Goal: Information Seeking & Learning: Learn about a topic

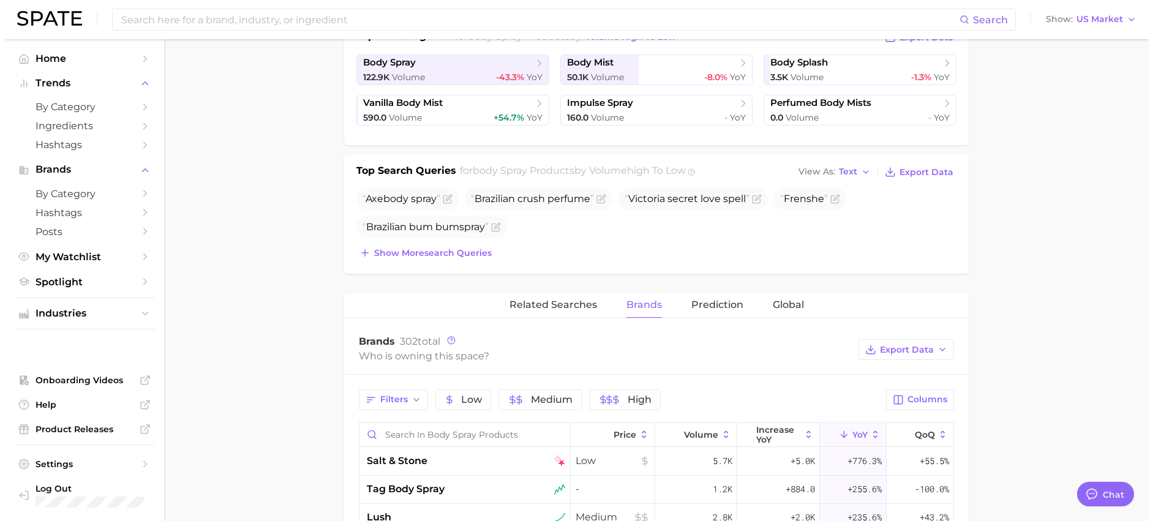
scroll to position [551, 0]
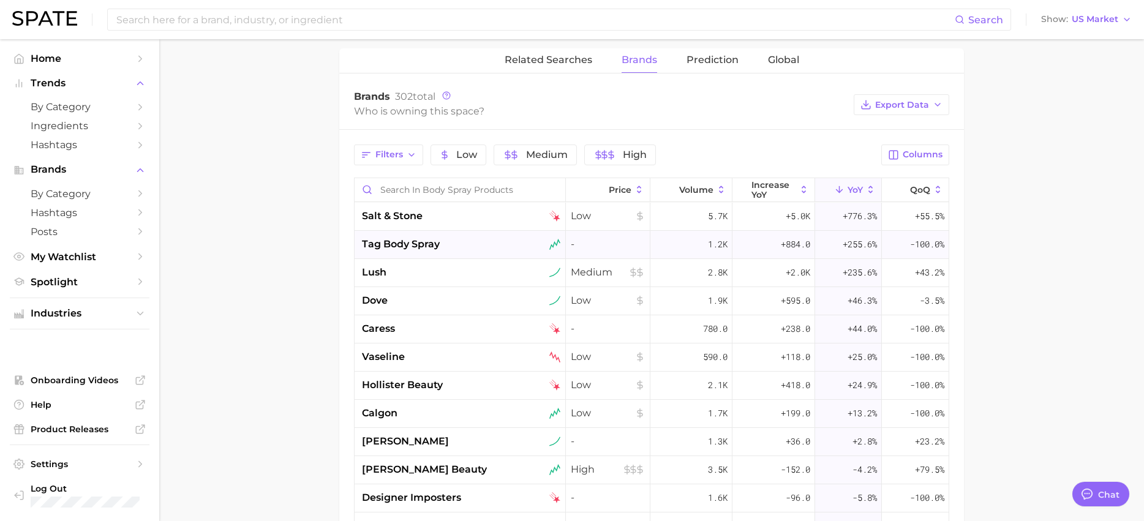
click at [430, 239] on span "tag body spray" at bounding box center [401, 244] width 78 height 15
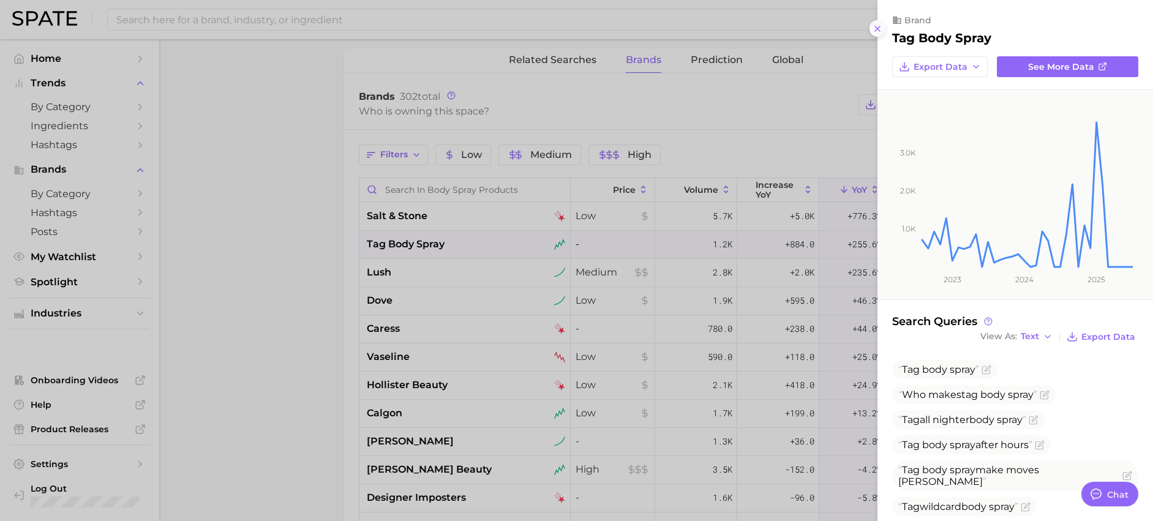
click at [875, 28] on icon at bounding box center [878, 29] width 10 height 10
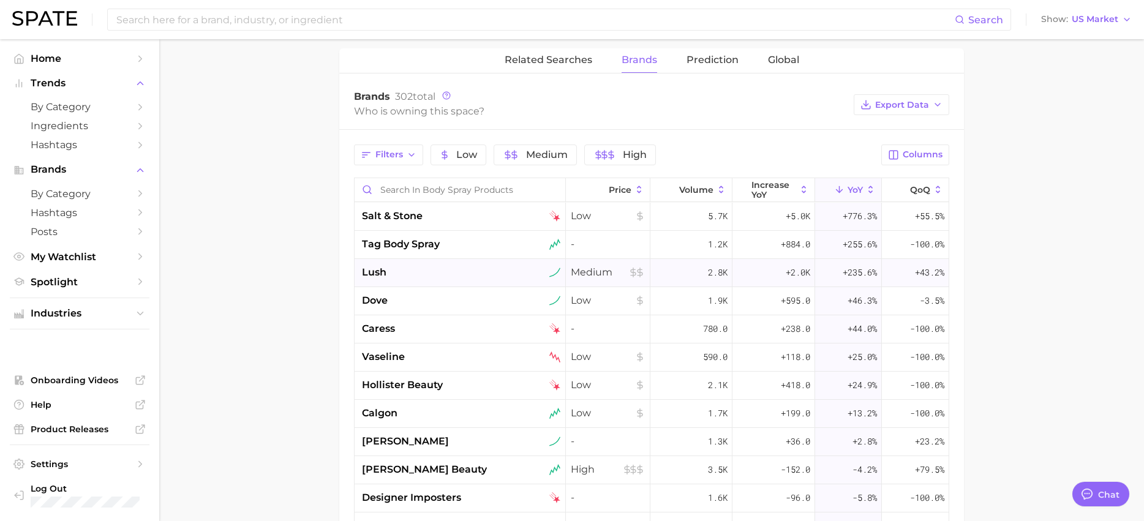
click at [855, 270] on span "+235.6%" at bounding box center [860, 272] width 34 height 15
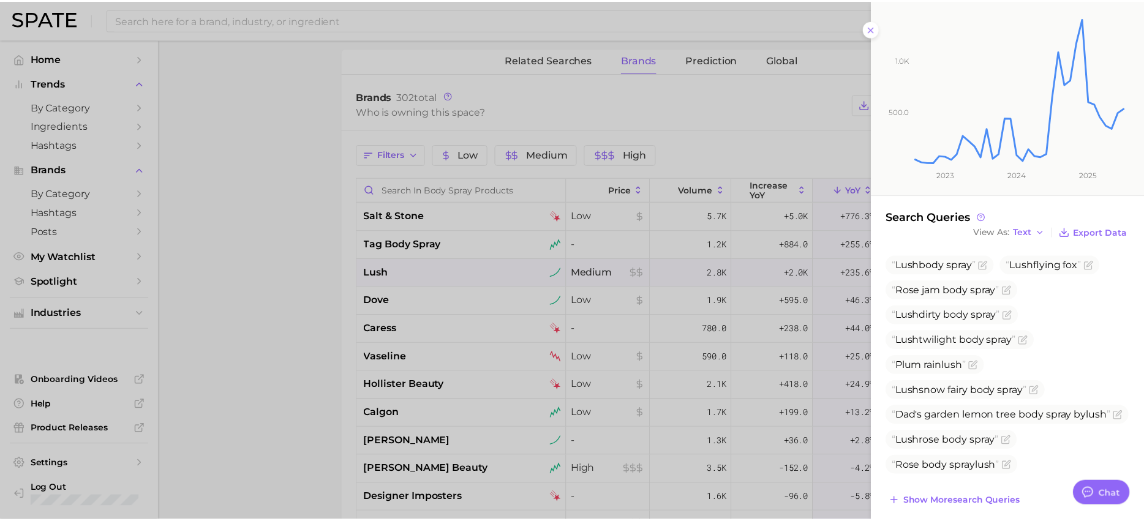
scroll to position [116, 0]
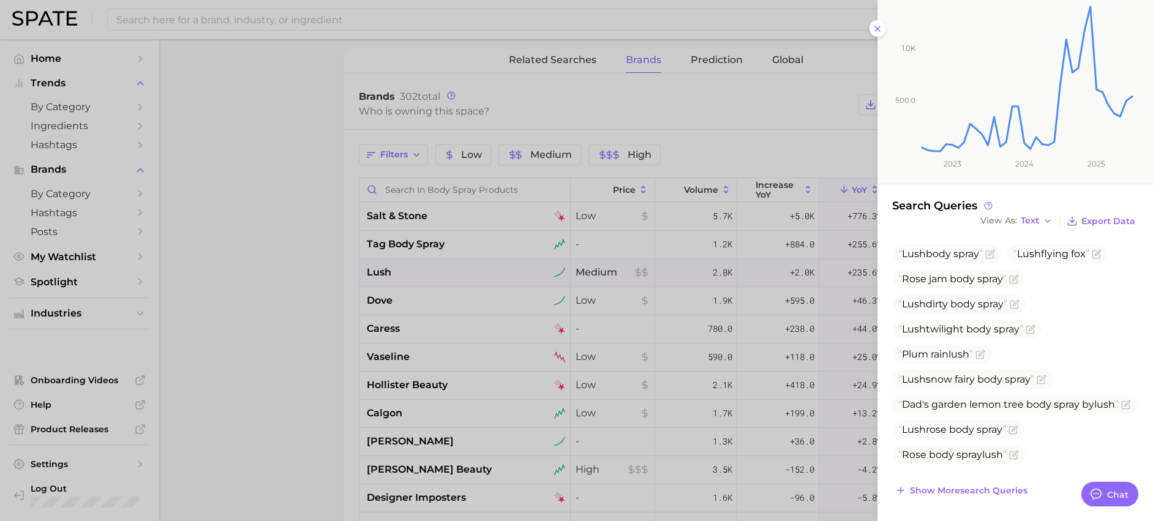
click at [879, 24] on icon "500.0 1.0k 2023 2024 2025" at bounding box center [1006, 78] width 257 height 209
click at [876, 29] on icon at bounding box center [878, 29] width 10 height 10
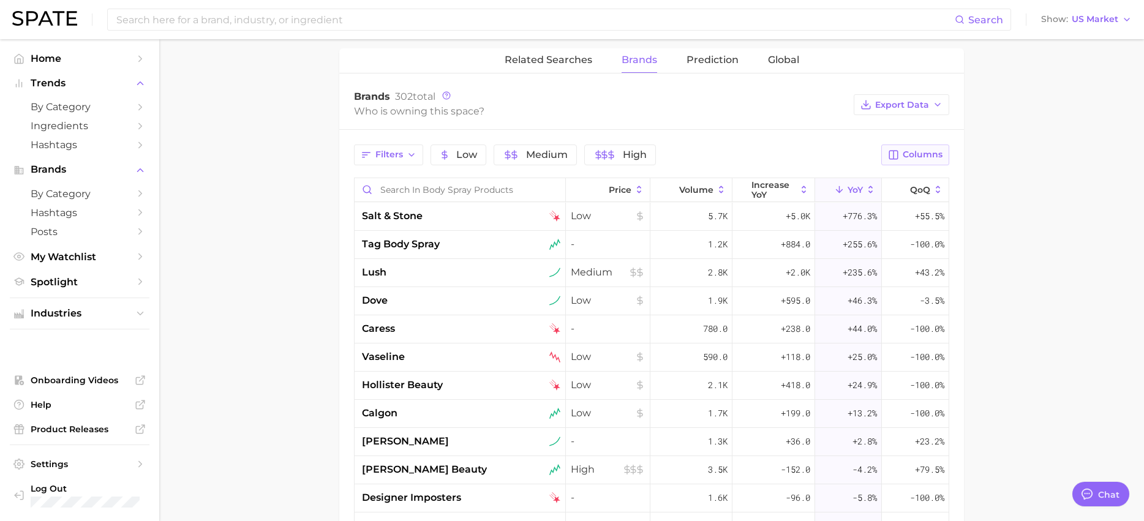
click at [902, 152] on button "Columns" at bounding box center [915, 155] width 68 height 21
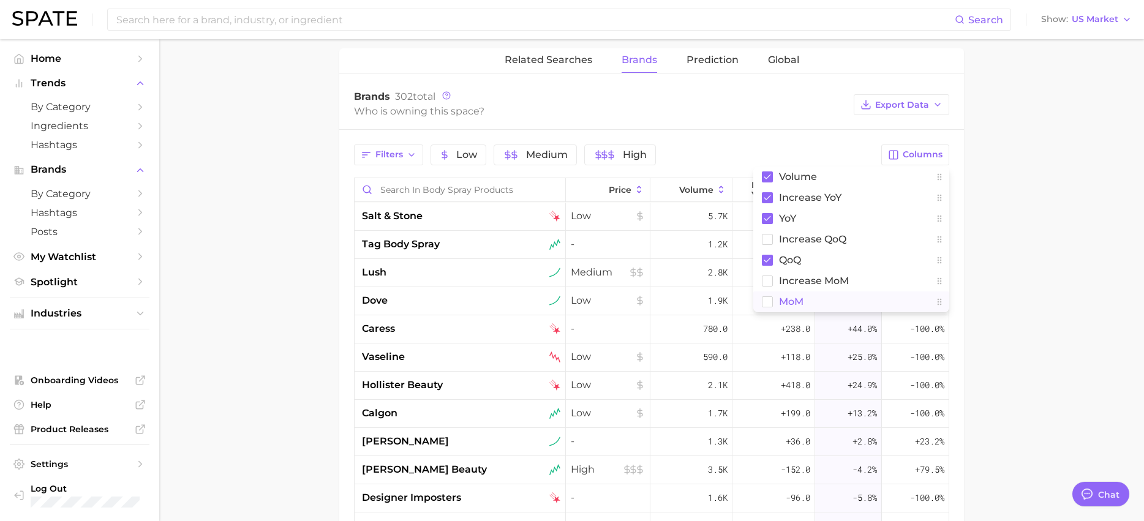
click at [786, 304] on span "MoM" at bounding box center [791, 301] width 24 height 10
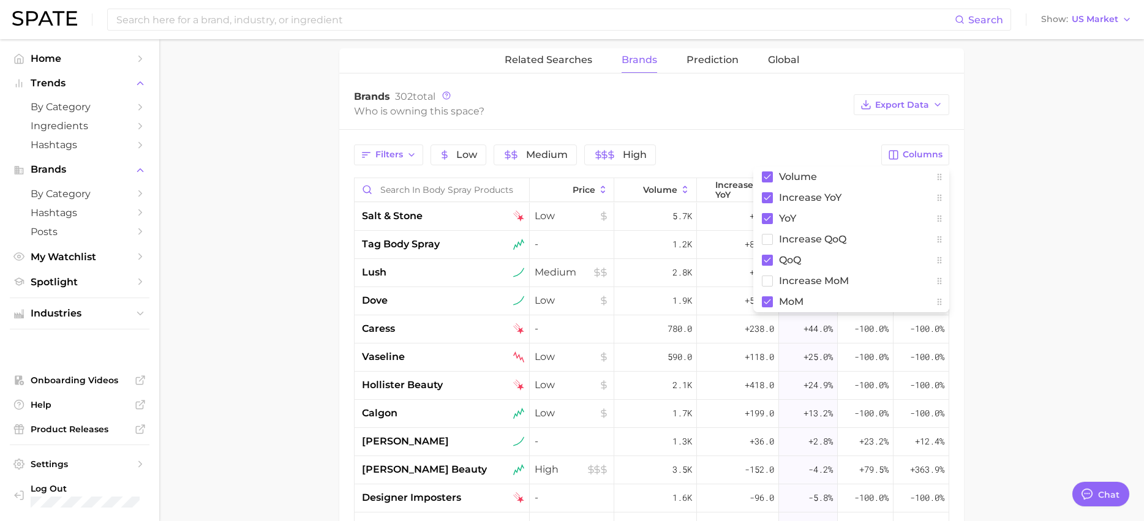
click at [983, 167] on main "1. fragrance 2. personal fragrance 3. body spray products 4. Subcategory Overvi…" at bounding box center [651, 131] width 985 height 1287
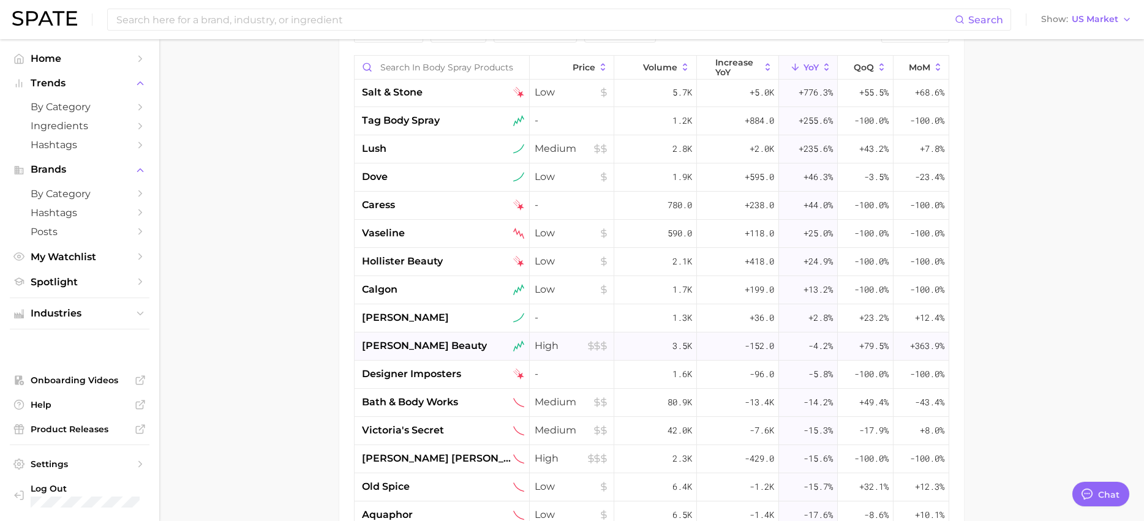
scroll to position [0, 0]
click at [656, 67] on span "Volume" at bounding box center [660, 67] width 34 height 10
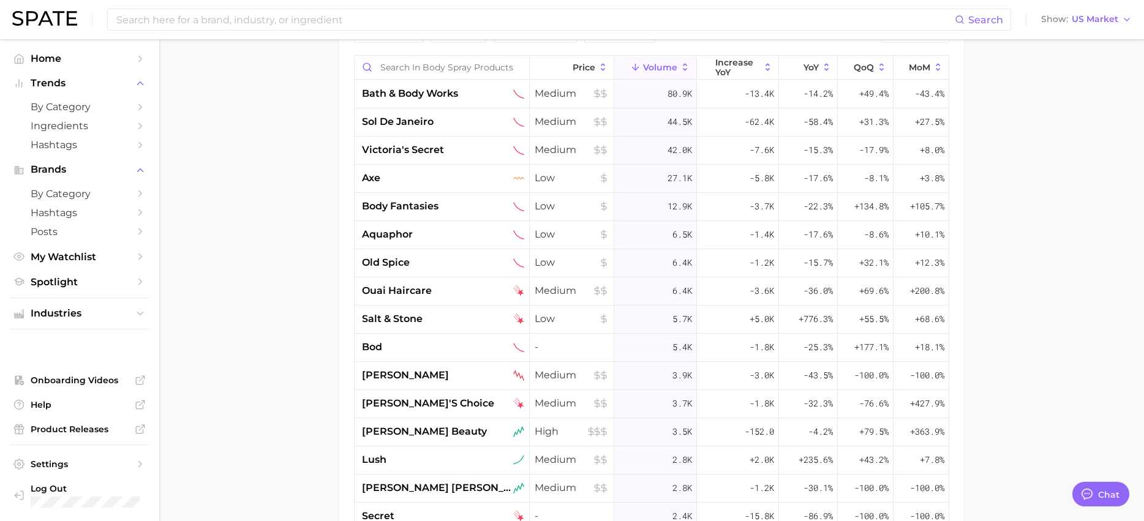
click at [643, 67] on span "Volume" at bounding box center [660, 67] width 34 height 10
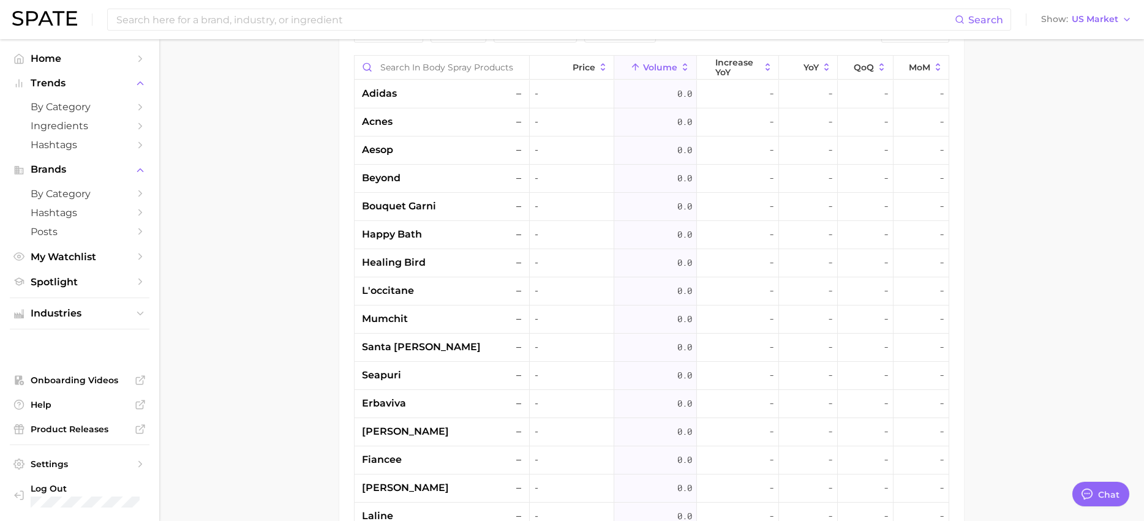
click at [643, 65] on span "Volume" at bounding box center [660, 67] width 34 height 10
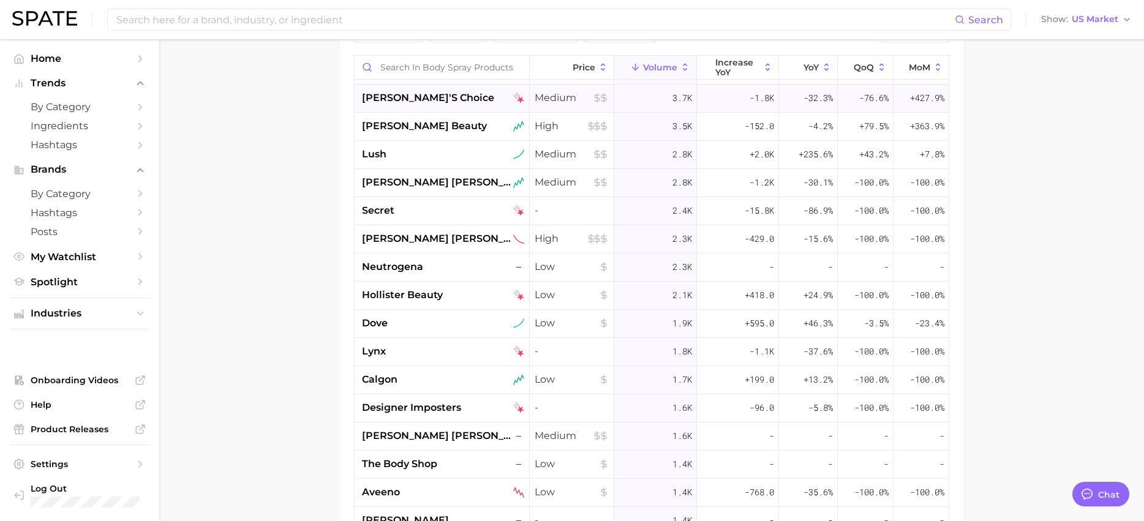
scroll to position [306, 0]
click at [655, 320] on div "1.9k" at bounding box center [655, 323] width 82 height 28
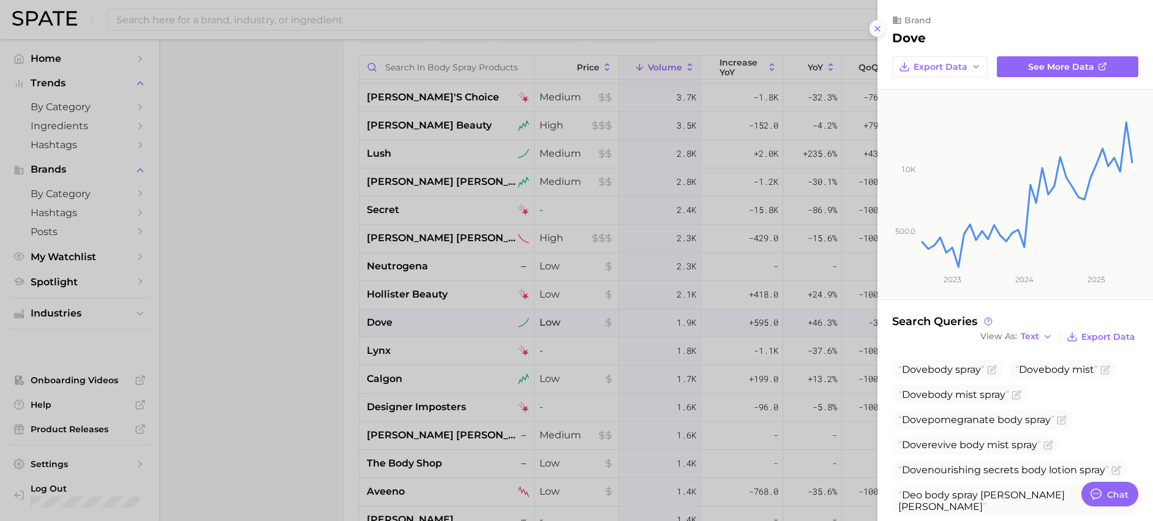
click at [879, 26] on icon at bounding box center [878, 29] width 10 height 10
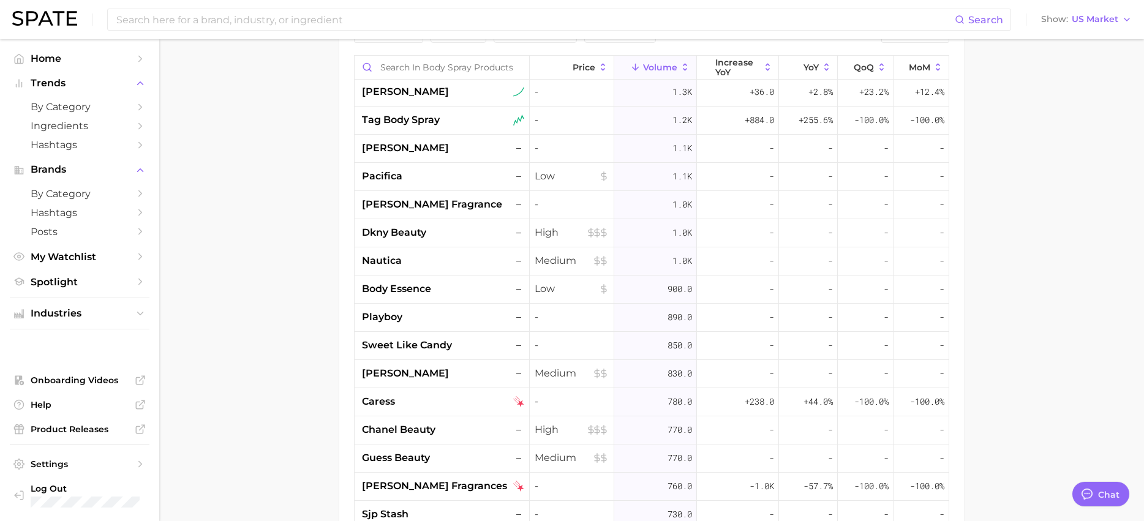
scroll to position [919, 0]
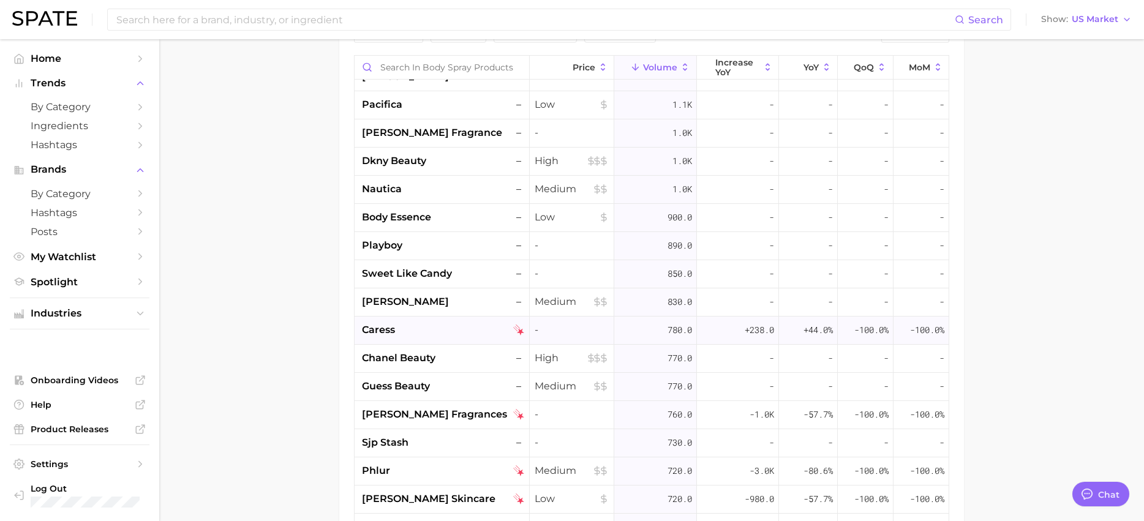
click at [755, 328] on span "+238.0" at bounding box center [759, 330] width 29 height 15
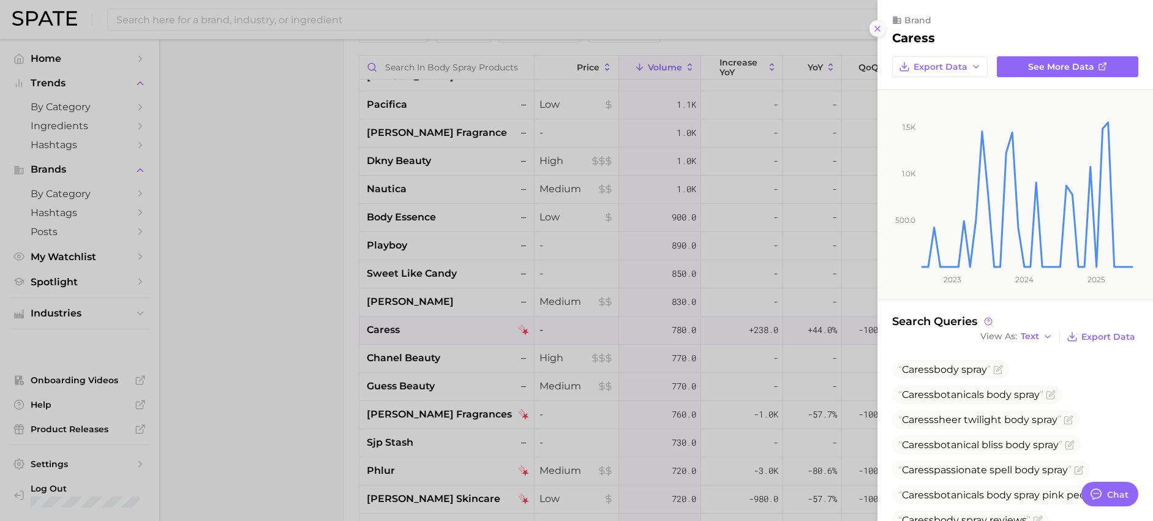
click at [881, 32] on icon at bounding box center [878, 29] width 10 height 10
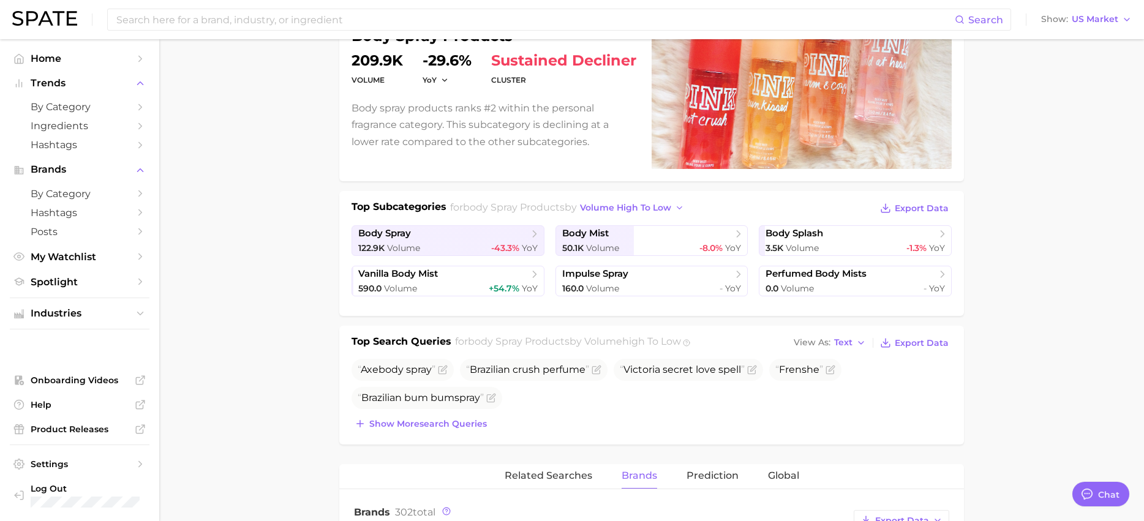
scroll to position [0, 0]
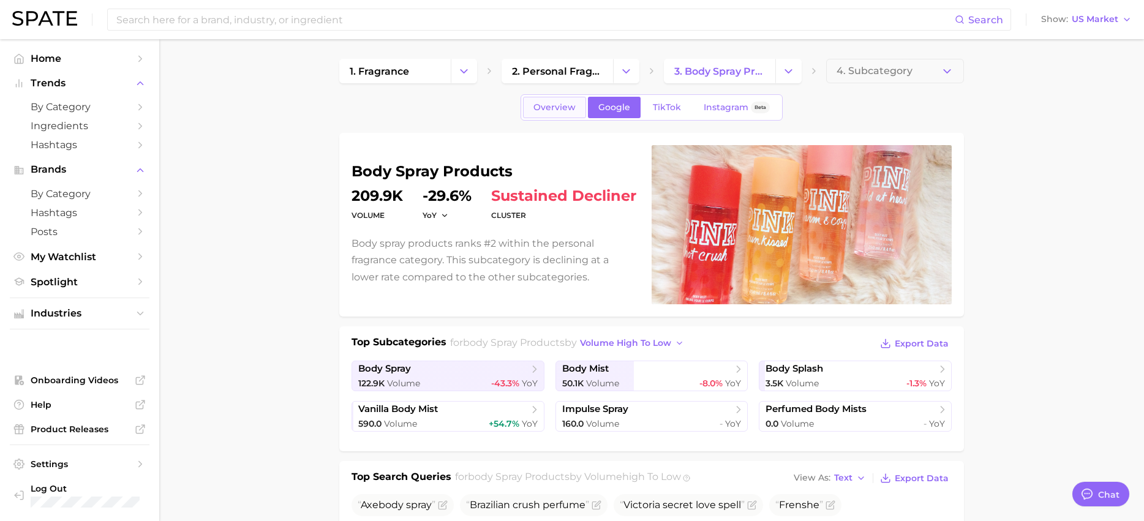
click at [549, 110] on span "Overview" at bounding box center [554, 107] width 42 height 10
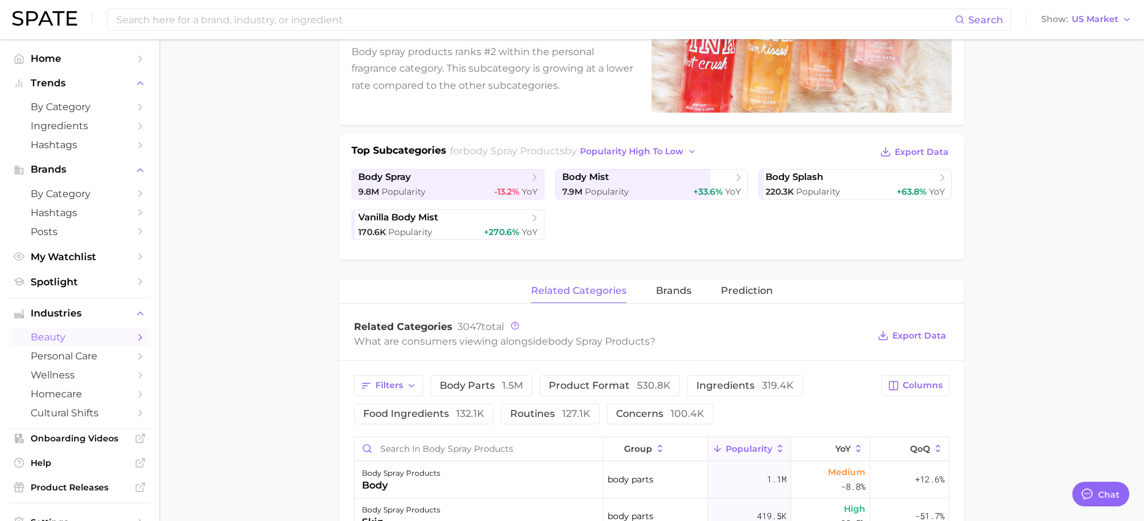
scroll to position [306, 0]
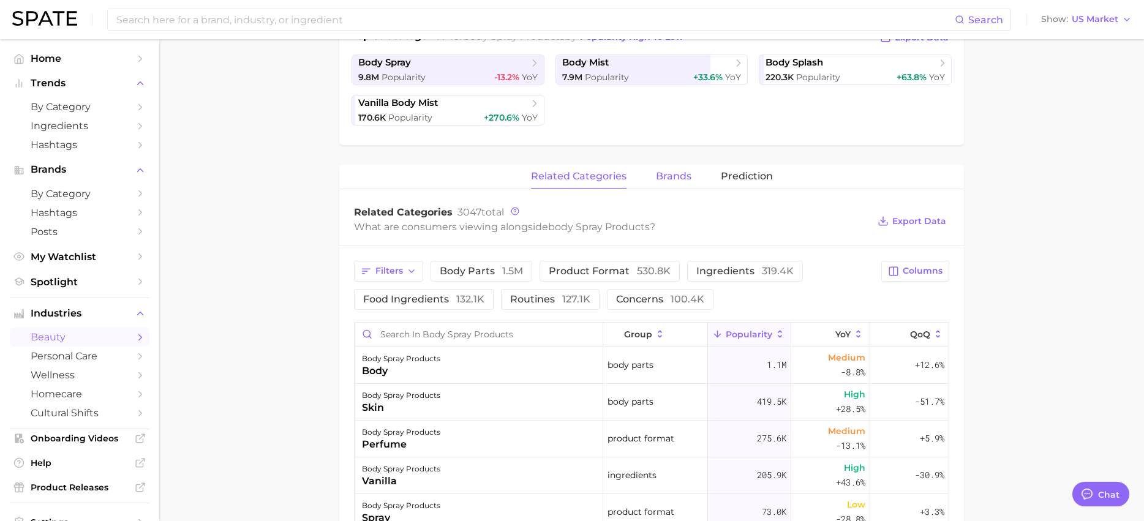
click at [669, 181] on span "brands" at bounding box center [674, 176] width 36 height 11
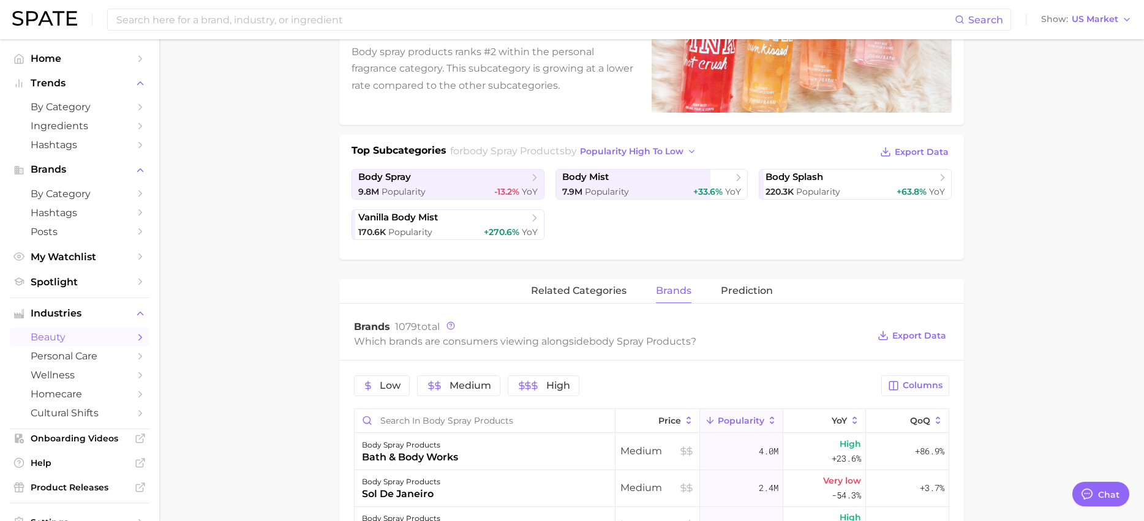
scroll to position [61, 0]
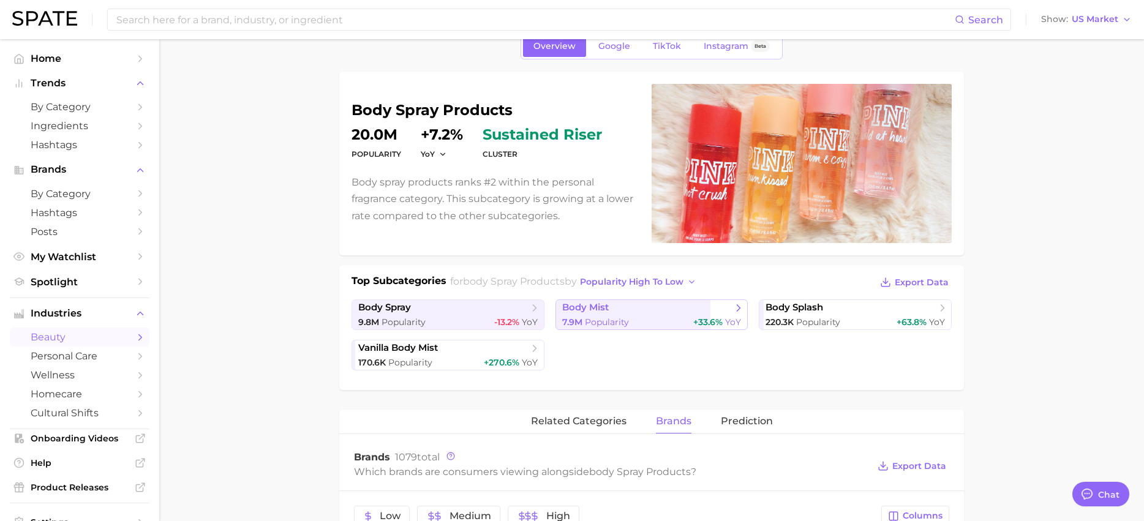
click at [617, 313] on span "body mist" at bounding box center [647, 308] width 170 height 12
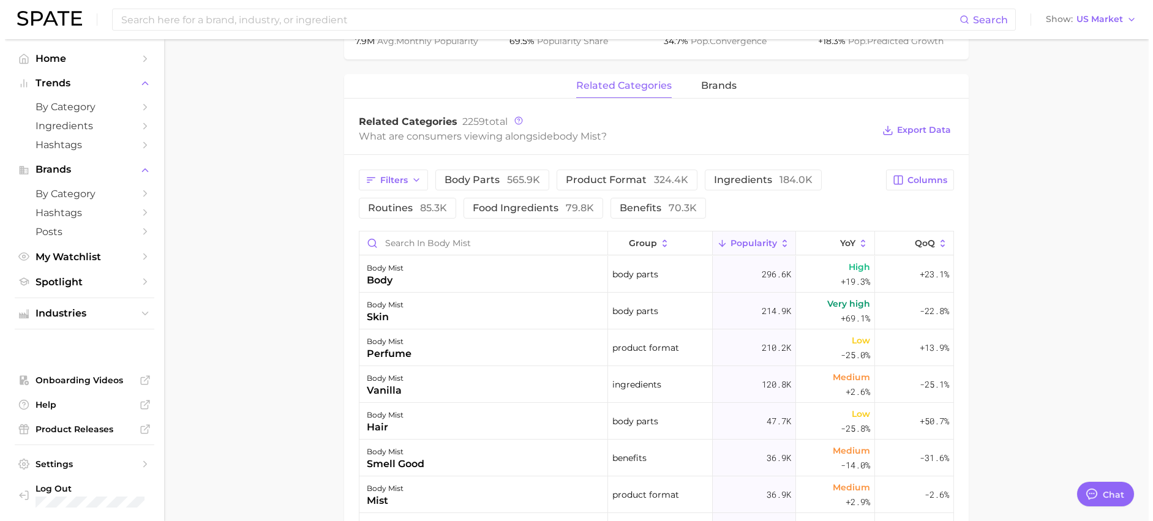
scroll to position [551, 0]
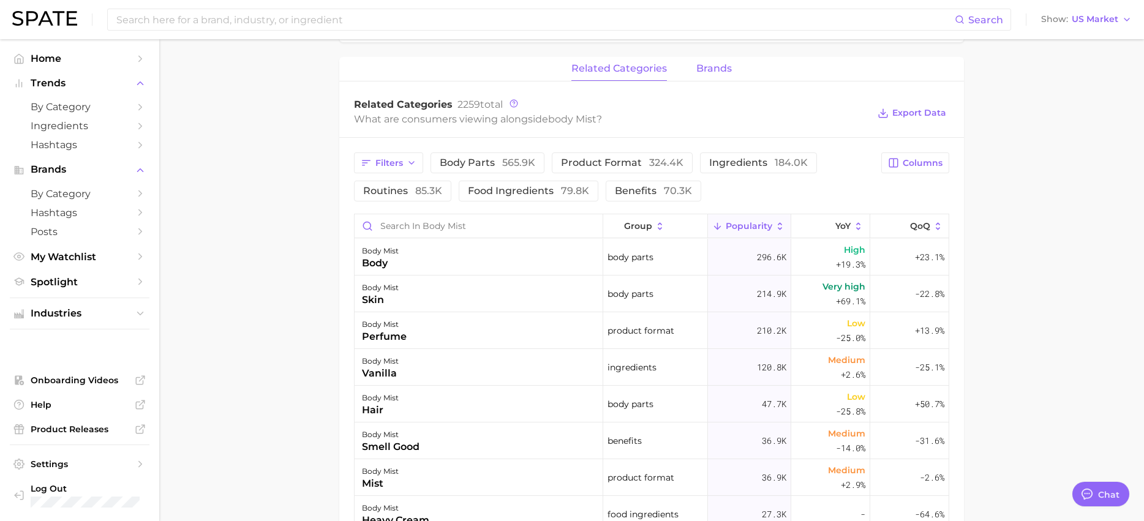
click at [728, 66] on span "brands" at bounding box center [714, 68] width 36 height 11
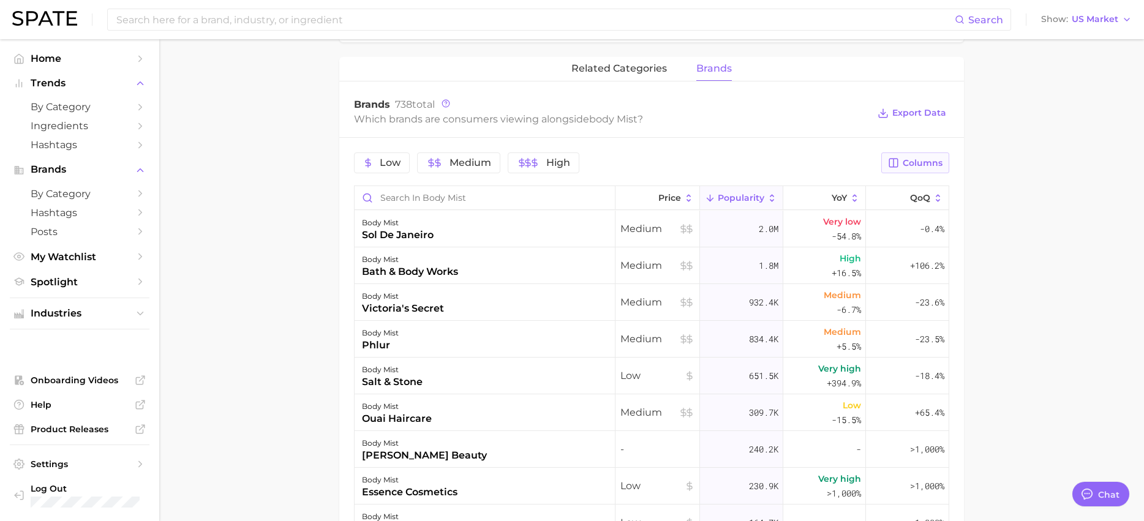
click at [913, 167] on span "Columns" at bounding box center [923, 163] width 40 height 10
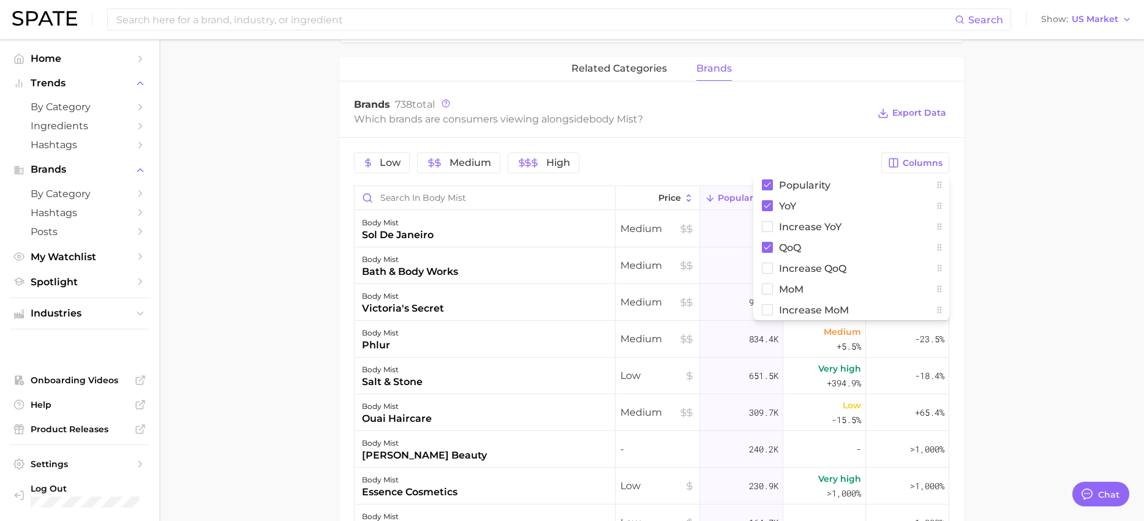
click at [1050, 210] on main "1. fragrance 2. personal fragrance 3. body spray products 4. body mist Overview…" at bounding box center [651, 135] width 985 height 1295
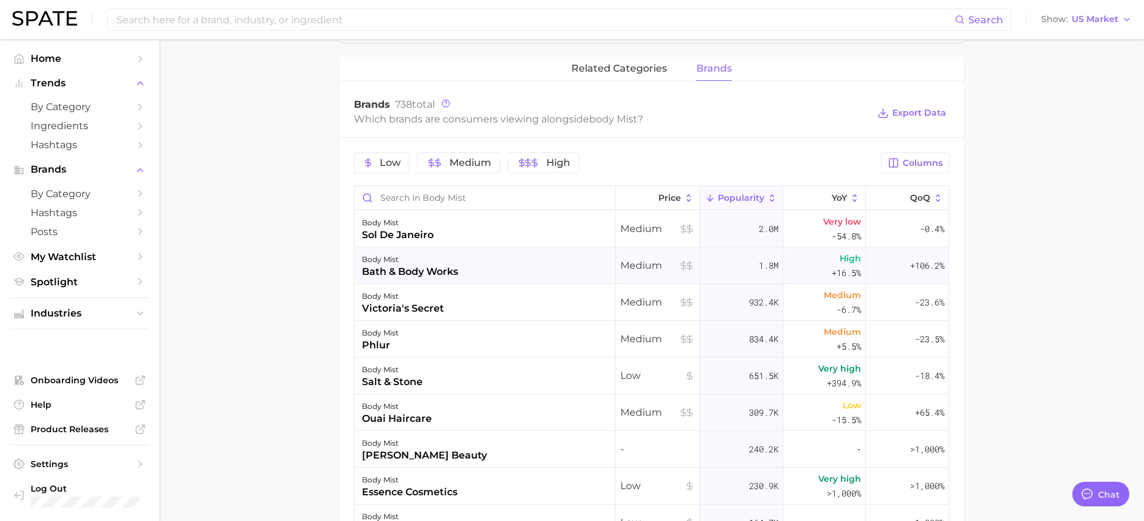
click at [832, 263] on span "High +16.5%" at bounding box center [846, 265] width 29 height 29
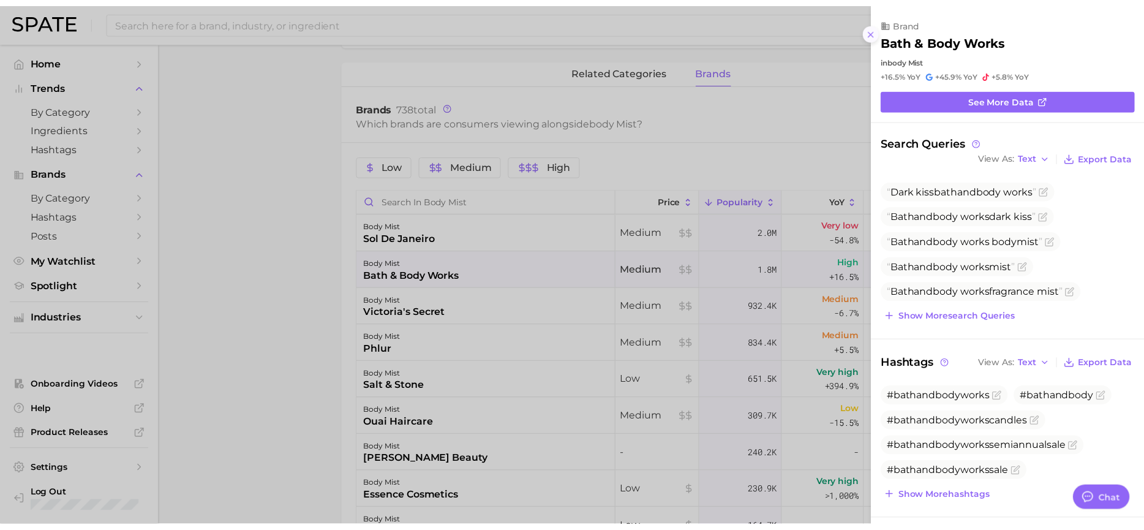
scroll to position [0, 0]
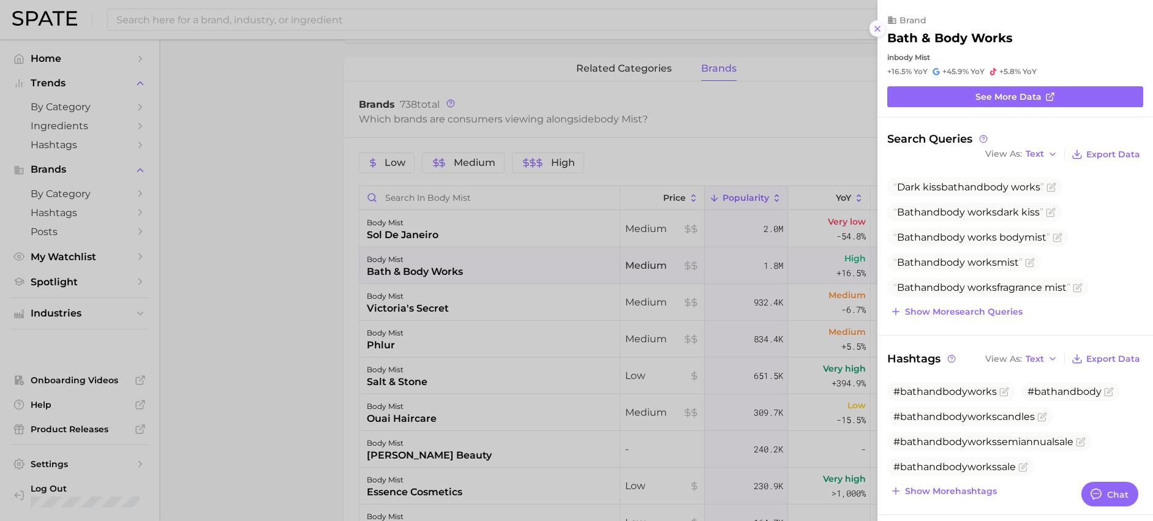
click at [878, 28] on line at bounding box center [877, 28] width 5 height 5
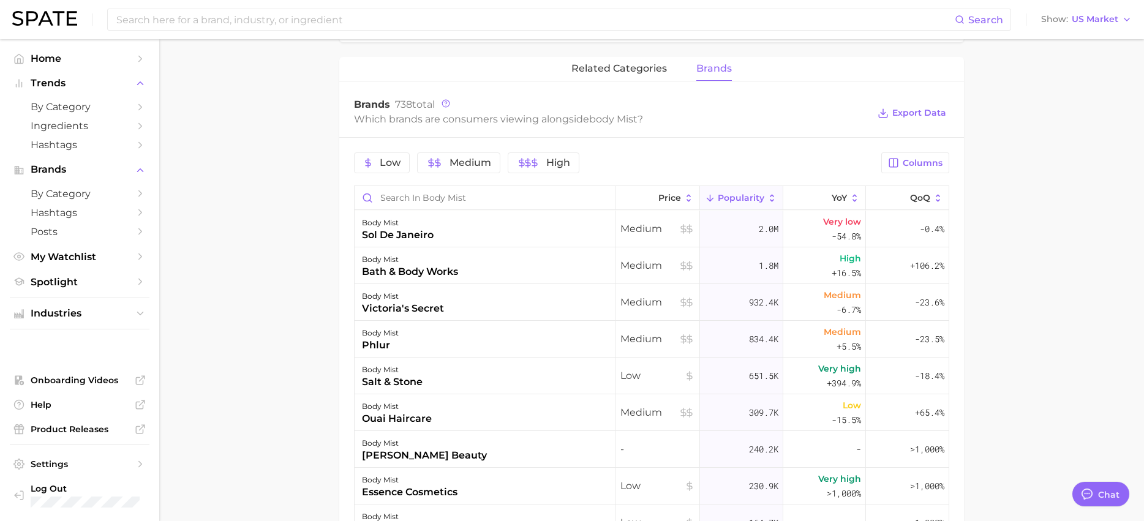
type textarea "x"
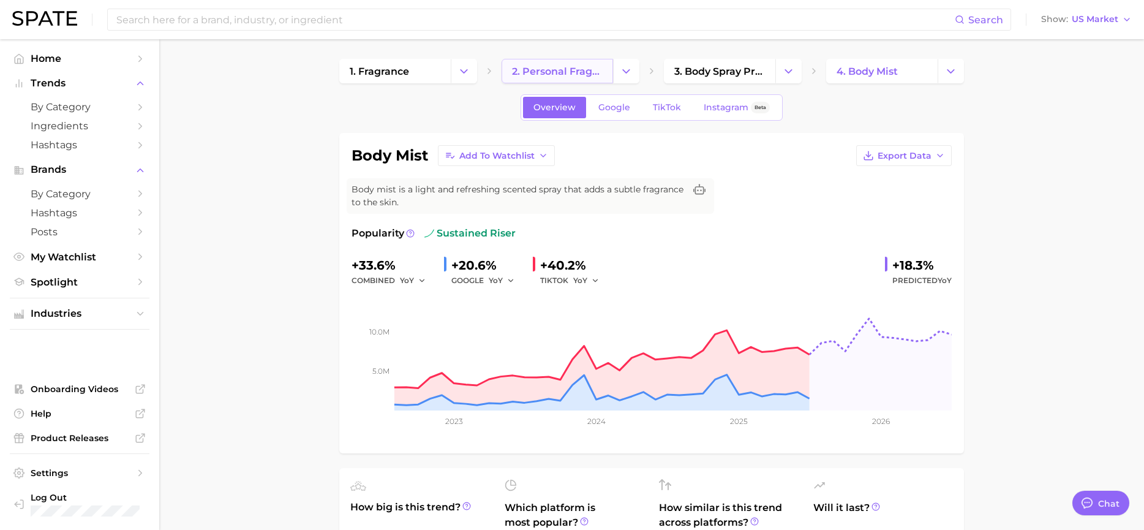
click at [585, 69] on span "2. personal fragrance" at bounding box center [557, 72] width 91 height 12
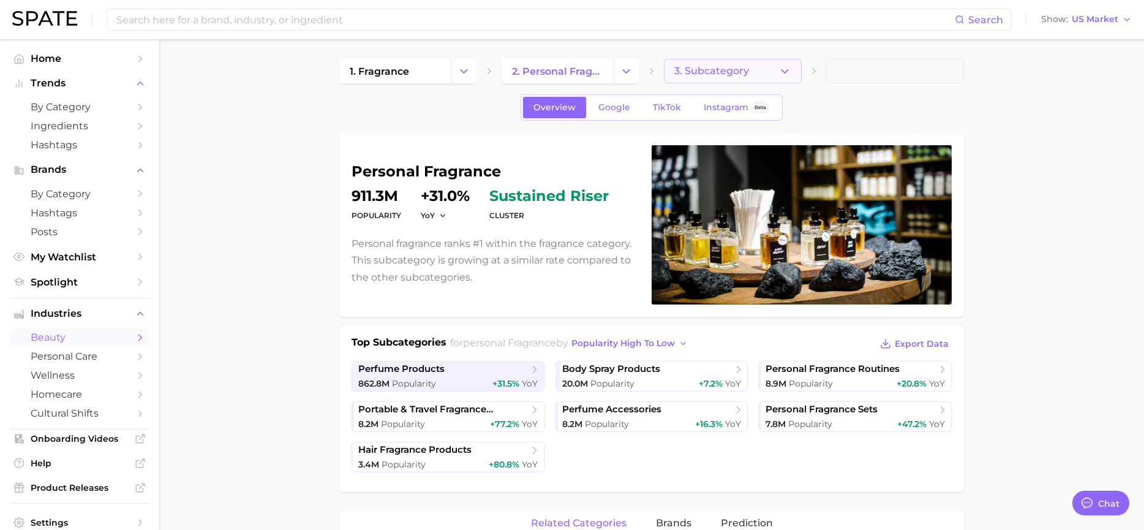
click at [781, 73] on icon "button" at bounding box center [784, 71] width 13 height 13
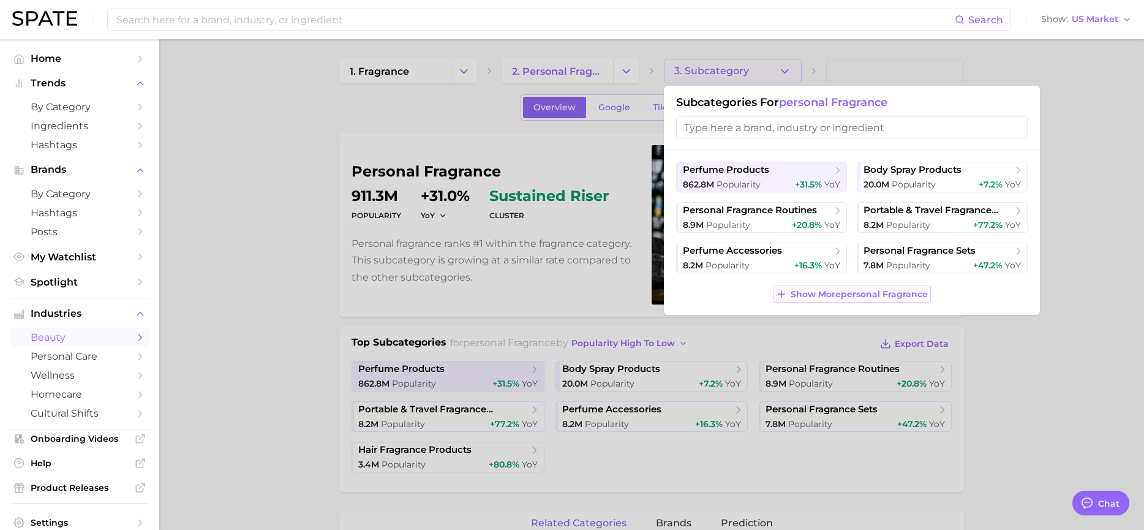
click at [837, 290] on span "Show More personal fragrance" at bounding box center [859, 294] width 137 height 10
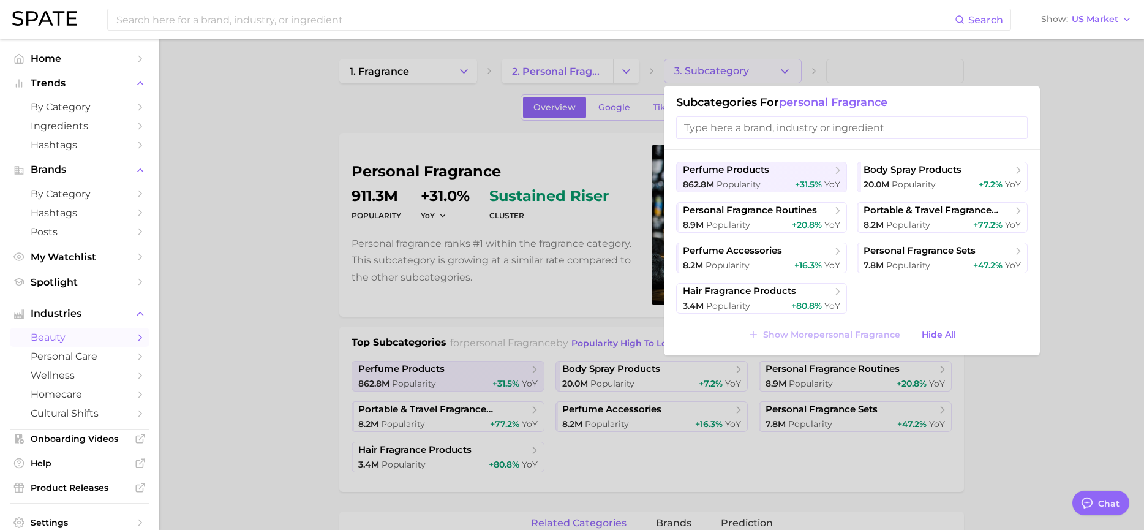
click at [546, 67] on div at bounding box center [572, 265] width 1144 height 530
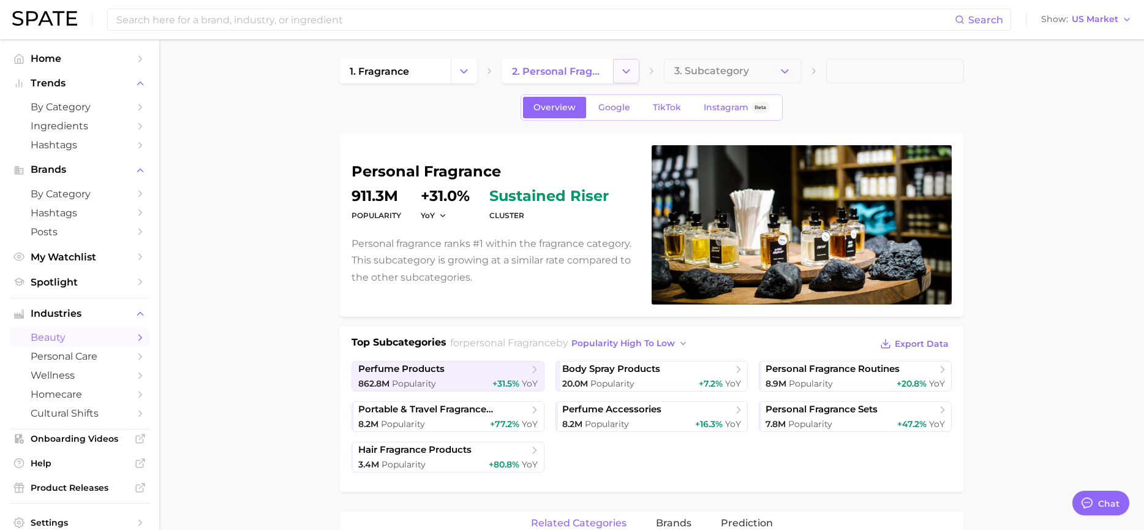
click at [634, 78] on button "Change Category" at bounding box center [626, 71] width 26 height 24
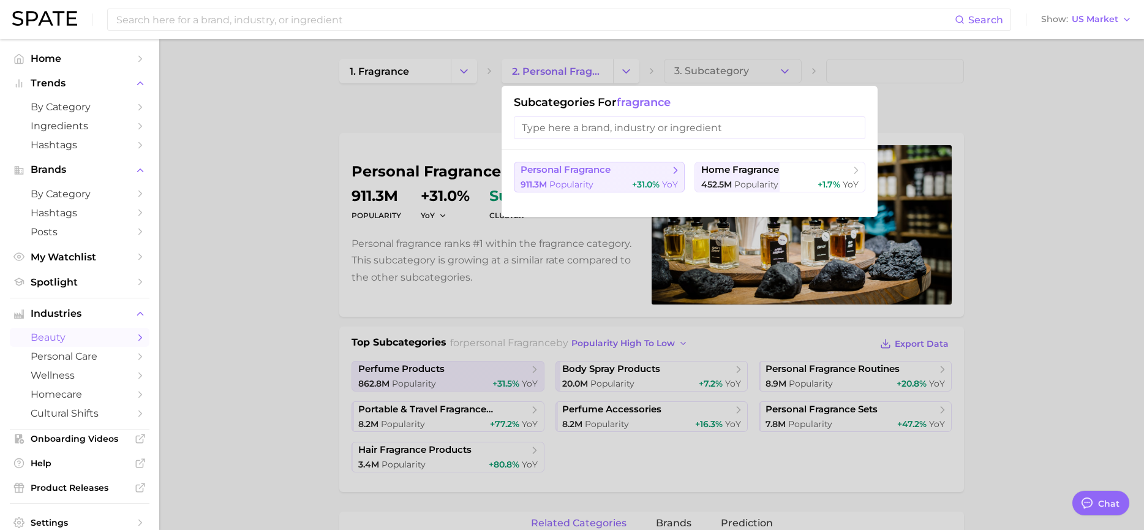
click at [612, 186] on div "911.3m Popularity +31.0% YoY" at bounding box center [599, 185] width 157 height 12
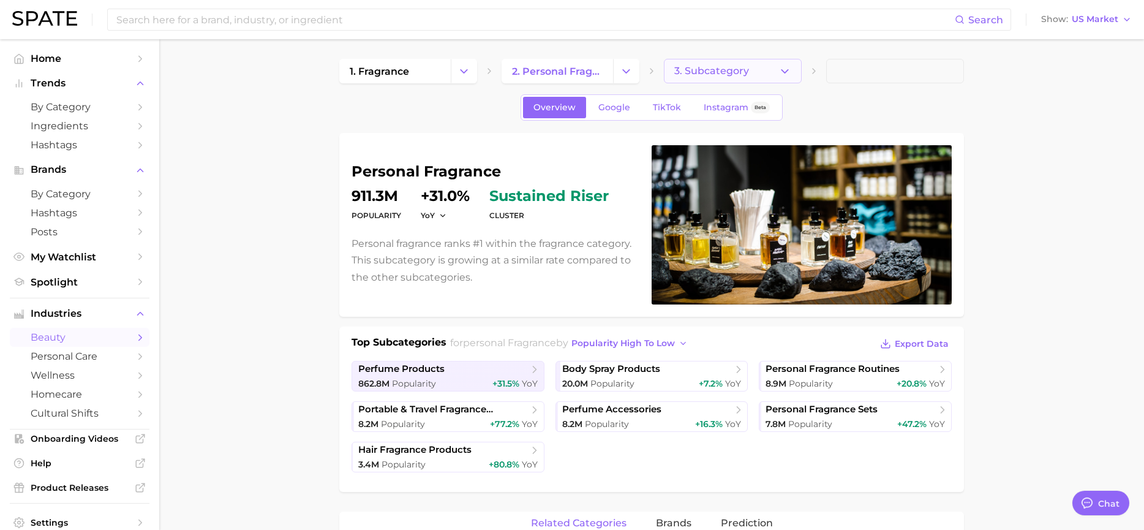
click at [785, 74] on icon "button" at bounding box center [784, 71] width 13 height 13
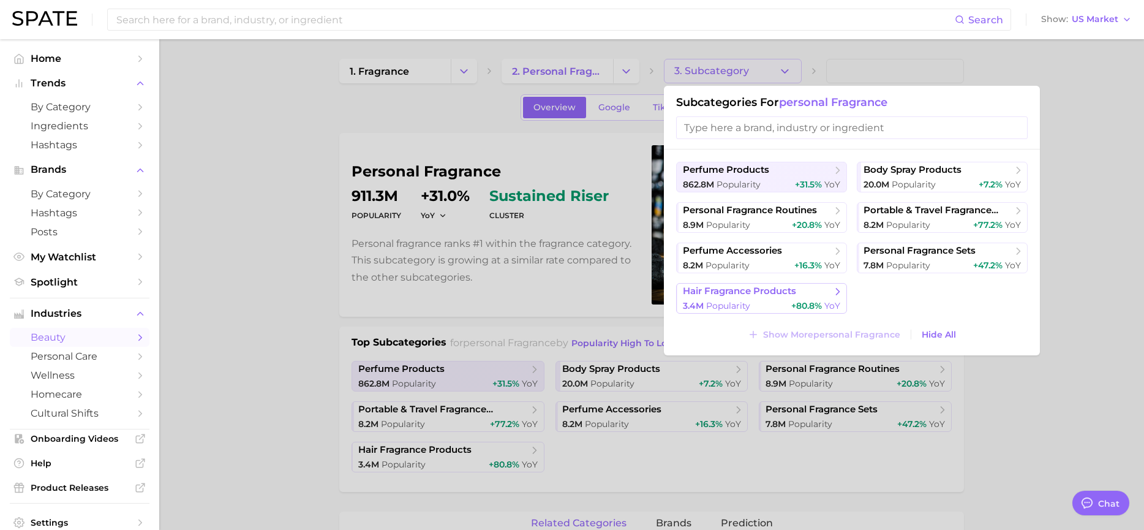
click at [721, 286] on span "hair fragrance products" at bounding box center [739, 291] width 113 height 12
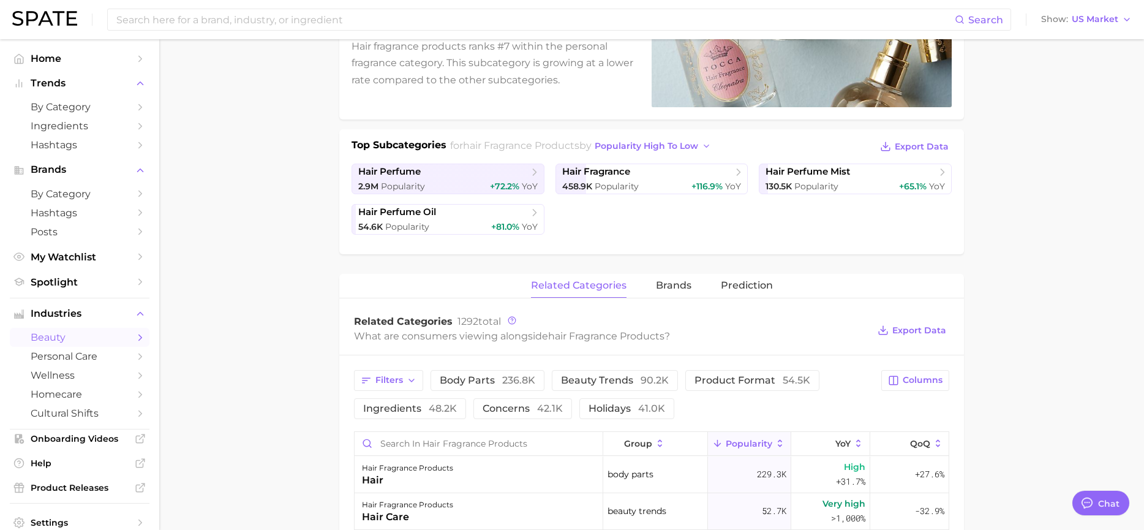
scroll to position [306, 0]
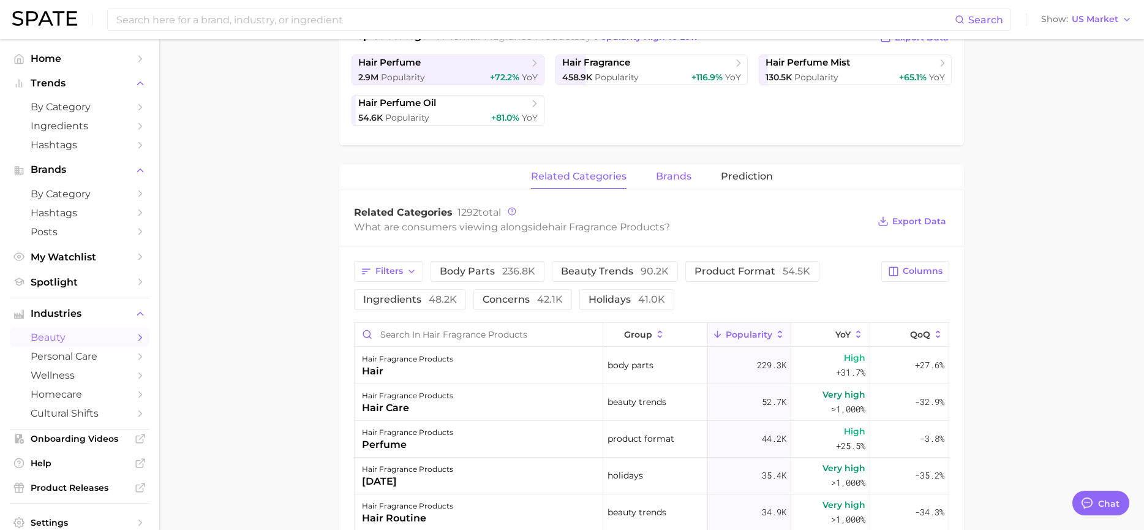
click at [680, 182] on span "brands" at bounding box center [674, 176] width 36 height 11
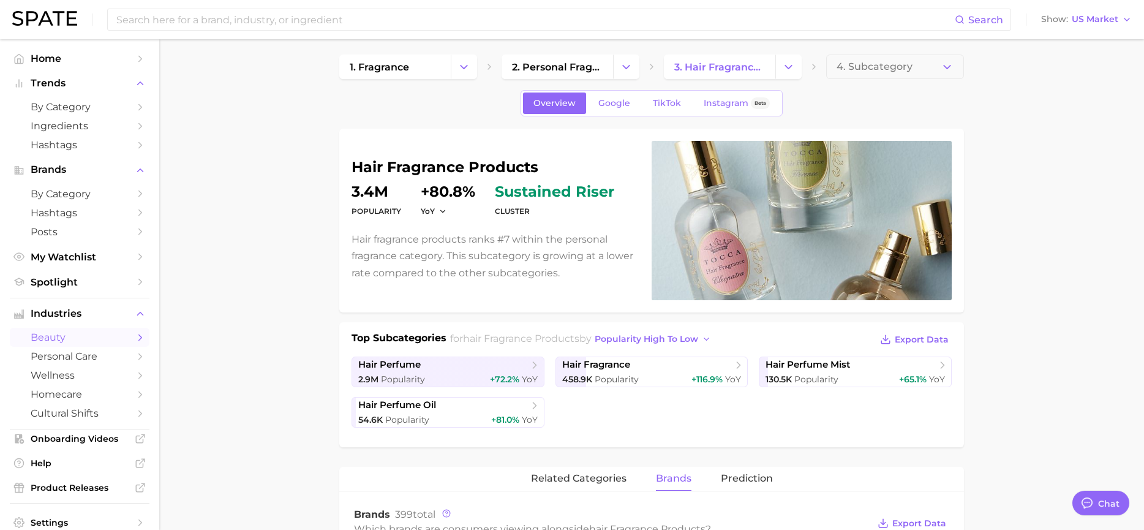
scroll to position [0, 0]
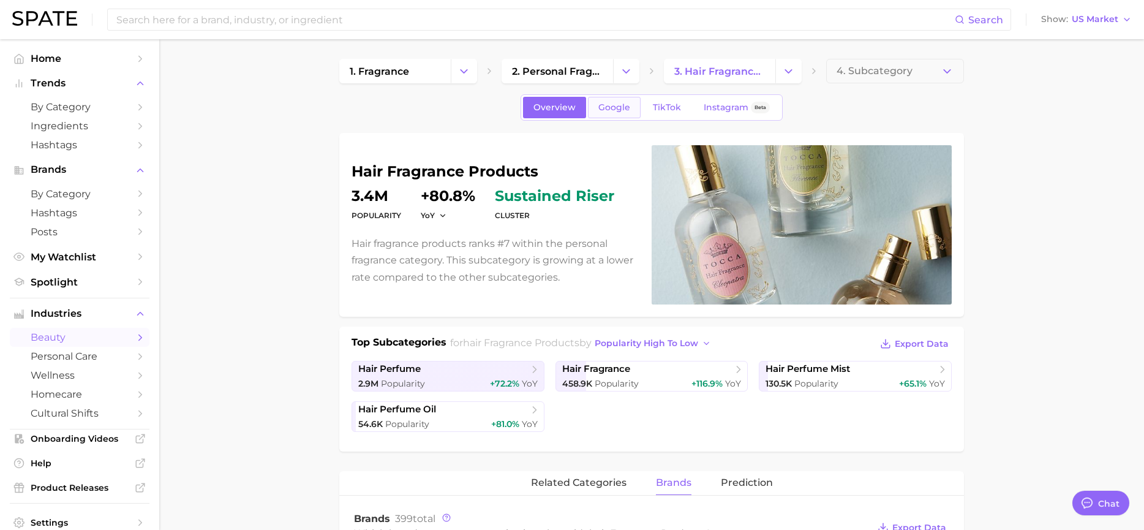
click at [614, 106] on span "Google" at bounding box center [614, 107] width 32 height 10
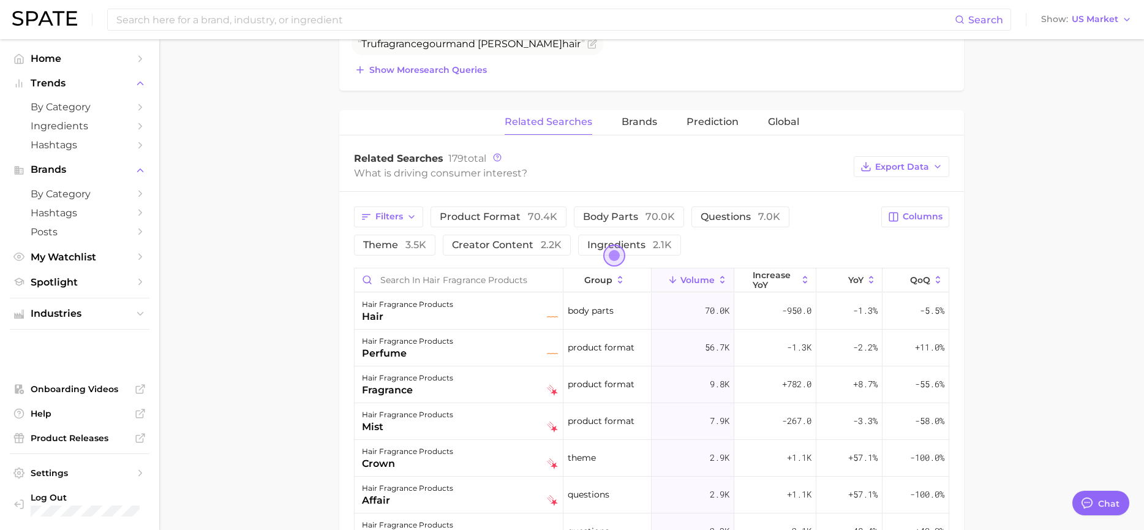
scroll to position [490, 0]
click at [631, 119] on span "Brands" at bounding box center [640, 121] width 36 height 11
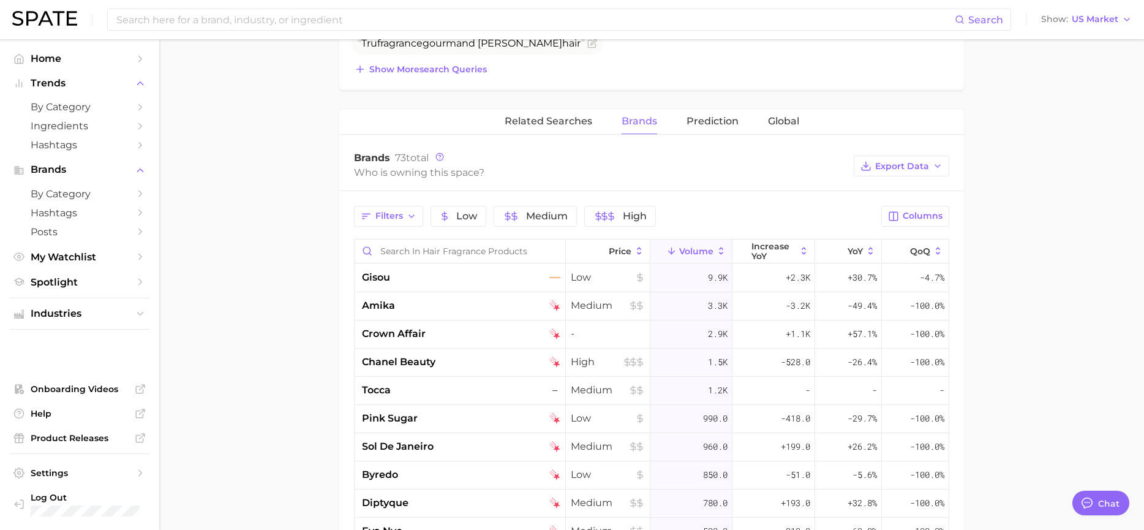
click at [1080, 126] on main "1. fragrance 2. personal fragrance 3. hair fragrance products 4. Subcategory Ov…" at bounding box center [651, 196] width 985 height 1295
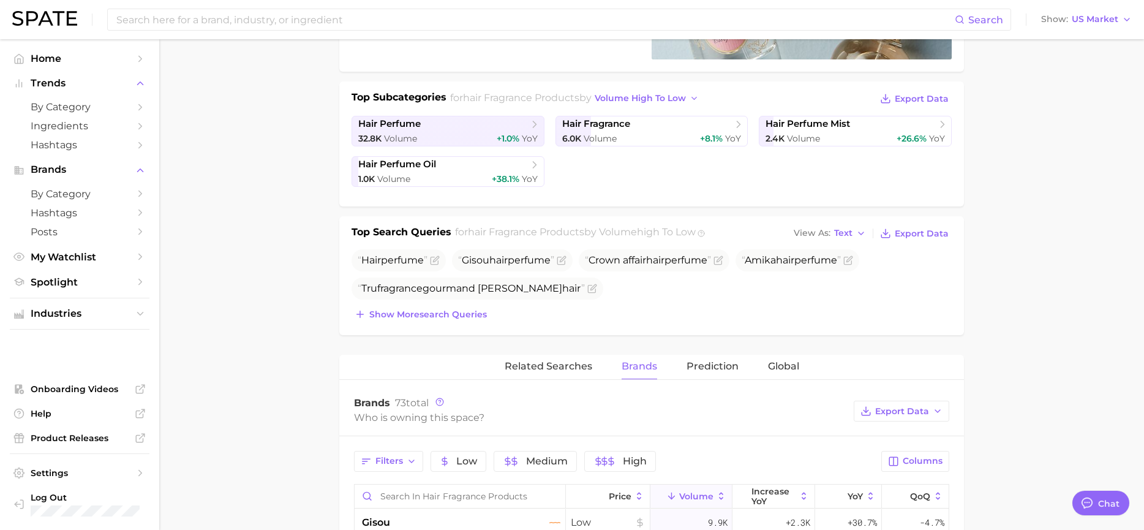
scroll to position [0, 0]
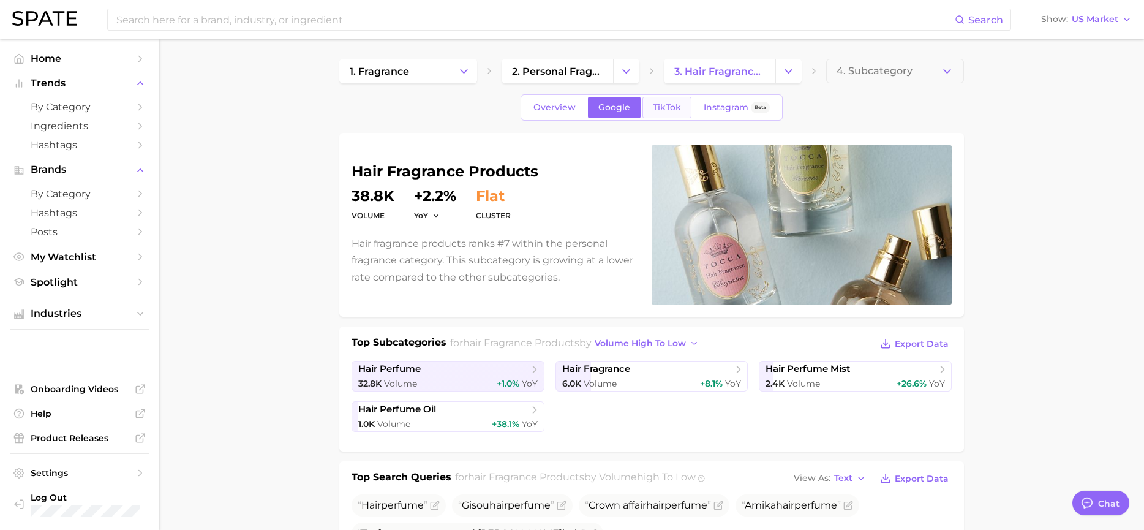
click at [670, 100] on link "TikTok" at bounding box center [666, 107] width 49 height 21
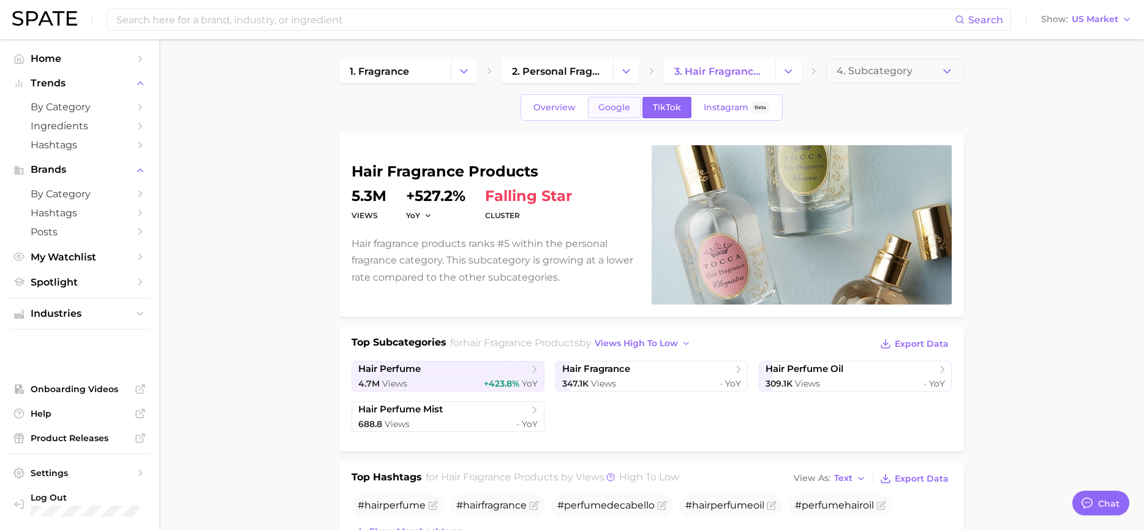
click at [614, 104] on span "Google" at bounding box center [614, 107] width 32 height 10
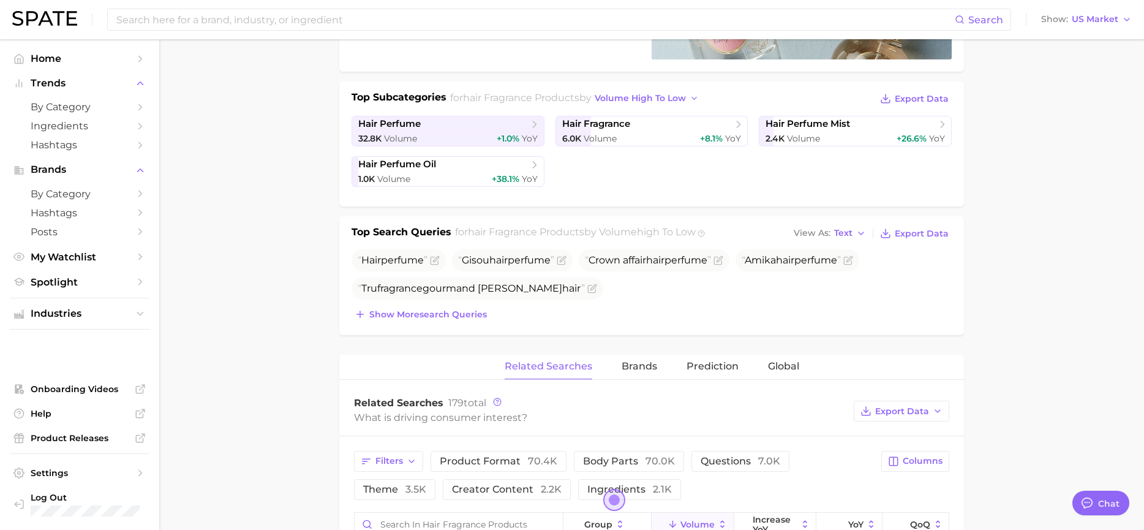
scroll to position [490, 0]
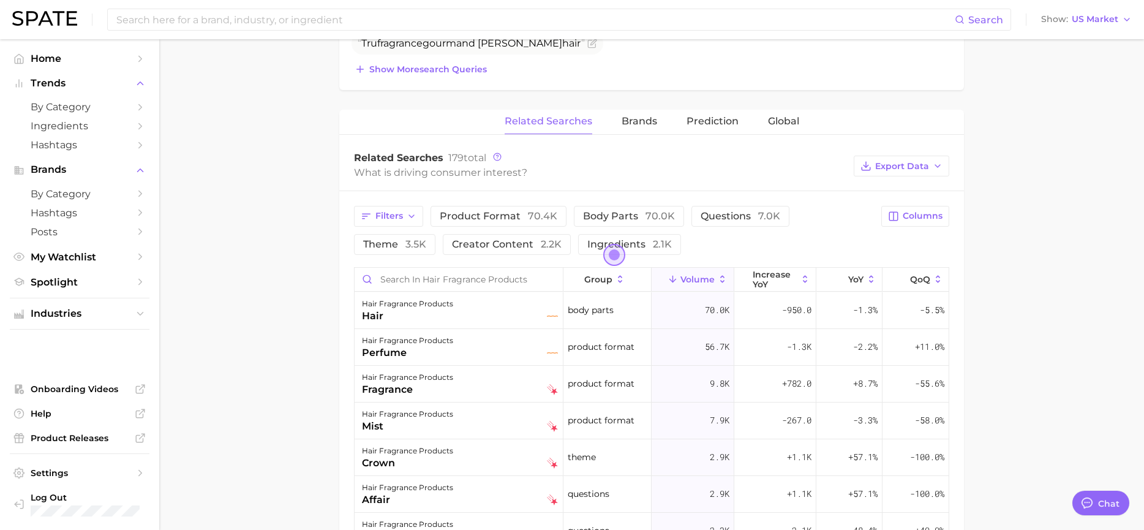
click at [660, 124] on div "Related Searches Brands Prediction Global" at bounding box center [651, 122] width 625 height 24
click at [648, 124] on span "Brands" at bounding box center [640, 121] width 36 height 11
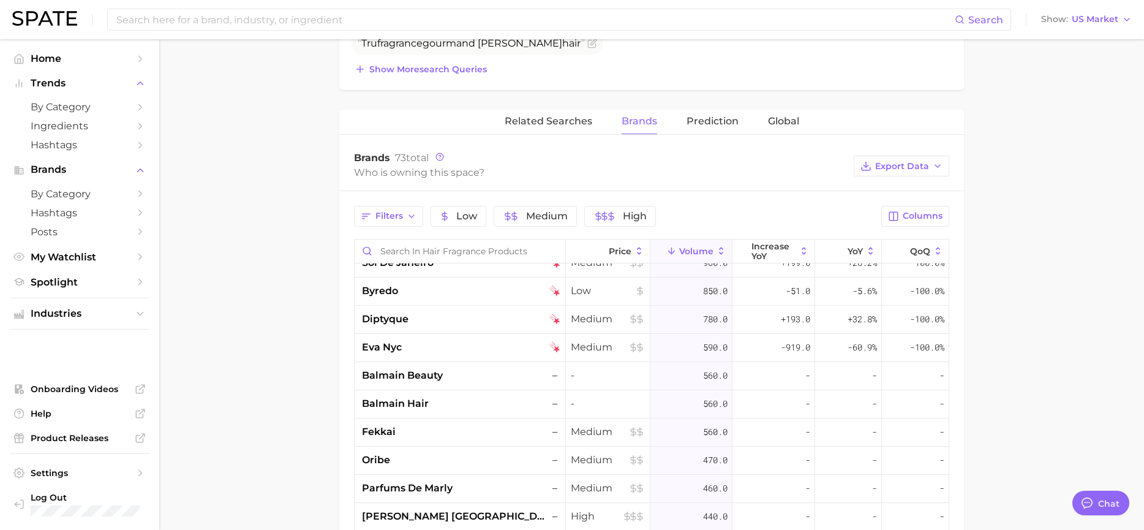
scroll to position [0, 0]
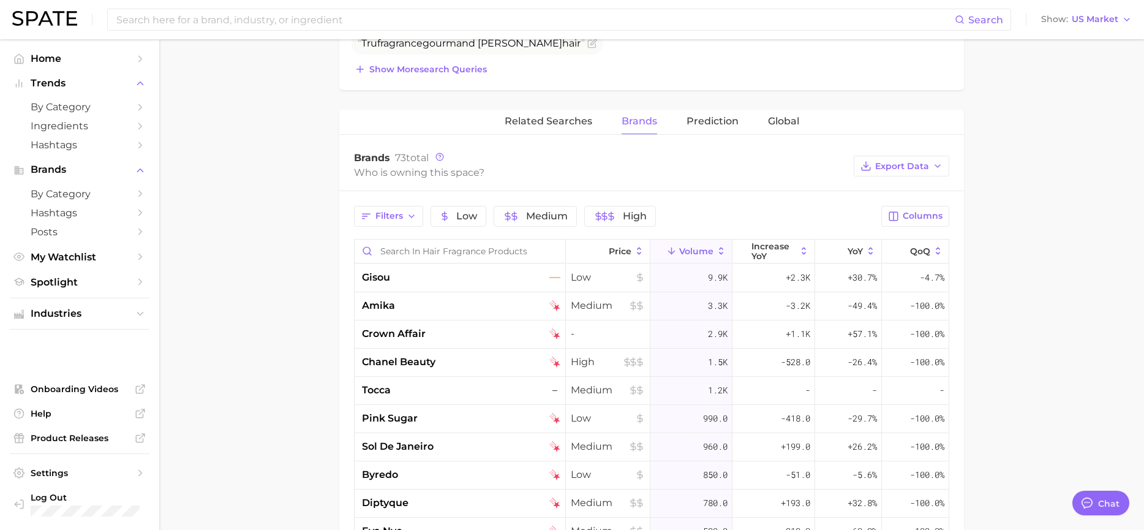
click at [1012, 160] on main "1. fragrance 2. personal fragrance 3. hair fragrance products 4. Subcategory Ov…" at bounding box center [651, 196] width 985 height 1295
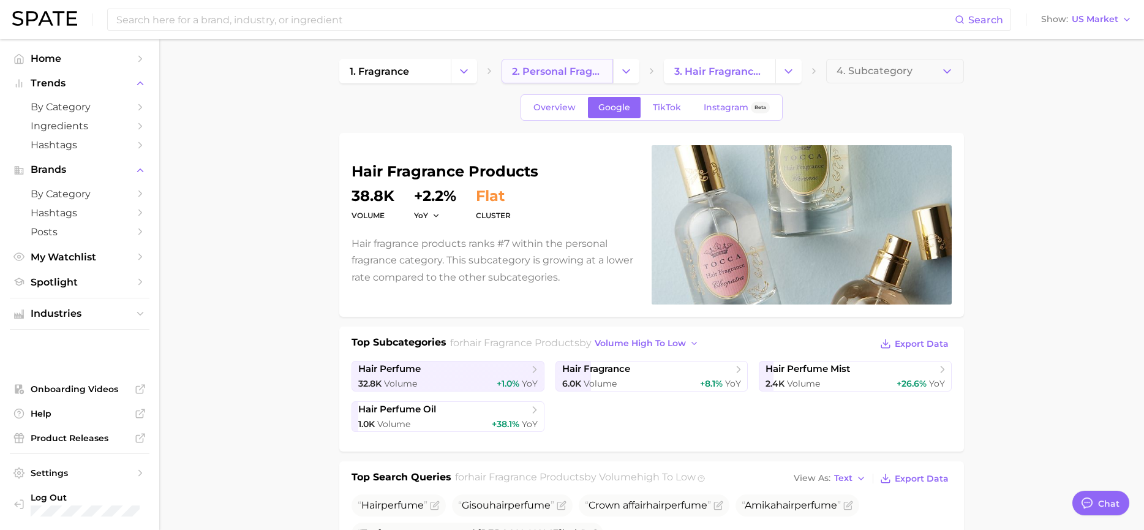
click at [562, 72] on span "2. personal fragrance" at bounding box center [557, 72] width 91 height 12
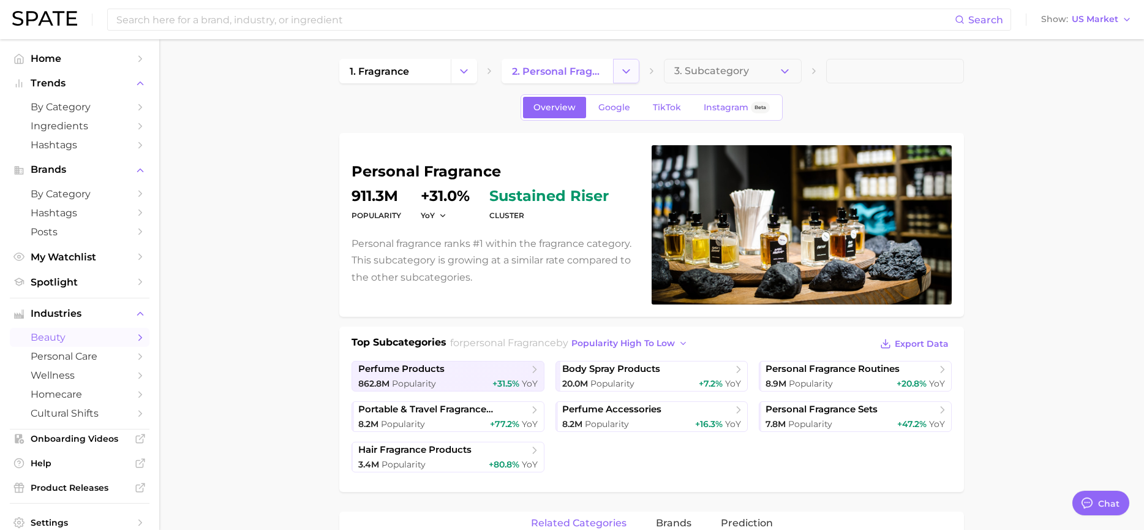
click at [628, 75] on icon "Change Category" at bounding box center [626, 71] width 13 height 13
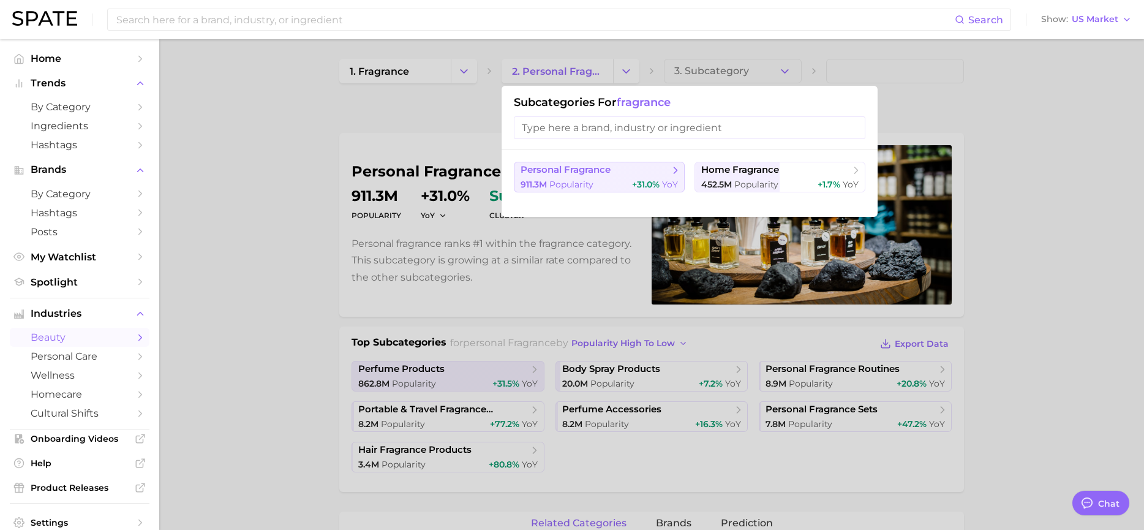
click at [573, 170] on span "personal fragrance" at bounding box center [566, 170] width 90 height 12
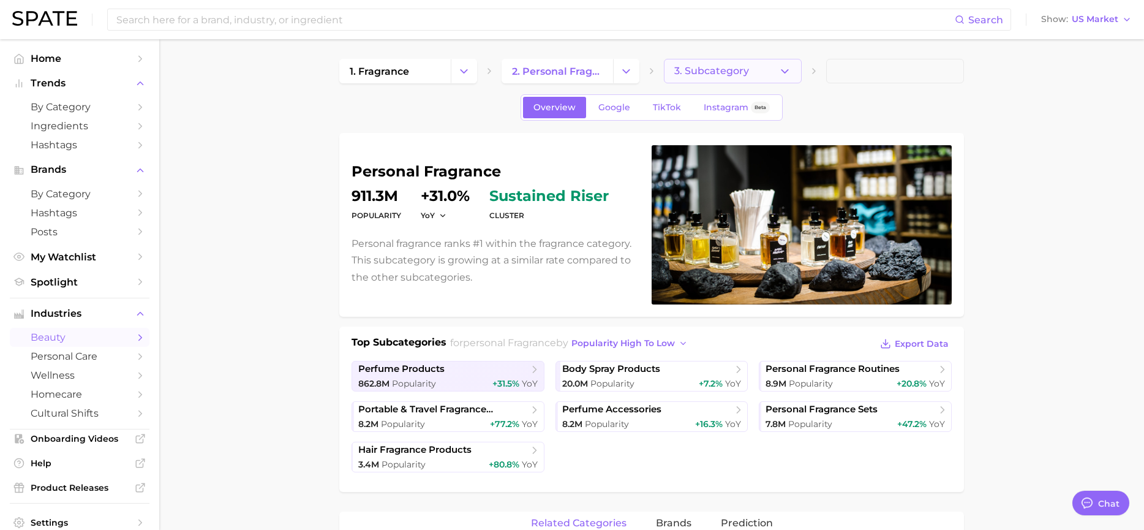
click at [789, 73] on icon "button" at bounding box center [784, 71] width 13 height 13
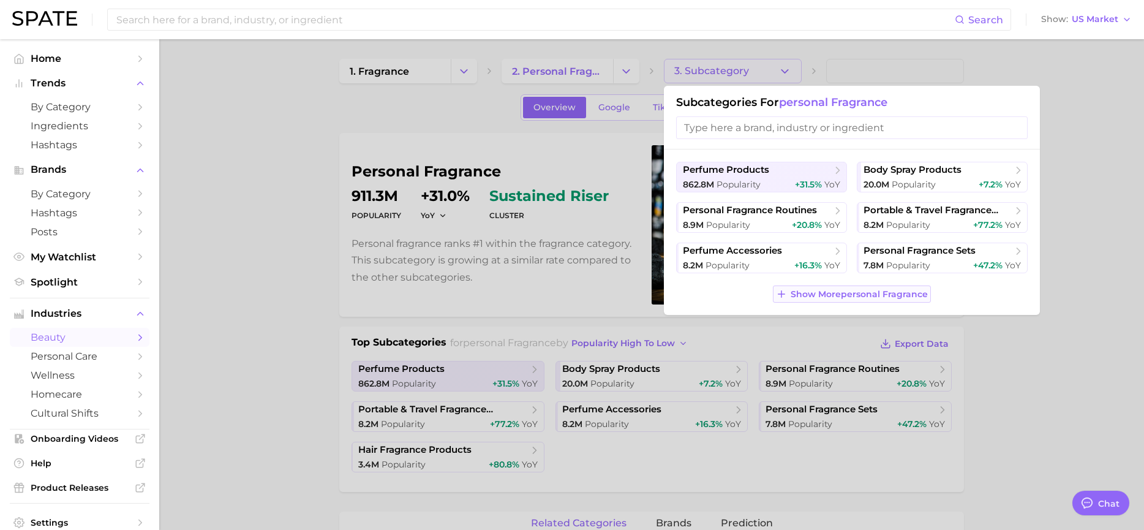
click at [844, 290] on span "Show More personal fragrance" at bounding box center [859, 294] width 137 height 10
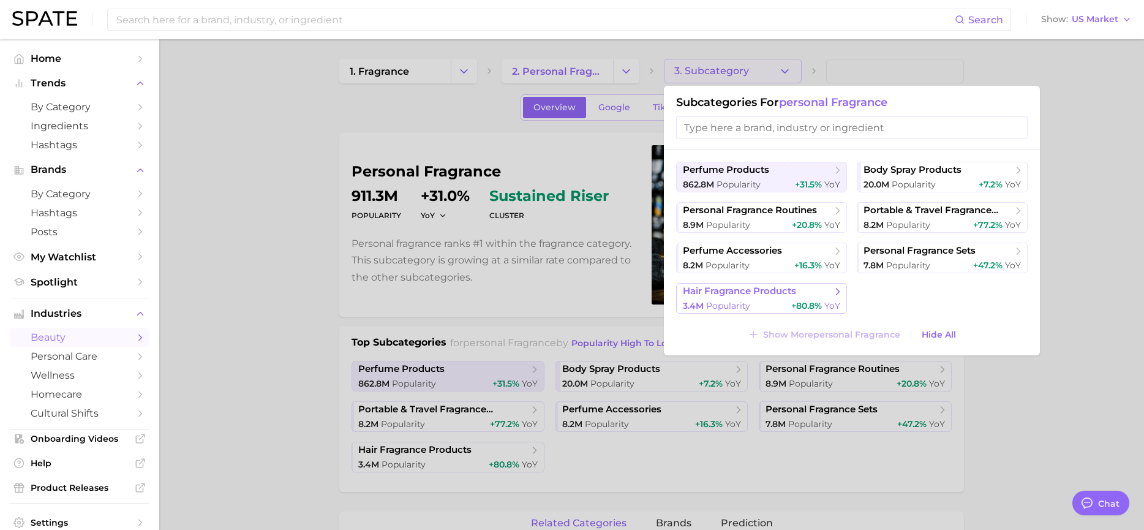
click at [737, 291] on span "hair fragrance products" at bounding box center [739, 291] width 113 height 12
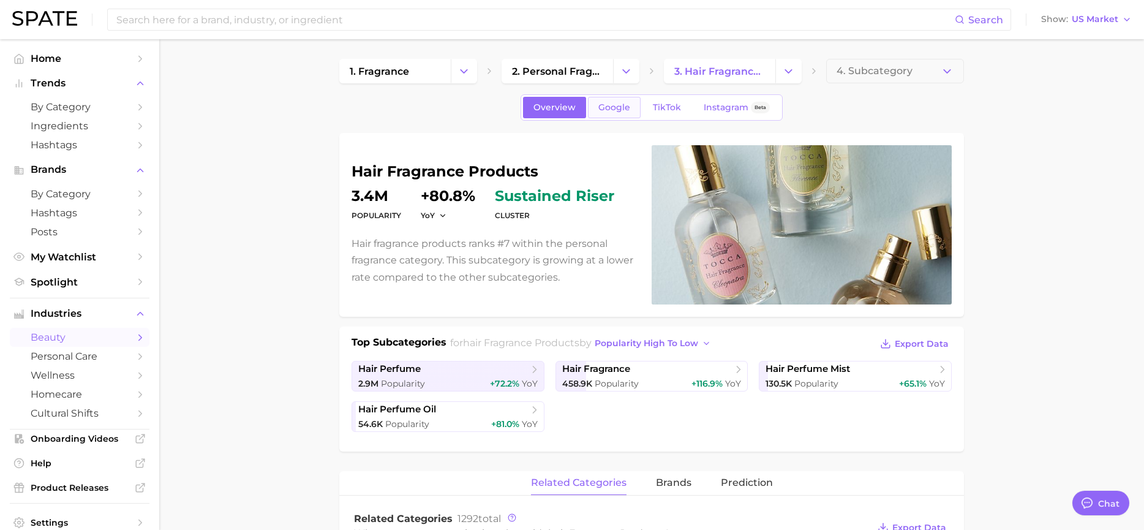
click at [625, 111] on span "Google" at bounding box center [614, 107] width 32 height 10
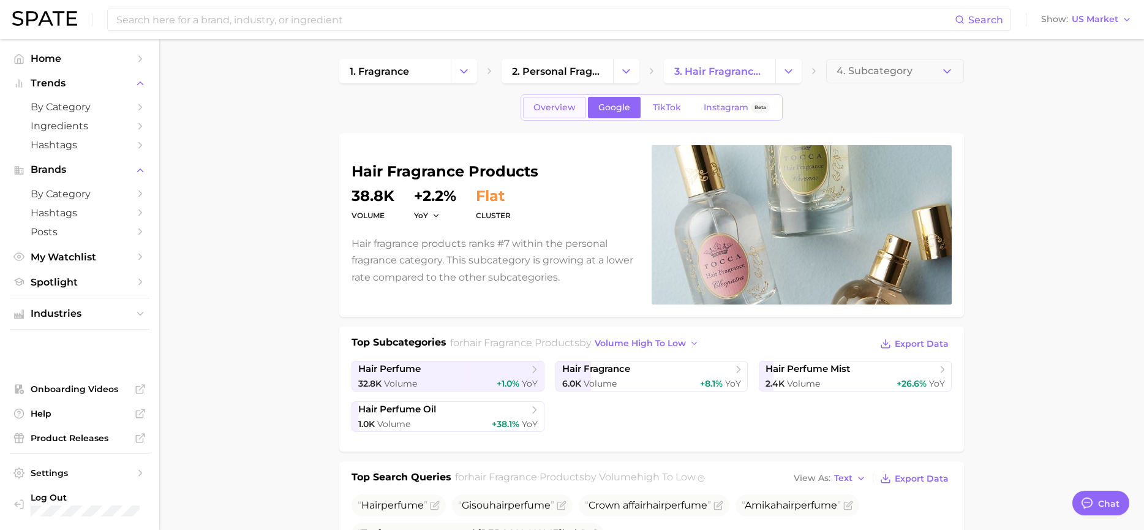
click at [578, 106] on link "Overview" at bounding box center [554, 107] width 63 height 21
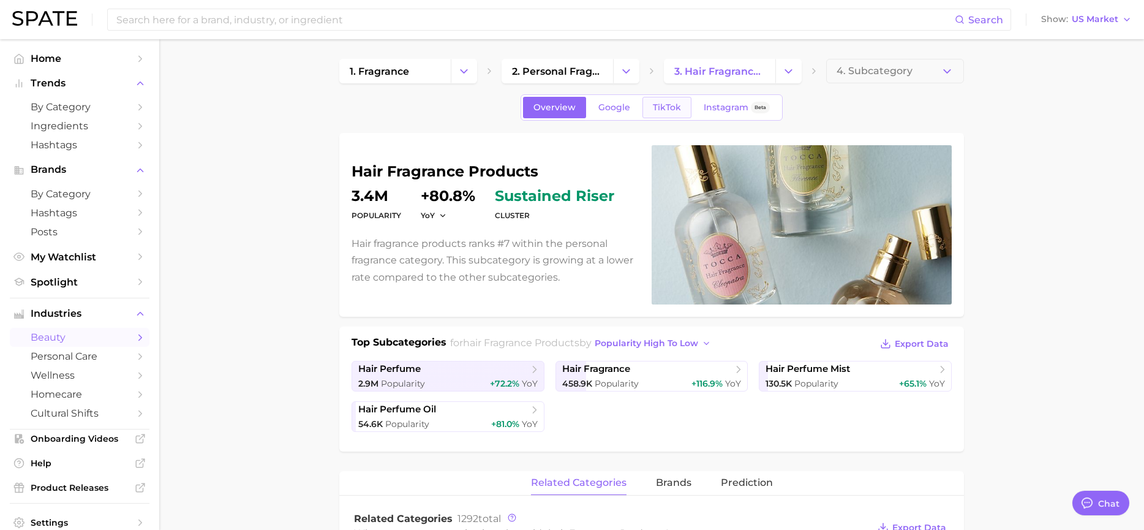
click at [659, 112] on span "TikTok" at bounding box center [667, 107] width 28 height 10
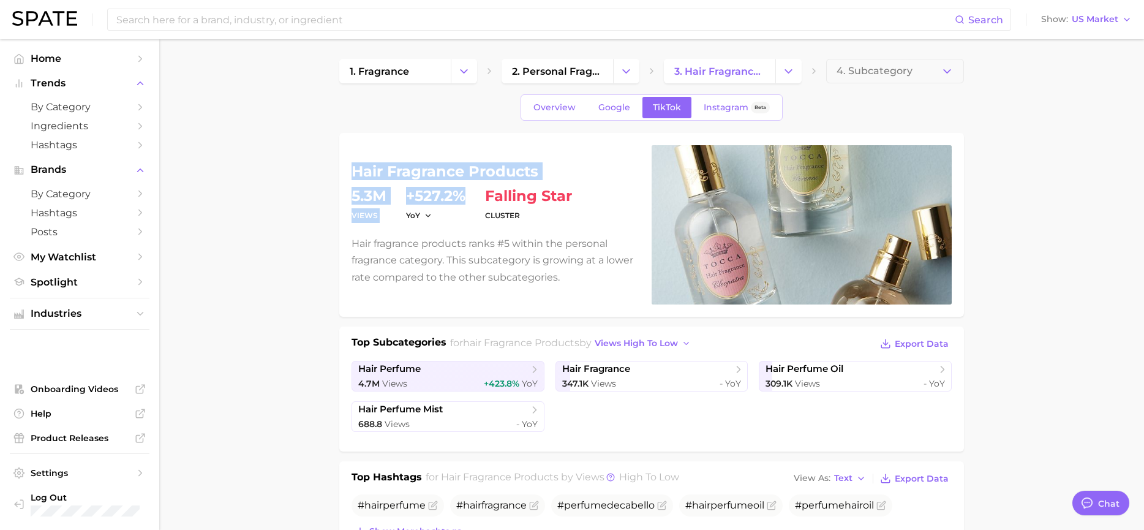
drag, startPoint x: 350, startPoint y: 171, endPoint x: 470, endPoint y: 198, distance: 122.3
click at [470, 198] on div "hair fragrance products Views 5.3m YoY +527.2% cluster falling star Hair fragra…" at bounding box center [651, 225] width 625 height 184
click at [545, 197] on span "falling star" at bounding box center [528, 196] width 87 height 15
click at [610, 105] on span "Google" at bounding box center [614, 107] width 32 height 10
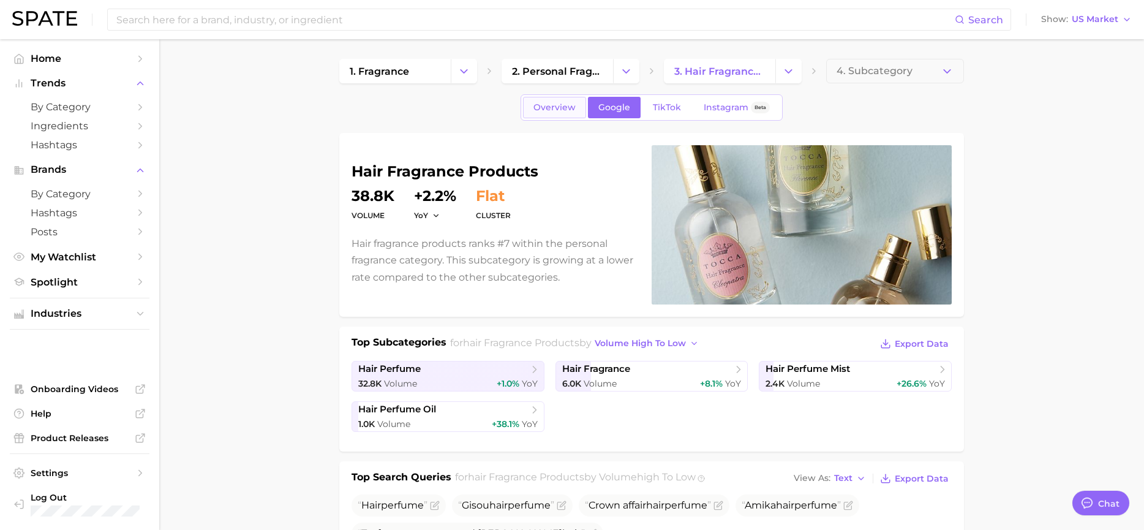
click at [554, 111] on span "Overview" at bounding box center [554, 107] width 42 height 10
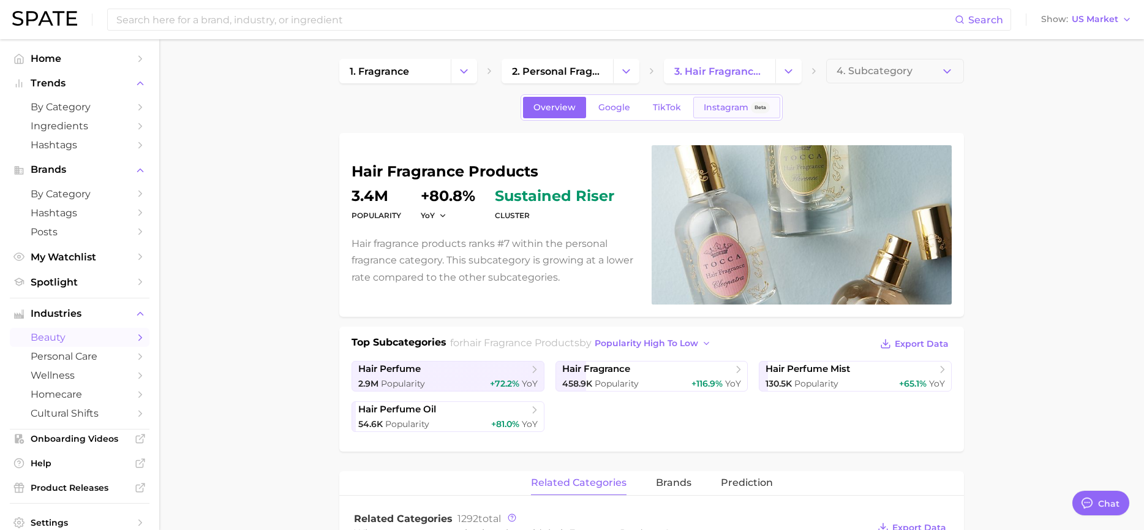
click at [724, 113] on link "Instagram Beta" at bounding box center [736, 107] width 87 height 21
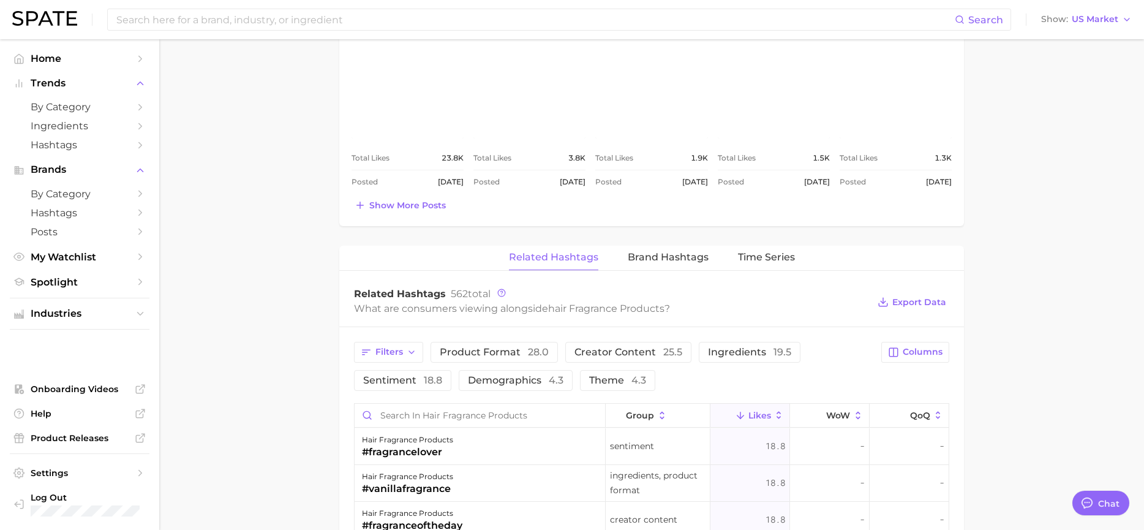
scroll to position [674, 0]
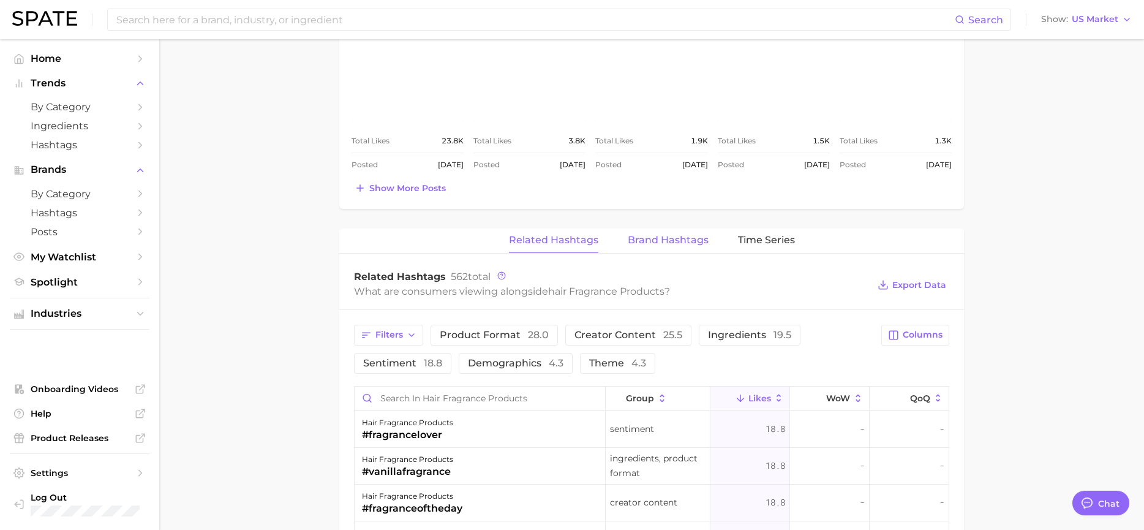
click at [670, 243] on span "Brand Hashtags" at bounding box center [668, 240] width 81 height 11
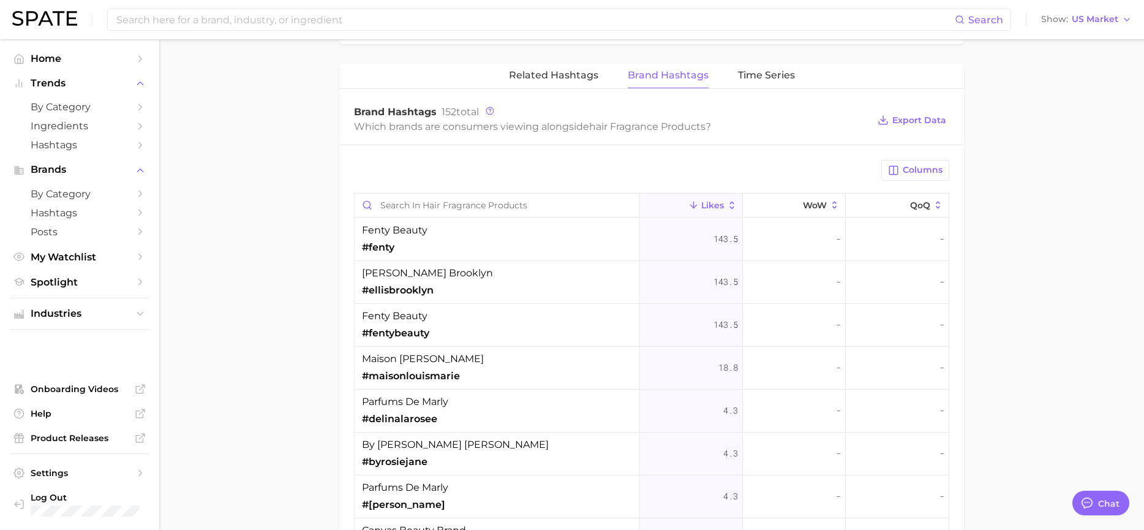
scroll to position [857, 0]
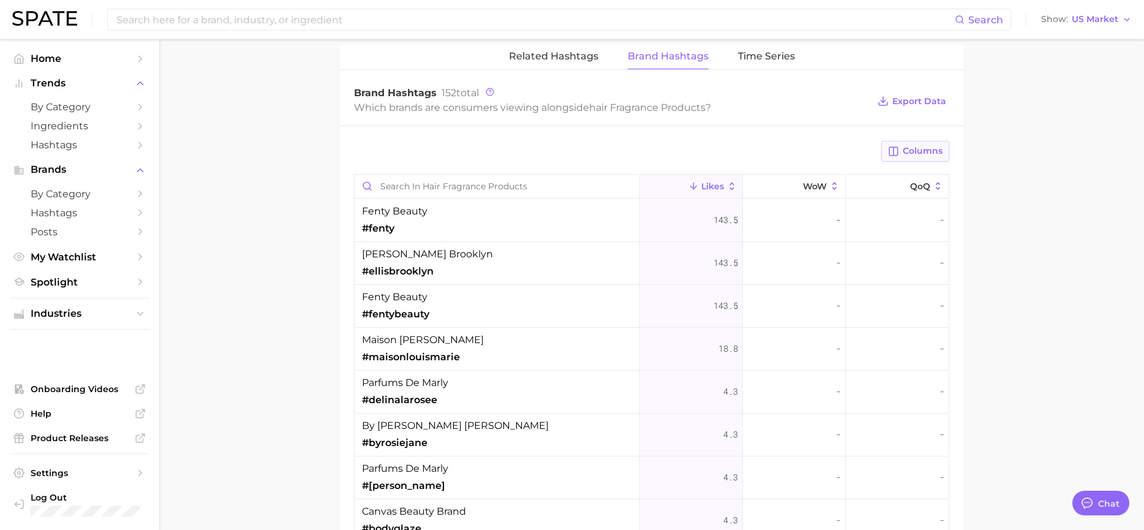
click at [944, 155] on button "Columns" at bounding box center [915, 151] width 68 height 21
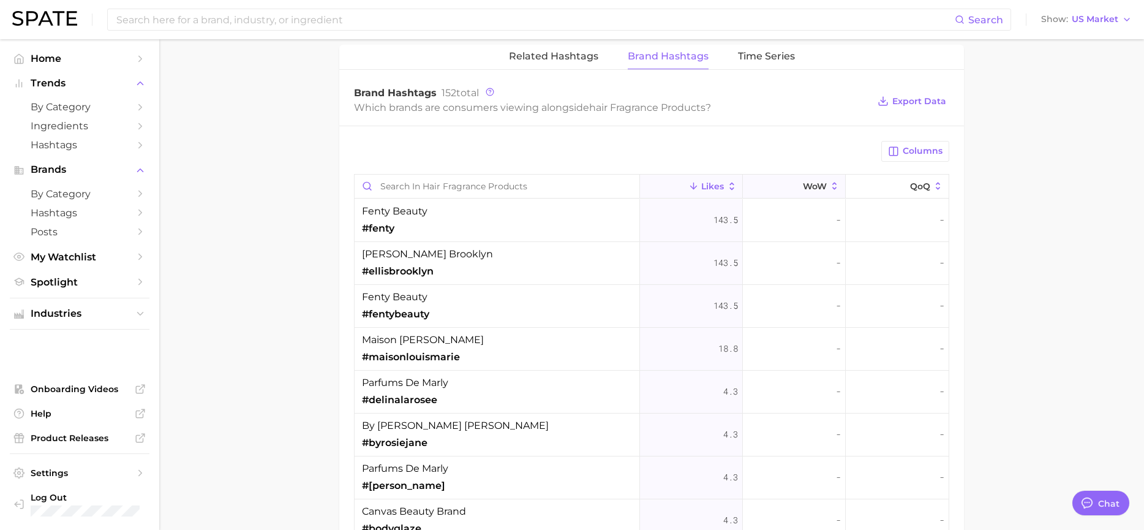
click at [805, 181] on span "WoW" at bounding box center [815, 186] width 24 height 10
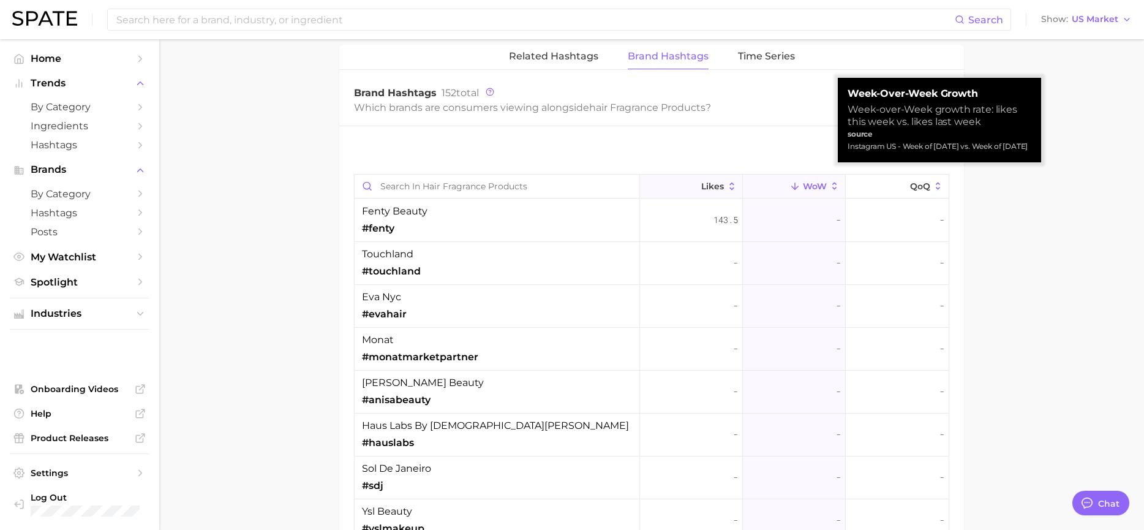
click at [707, 179] on button "Likes" at bounding box center [691, 187] width 103 height 24
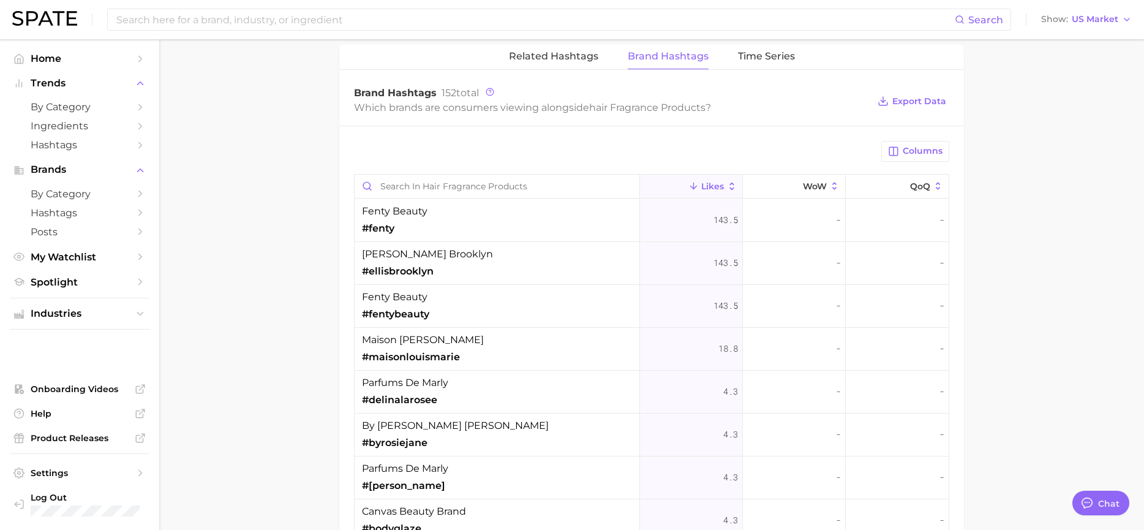
click at [399, 223] on div "fenty beauty #fenty" at bounding box center [395, 220] width 66 height 32
click at [389, 229] on span "#fenty" at bounding box center [378, 228] width 32 height 15
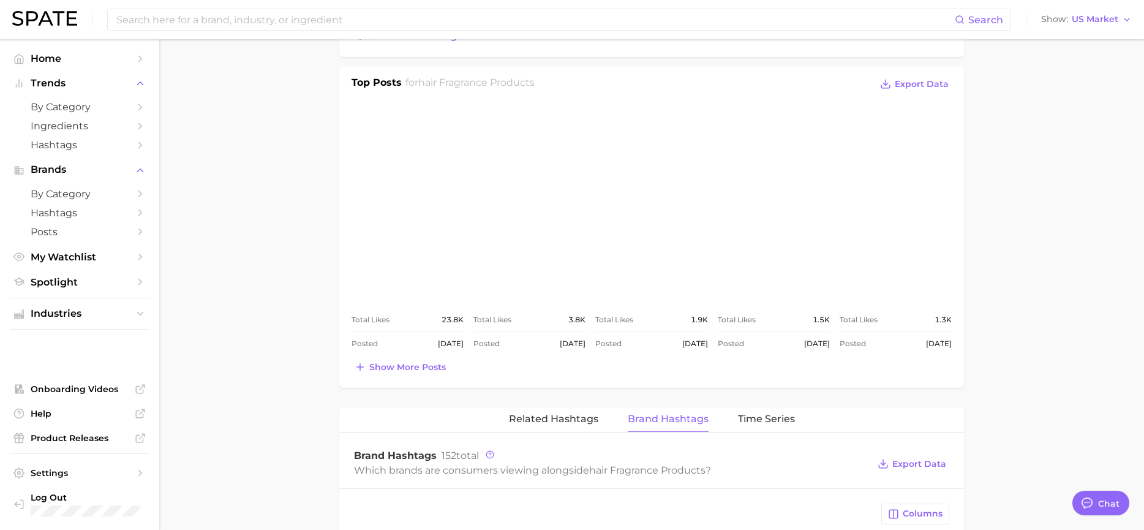
scroll to position [617, 0]
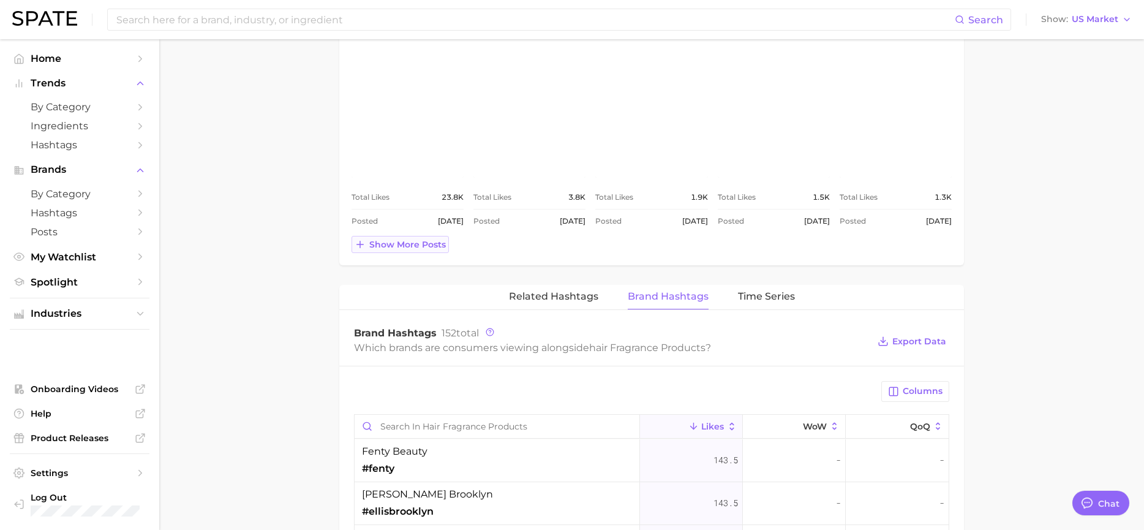
click at [385, 241] on span "Show more posts" at bounding box center [407, 244] width 77 height 10
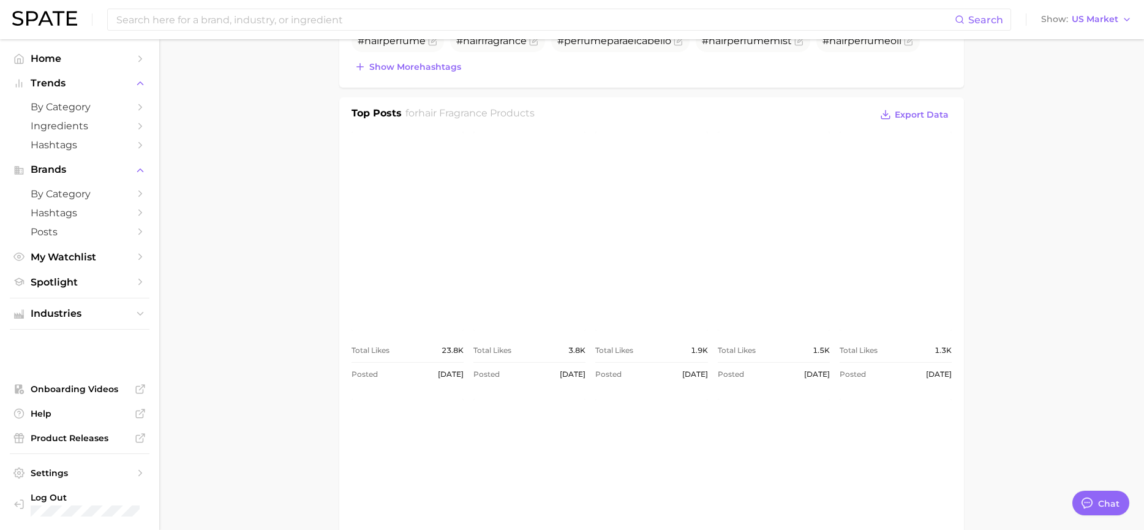
scroll to position [434, 0]
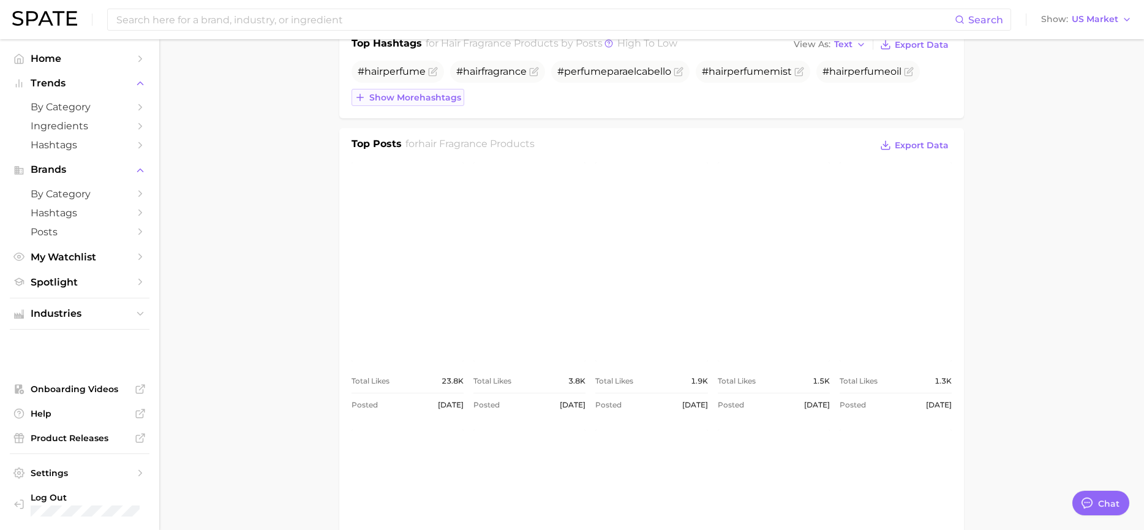
click at [438, 97] on span "Show more hashtags" at bounding box center [415, 97] width 92 height 10
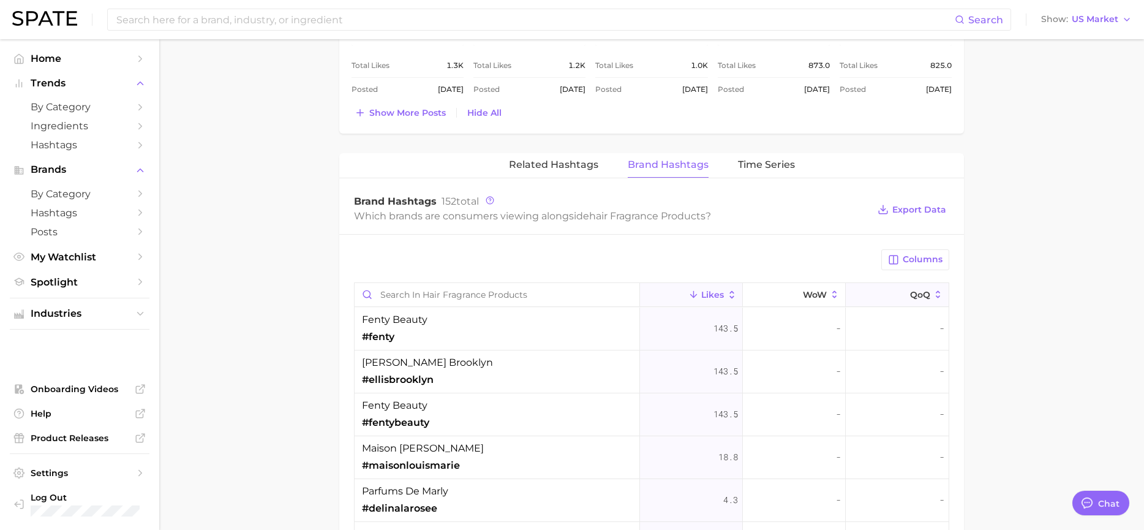
scroll to position [1046, 0]
click at [914, 256] on span "Columns" at bounding box center [923, 258] width 40 height 10
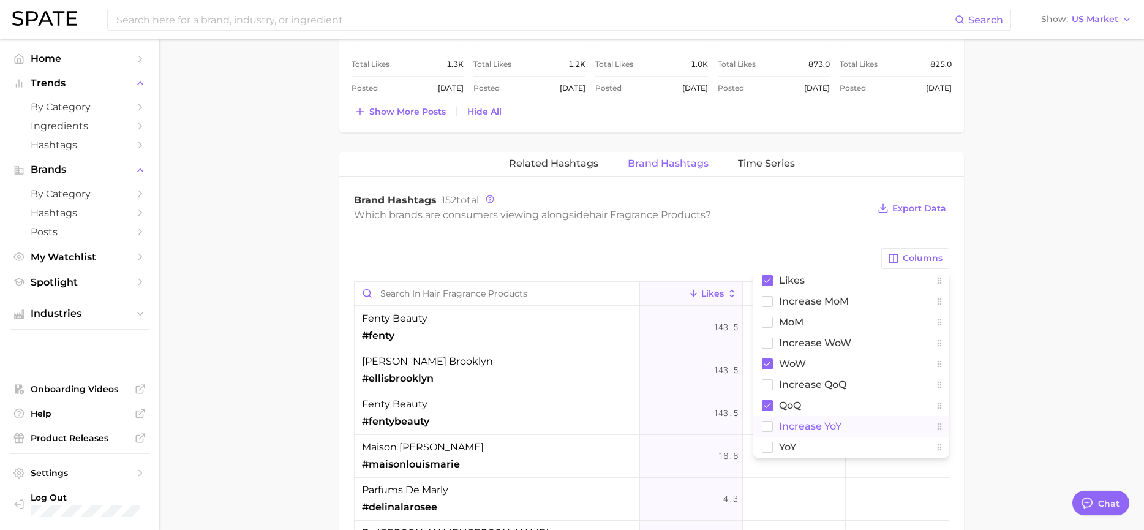
click at [786, 426] on span "Increase YoY" at bounding box center [810, 426] width 62 height 10
click at [770, 304] on rect at bounding box center [767, 301] width 10 height 10
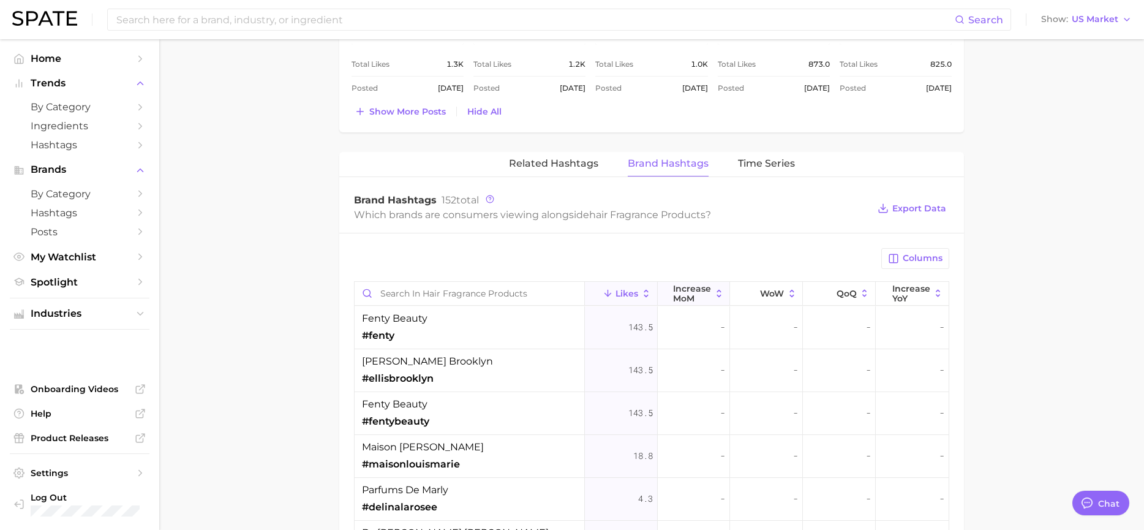
click at [698, 296] on span "Increase MoM" at bounding box center [692, 294] width 38 height 20
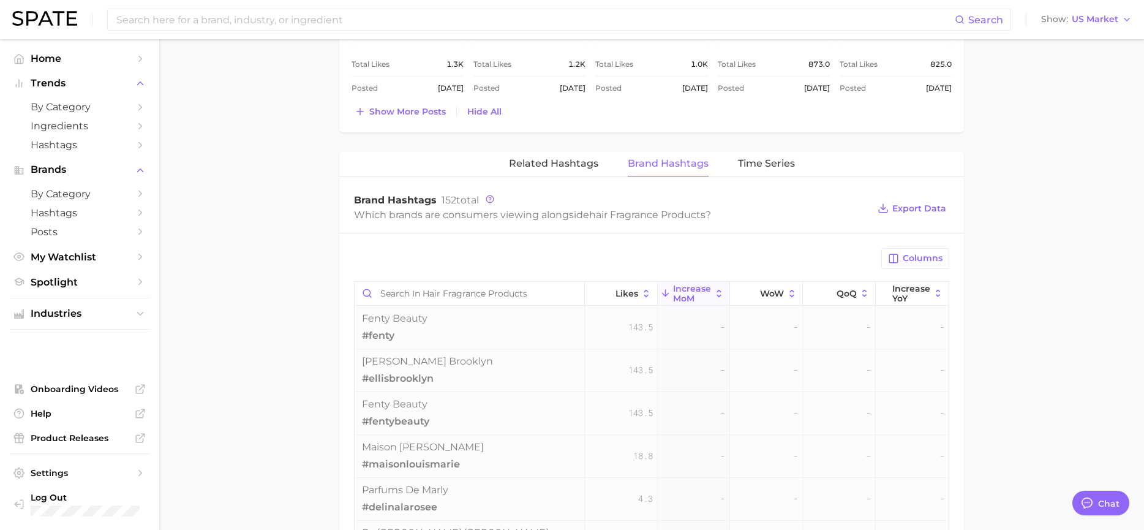
click at [698, 296] on span "Increase MoM" at bounding box center [692, 294] width 38 height 20
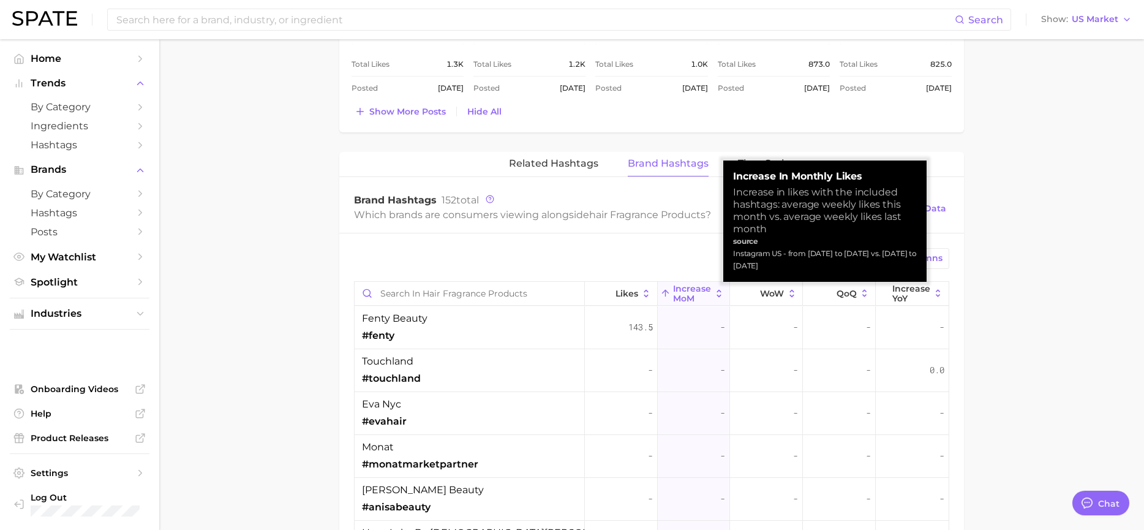
click at [698, 296] on span "Increase MoM" at bounding box center [692, 294] width 38 height 20
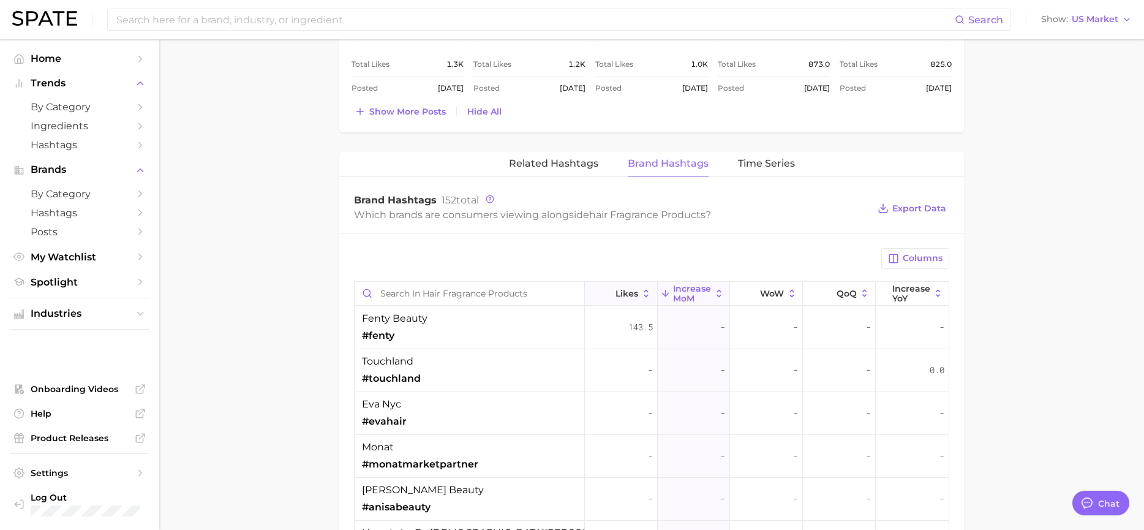
click at [625, 296] on span "Likes" at bounding box center [627, 293] width 23 height 10
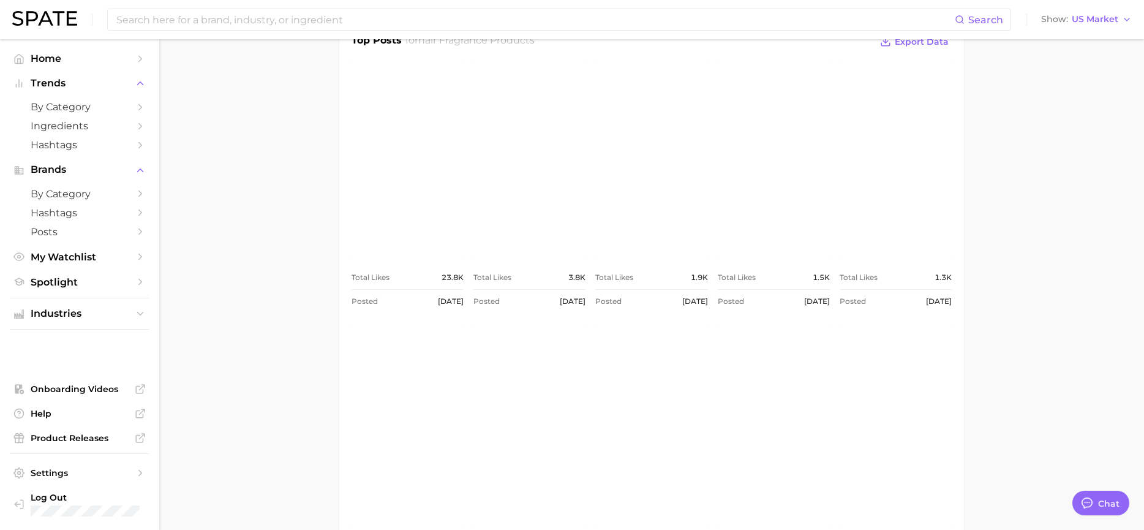
scroll to position [495, 0]
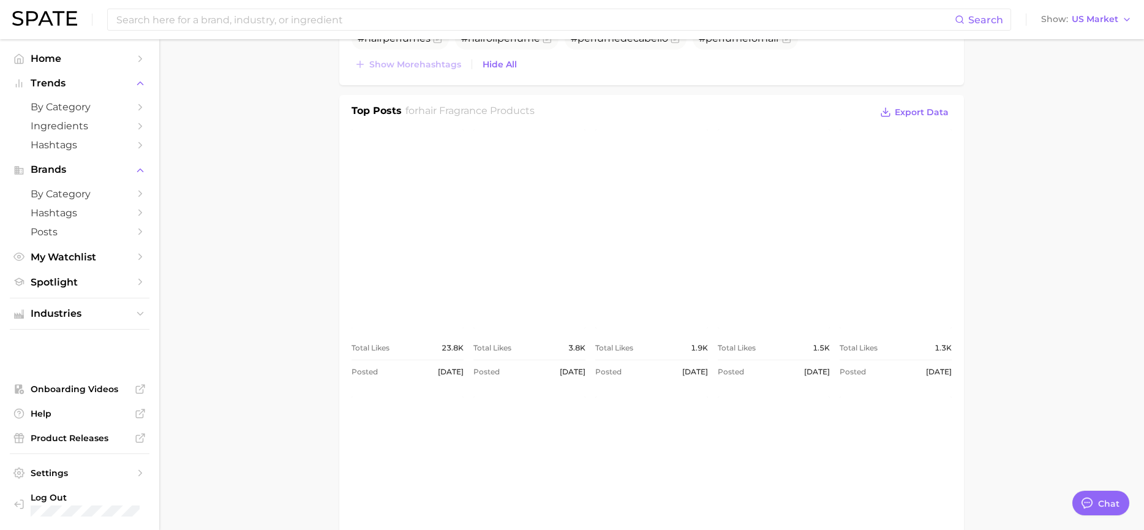
click at [374, 283] on link "view post on Instagram" at bounding box center [408, 228] width 112 height 199
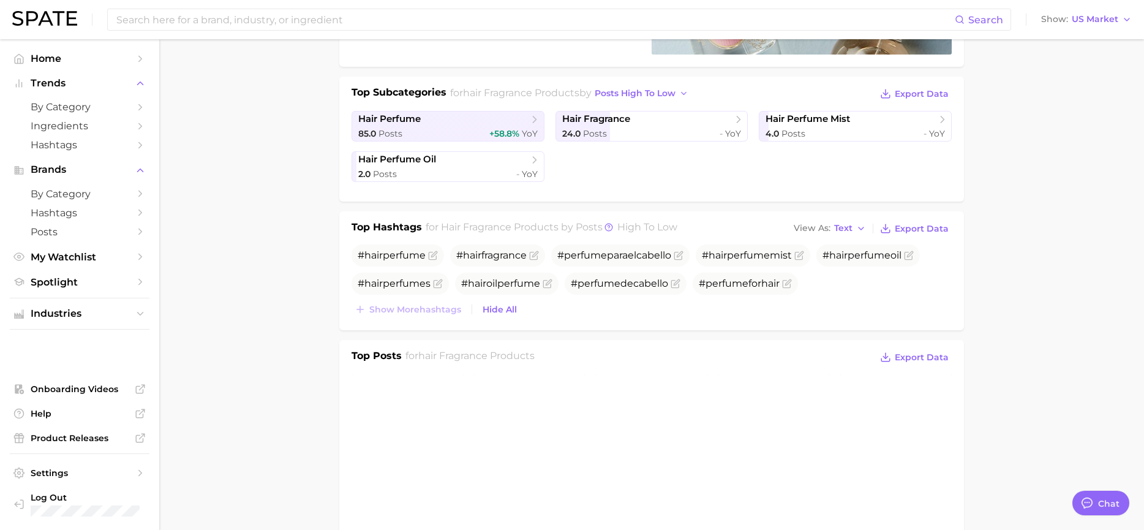
scroll to position [0, 0]
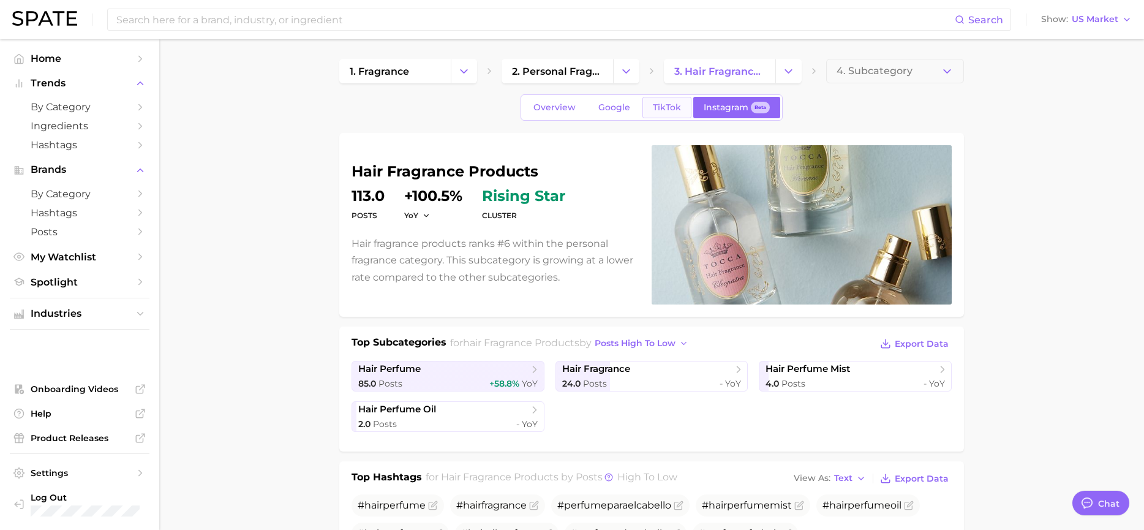
click at [663, 104] on span "TikTok" at bounding box center [667, 107] width 28 height 10
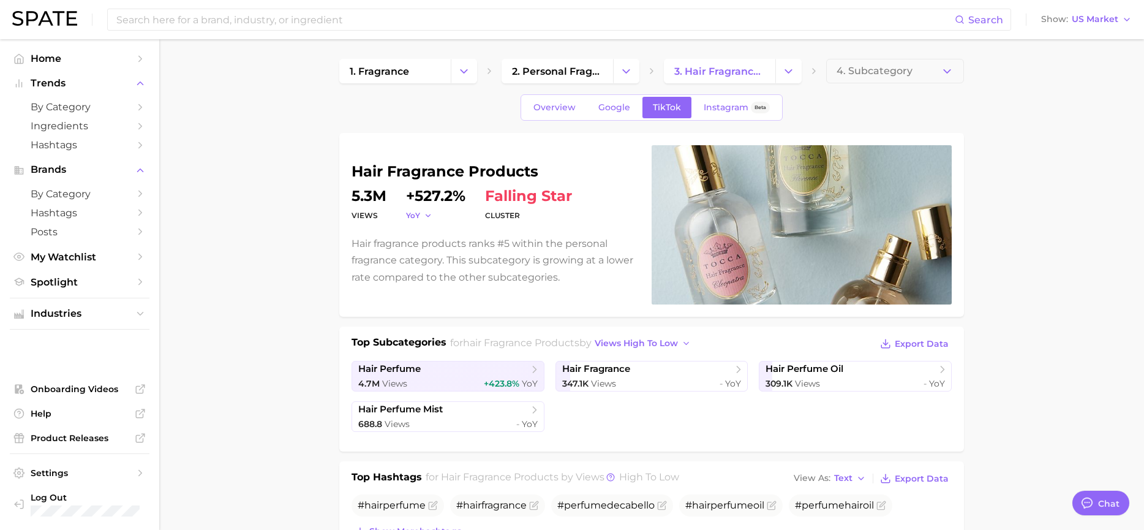
click at [424, 216] on icon "button" at bounding box center [428, 215] width 9 height 9
click at [323, 260] on span "QoQ" at bounding box center [322, 255] width 20 height 10
click at [418, 215] on span "QoQ" at bounding box center [414, 215] width 17 height 10
click at [333, 276] on span "MoM" at bounding box center [322, 277] width 21 height 10
click at [424, 219] on span "MoM" at bounding box center [415, 215] width 18 height 10
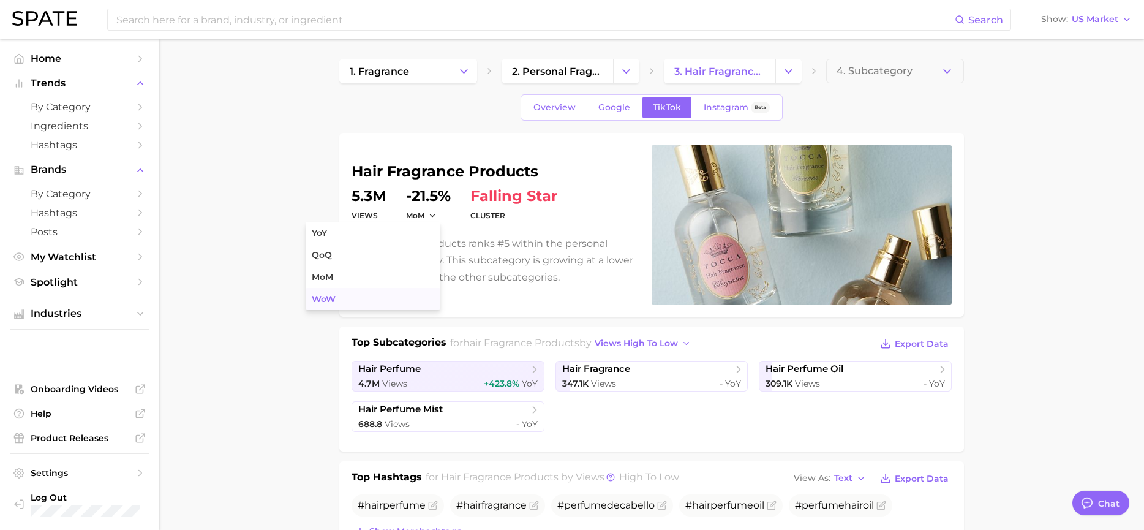
click at [328, 297] on span "WoW" at bounding box center [324, 299] width 24 height 10
click at [427, 212] on button "WoW" at bounding box center [423, 215] width 34 height 10
click at [353, 235] on button "YoY" at bounding box center [373, 233] width 135 height 22
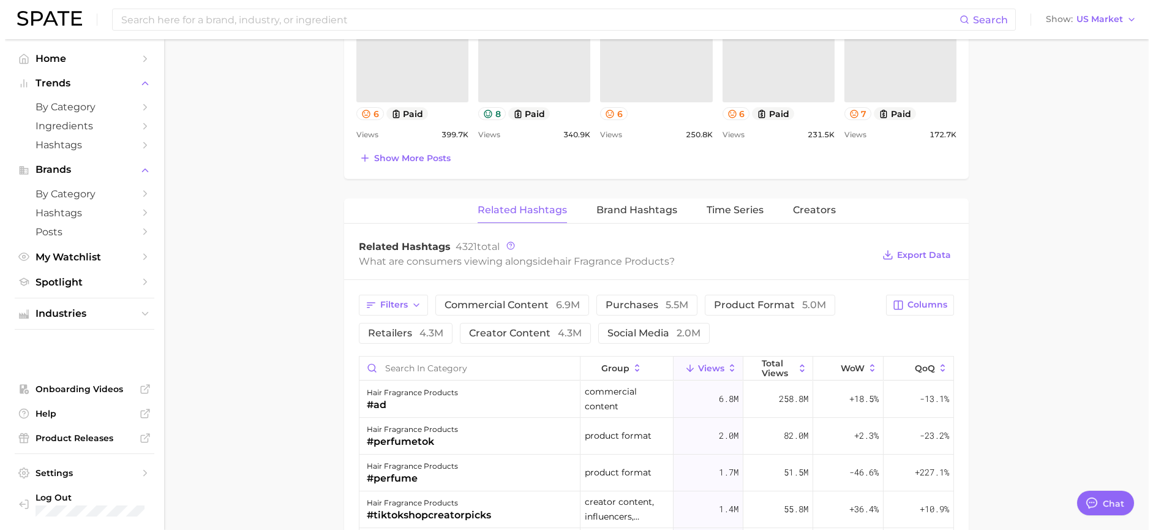
scroll to position [735, 0]
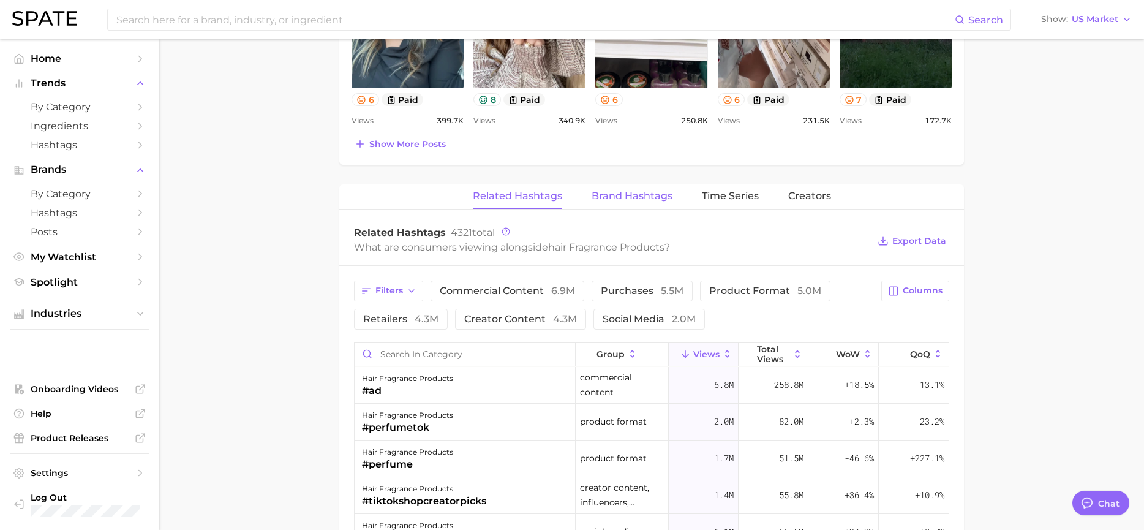
click at [653, 187] on button "Brand Hashtags" at bounding box center [632, 196] width 81 height 24
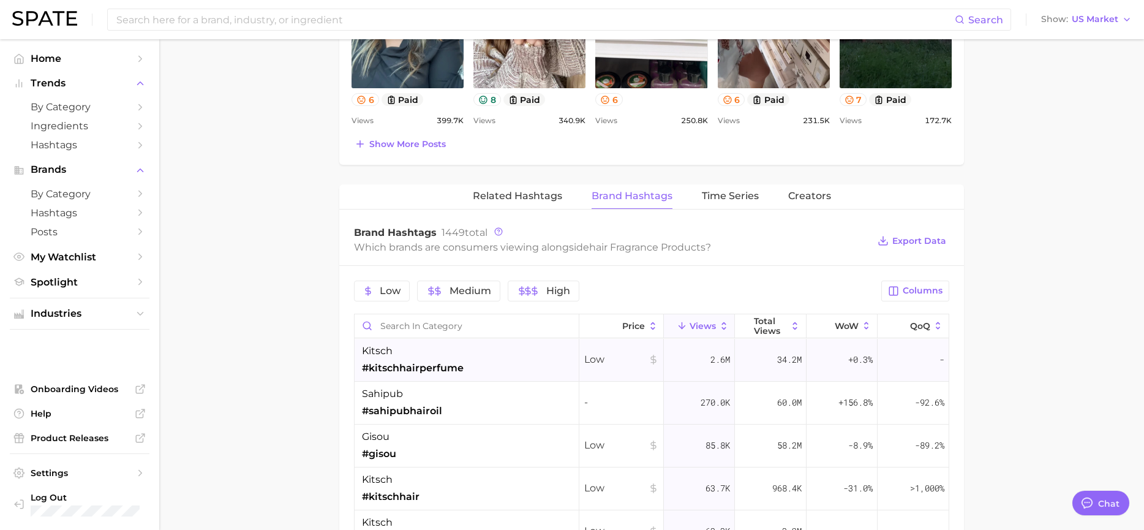
click at [422, 358] on div "kitsch #kitschhairperfume" at bounding box center [413, 360] width 102 height 32
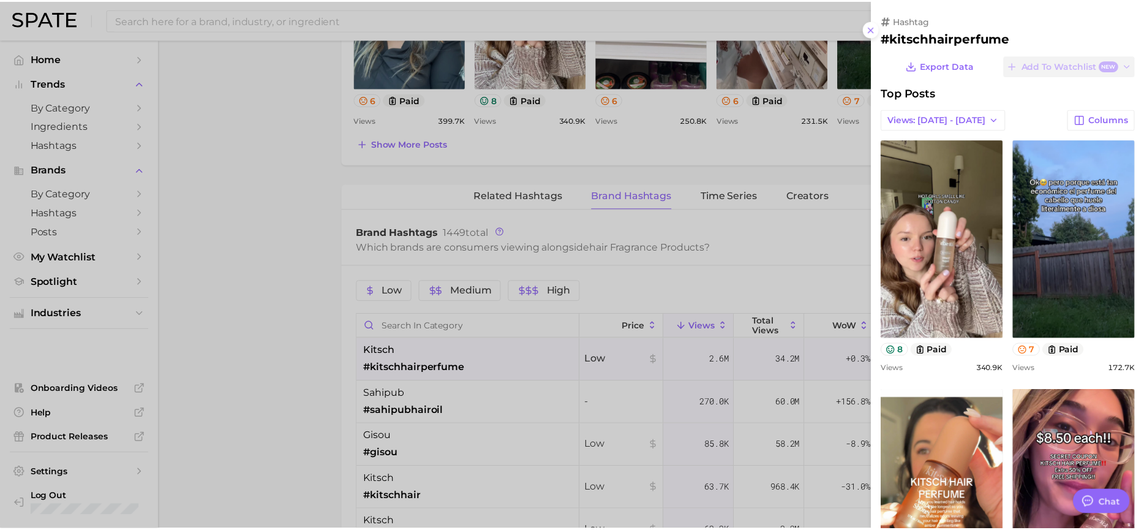
scroll to position [0, 0]
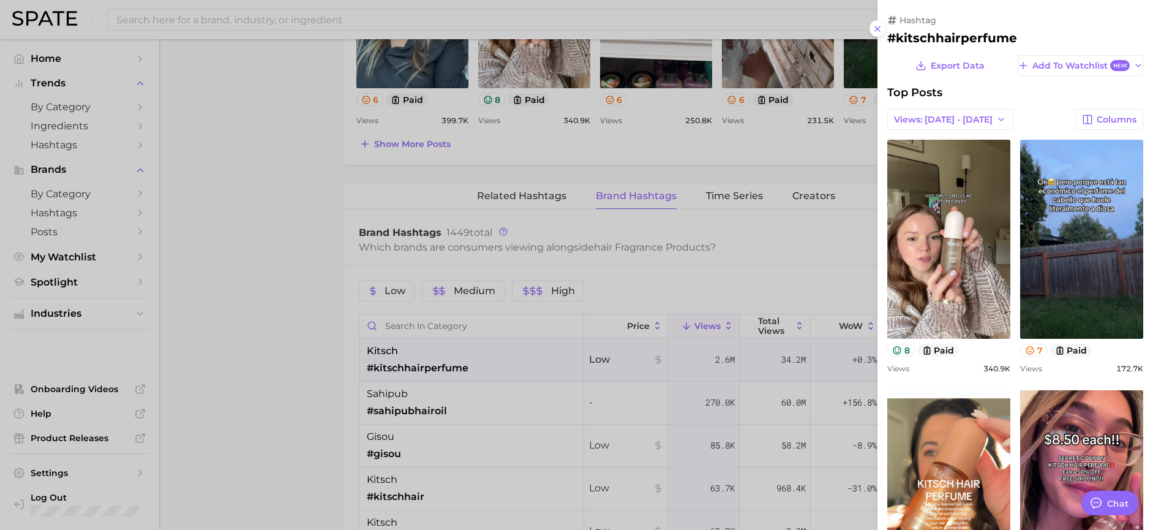
click at [331, 259] on div at bounding box center [576, 265] width 1153 height 530
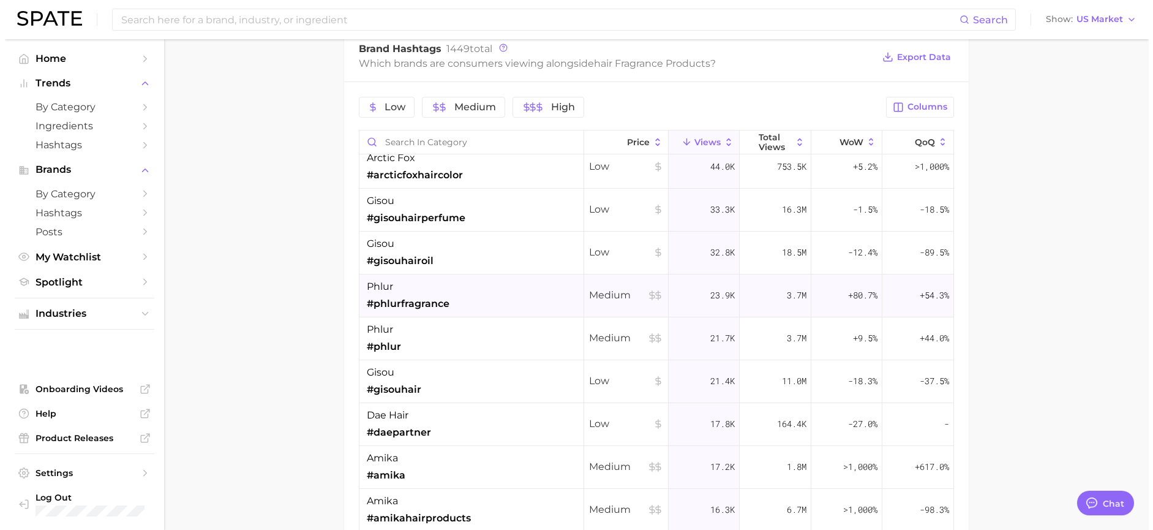
scroll to position [245, 0]
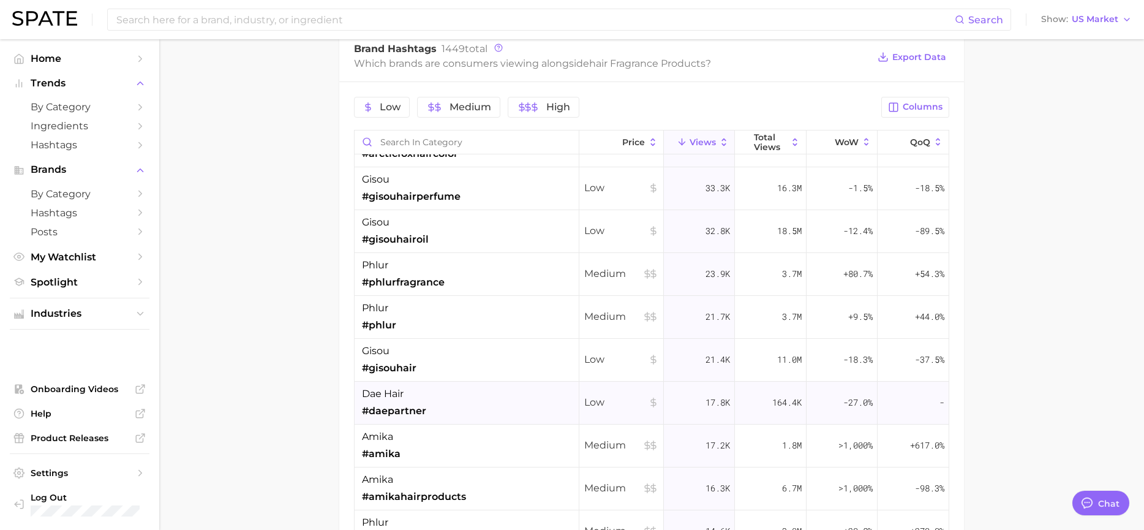
click at [404, 402] on div "dae hair #daepartner" at bounding box center [394, 402] width 64 height 32
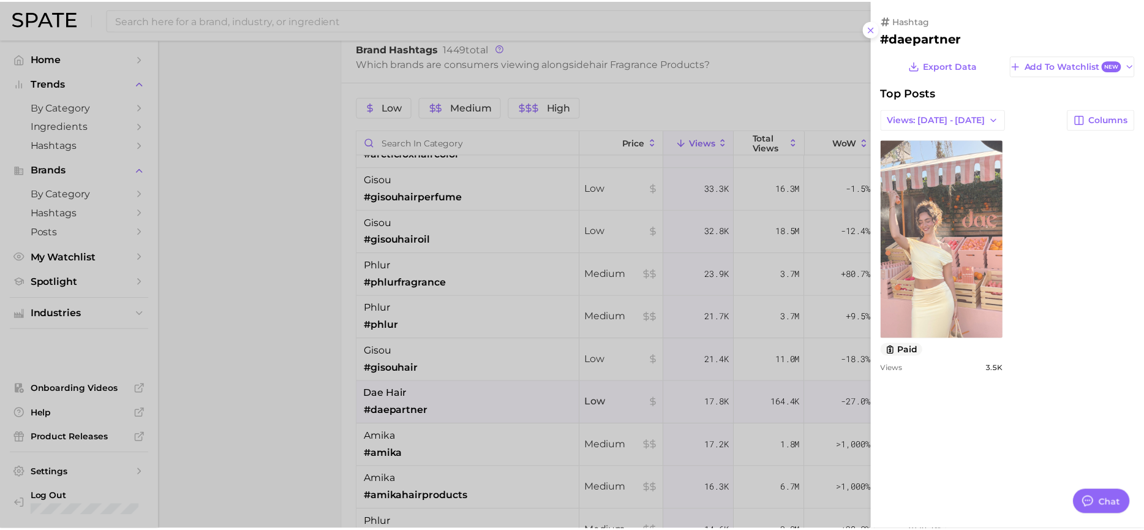
scroll to position [0, 0]
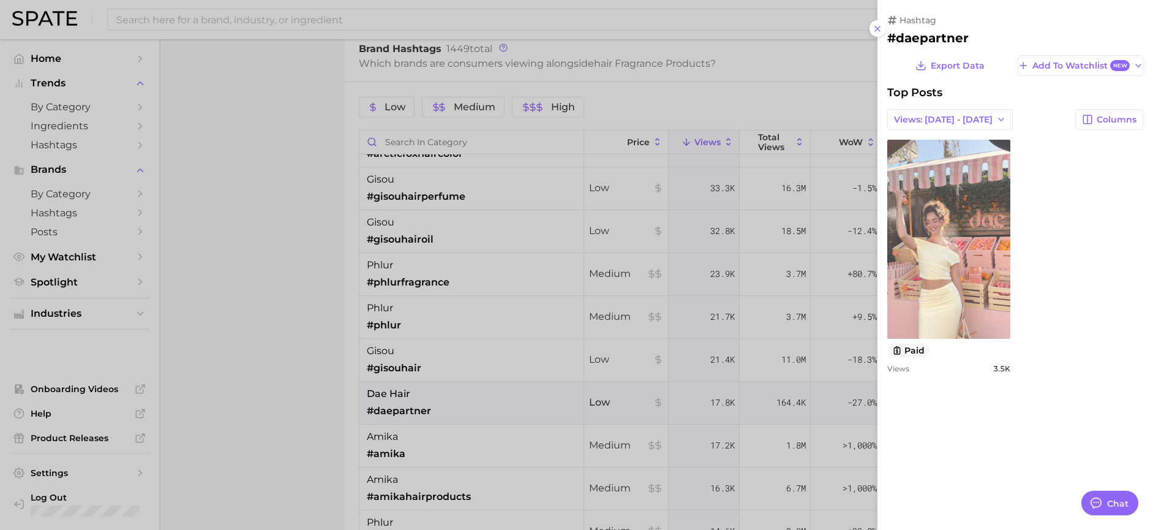
click at [973, 263] on link "view post on TikTok" at bounding box center [948, 239] width 123 height 199
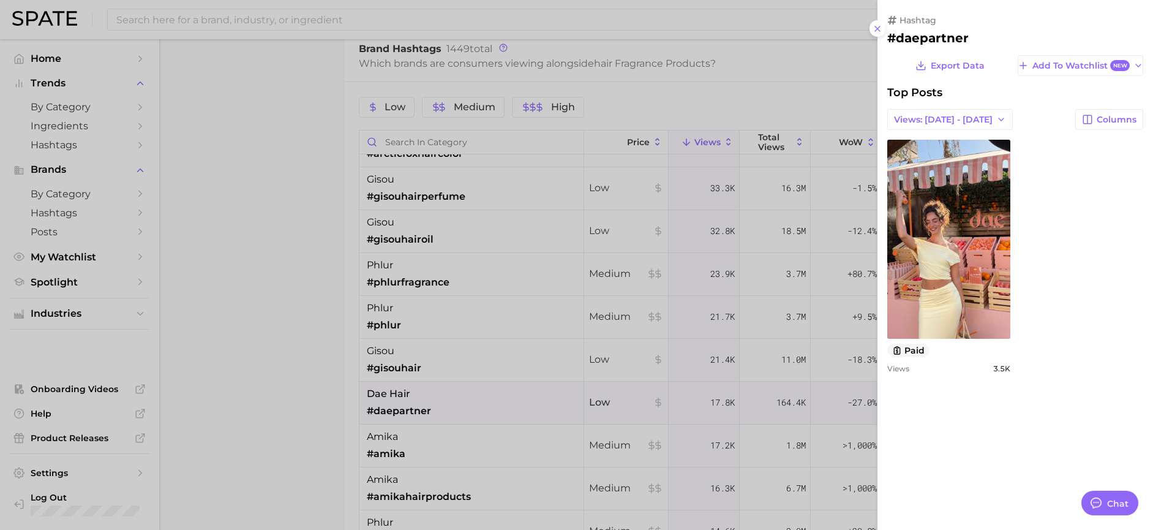
click at [878, 29] on icon at bounding box center [878, 29] width 10 height 10
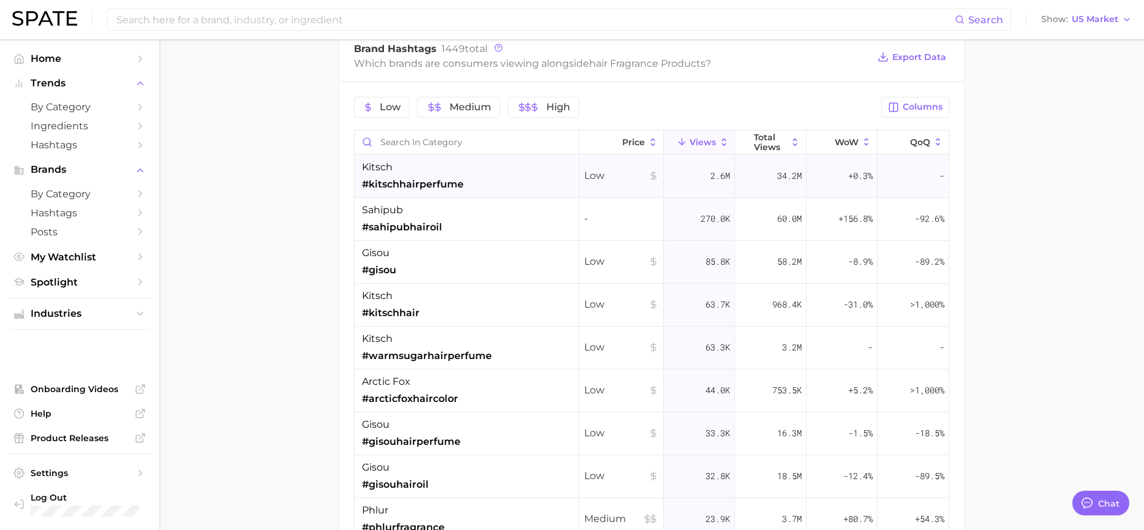
click at [399, 161] on div "kitsch #kitschhairperfume" at bounding box center [413, 176] width 102 height 32
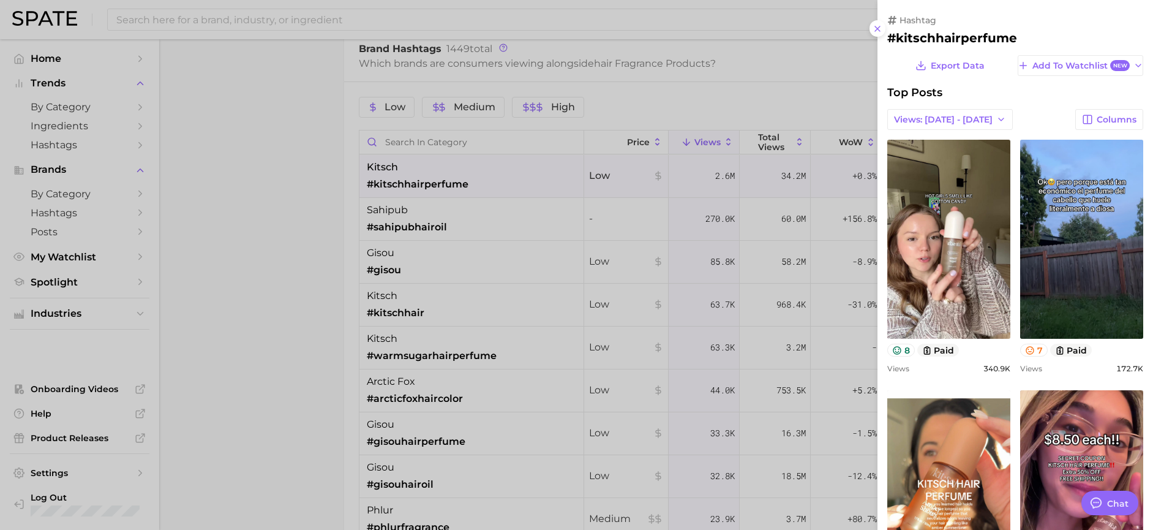
click at [936, 43] on h2 "#kitschhairperfume" at bounding box center [1015, 38] width 256 height 15
click at [880, 24] on icon at bounding box center [878, 29] width 10 height 10
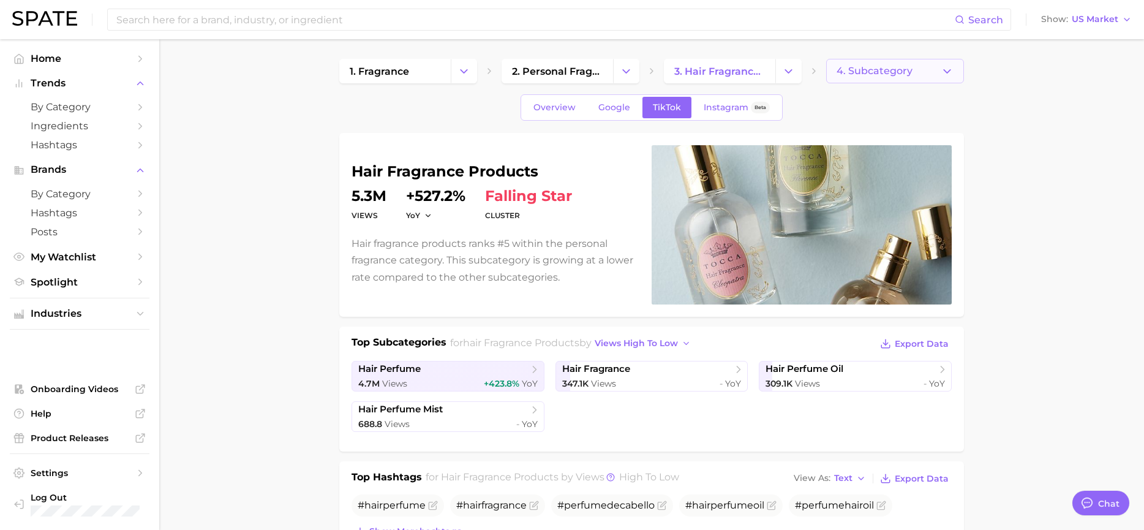
click at [898, 69] on span "4. Subcategory" at bounding box center [875, 71] width 76 height 11
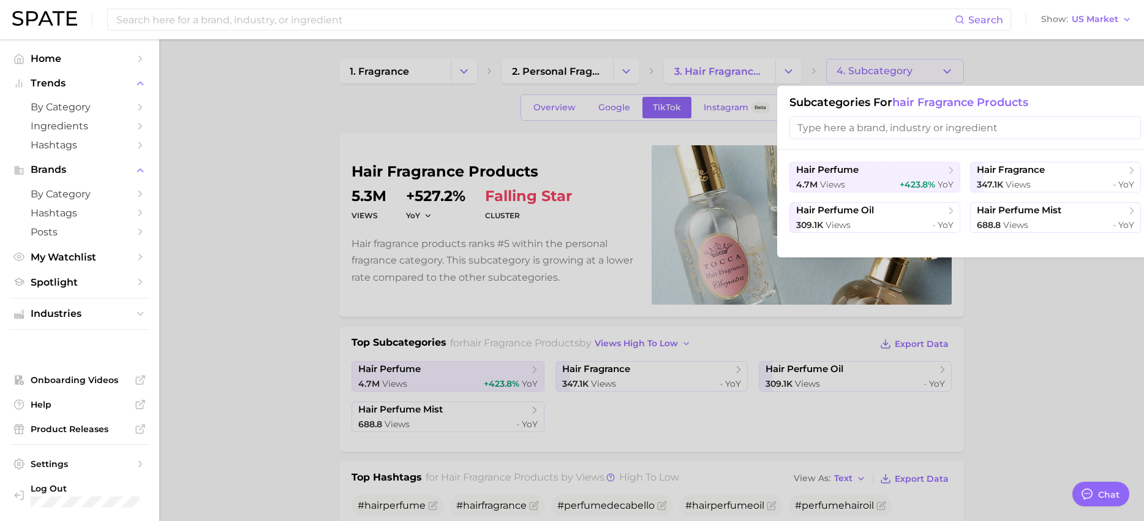
click at [898, 69] on div at bounding box center [572, 260] width 1144 height 521
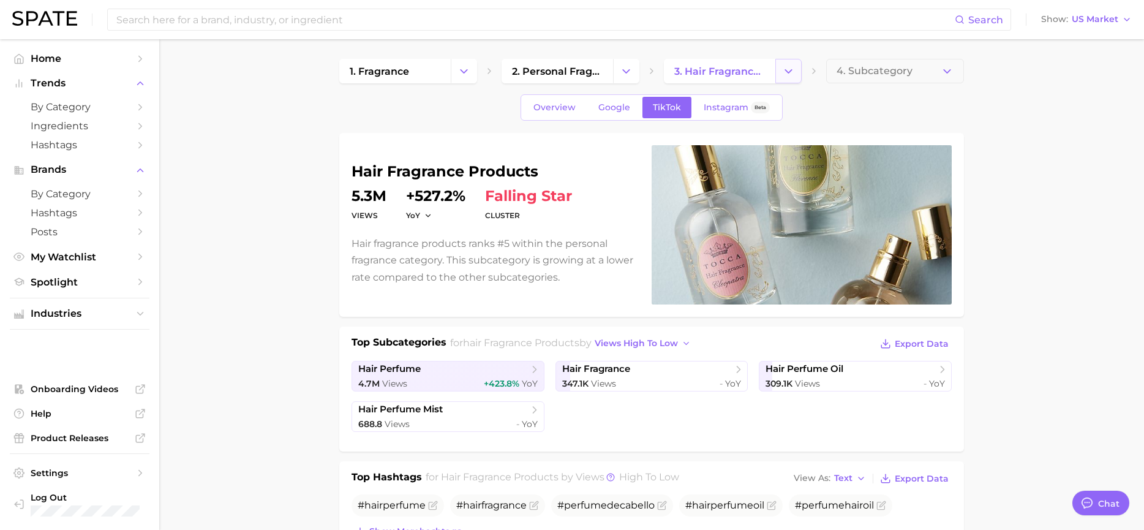
click at [789, 71] on polyline "Change Category" at bounding box center [788, 70] width 7 height 3
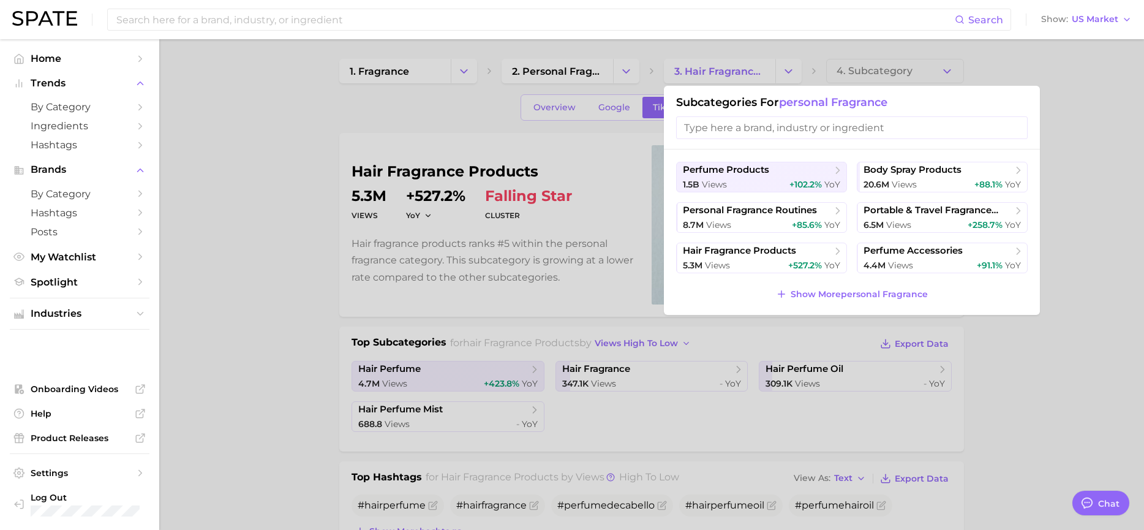
drag, startPoint x: 1054, startPoint y: 218, endPoint x: 1036, endPoint y: 189, distance: 34.1
click at [1054, 218] on div at bounding box center [572, 265] width 1144 height 530
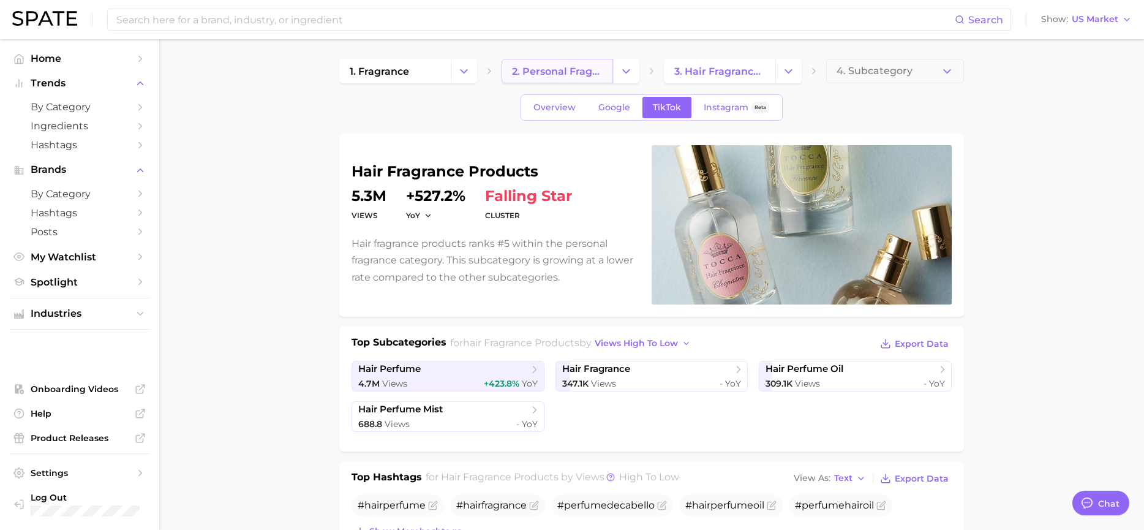
click at [548, 78] on link "2. personal fragrance" at bounding box center [557, 71] width 111 height 24
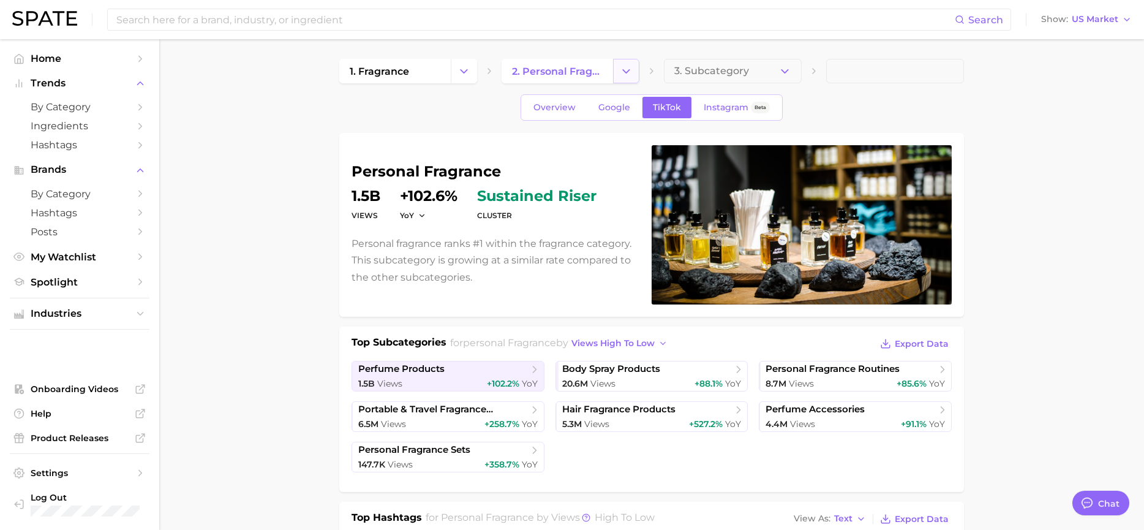
click at [625, 75] on icon "Change Category" at bounding box center [626, 71] width 13 height 13
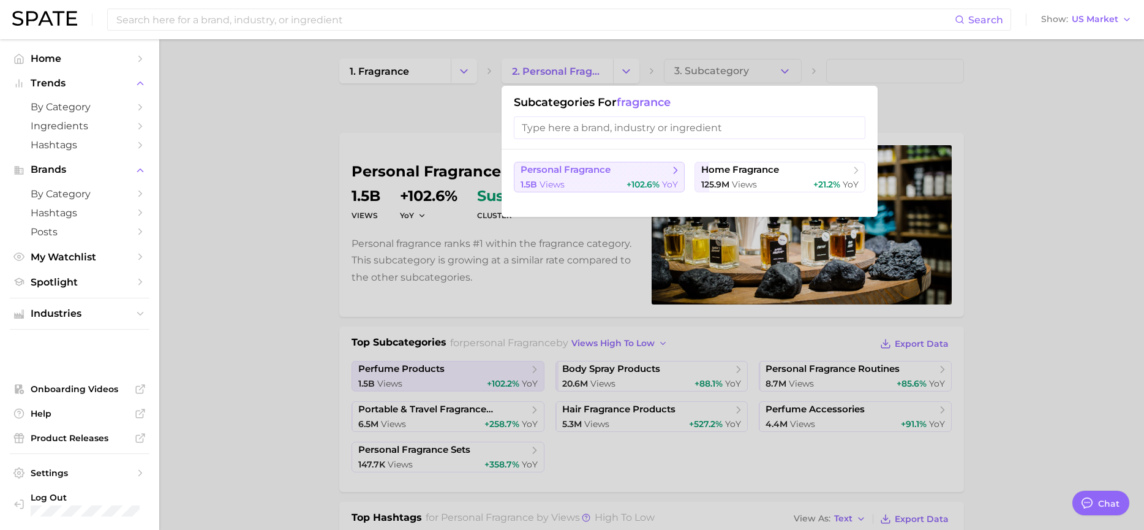
click at [601, 181] on div "1.5b views +102.6% YoY" at bounding box center [599, 185] width 157 height 12
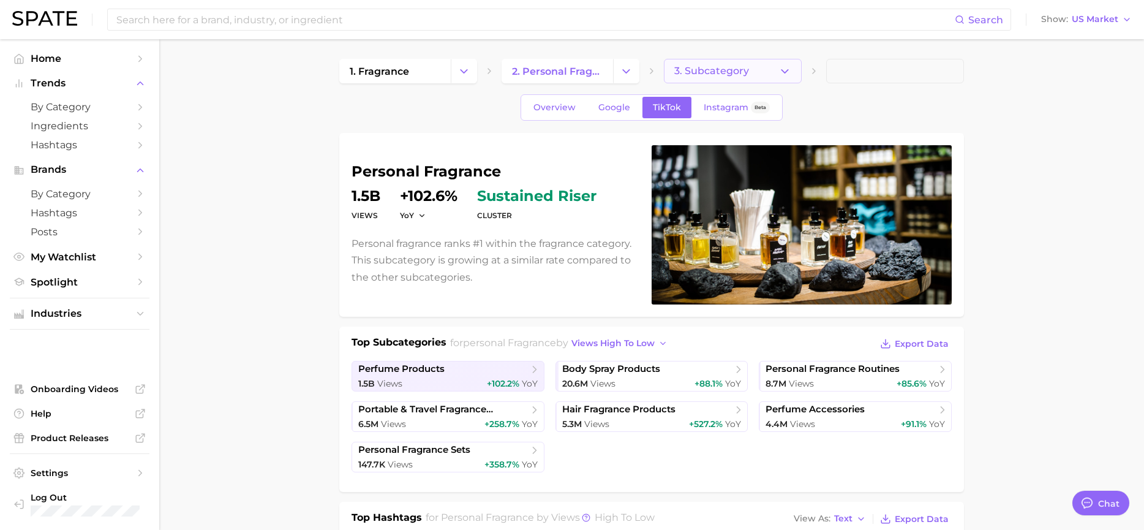
click at [795, 71] on button "3. Subcategory" at bounding box center [733, 71] width 138 height 24
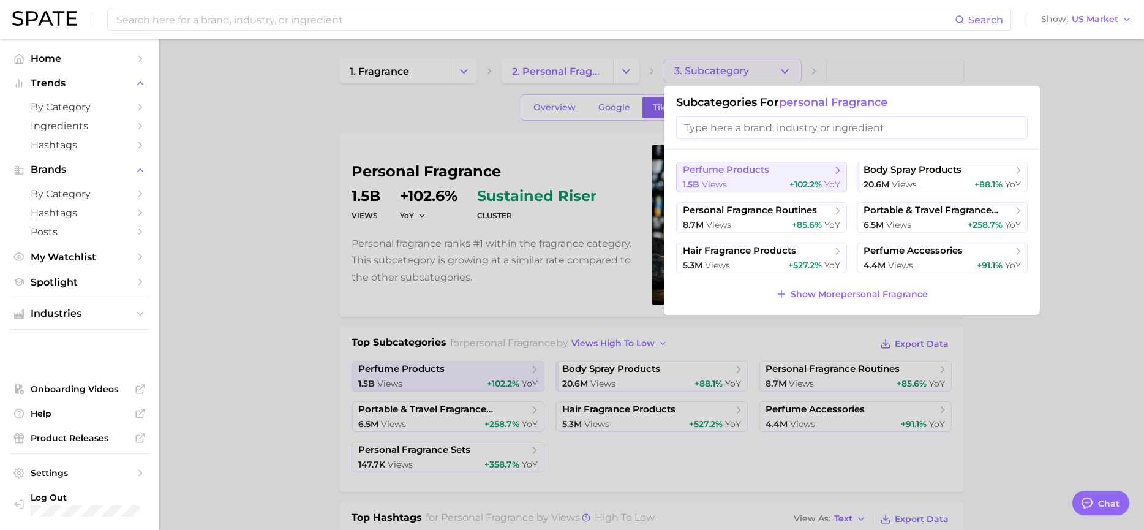
click at [807, 174] on span "perfume products" at bounding box center [757, 170] width 149 height 12
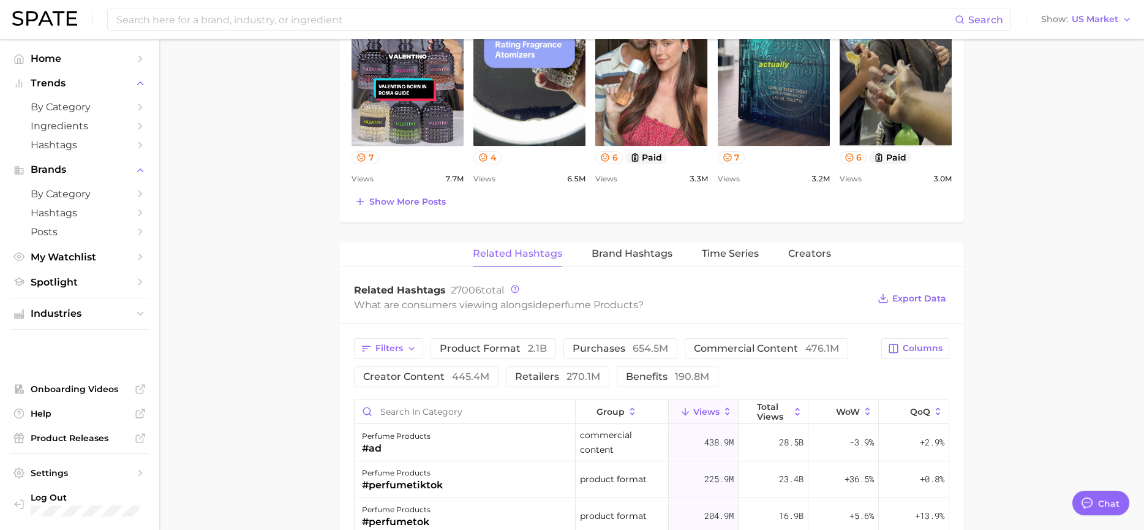
scroll to position [796, 0]
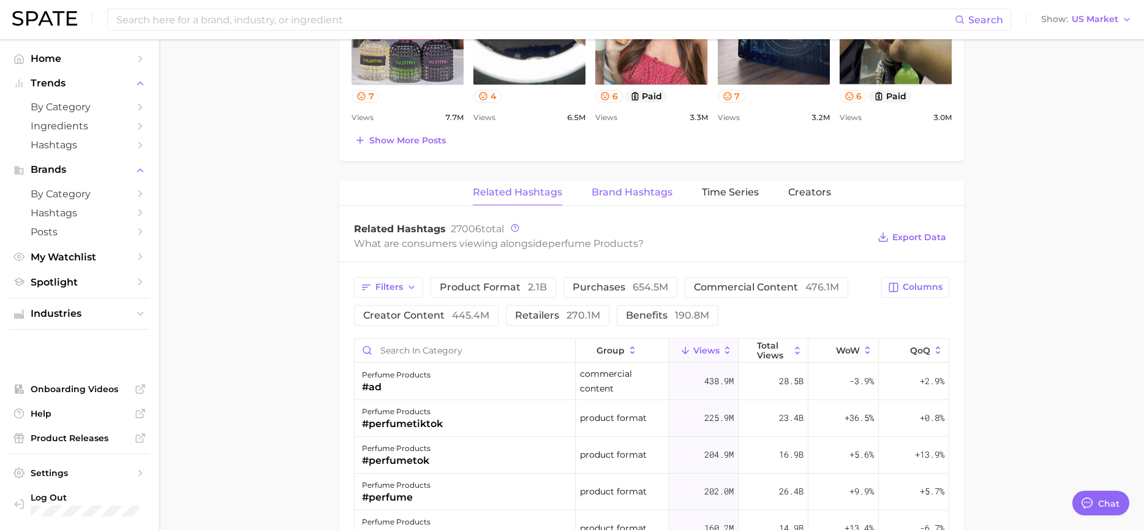
click at [639, 189] on span "Brand Hashtags" at bounding box center [632, 192] width 81 height 11
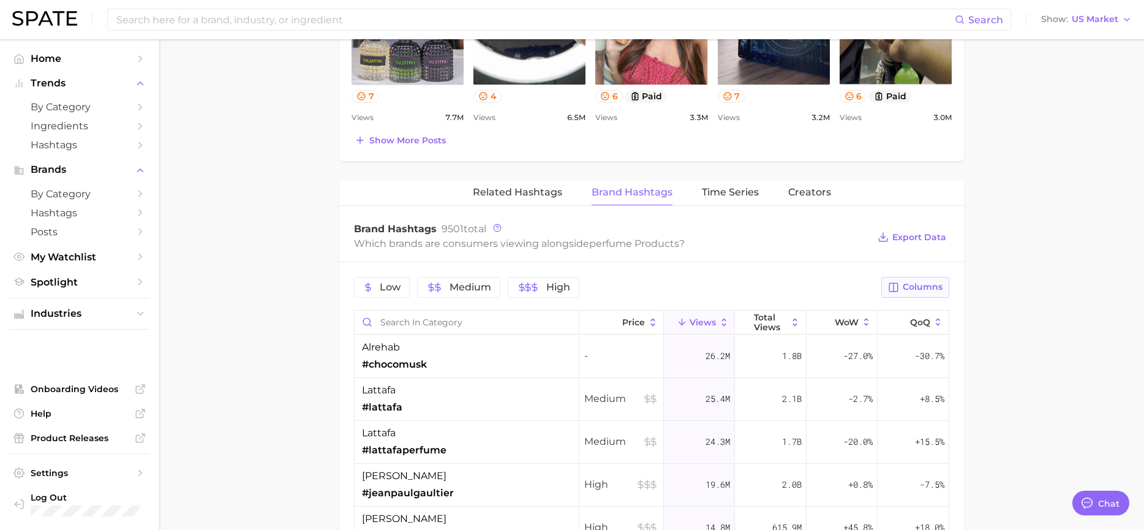
click at [916, 287] on span "Columns" at bounding box center [923, 287] width 40 height 10
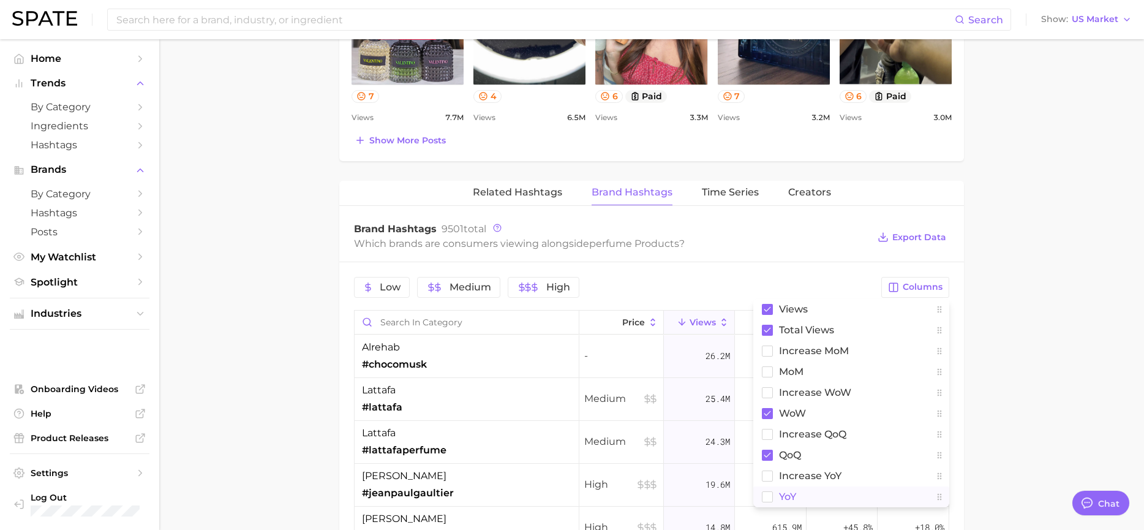
click at [770, 497] on rect at bounding box center [767, 496] width 10 height 10
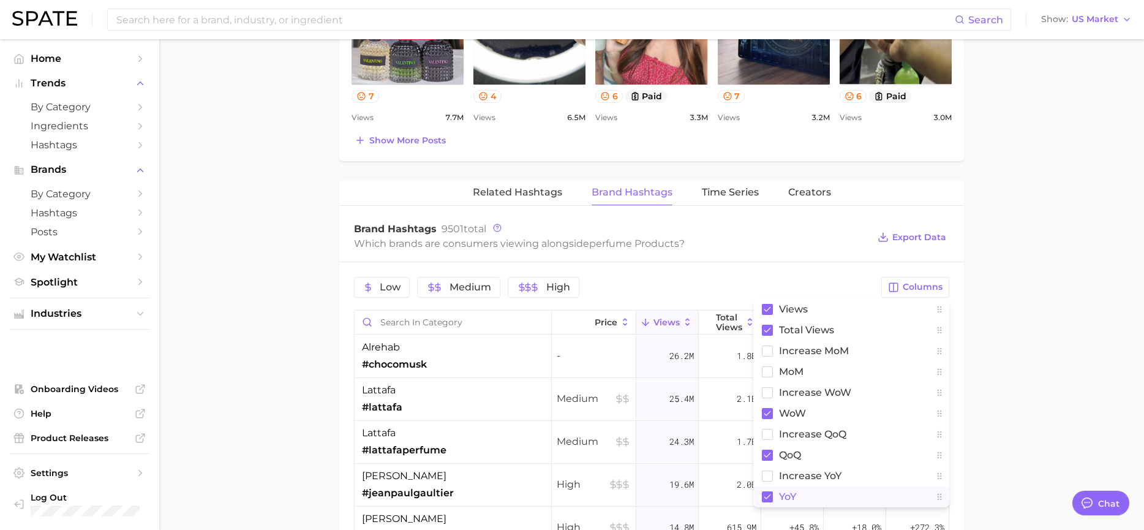
click at [998, 326] on main "1. fragrance 2. personal fragrance 3. perfume products 4. Subcategory Overview …" at bounding box center [651, 79] width 985 height 1673
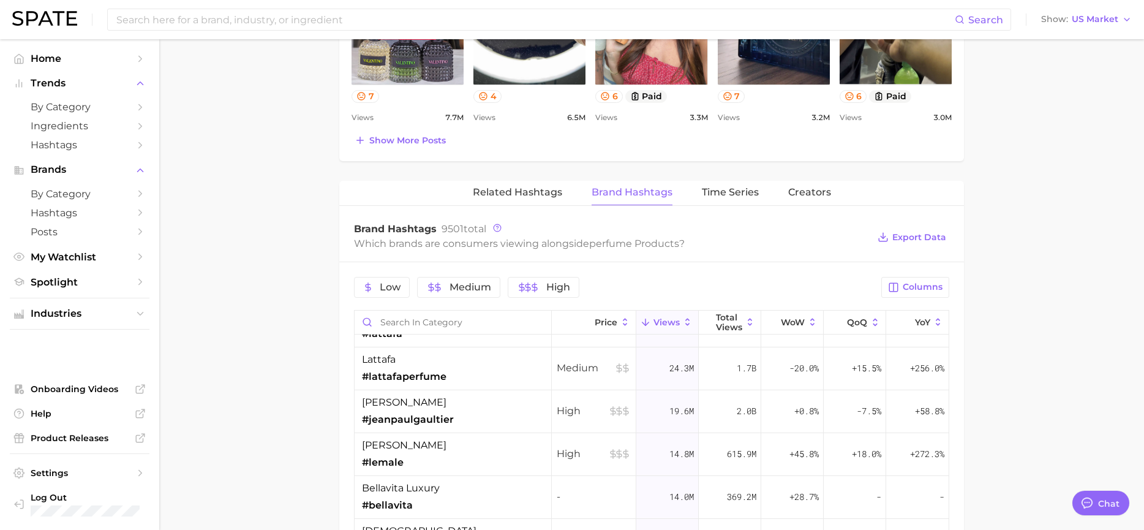
scroll to position [0, 0]
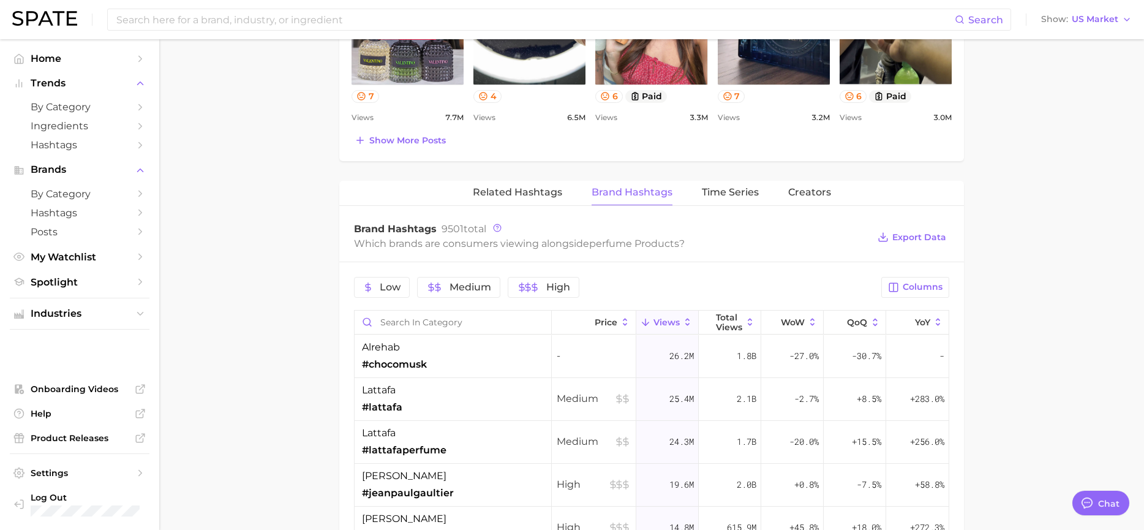
click at [1049, 232] on main "1. fragrance 2. personal fragrance 3. perfume products 4. Subcategory Overview …" at bounding box center [651, 79] width 985 height 1673
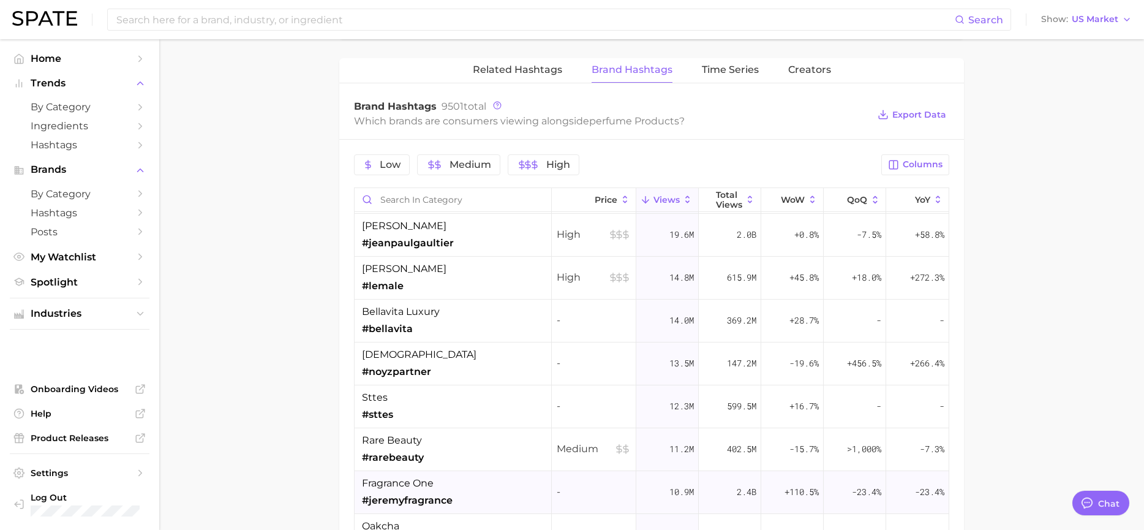
scroll to position [122, 0]
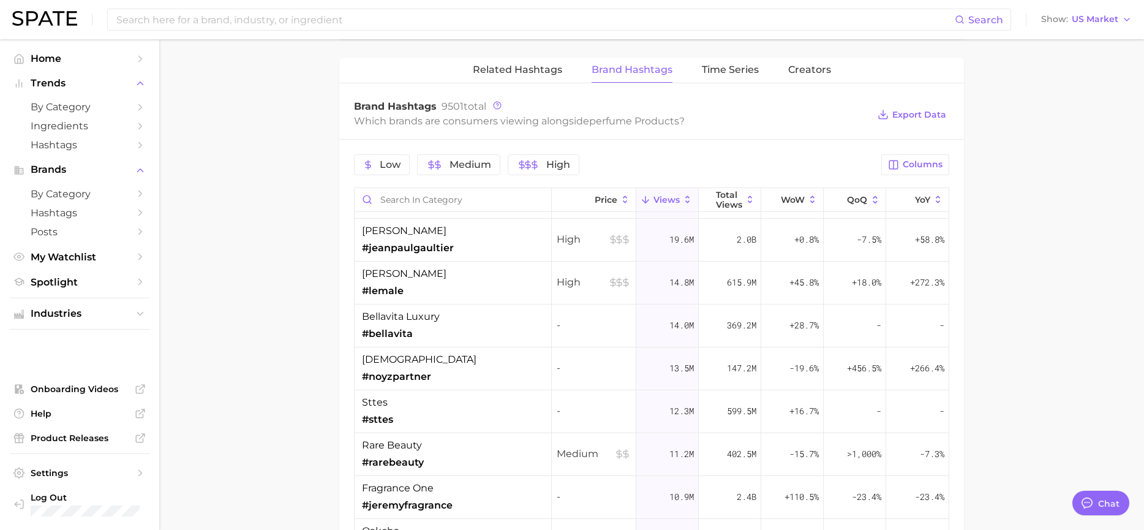
click at [933, 199] on icon at bounding box center [938, 199] width 11 height 11
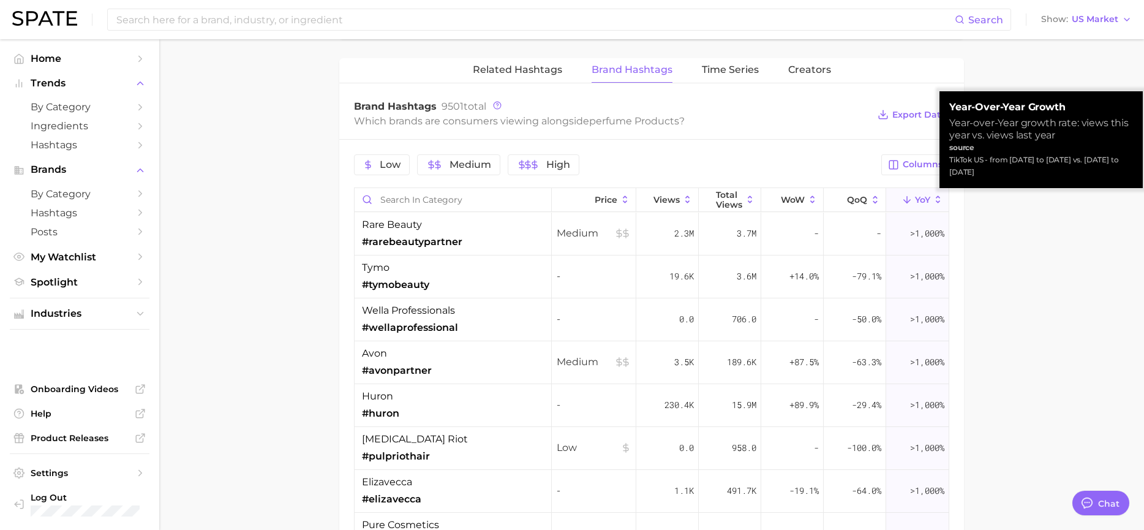
click at [933, 199] on icon at bounding box center [938, 199] width 11 height 11
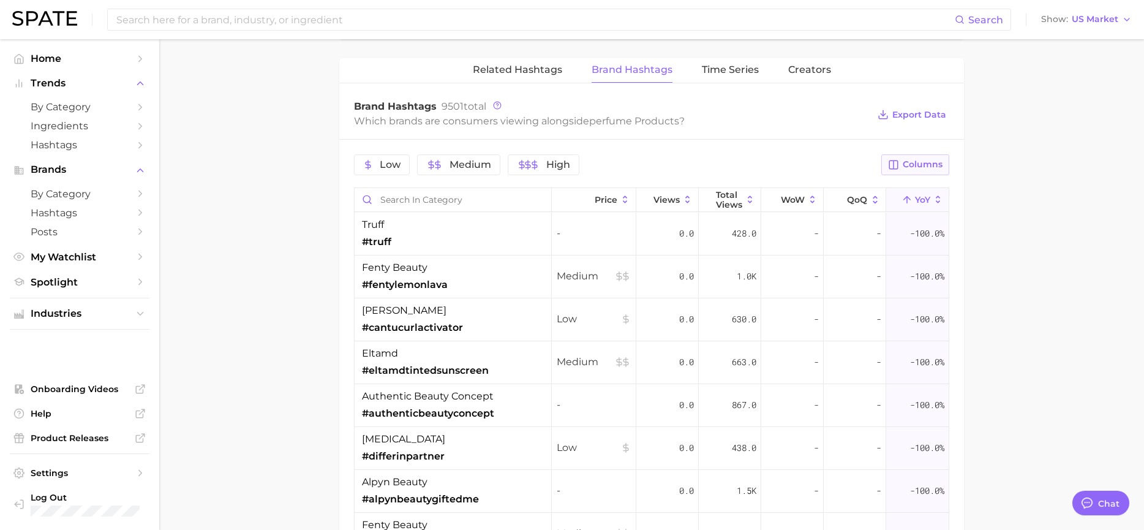
click at [928, 168] on span "Columns" at bounding box center [923, 164] width 40 height 10
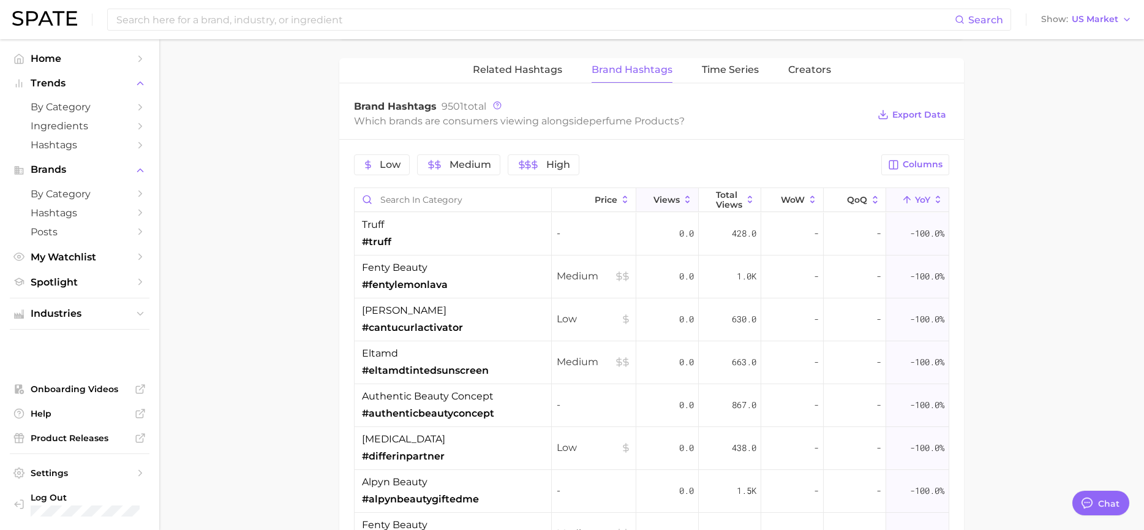
click at [668, 197] on span "Views" at bounding box center [666, 200] width 26 height 10
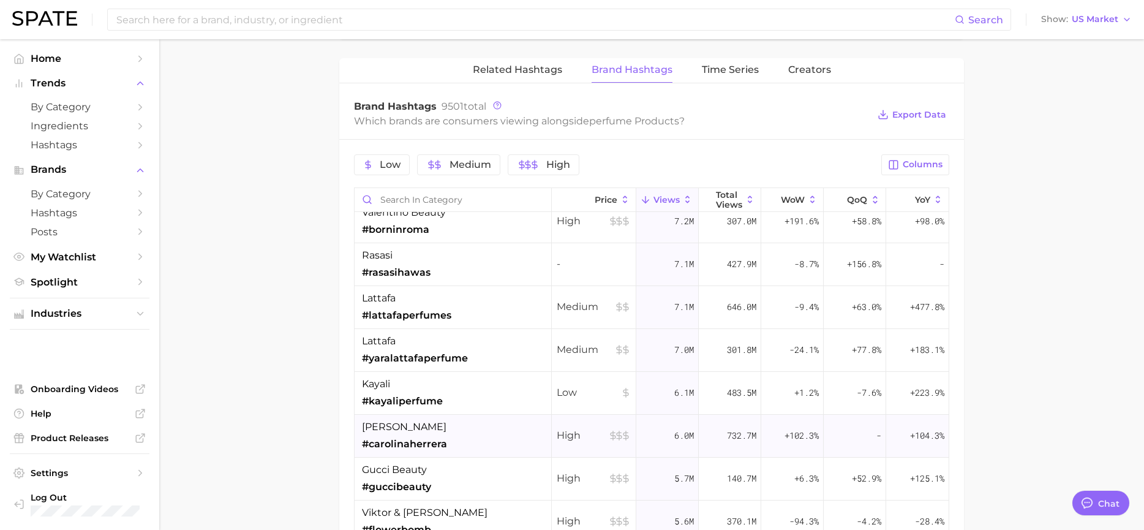
scroll to position [735, 0]
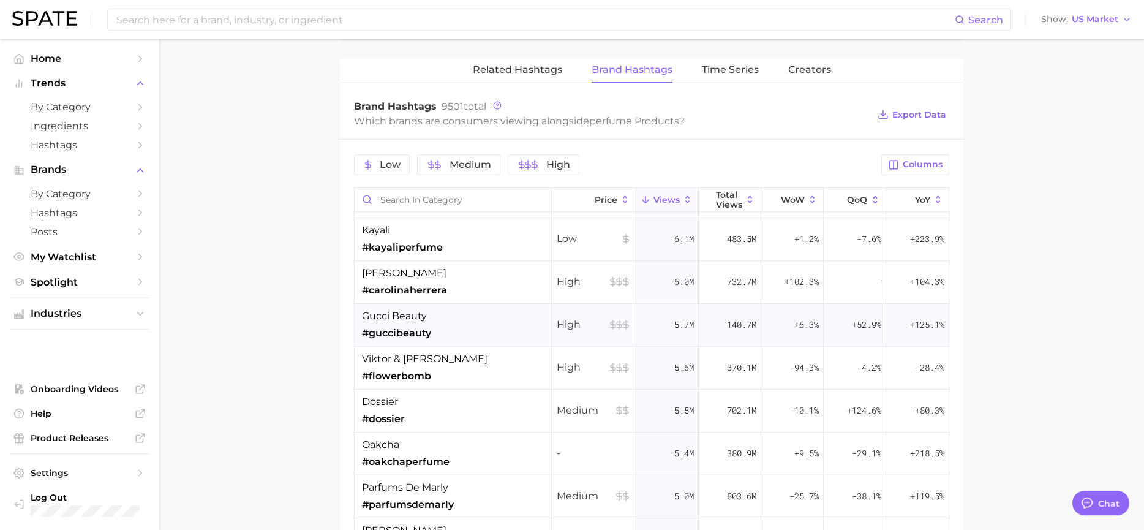
scroll to position [857, 0]
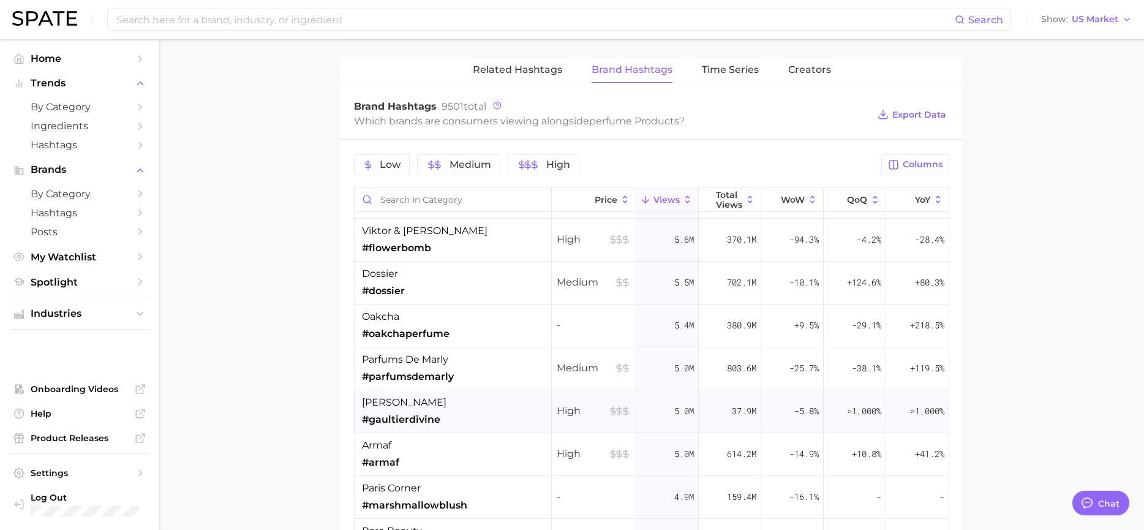
scroll to position [1041, 0]
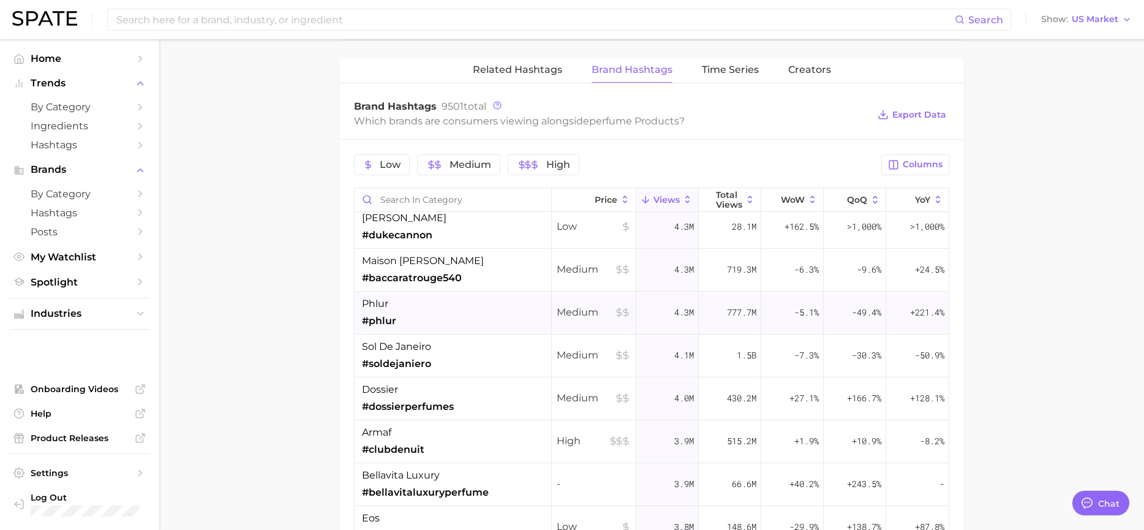
scroll to position [1776, 0]
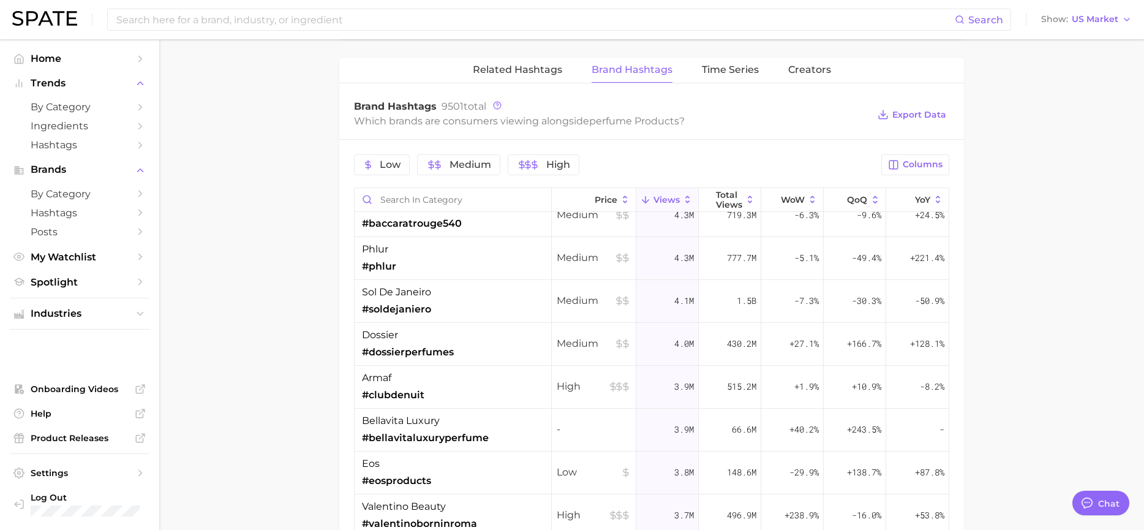
drag, startPoint x: 1087, startPoint y: 341, endPoint x: 941, endPoint y: 328, distance: 146.9
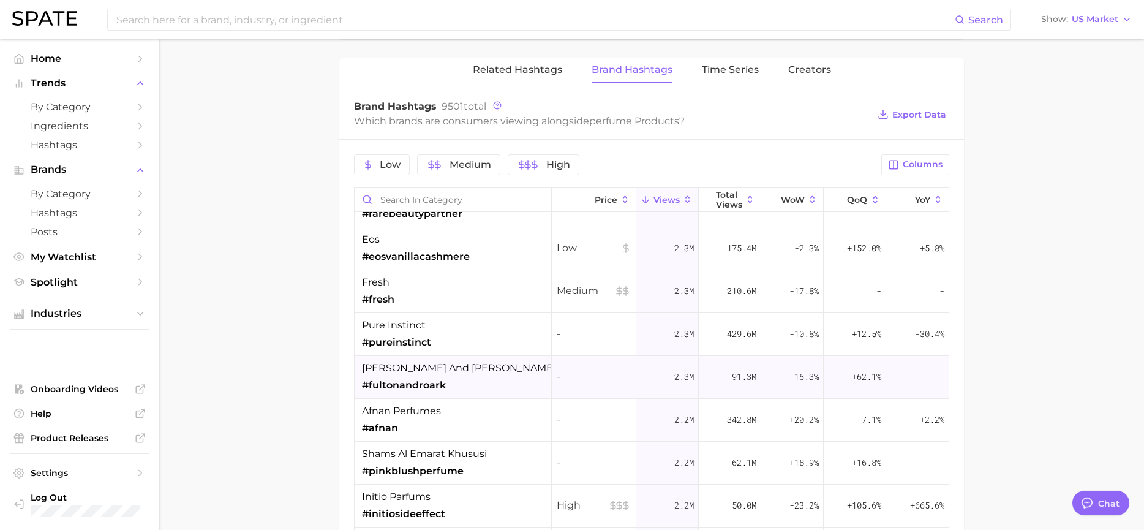
scroll to position [3062, 0]
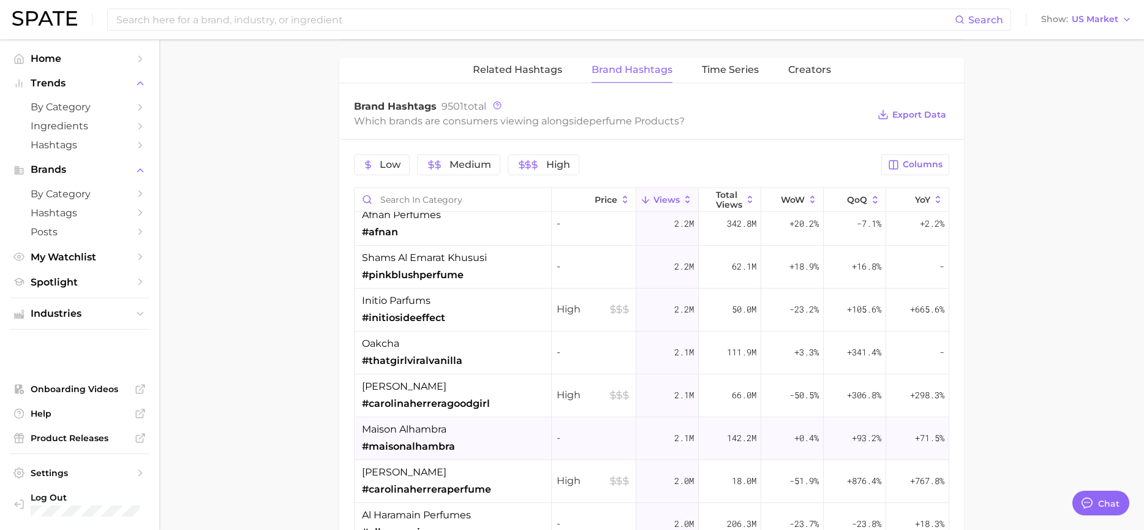
scroll to position [3246, 0]
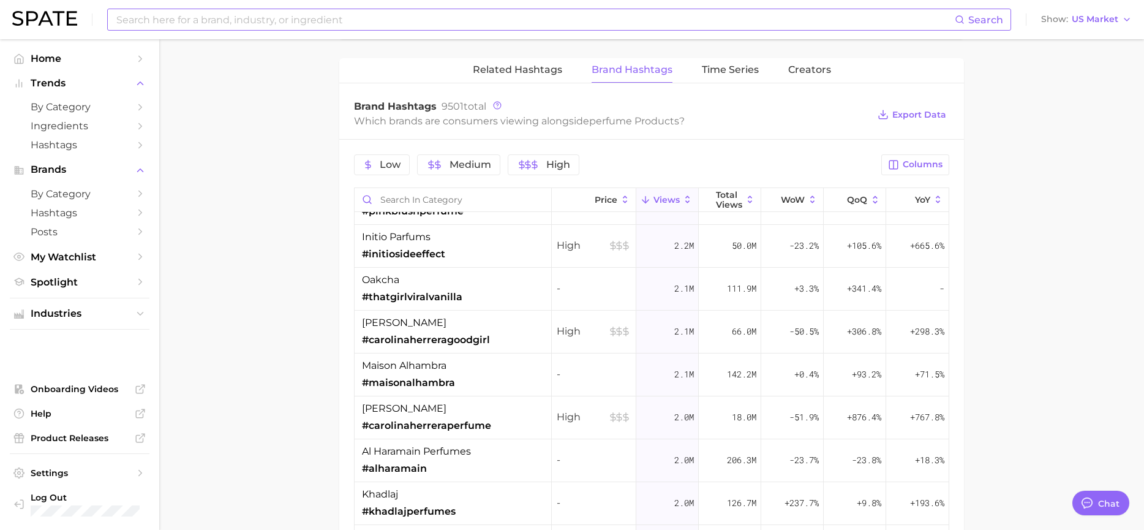
click at [376, 13] on input at bounding box center [535, 19] width 840 height 21
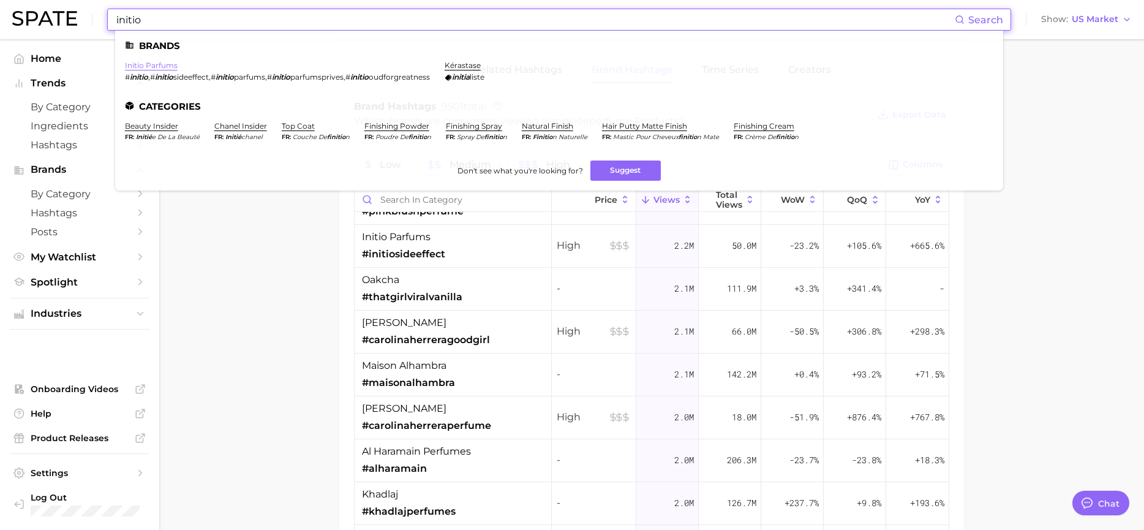
type input "initio"
click at [154, 65] on link "initio parfums" at bounding box center [151, 65] width 53 height 9
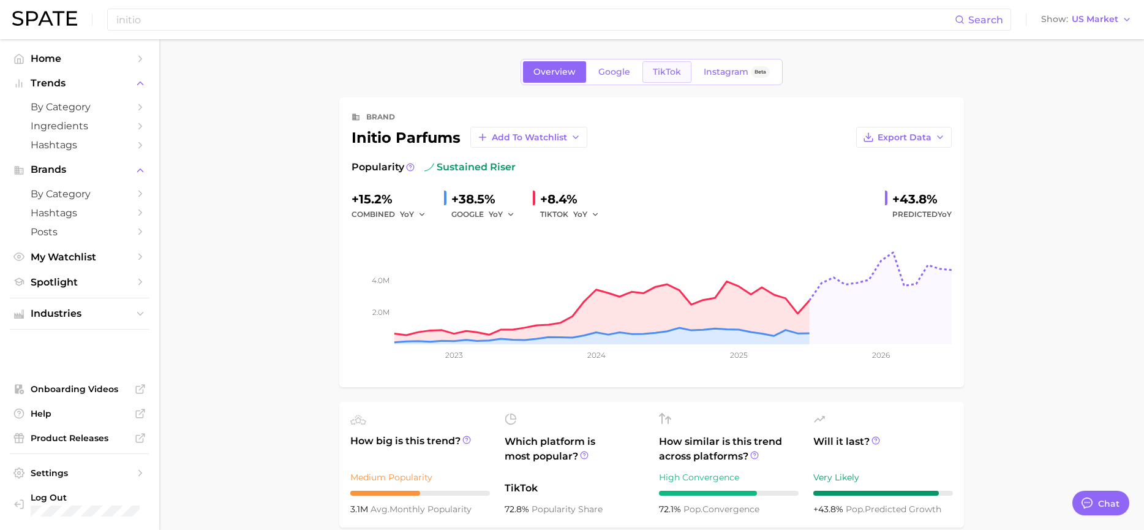
click at [667, 74] on span "TikTok" at bounding box center [667, 72] width 28 height 10
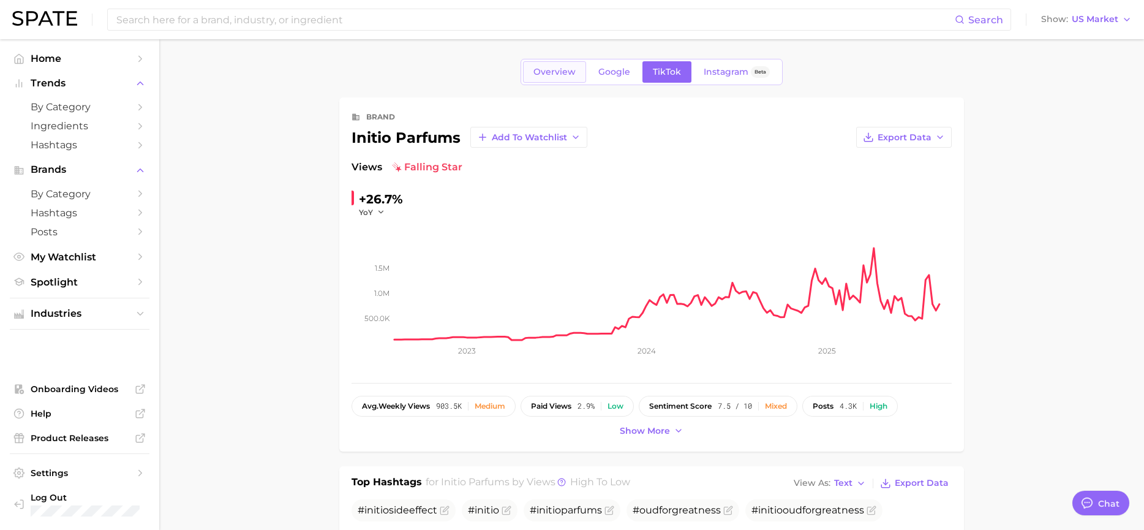
click at [543, 78] on link "Overview" at bounding box center [554, 71] width 63 height 21
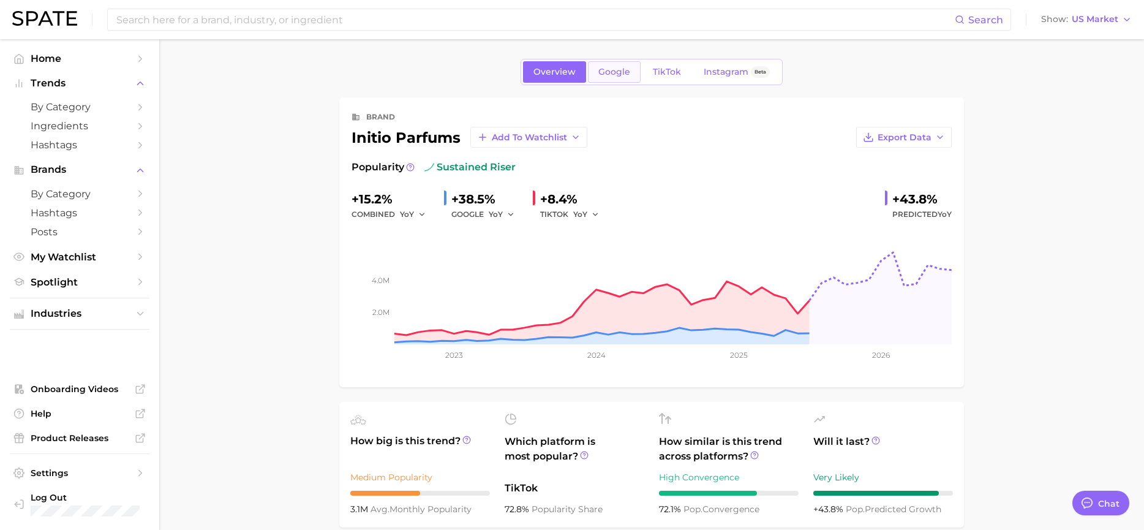
click at [622, 71] on span "Google" at bounding box center [614, 72] width 32 height 10
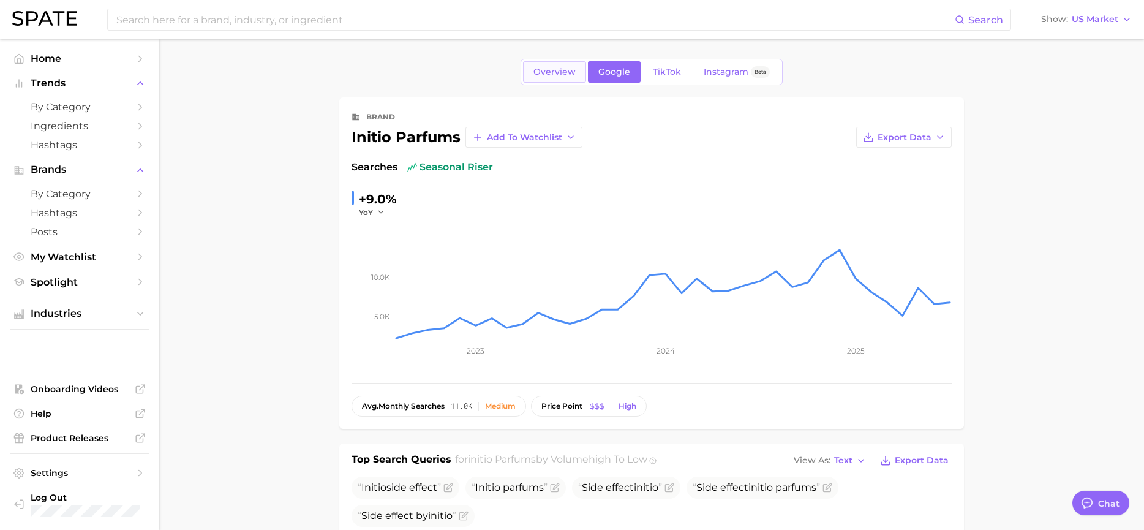
click at [560, 65] on link "Overview" at bounding box center [554, 71] width 63 height 21
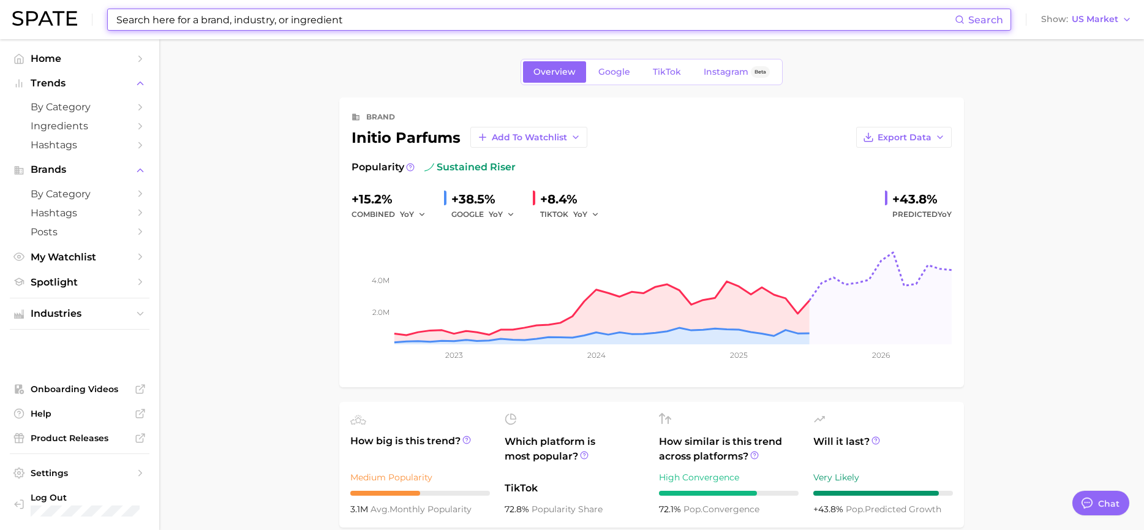
click at [274, 23] on input at bounding box center [535, 19] width 840 height 21
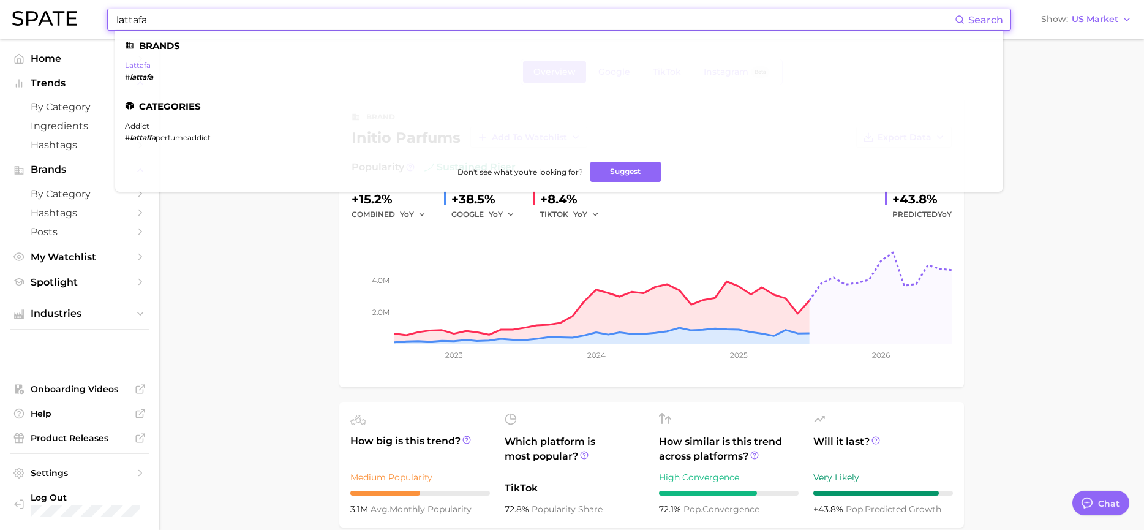
type input "lattafa"
click at [131, 69] on link "lattafa" at bounding box center [138, 65] width 26 height 9
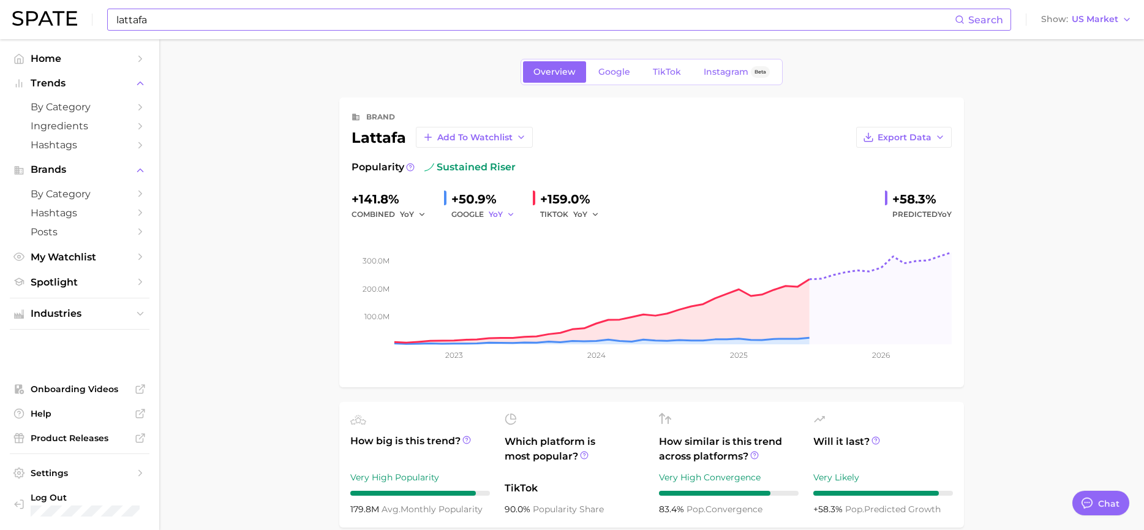
click at [495, 217] on span "YoY" at bounding box center [496, 214] width 14 height 10
click at [407, 252] on span "QoQ" at bounding box center [404, 255] width 20 height 10
click at [500, 218] on span "QoQ" at bounding box center [497, 214] width 17 height 10
click at [424, 278] on button "MoM" at bounding box center [455, 278] width 135 height 22
click at [587, 217] on button "YoY" at bounding box center [586, 214] width 26 height 15
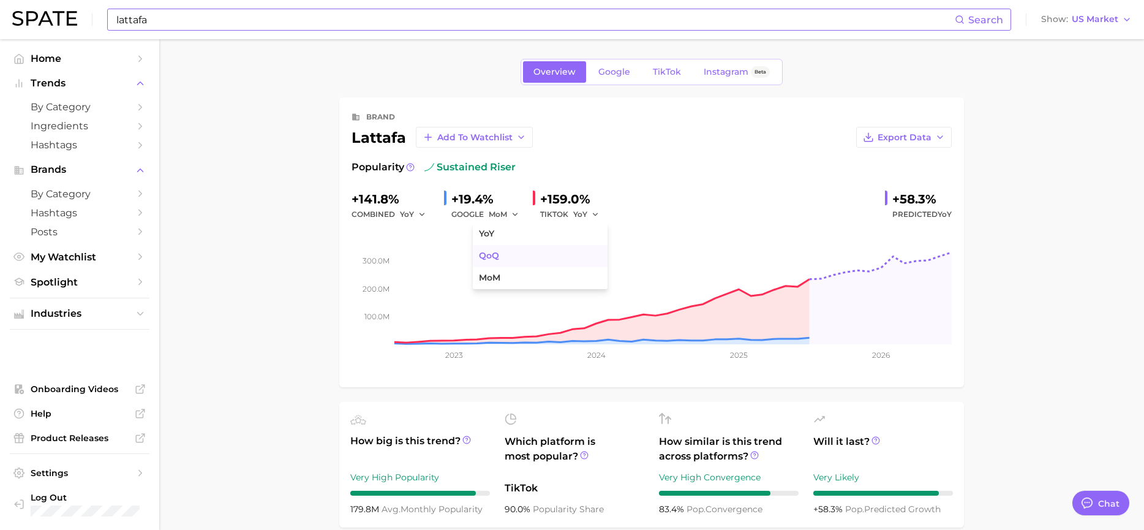
click at [516, 252] on button "QoQ" at bounding box center [540, 256] width 135 height 22
click at [593, 209] on button "QoQ" at bounding box center [587, 214] width 29 height 15
click at [488, 277] on span "MoM" at bounding box center [489, 278] width 21 height 10
click at [585, 218] on span "MoM" at bounding box center [582, 214] width 18 height 10
click at [495, 234] on button "YoY" at bounding box center [540, 234] width 135 height 22
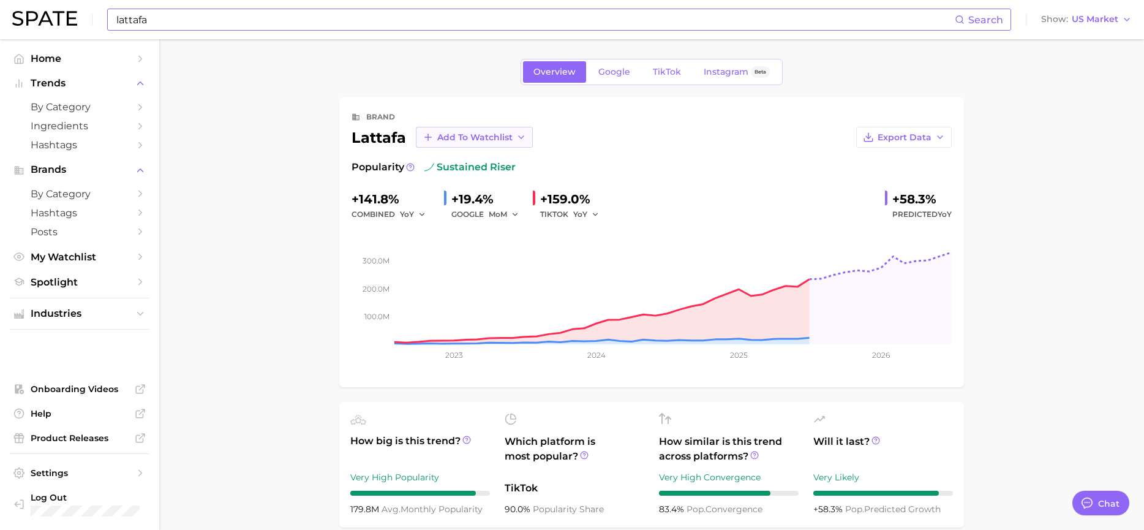
click at [453, 140] on span "Add to Watchlist" at bounding box center [474, 137] width 75 height 10
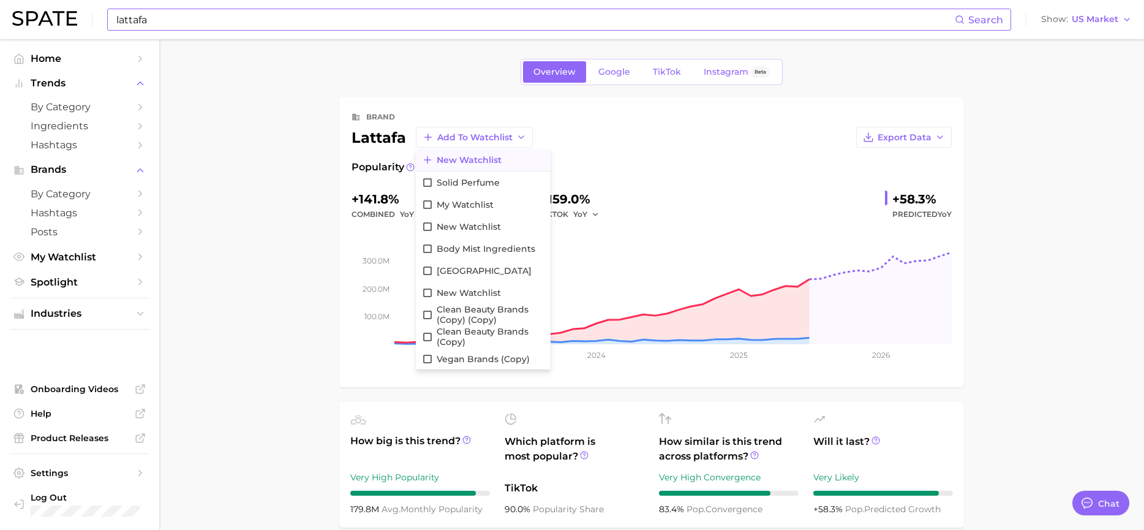
click at [461, 160] on span "New Watchlist" at bounding box center [469, 160] width 65 height 10
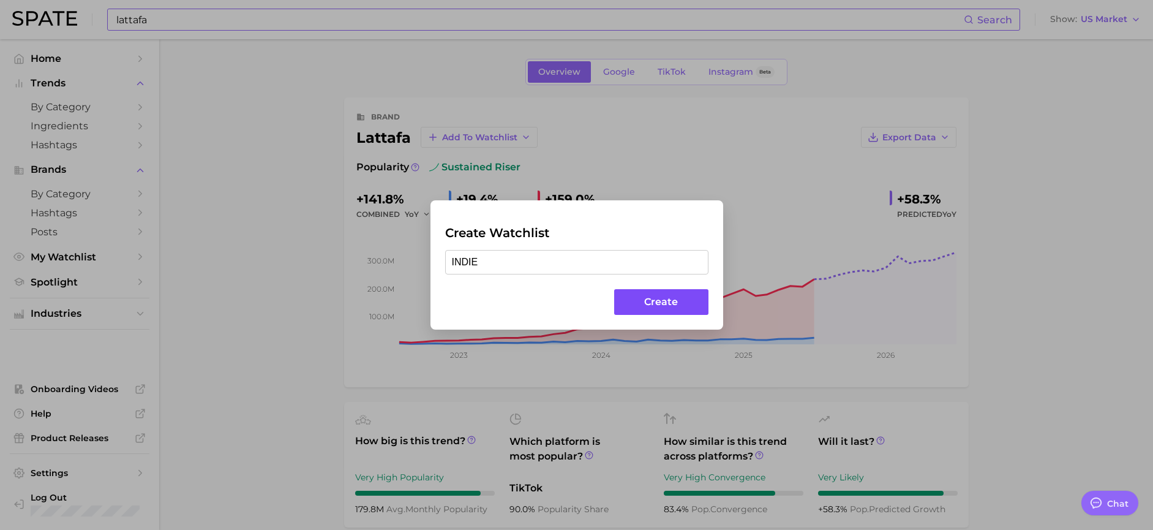
type input "INDIE"
click at [646, 304] on button "Create" at bounding box center [661, 302] width 94 height 26
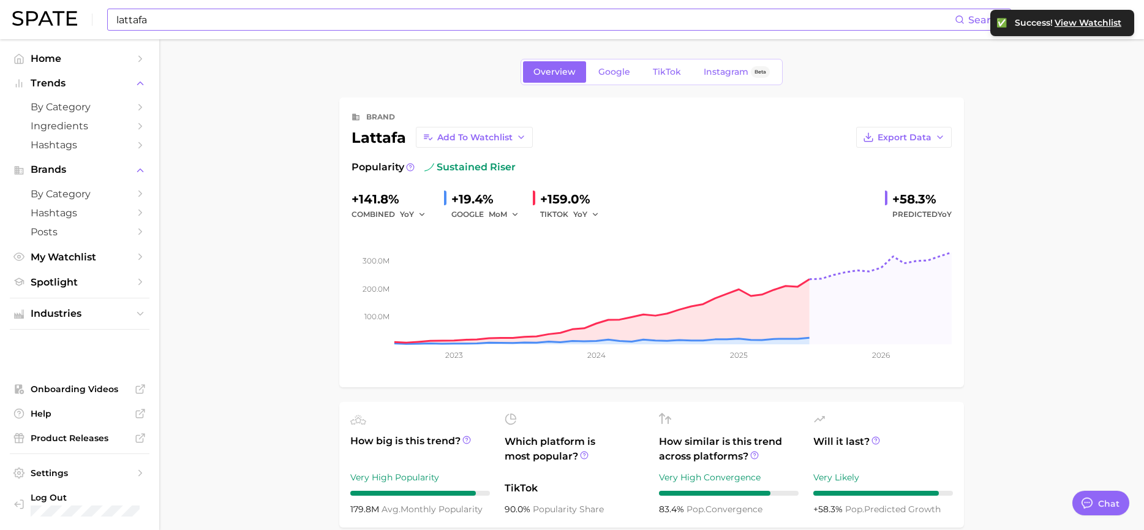
click at [214, 32] on div "lattafa Search Show US Market" at bounding box center [572, 19] width 1120 height 39
drag, startPoint x: 996, startPoint y: 157, endPoint x: 716, endPoint y: 108, distance: 284.6
click at [229, 20] on input "lattafa" at bounding box center [535, 19] width 840 height 21
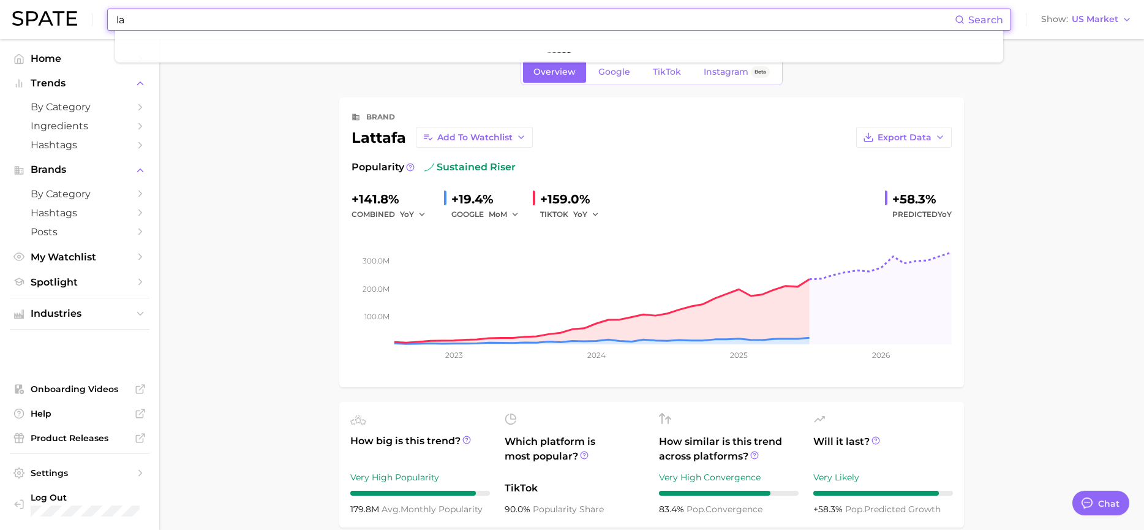
type input "l"
type input "[DEMOGRAPHIC_DATA]"
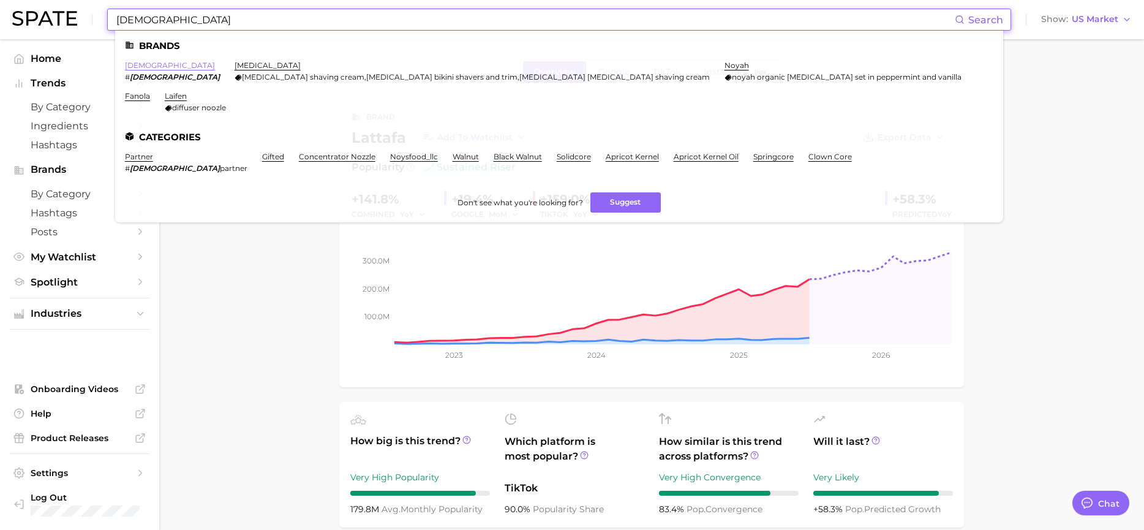
click at [135, 67] on link "[DEMOGRAPHIC_DATA]" at bounding box center [170, 65] width 90 height 9
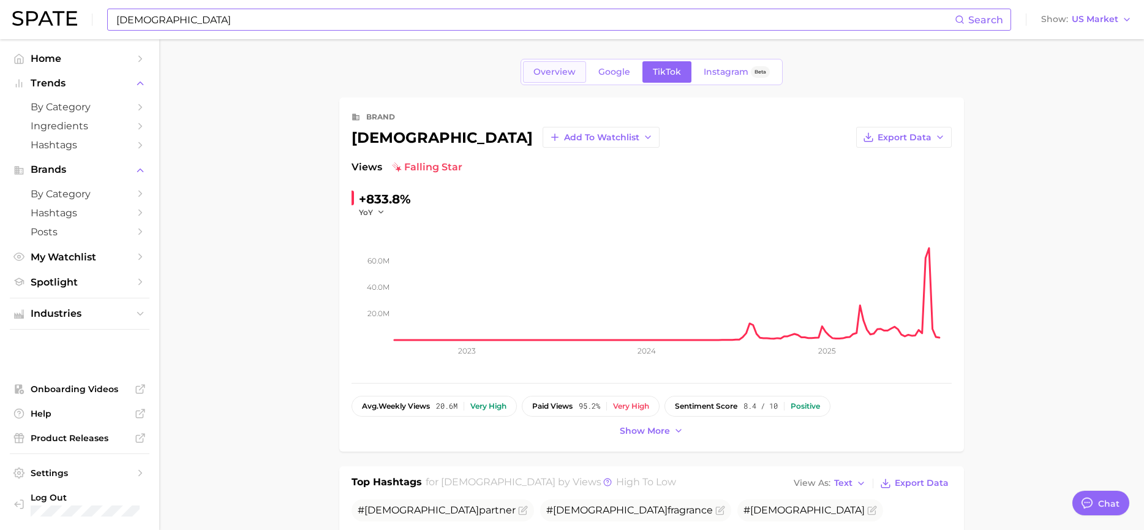
click at [547, 77] on span "Overview" at bounding box center [554, 72] width 42 height 10
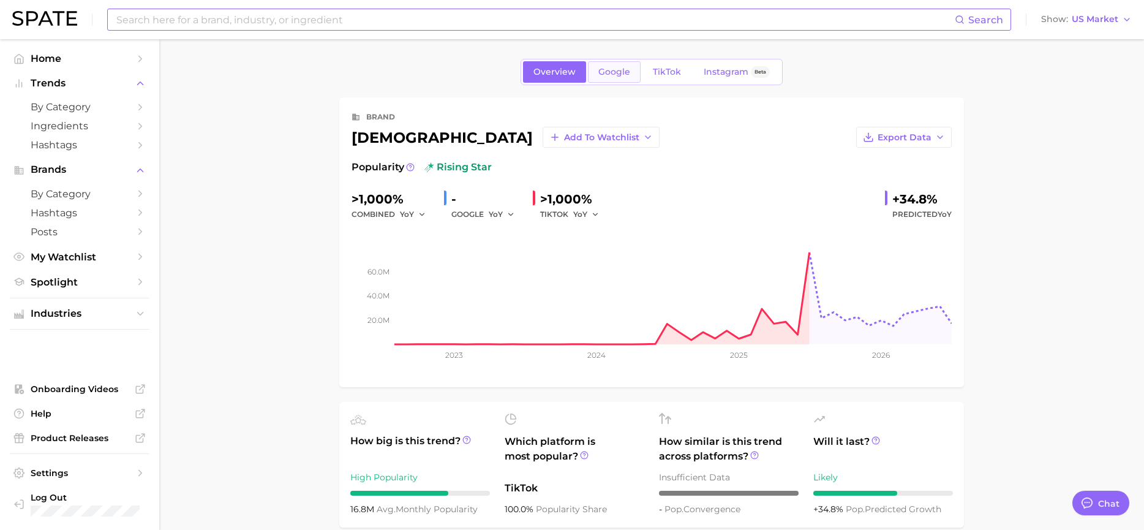
click at [617, 78] on link "Google" at bounding box center [614, 71] width 53 height 21
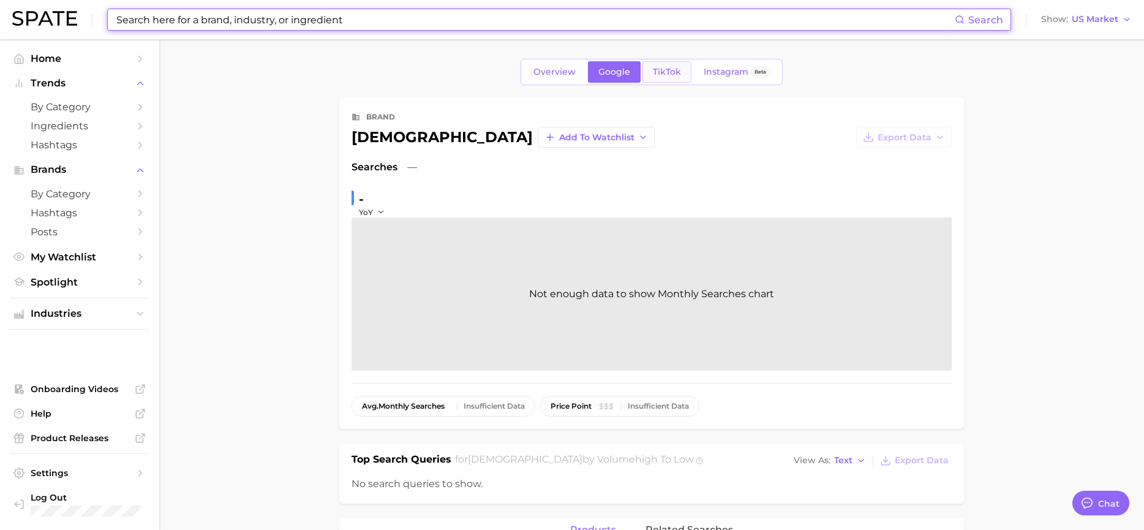
click at [657, 73] on span "TikTok" at bounding box center [667, 72] width 28 height 10
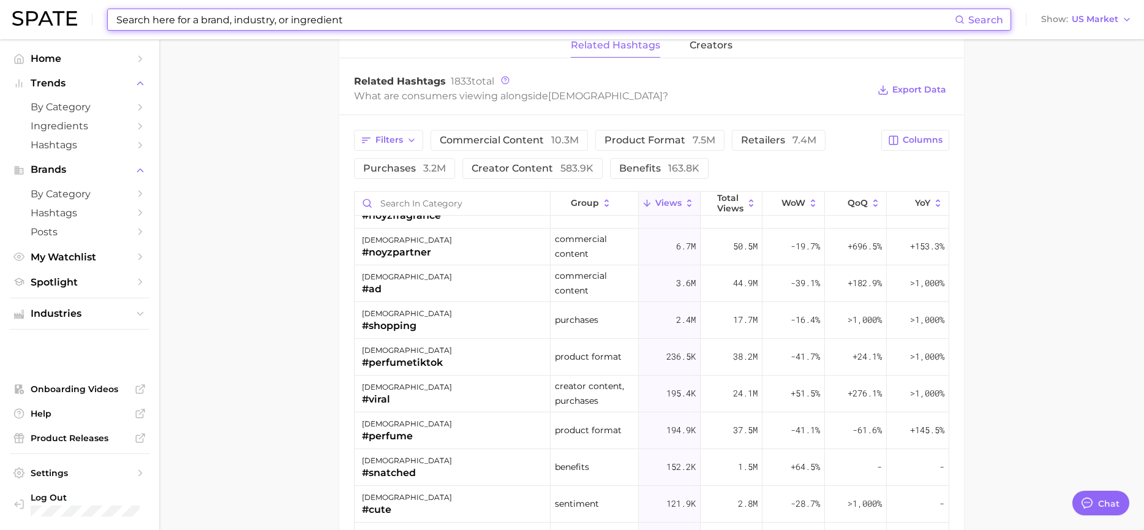
scroll to position [857, 0]
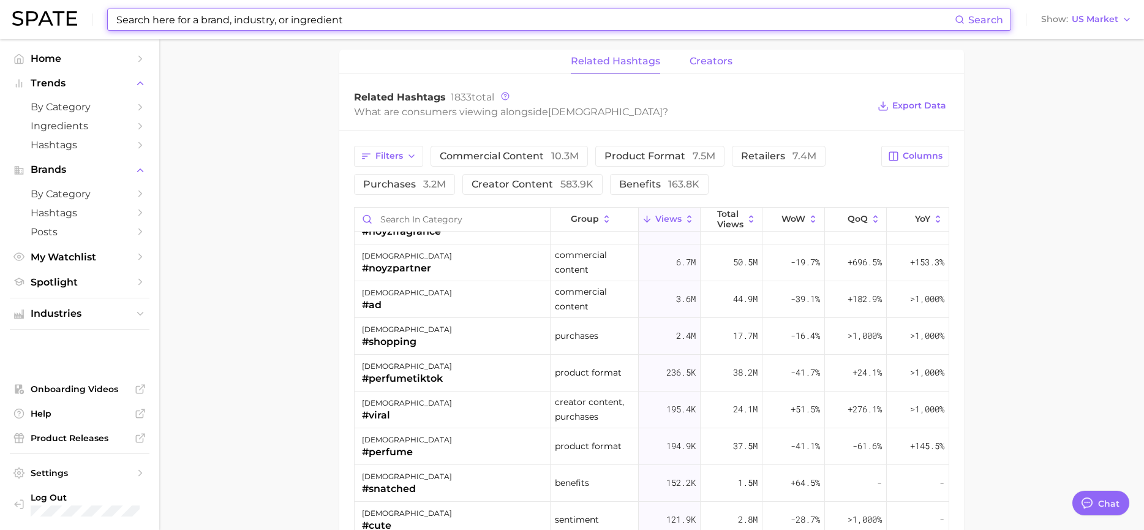
click at [699, 59] on span "creators" at bounding box center [711, 61] width 43 height 11
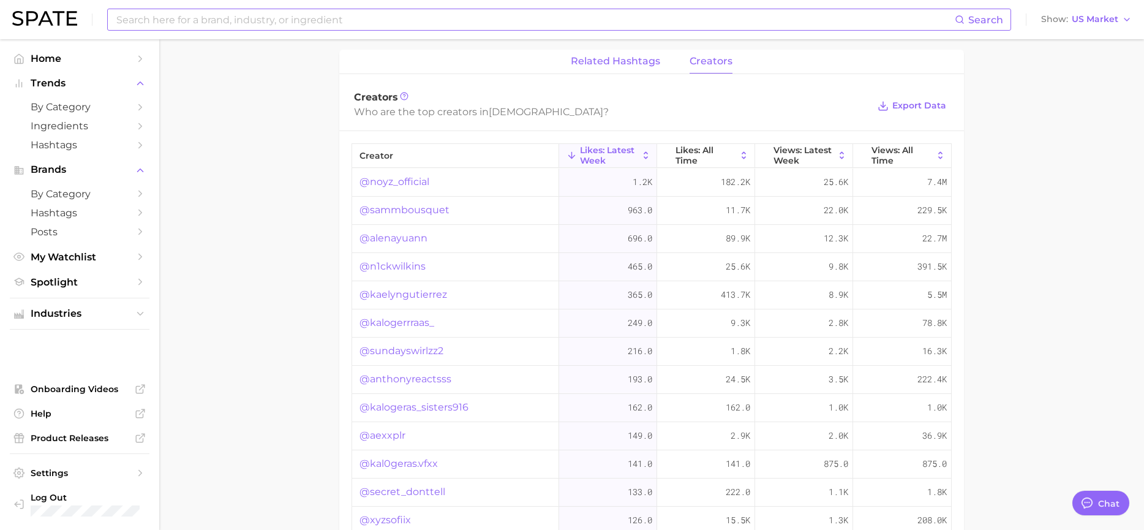
click at [644, 56] on span "related hashtags" at bounding box center [615, 61] width 89 height 11
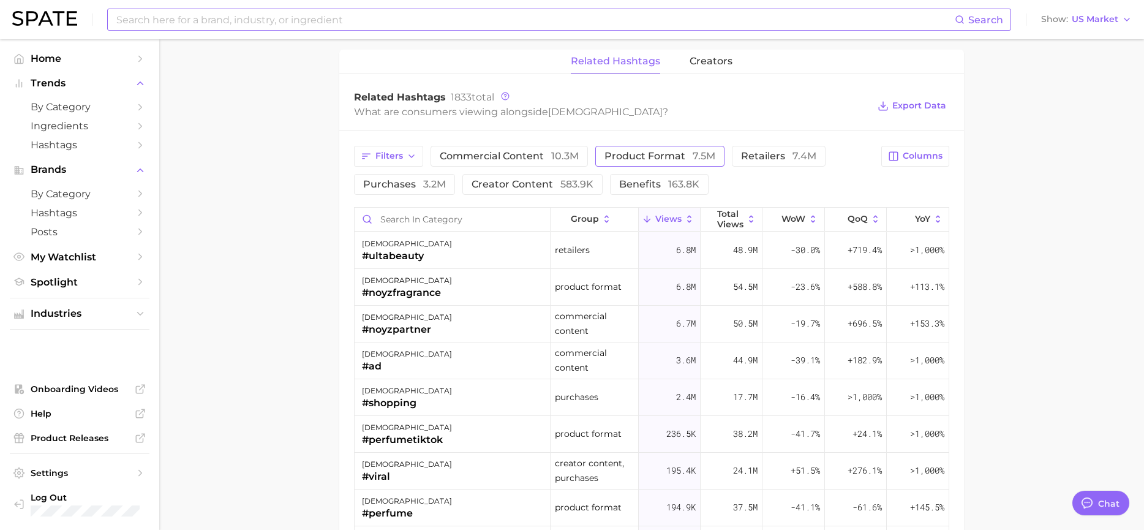
click at [671, 158] on span "product format 7.5m" at bounding box center [659, 156] width 111 height 10
click at [484, 155] on span "commercial content 10.3m" at bounding box center [509, 156] width 139 height 10
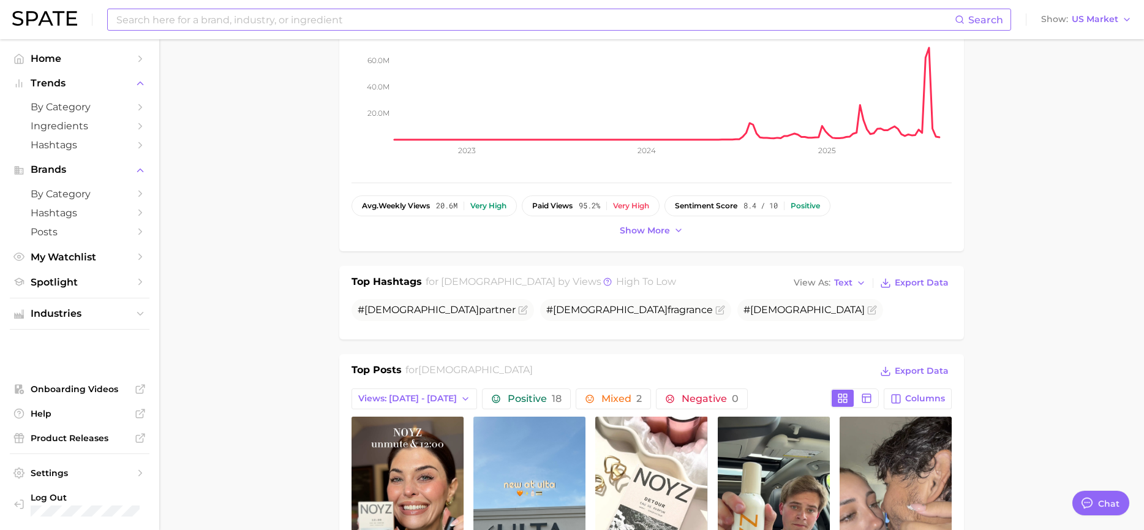
scroll to position [184, 0]
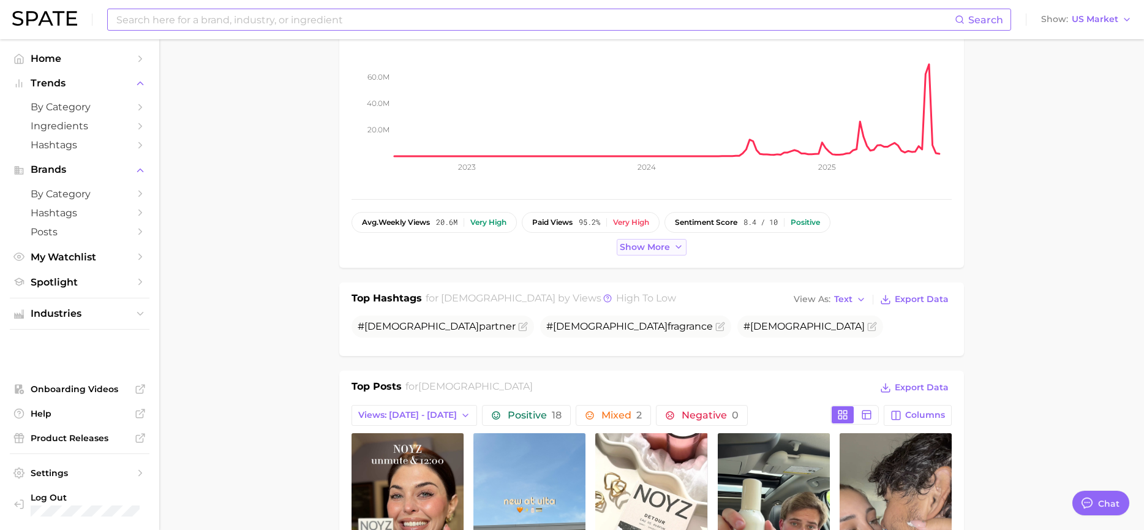
click at [642, 250] on span "Show more" at bounding box center [645, 247] width 50 height 10
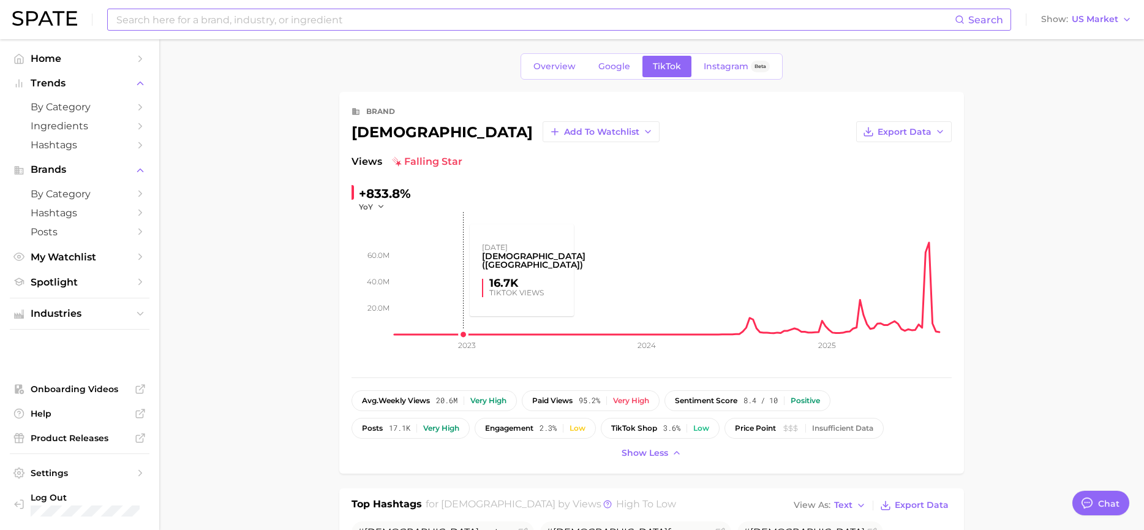
scroll to position [0, 0]
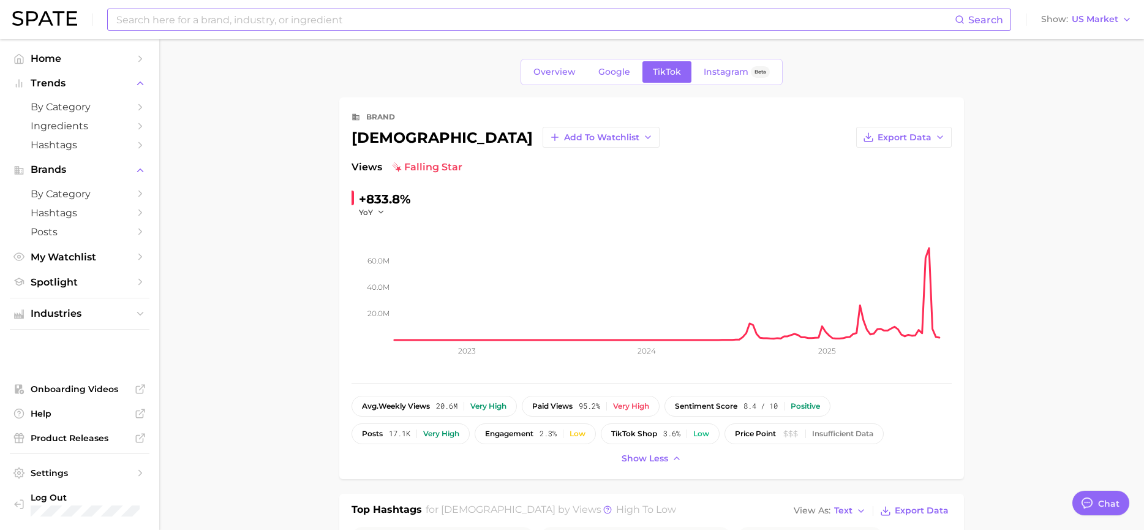
click at [110, 22] on div "Search" at bounding box center [559, 20] width 904 height 22
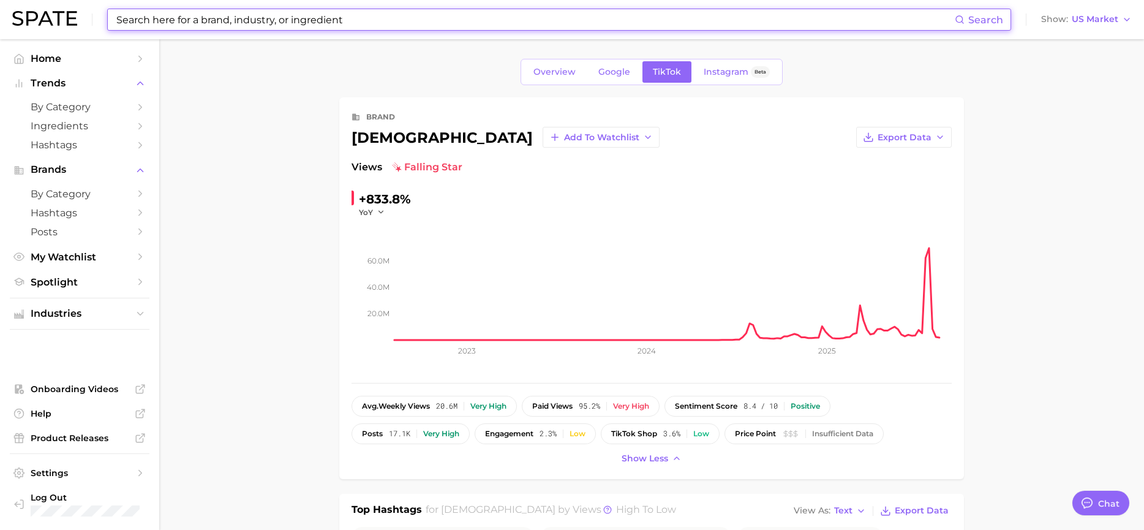
click at [117, 26] on input at bounding box center [535, 19] width 840 height 21
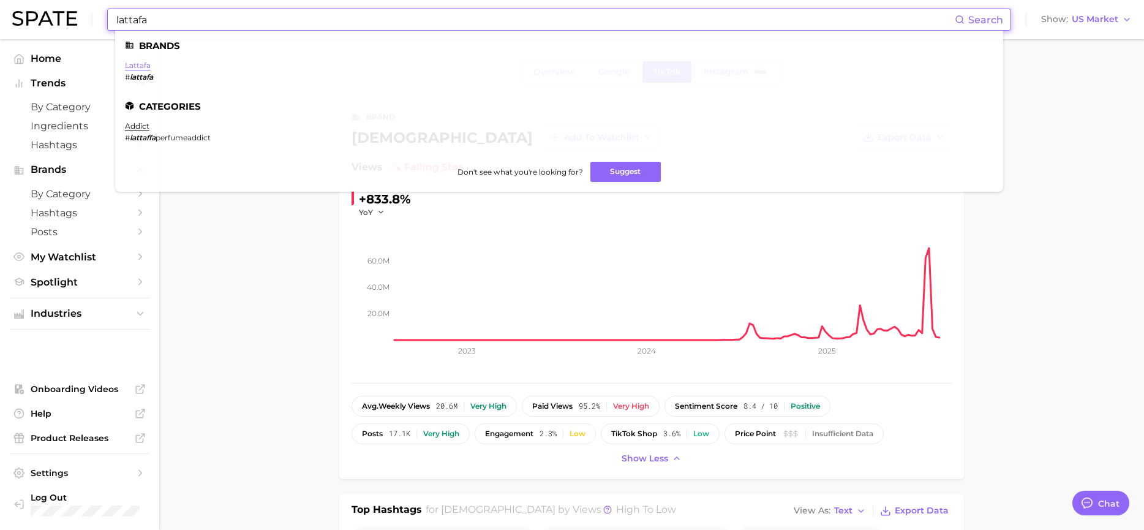
type input "lattafa"
click at [135, 66] on link "lattafa" at bounding box center [138, 65] width 26 height 9
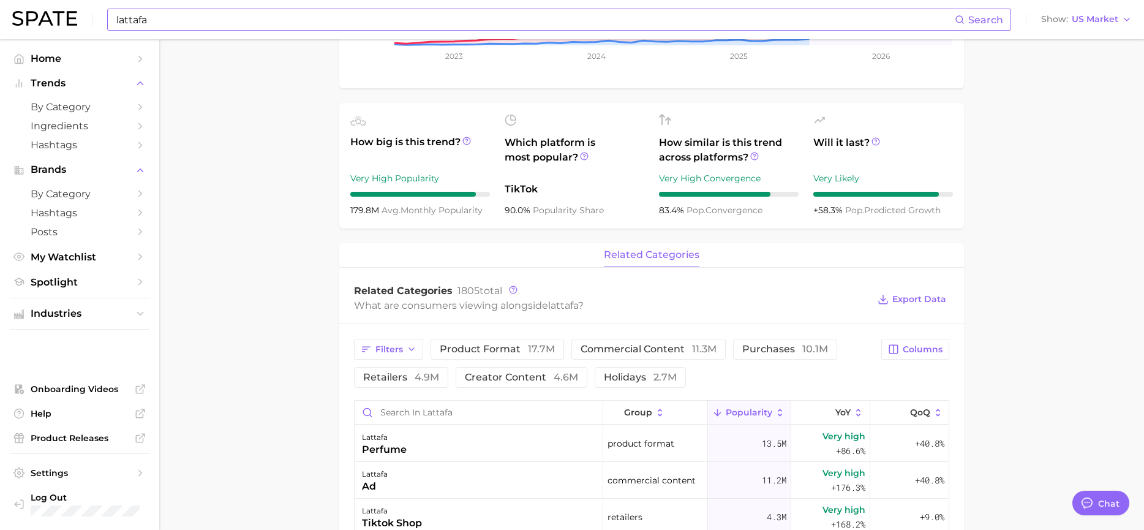
scroll to position [306, 0]
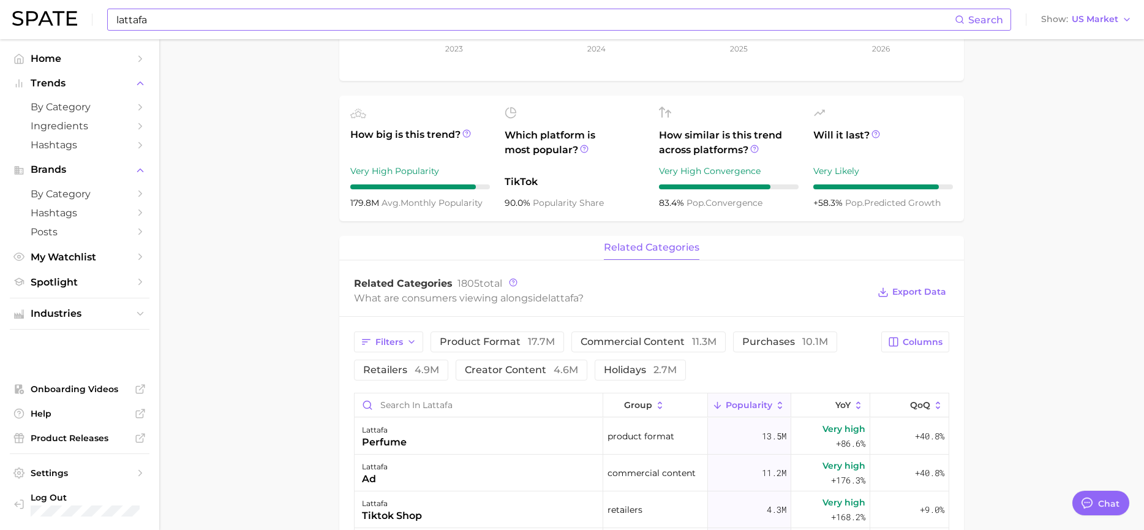
click at [508, 282] on div "Related Categories 1805 total" at bounding box center [611, 283] width 514 height 12
click at [512, 285] on icon at bounding box center [513, 282] width 9 height 9
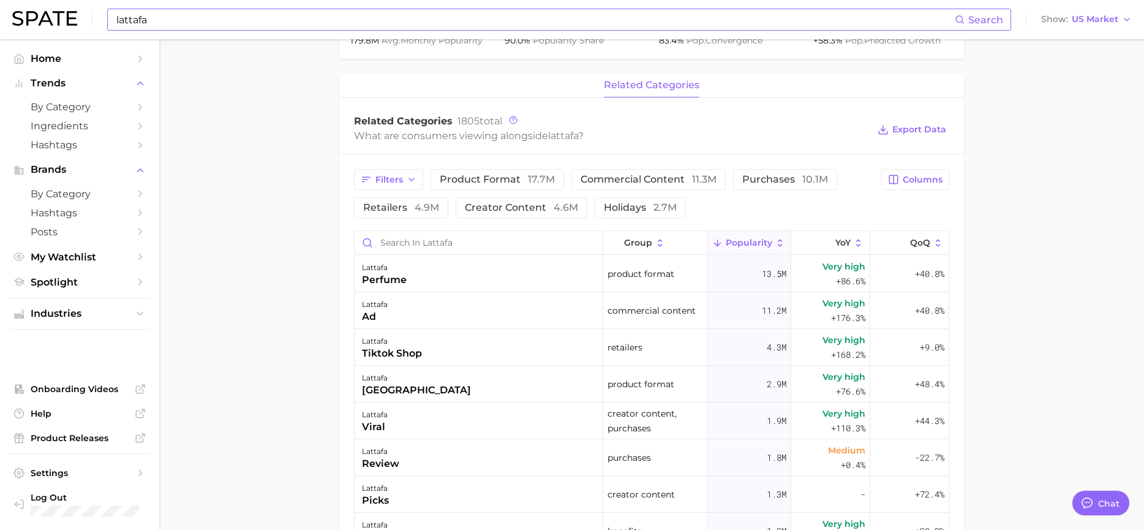
scroll to position [490, 0]
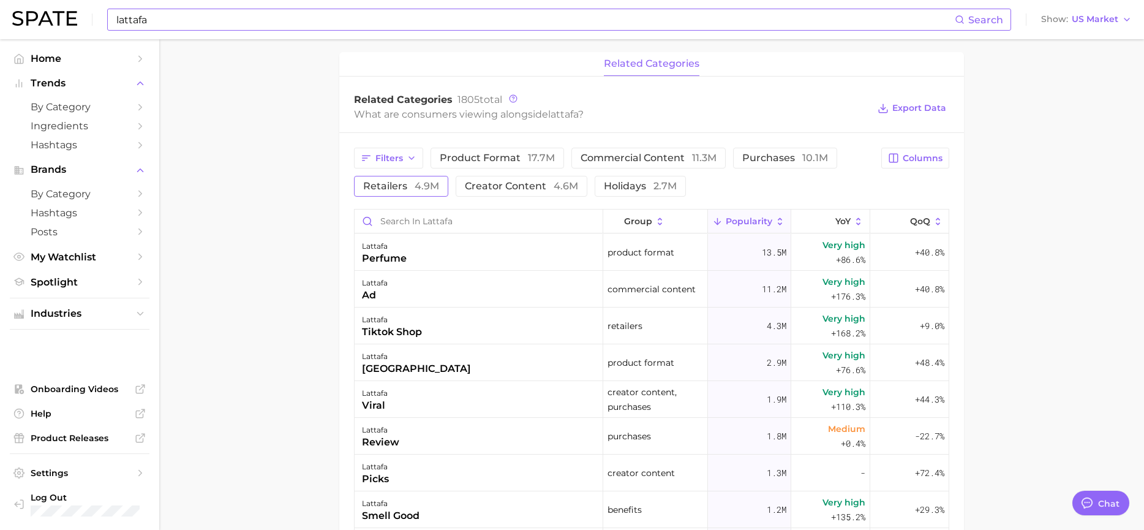
click at [421, 189] on span "4.9m" at bounding box center [427, 186] width 24 height 12
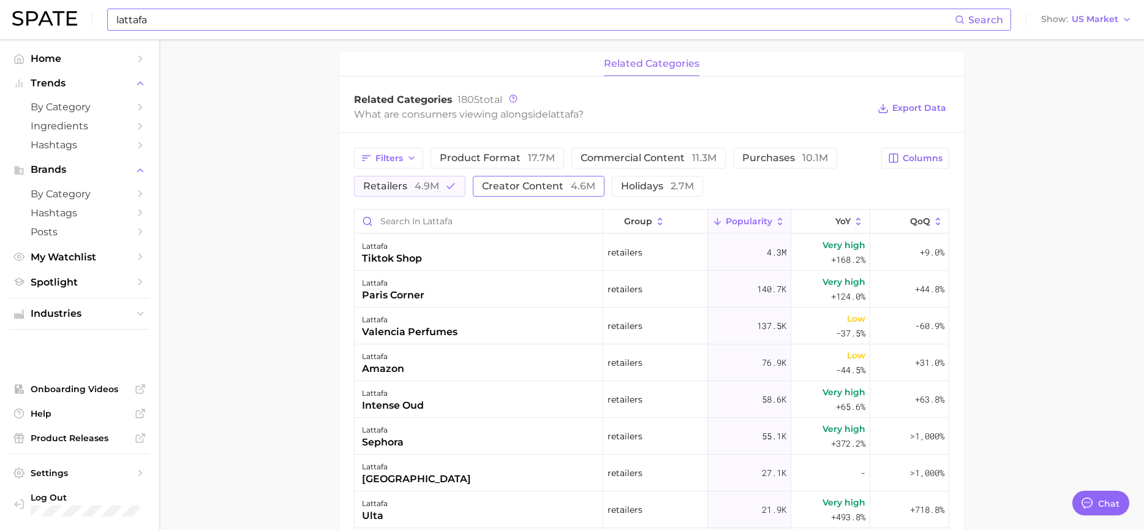
click at [515, 189] on span "creator content 4.6m" at bounding box center [538, 186] width 113 height 10
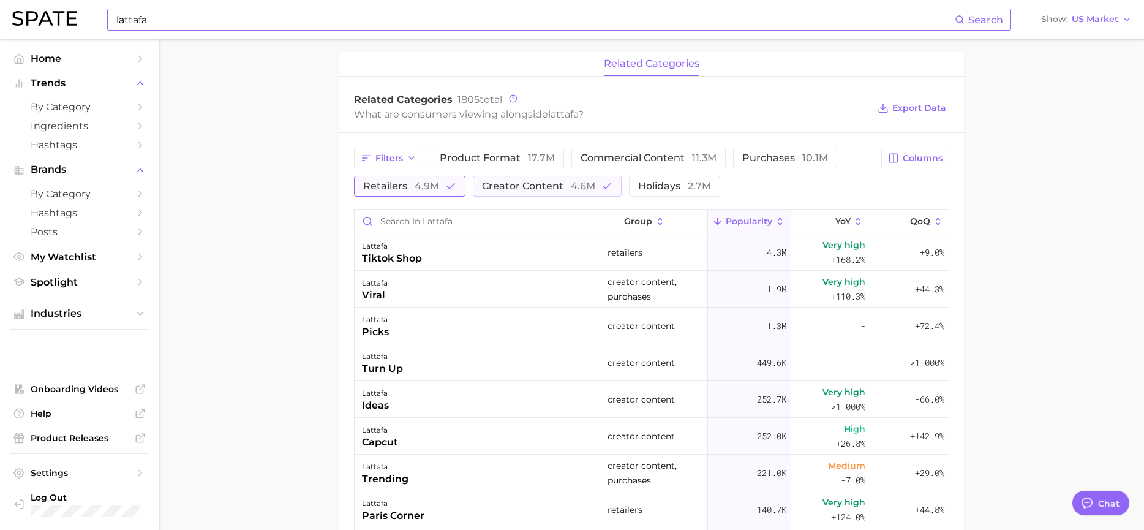
click at [446, 184] on icon "button" at bounding box center [450, 186] width 11 height 11
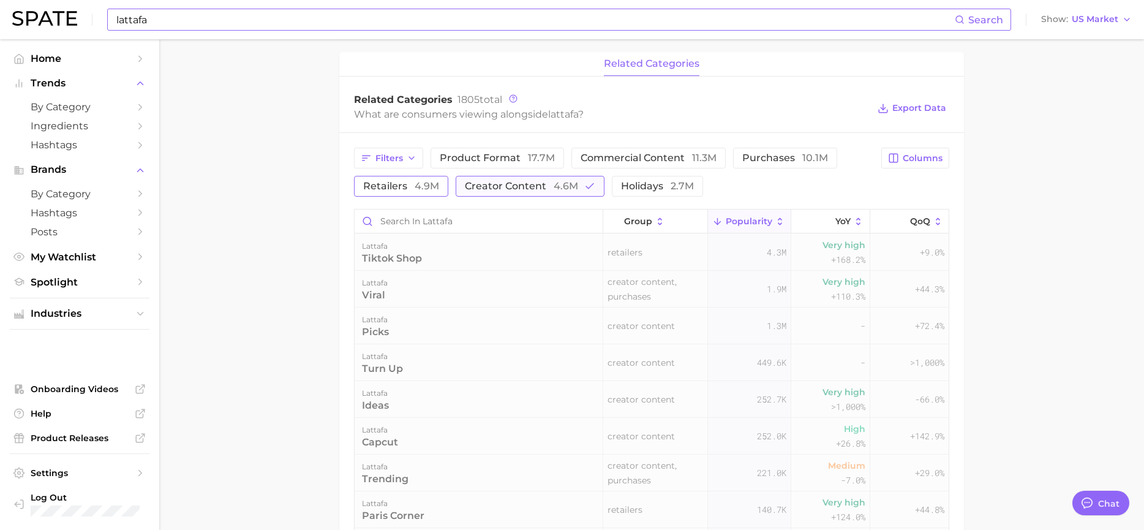
click at [585, 186] on icon "button" at bounding box center [589, 186] width 11 height 11
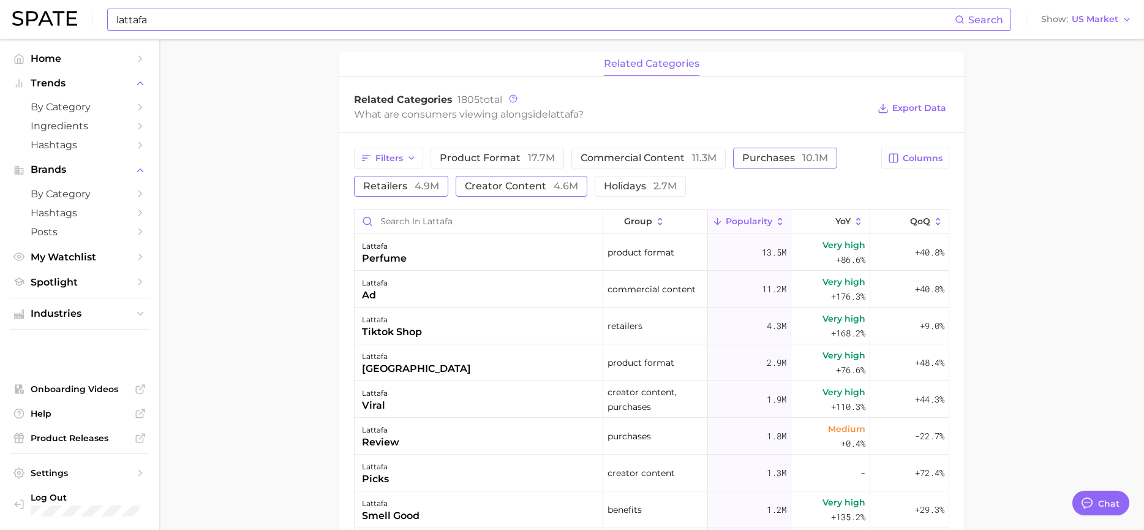
click at [787, 159] on span "purchases 10.1m" at bounding box center [785, 158] width 86 height 10
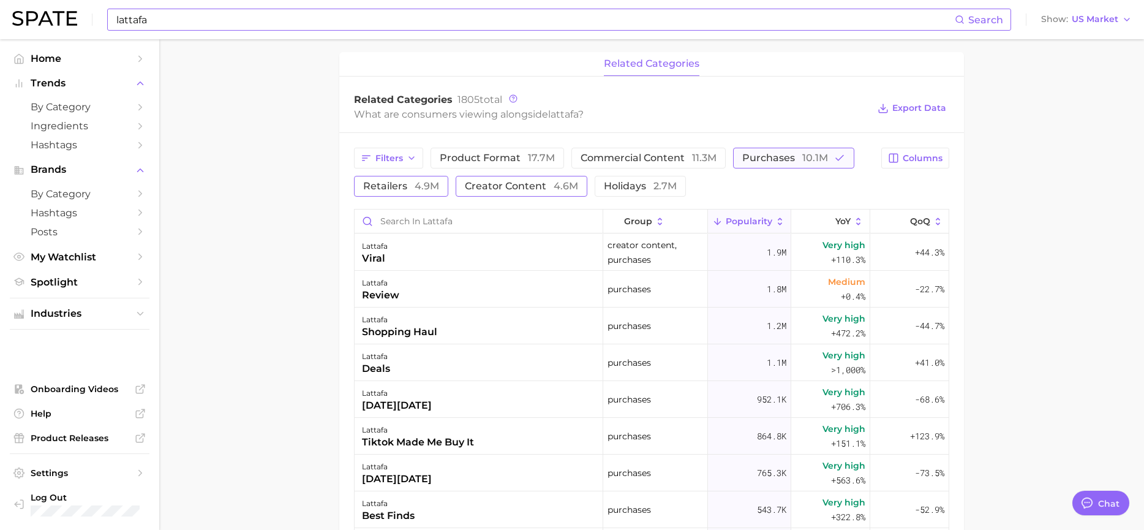
click at [802, 158] on span "10.1m" at bounding box center [815, 158] width 26 height 12
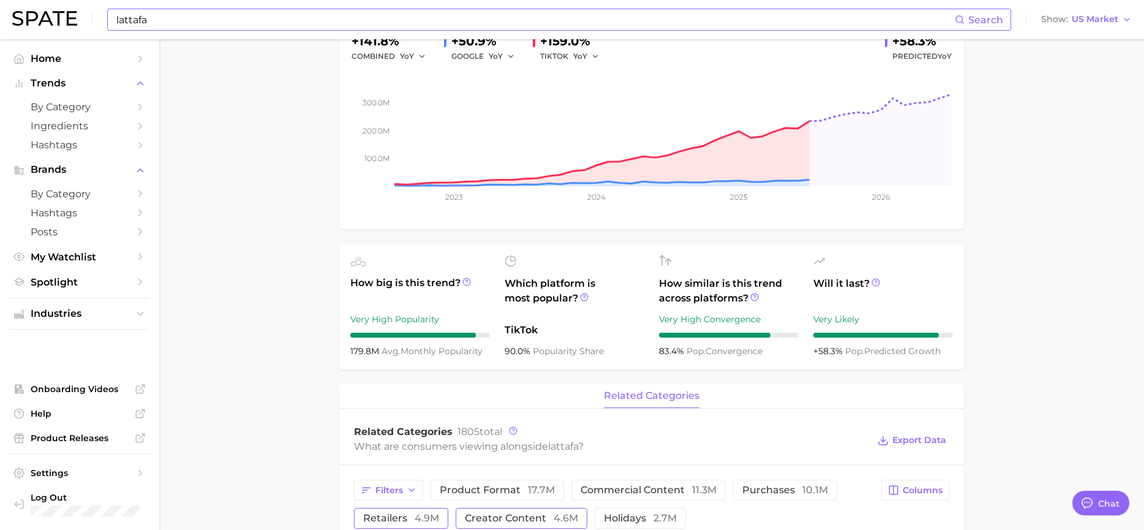
scroll to position [122, 0]
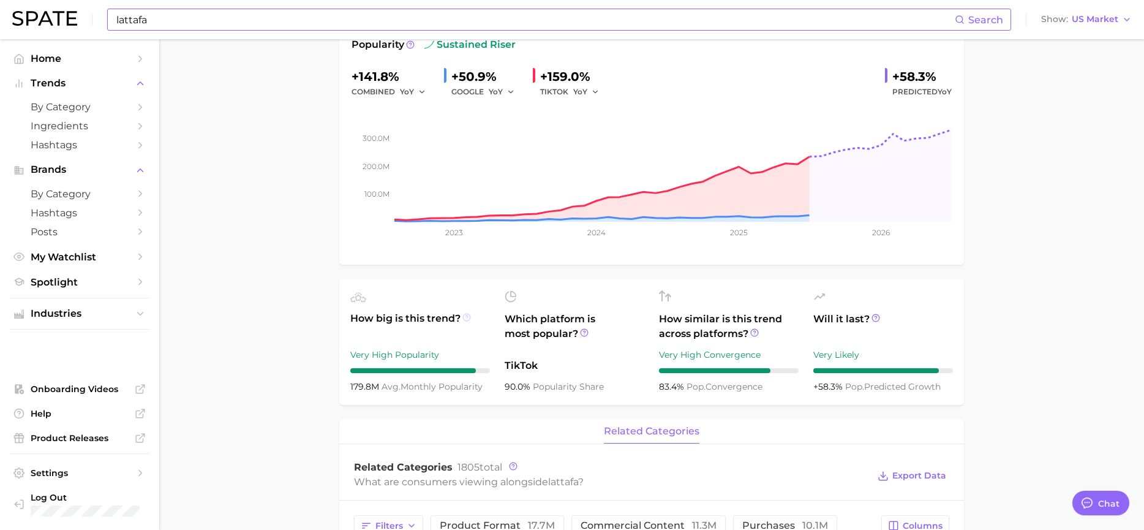
click at [465, 314] on circle at bounding box center [466, 317] width 7 height 7
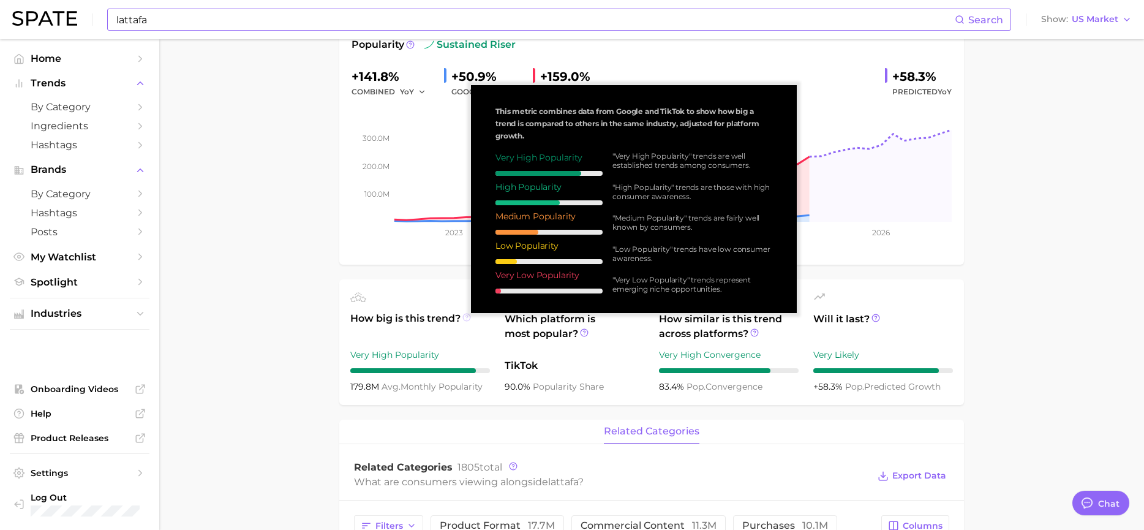
click at [465, 314] on circle at bounding box center [466, 317] width 7 height 7
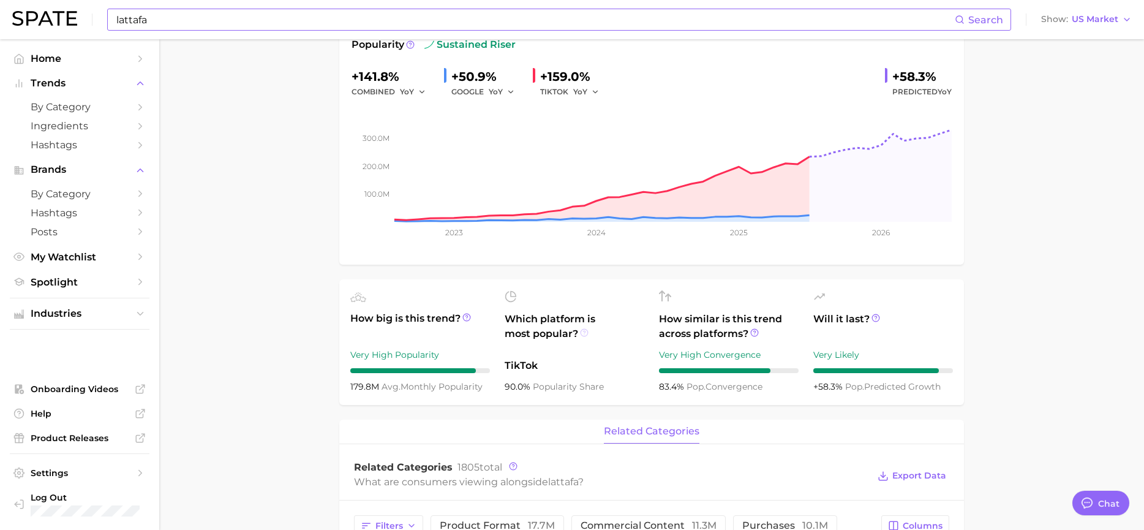
click at [583, 335] on icon at bounding box center [584, 332] width 9 height 9
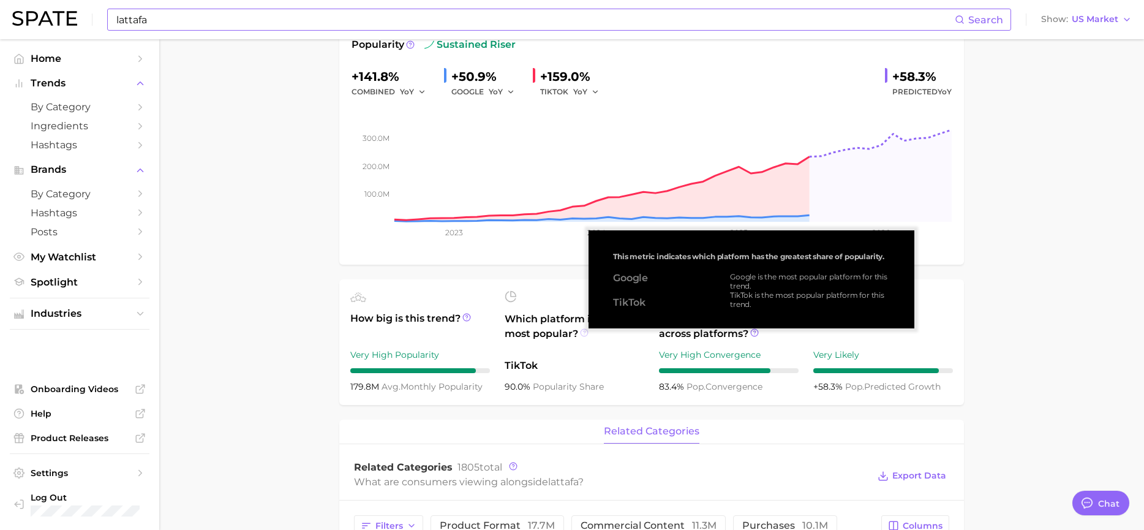
click at [583, 334] on icon at bounding box center [584, 332] width 9 height 9
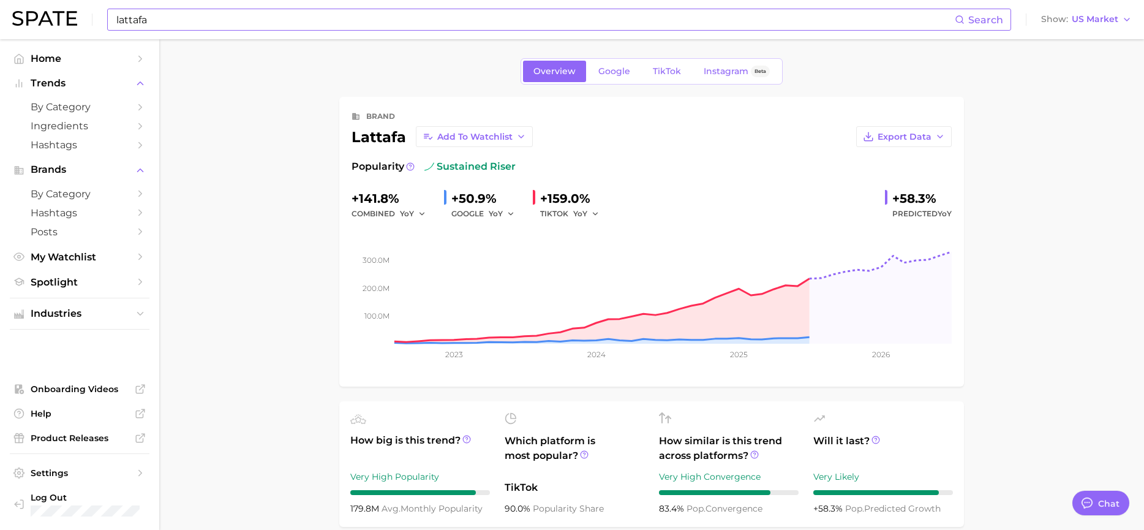
scroll to position [0, 0]
click at [751, 76] on span "Beta" at bounding box center [760, 72] width 19 height 12
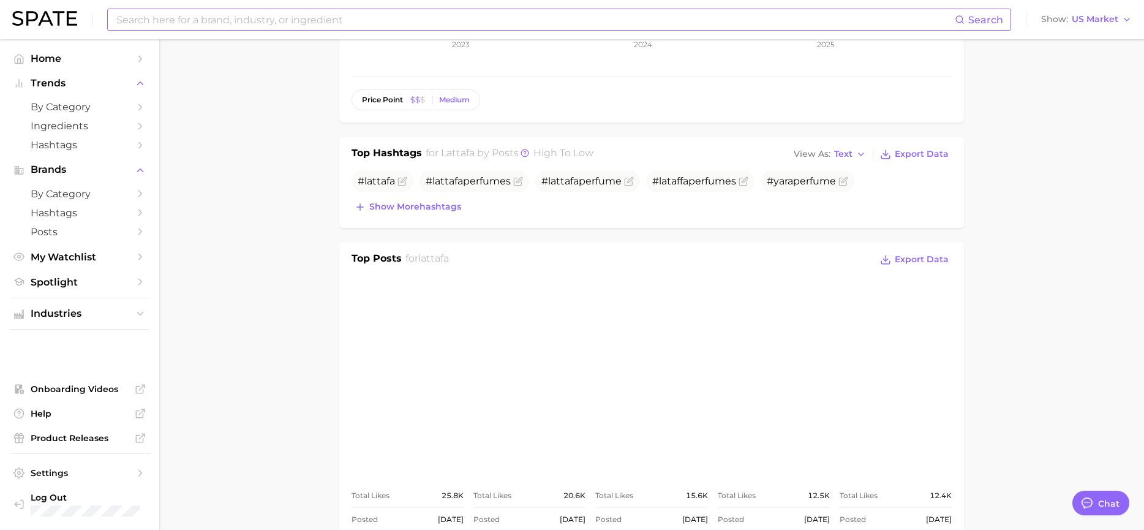
scroll to position [429, 0]
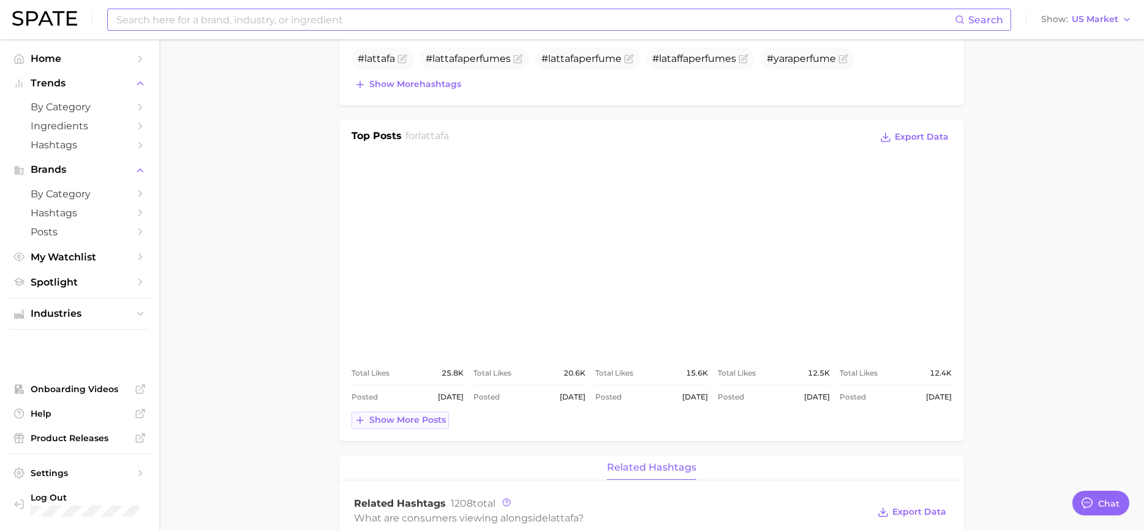
click at [406, 423] on span "Show more posts" at bounding box center [407, 420] width 77 height 10
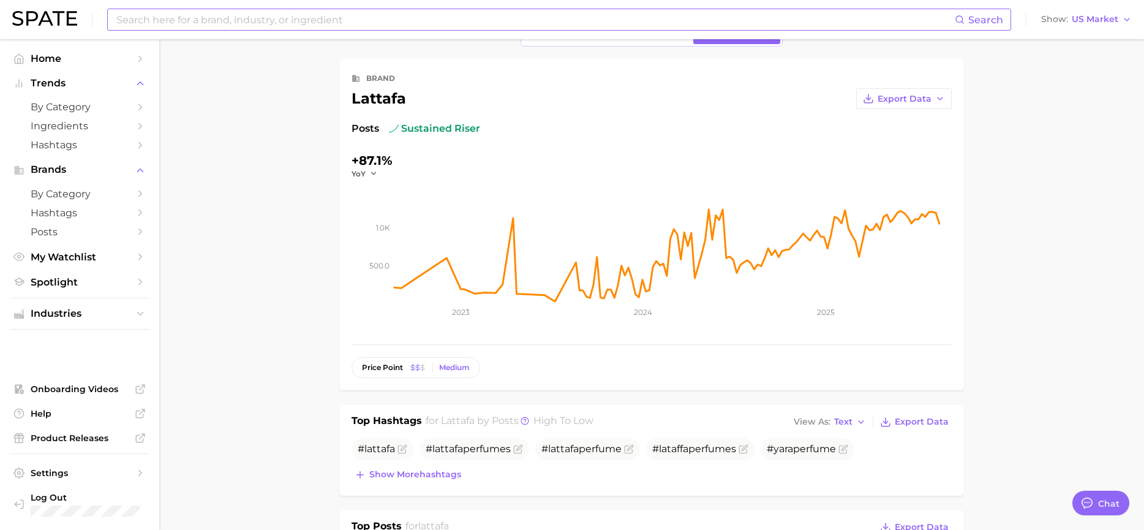
scroll to position [0, 0]
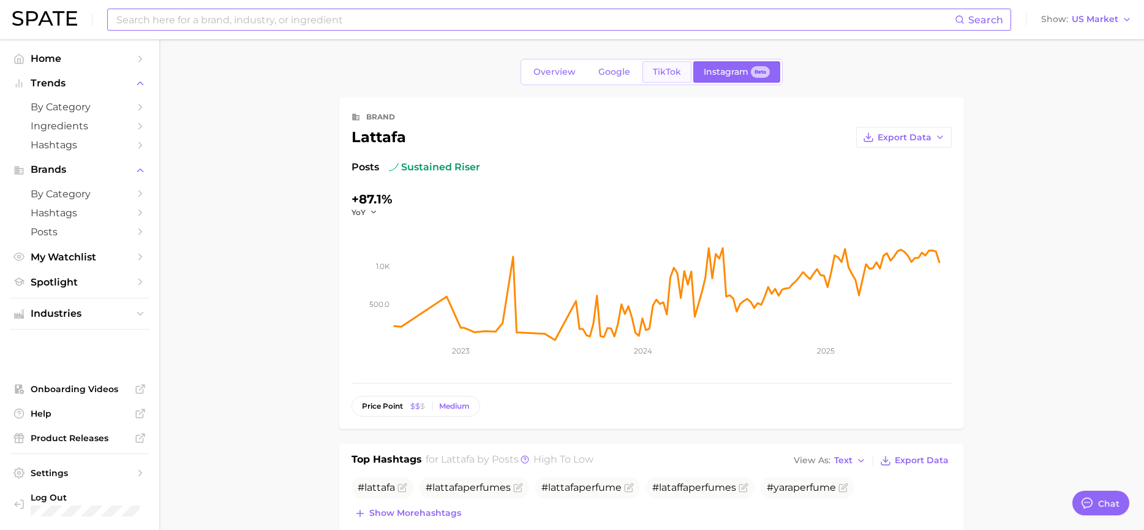
click at [653, 72] on span "TikTok" at bounding box center [667, 72] width 28 height 10
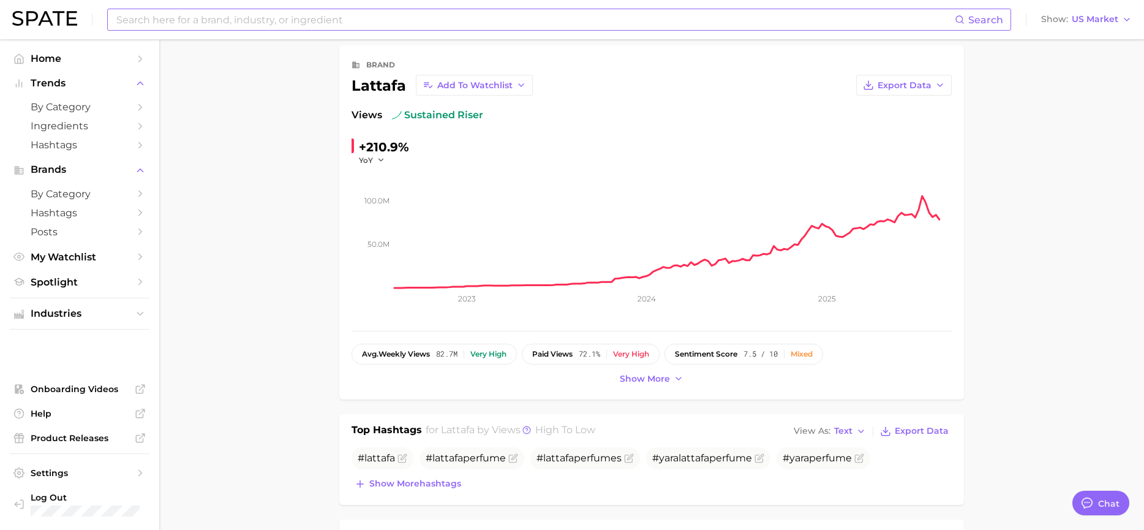
scroll to position [122, 0]
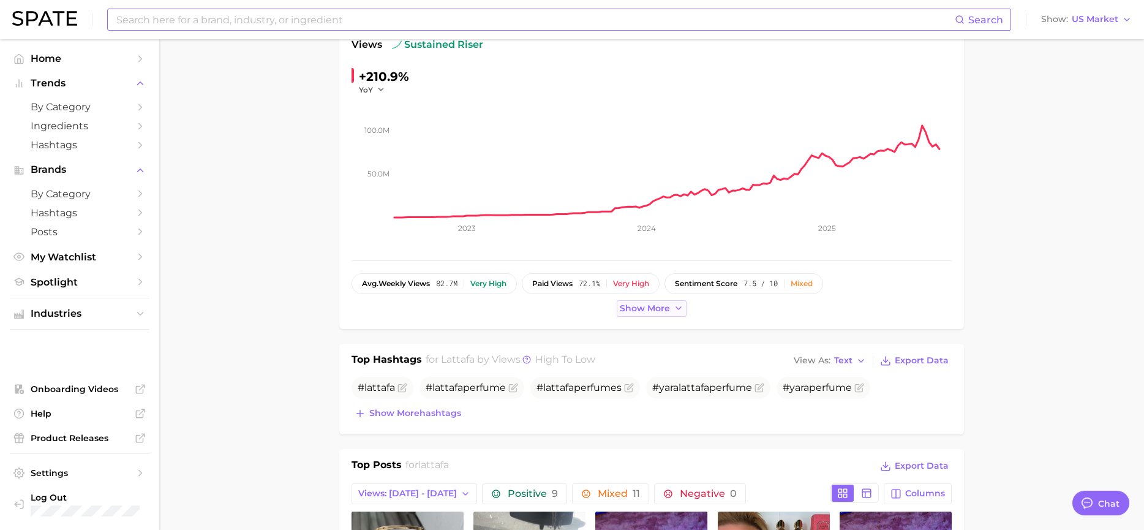
click at [675, 311] on icon at bounding box center [679, 308] width 10 height 10
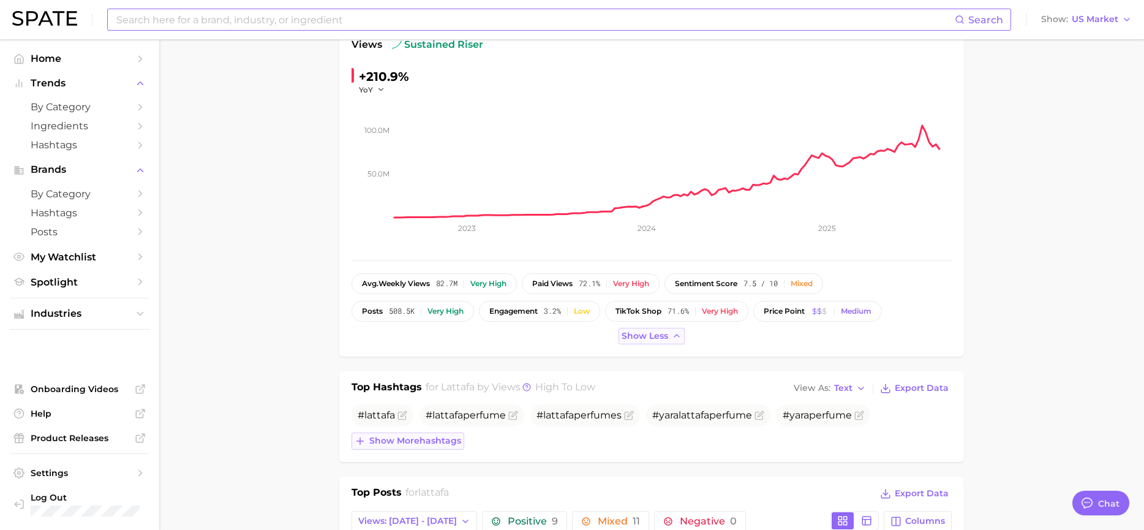
click at [401, 446] on button "Show more hashtags" at bounding box center [408, 440] width 113 height 17
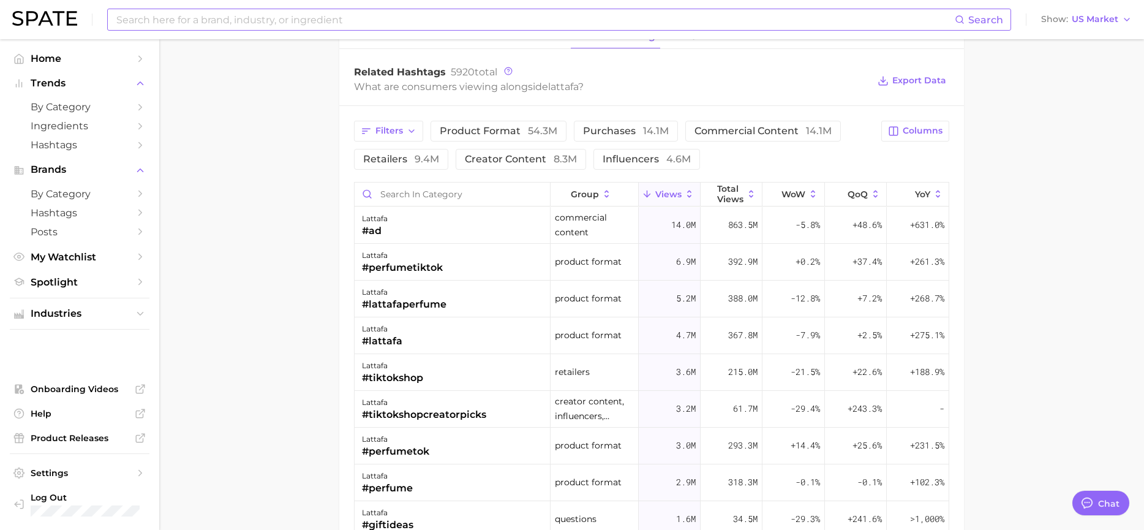
scroll to position [907, 0]
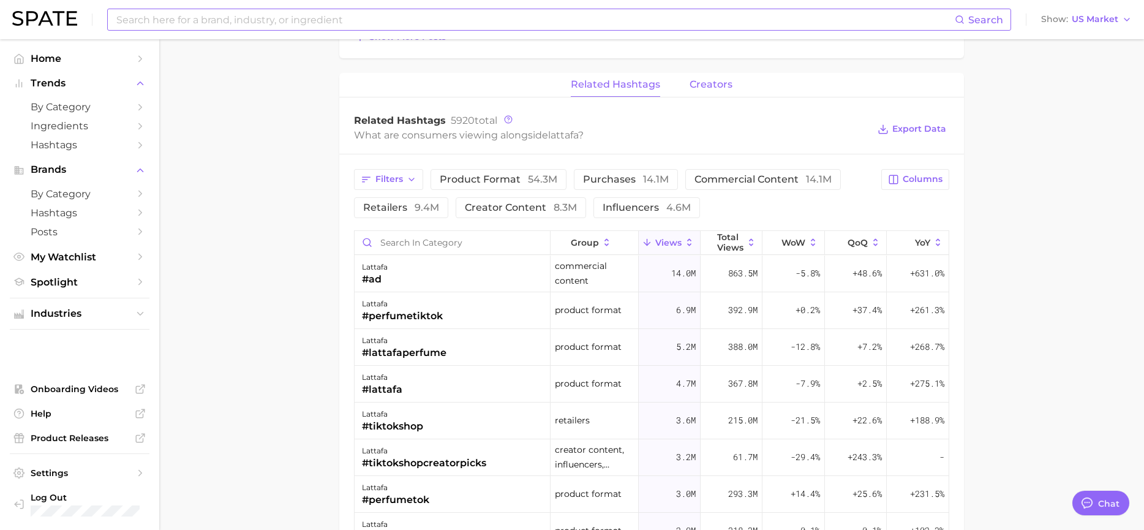
click at [704, 89] on span "creators" at bounding box center [711, 84] width 43 height 11
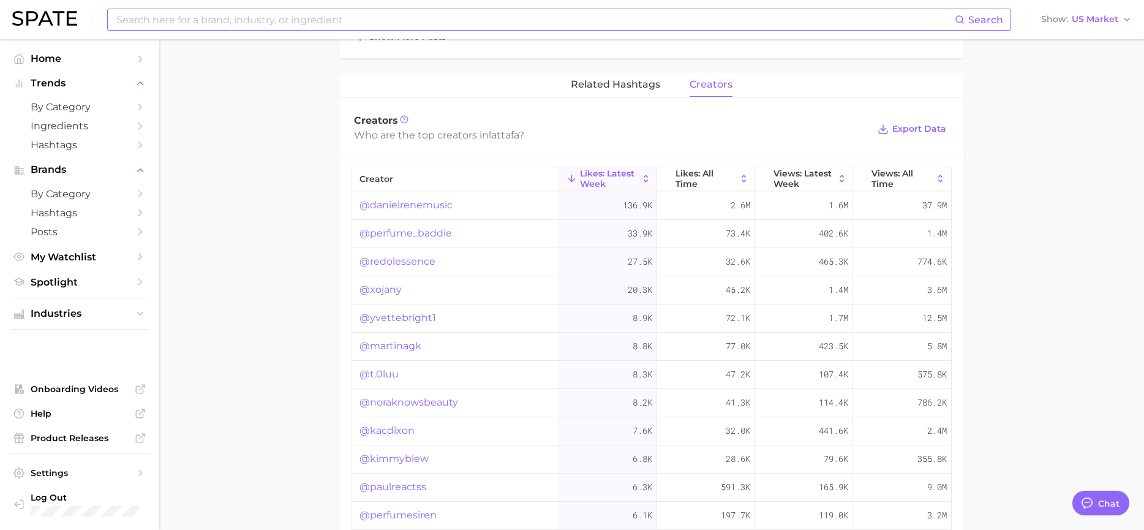
click at [425, 207] on link "@danielrenemusic" at bounding box center [406, 205] width 93 height 15
click at [415, 233] on link "@perfume_baddie" at bounding box center [406, 233] width 92 height 15
click at [395, 261] on link "@redolessence" at bounding box center [398, 261] width 76 height 15
click at [682, 175] on span "Likes: All Time" at bounding box center [706, 178] width 61 height 20
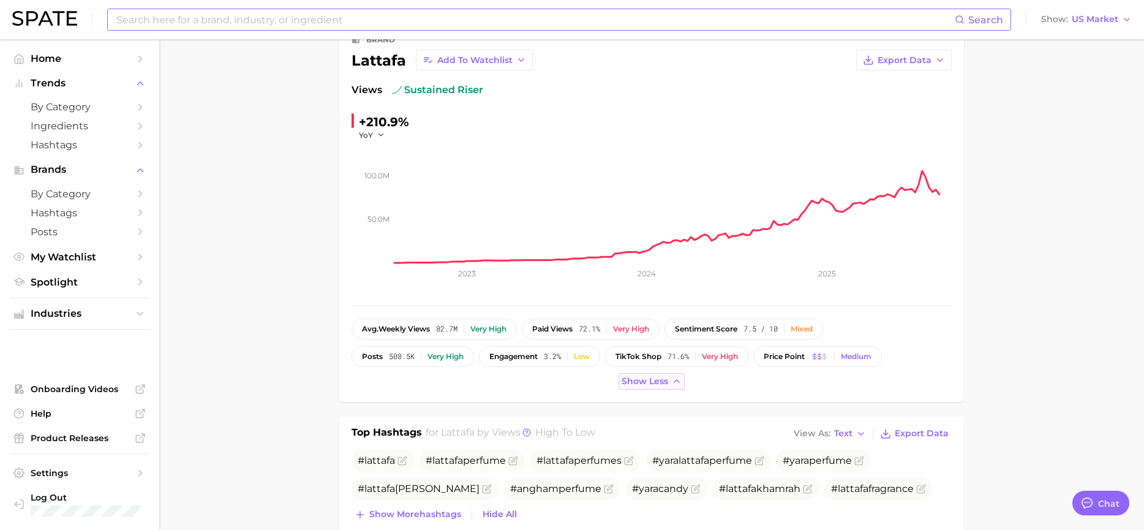
scroll to position [0, 0]
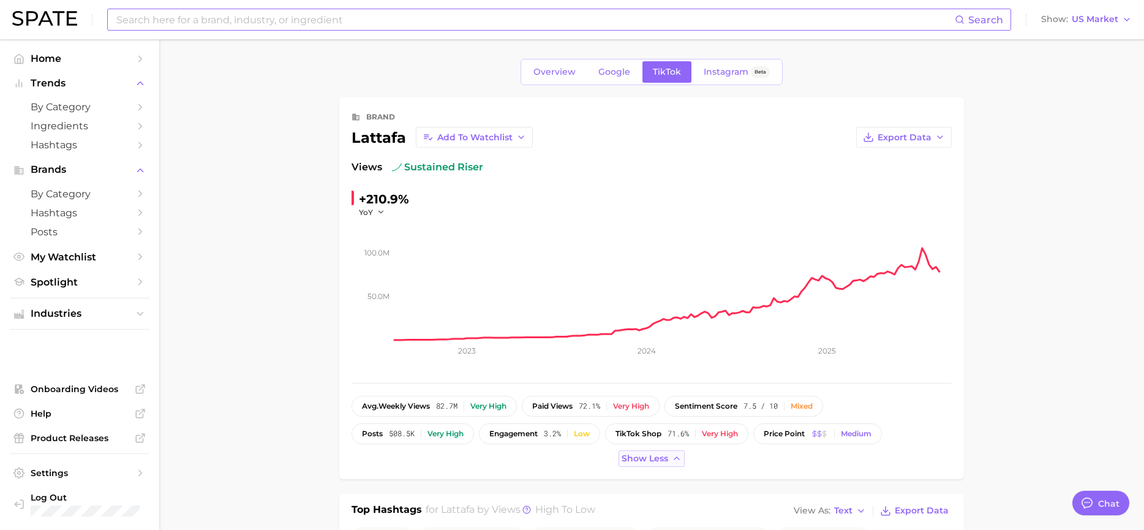
drag, startPoint x: 1020, startPoint y: 110, endPoint x: 1026, endPoint y: 94, distance: 17.1
click at [60, 110] on span "by Category" at bounding box center [80, 107] width 98 height 12
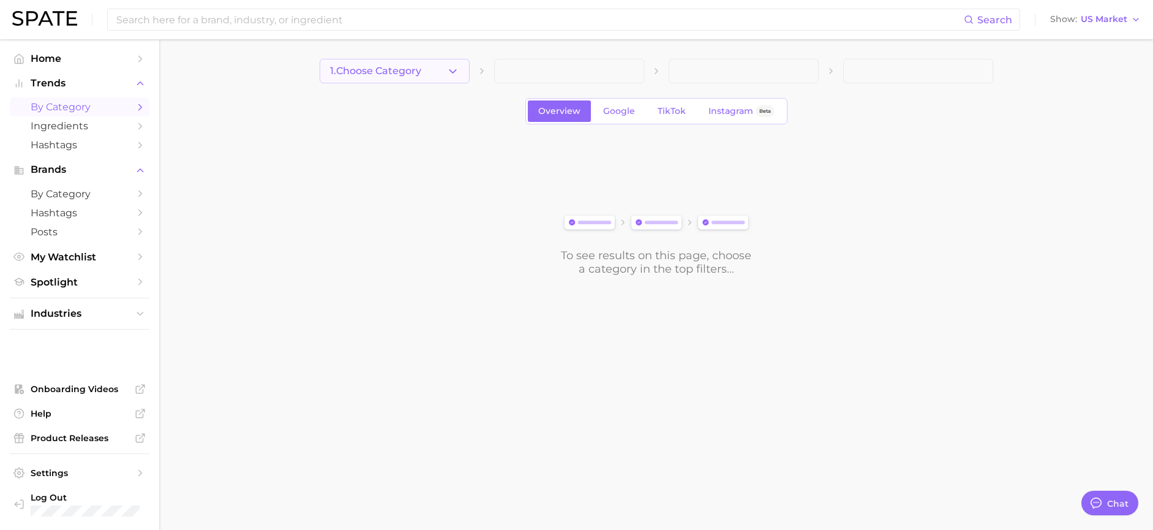
click at [456, 71] on icon "button" at bounding box center [452, 71] width 13 height 13
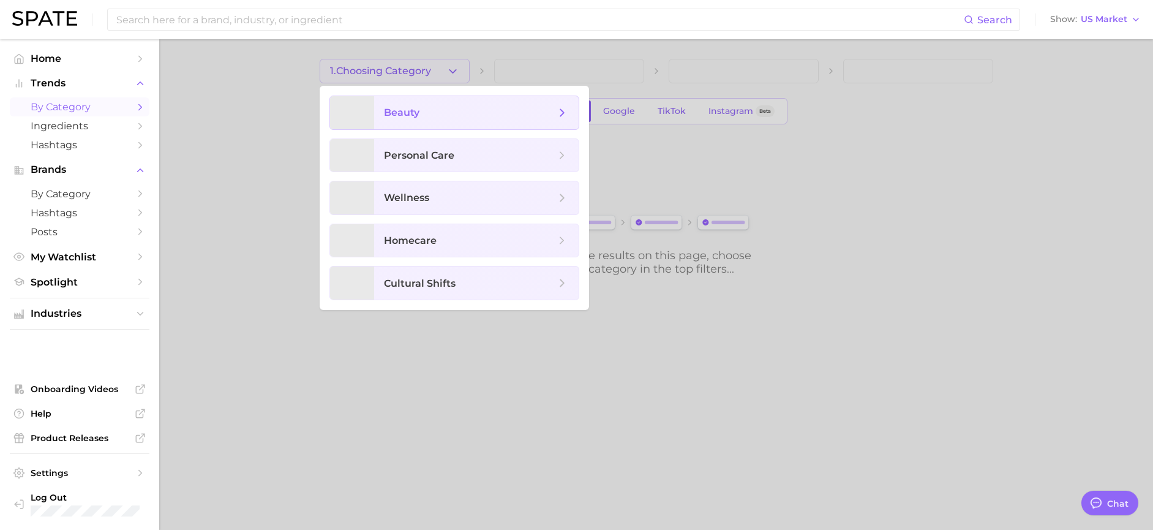
click at [437, 111] on span "beauty" at bounding box center [469, 112] width 171 height 13
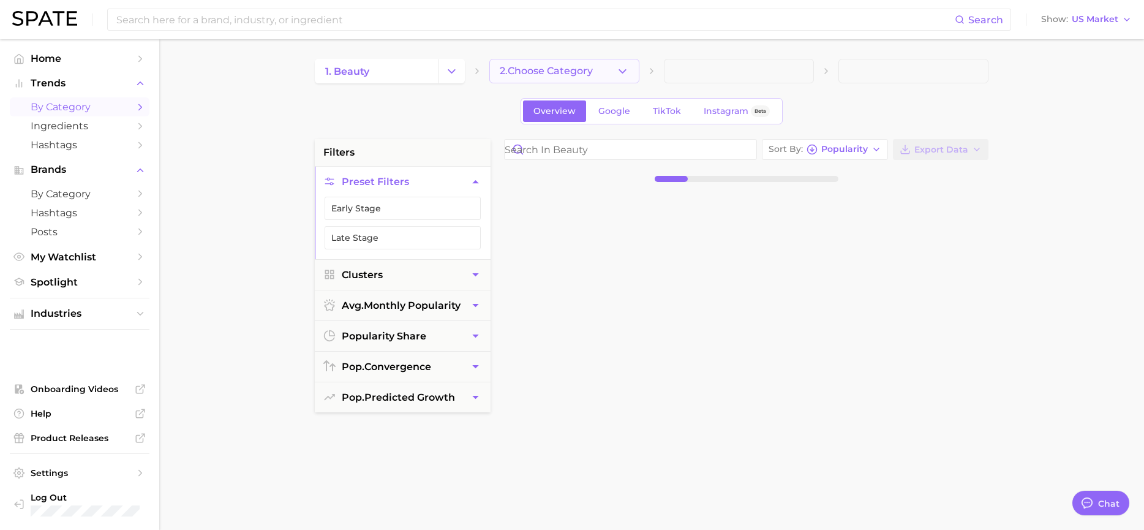
click at [623, 73] on icon "button" at bounding box center [622, 71] width 13 height 13
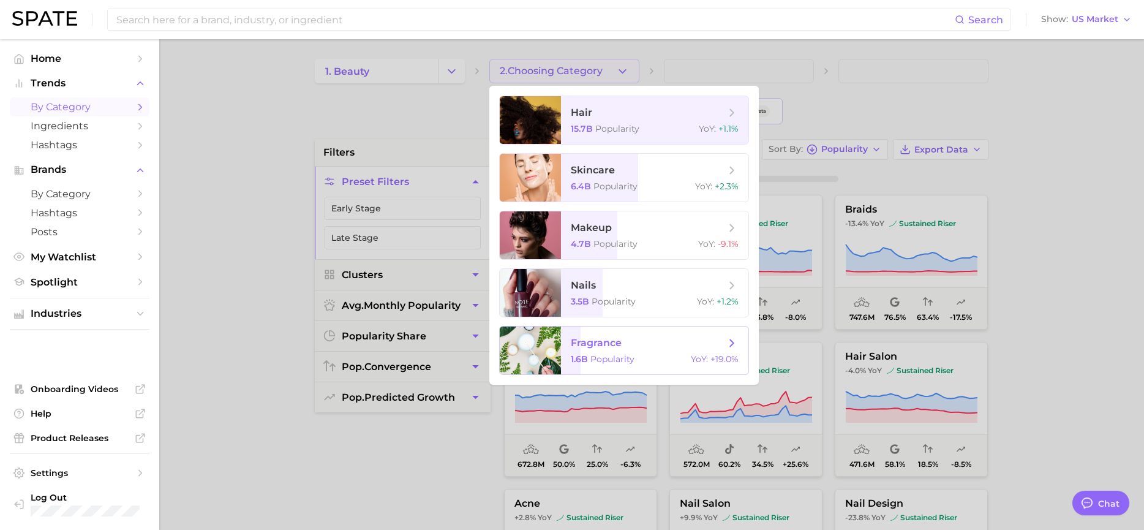
click at [608, 338] on span "fragrance" at bounding box center [596, 343] width 51 height 12
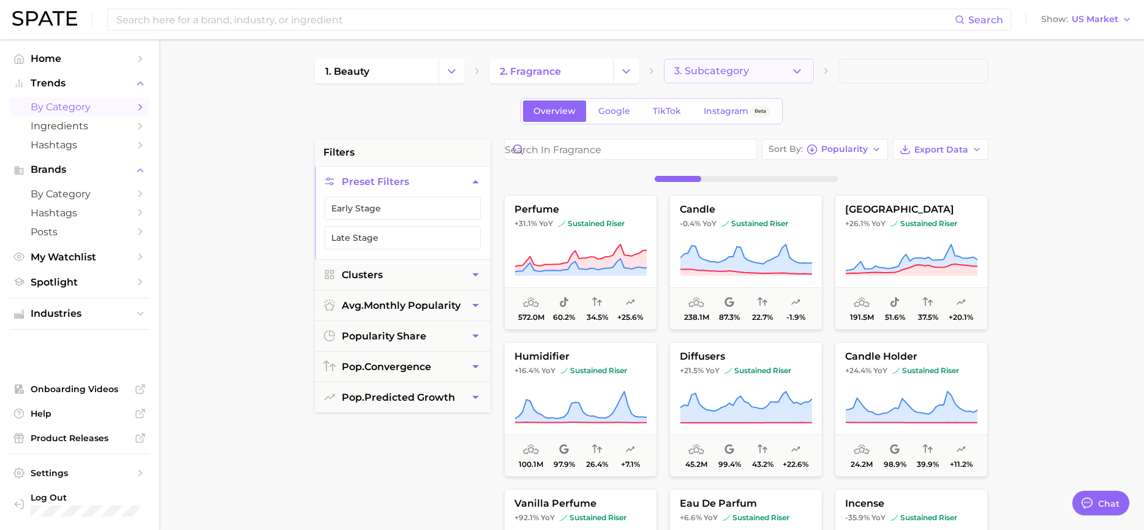
click at [790, 73] on button "3. Subcategory" at bounding box center [739, 71] width 150 height 24
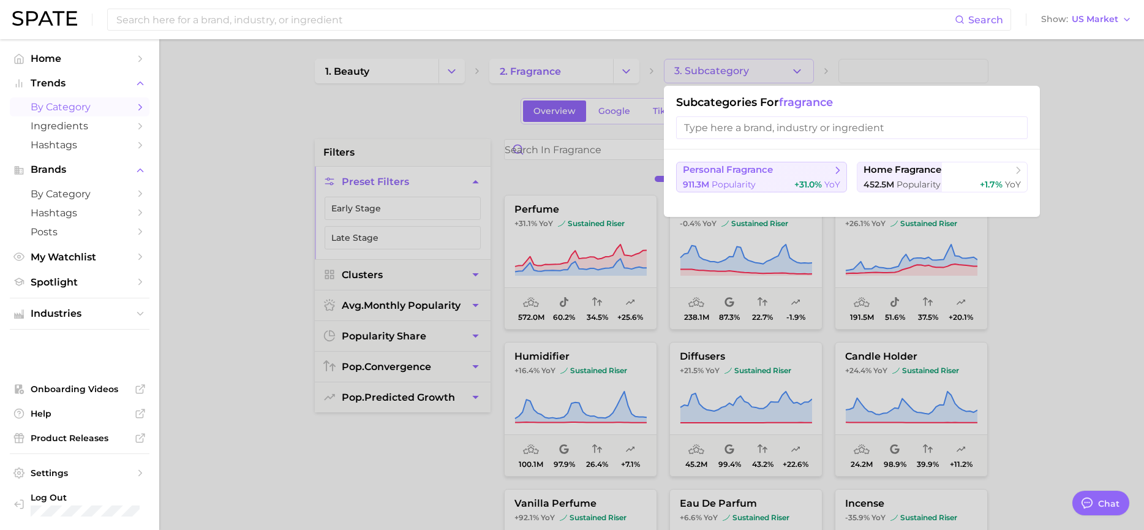
click at [808, 178] on button "personal fragrance 911.3m Popularity +31.0% YoY" at bounding box center [761, 177] width 171 height 31
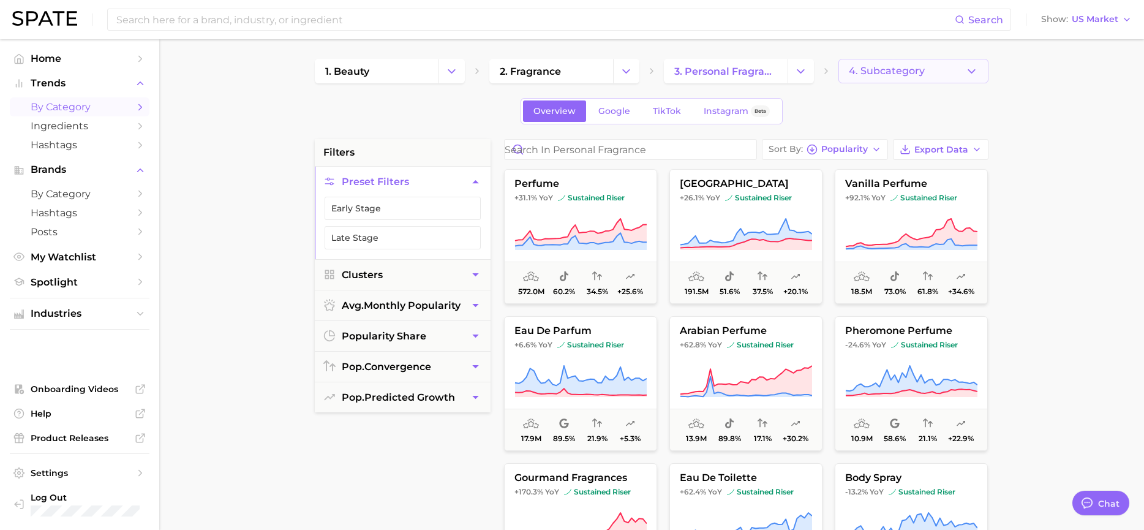
click at [973, 74] on icon "button" at bounding box center [971, 71] width 13 height 13
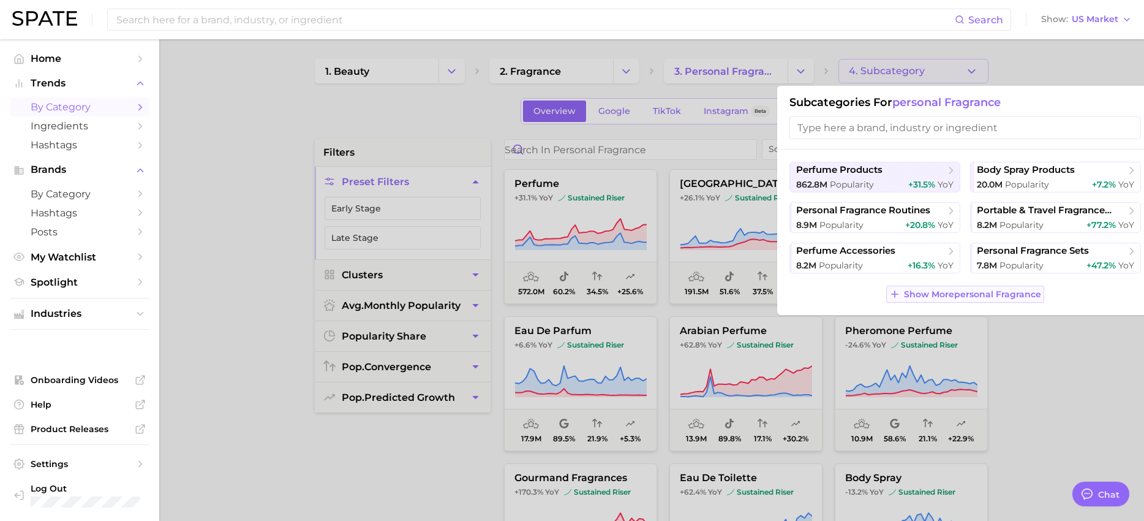
click at [958, 292] on span "Show More personal fragrance" at bounding box center [972, 294] width 137 height 10
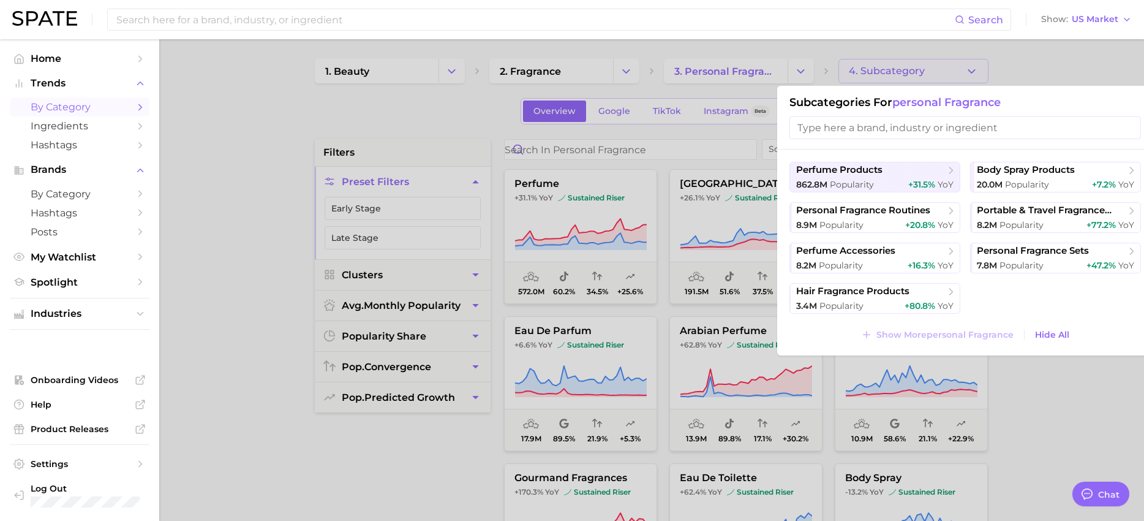
click at [565, 71] on div at bounding box center [572, 260] width 1144 height 521
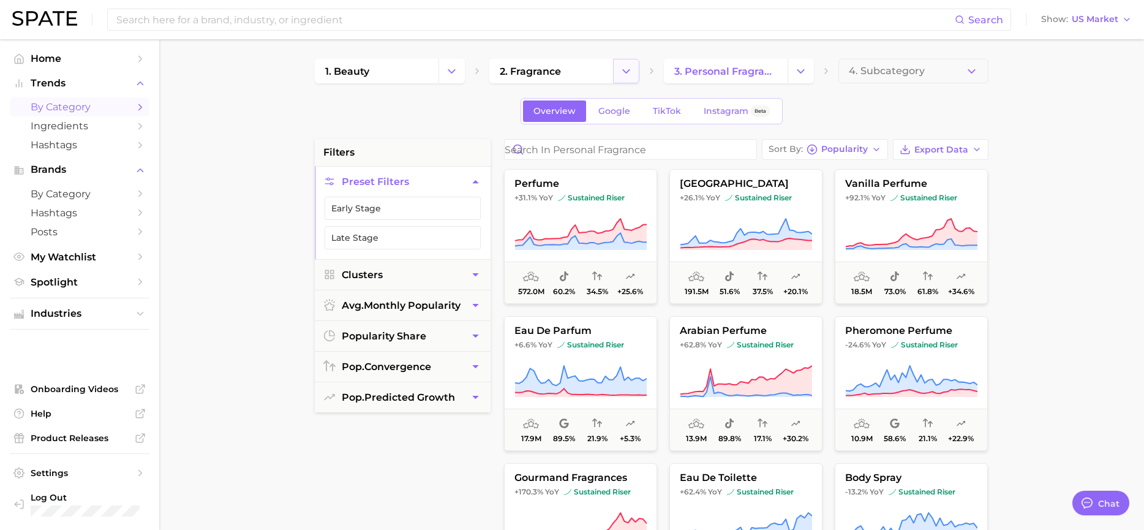
click at [634, 72] on button "Change Category" at bounding box center [626, 71] width 26 height 24
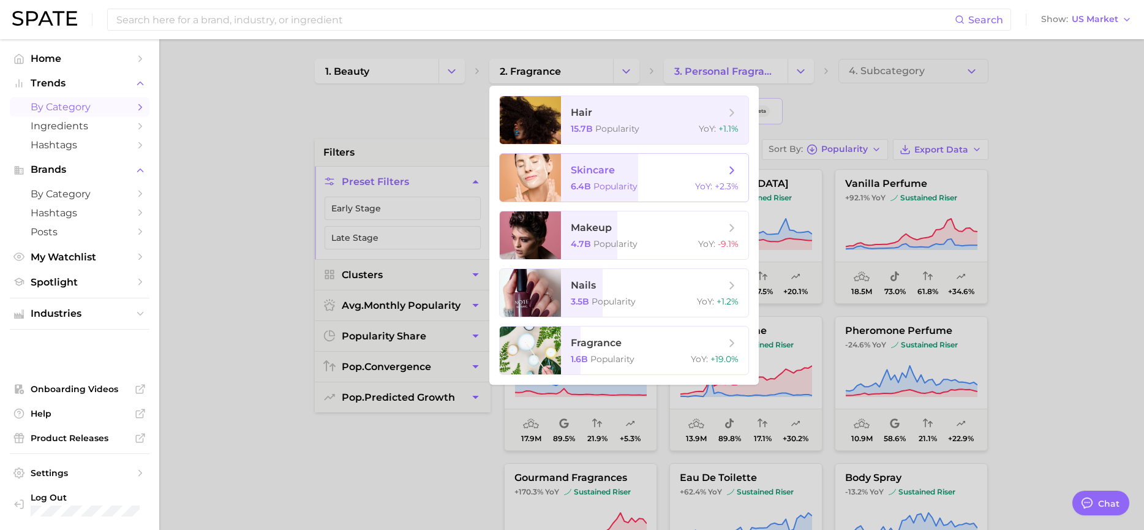
click at [637, 188] on div "6.4b Popularity YoY : +2.3%" at bounding box center [655, 186] width 168 height 11
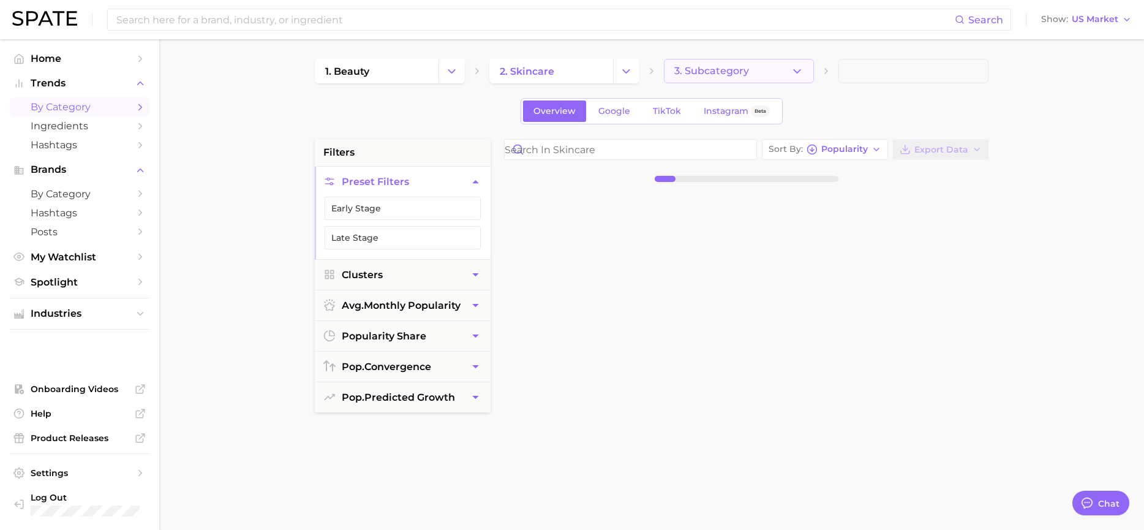
click at [804, 75] on button "3. Subcategory" at bounding box center [739, 71] width 150 height 24
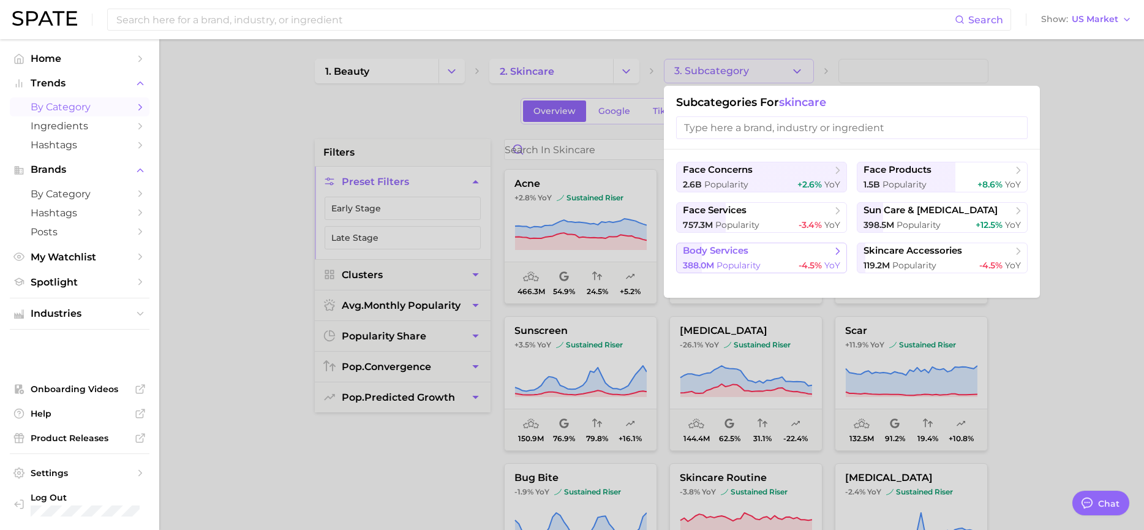
click at [719, 266] on span "Popularity" at bounding box center [739, 265] width 44 height 11
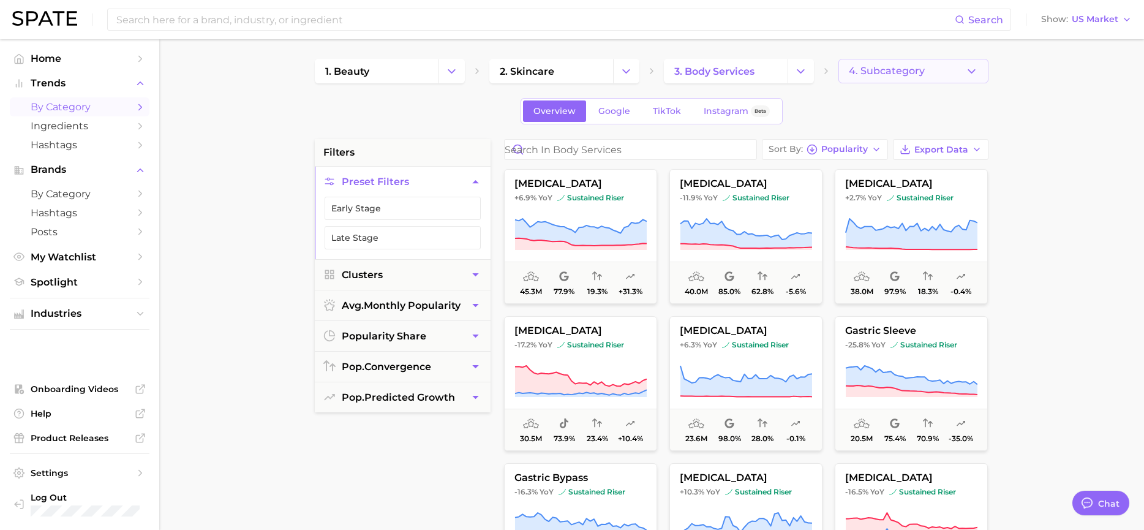
click at [954, 72] on button "4. Subcategory" at bounding box center [913, 71] width 150 height 24
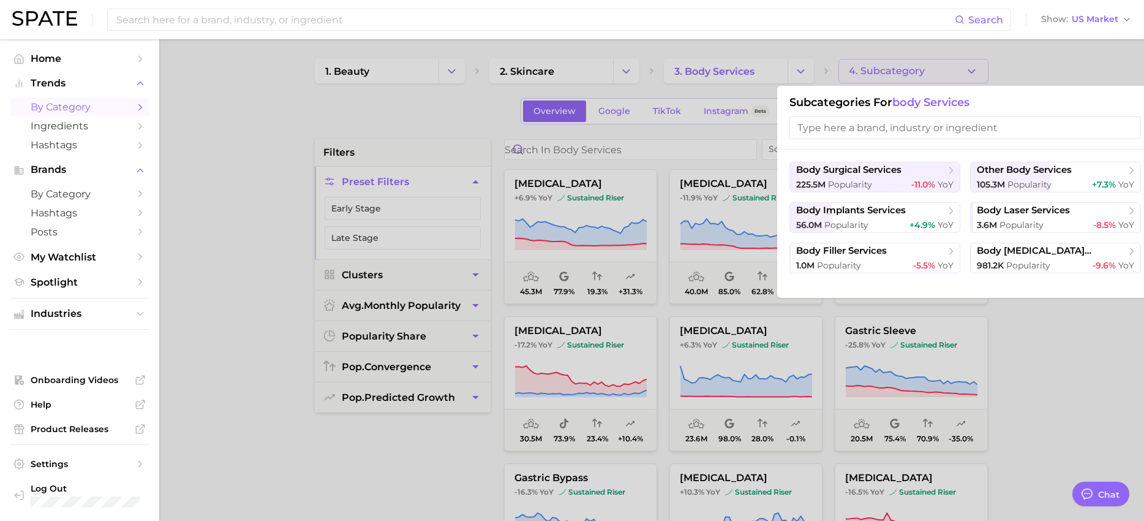
click at [597, 64] on div at bounding box center [572, 260] width 1144 height 521
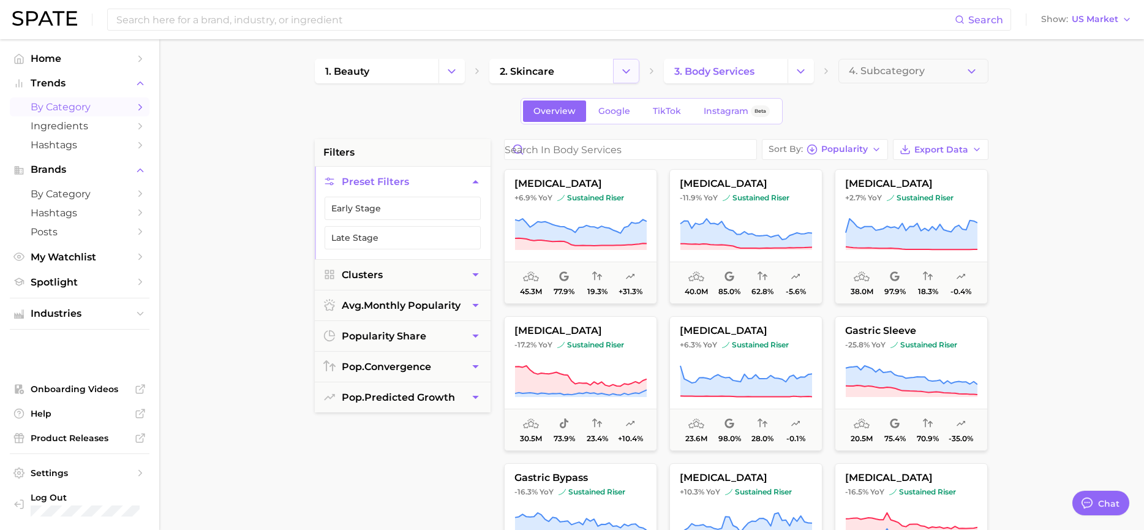
click at [616, 75] on button "Change Category" at bounding box center [626, 71] width 26 height 24
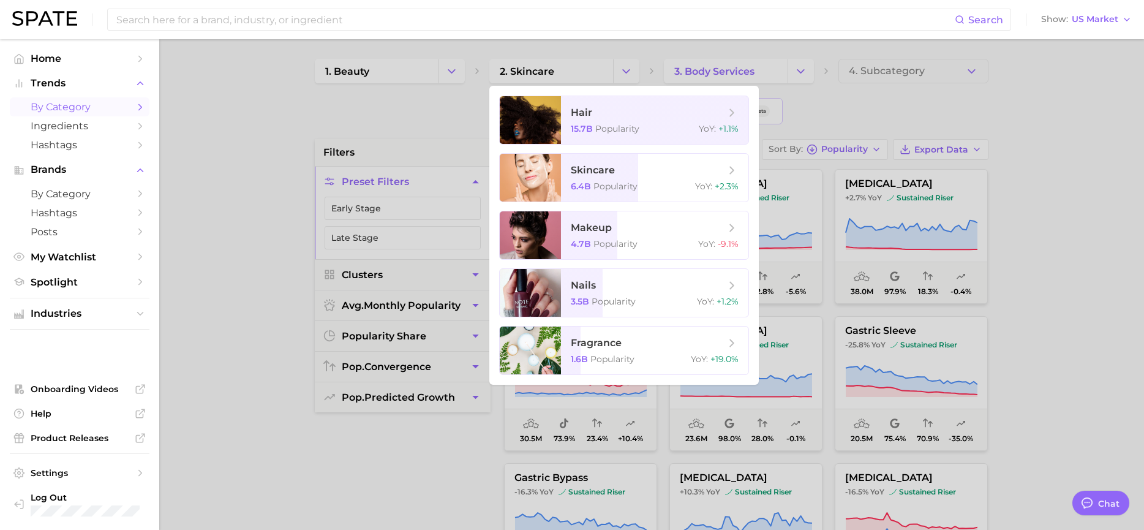
click at [444, 86] on div at bounding box center [572, 265] width 1144 height 530
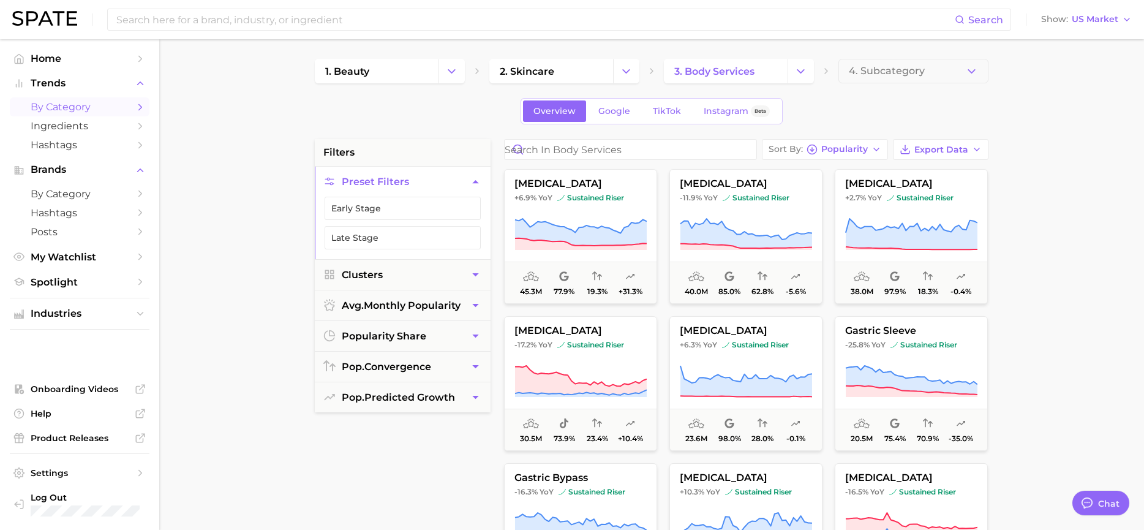
click at [448, 73] on icon "Change Category" at bounding box center [451, 71] width 13 height 13
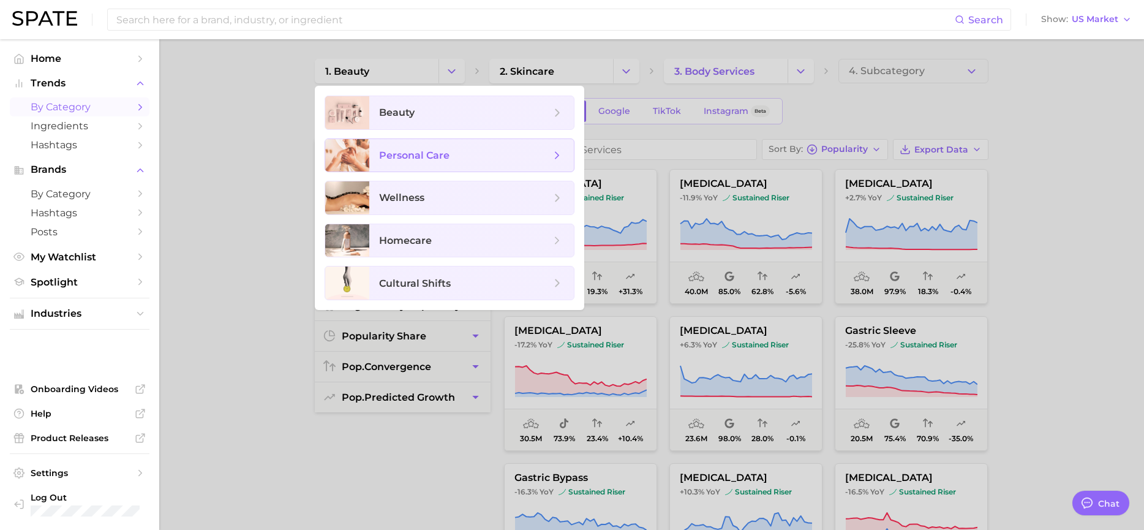
click at [483, 149] on span "personal care" at bounding box center [464, 155] width 171 height 13
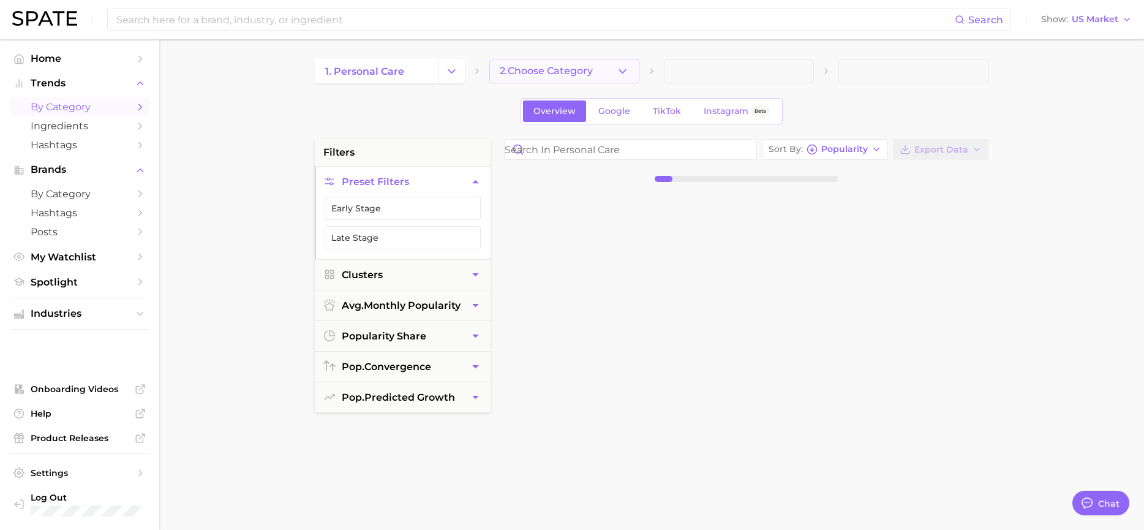
click at [633, 77] on button "2. Choose Category" at bounding box center [564, 71] width 150 height 24
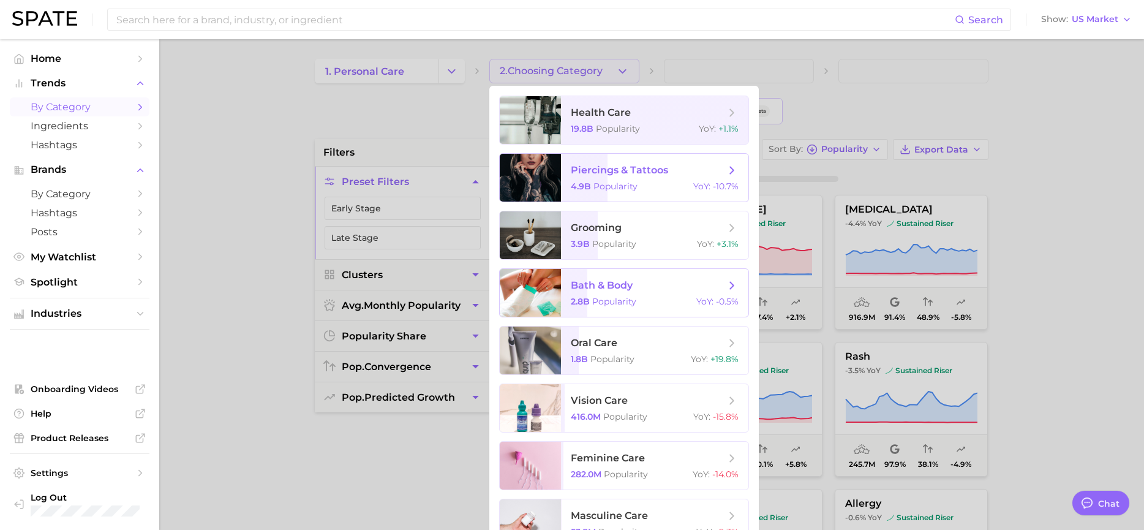
click at [714, 290] on span "bath & body" at bounding box center [648, 285] width 154 height 13
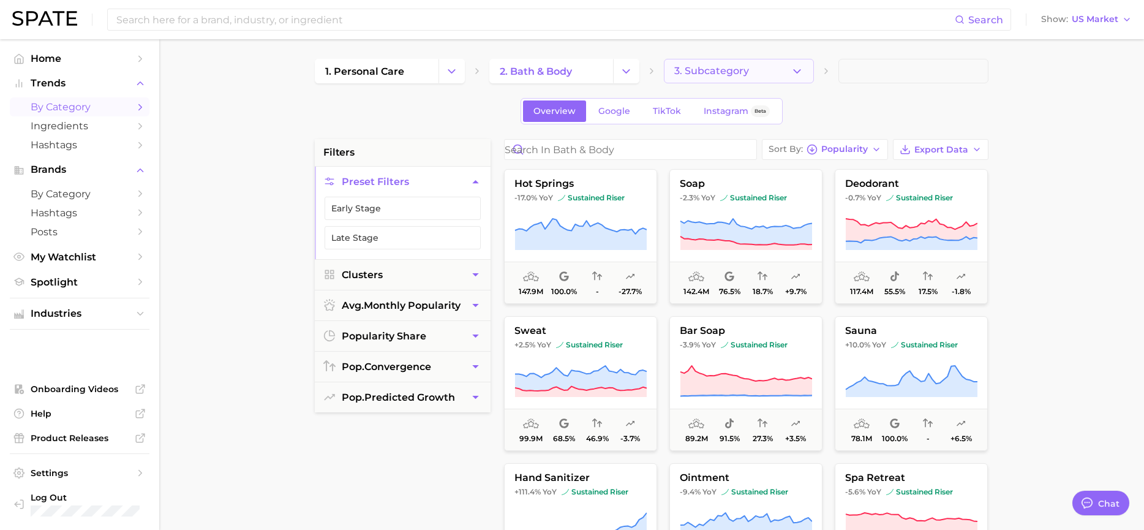
click at [804, 70] on button "3. Subcategory" at bounding box center [739, 71] width 150 height 24
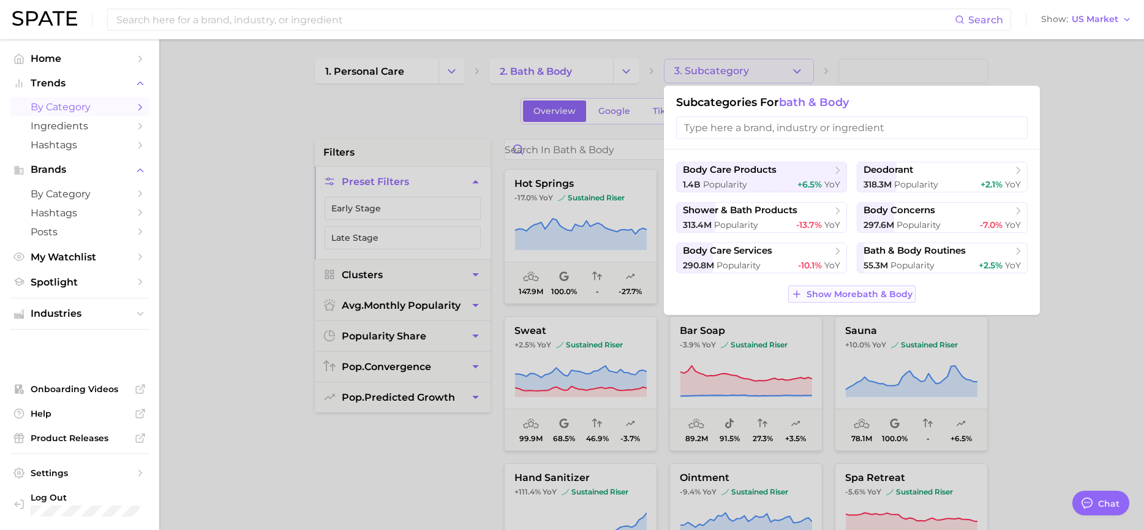
click at [843, 296] on span "Show More bath & body" at bounding box center [860, 294] width 106 height 10
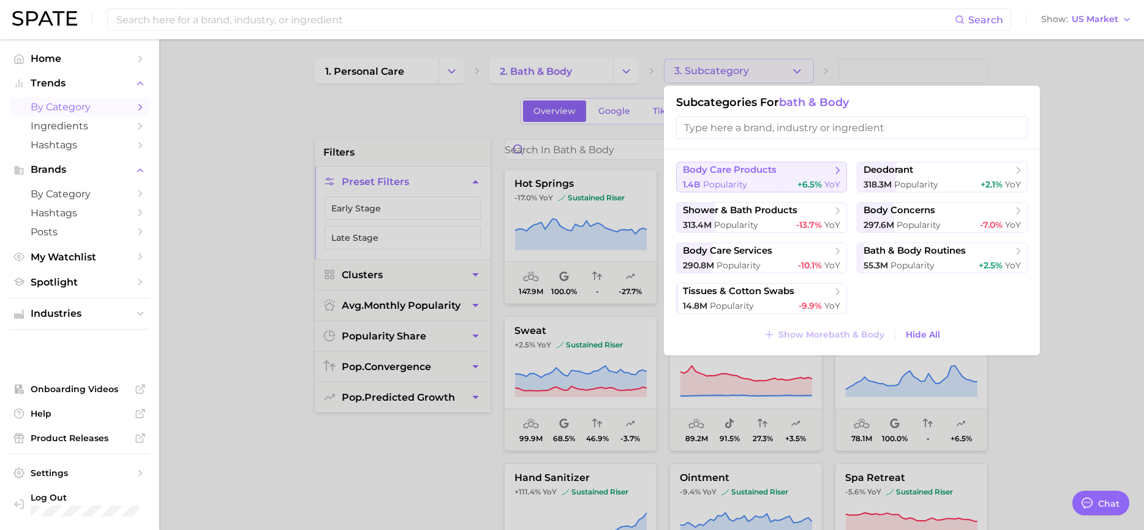
click at [838, 177] on button "body care products 1.4b Popularity +6.5% YoY" at bounding box center [761, 177] width 171 height 31
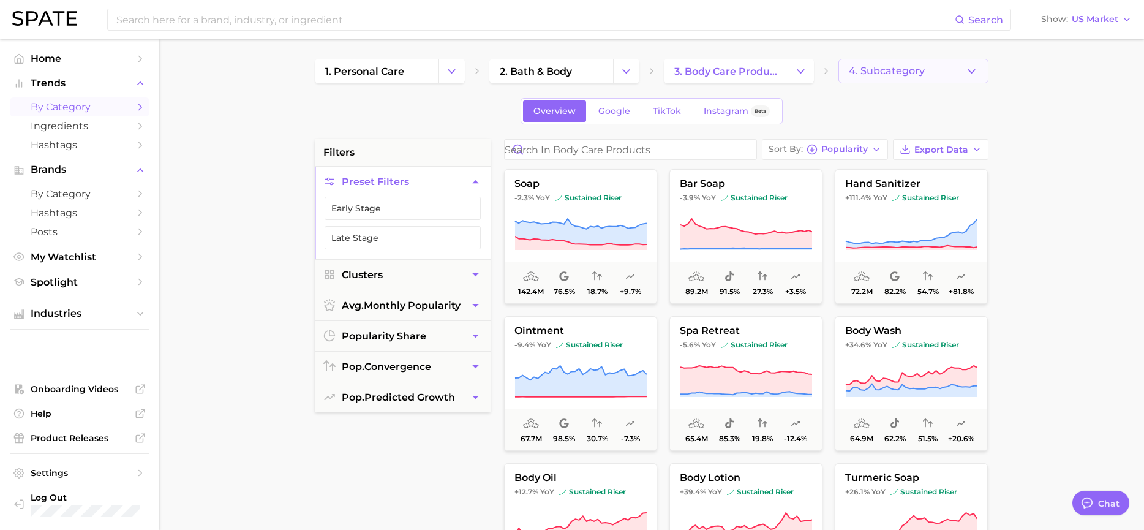
click at [971, 75] on icon "button" at bounding box center [971, 71] width 13 height 13
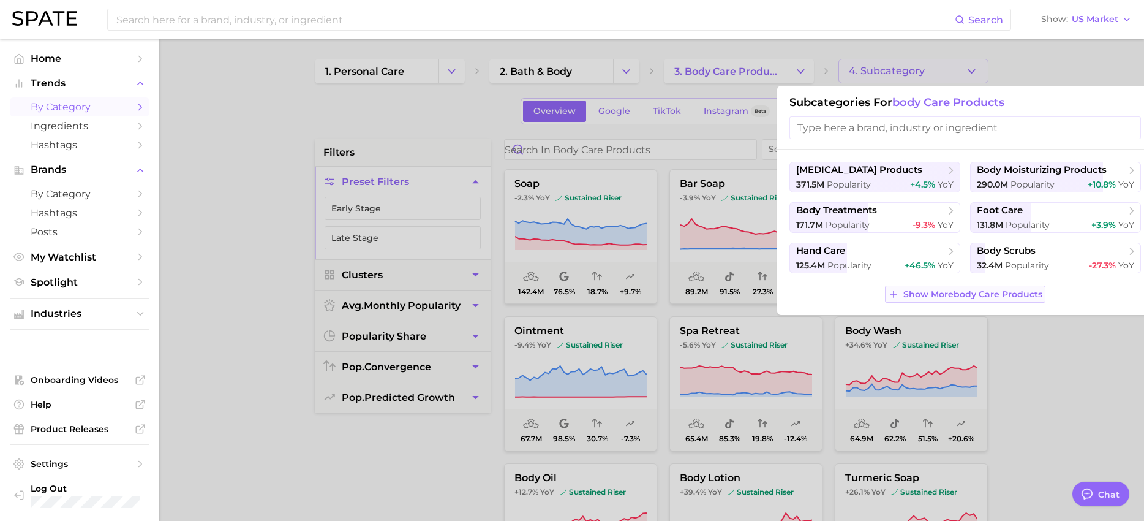
click at [925, 289] on span "Show More body care products" at bounding box center [972, 294] width 139 height 10
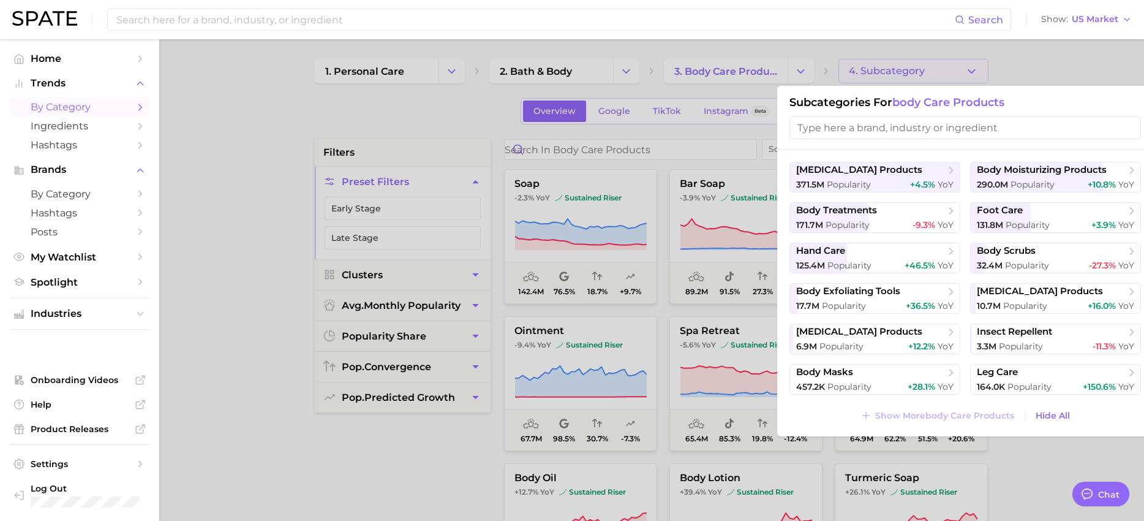
click at [197, 247] on div at bounding box center [572, 260] width 1144 height 521
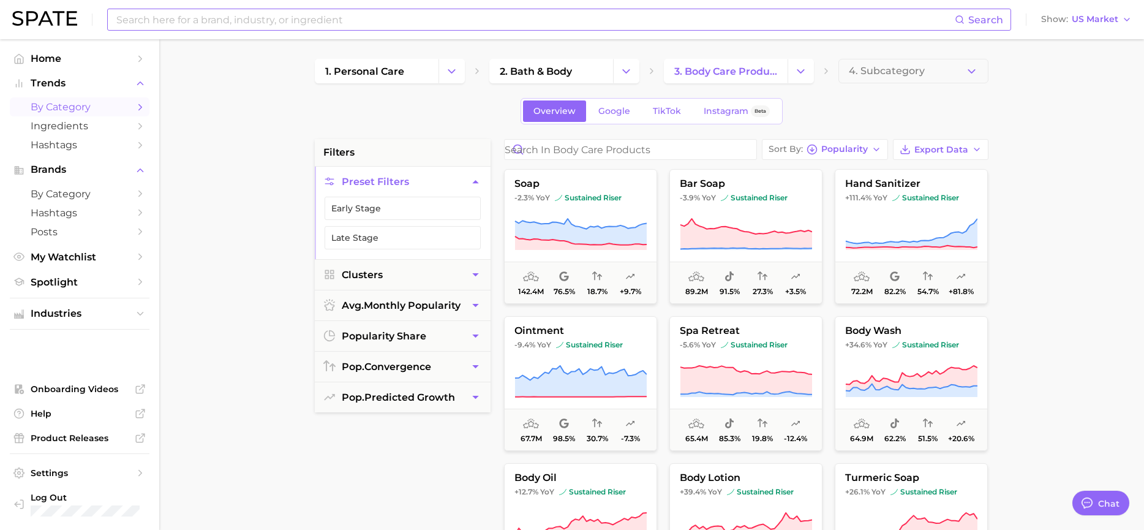
click at [316, 26] on input at bounding box center [535, 19] width 840 height 21
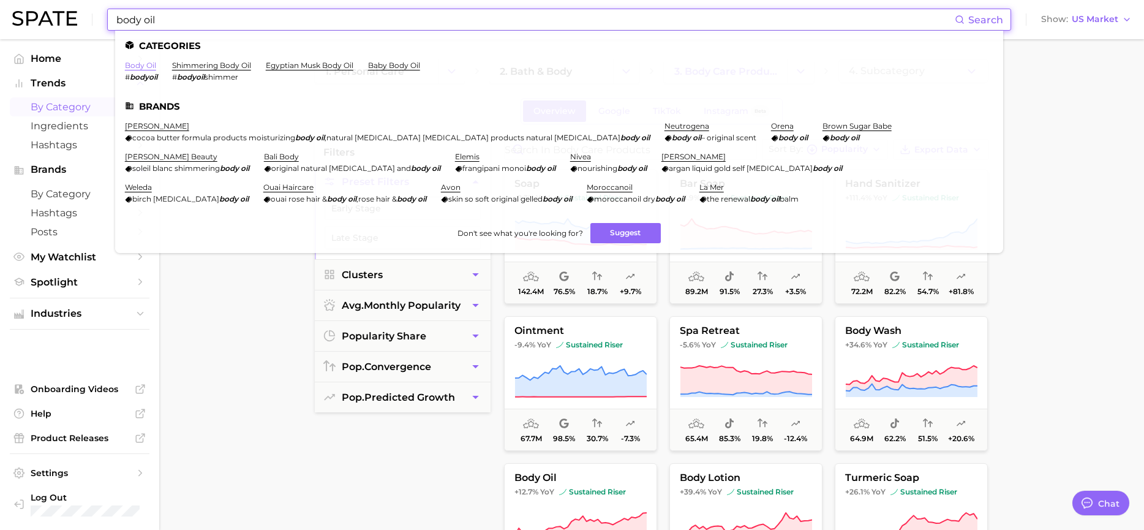
type input "body oil"
click at [146, 66] on link "body oil" at bounding box center [140, 65] width 31 height 9
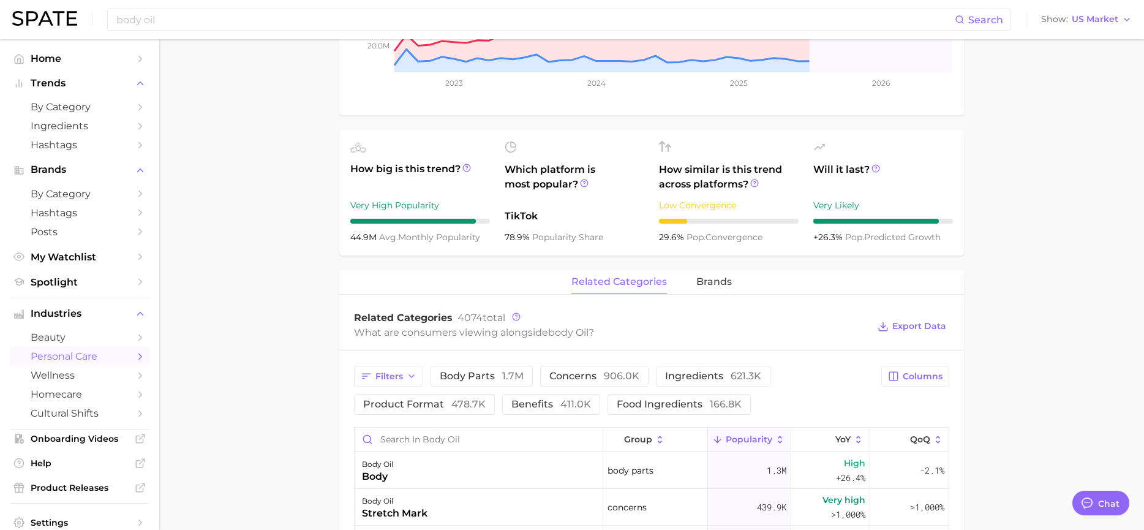
scroll to position [490, 0]
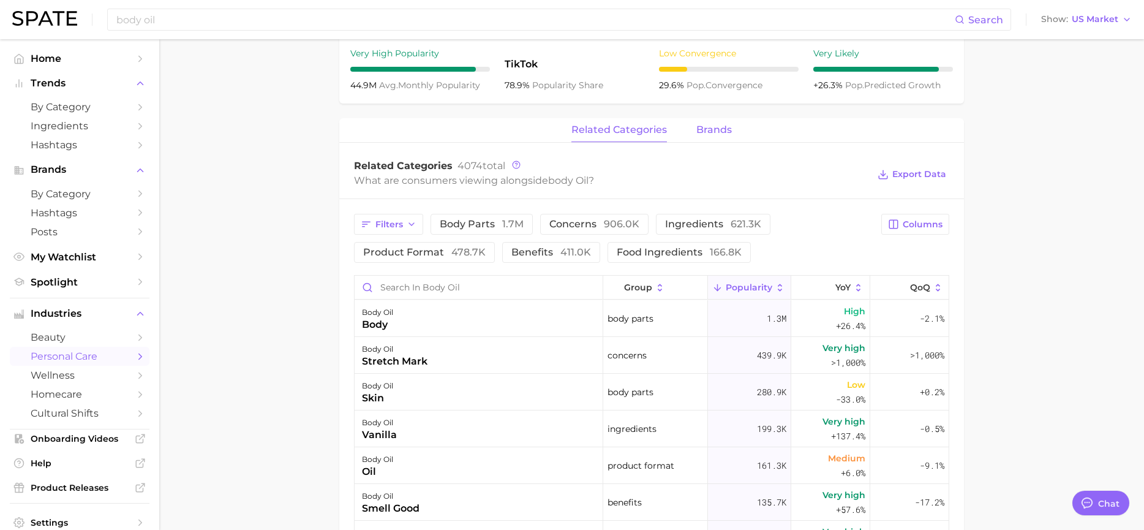
click at [713, 135] on span "brands" at bounding box center [714, 129] width 36 height 11
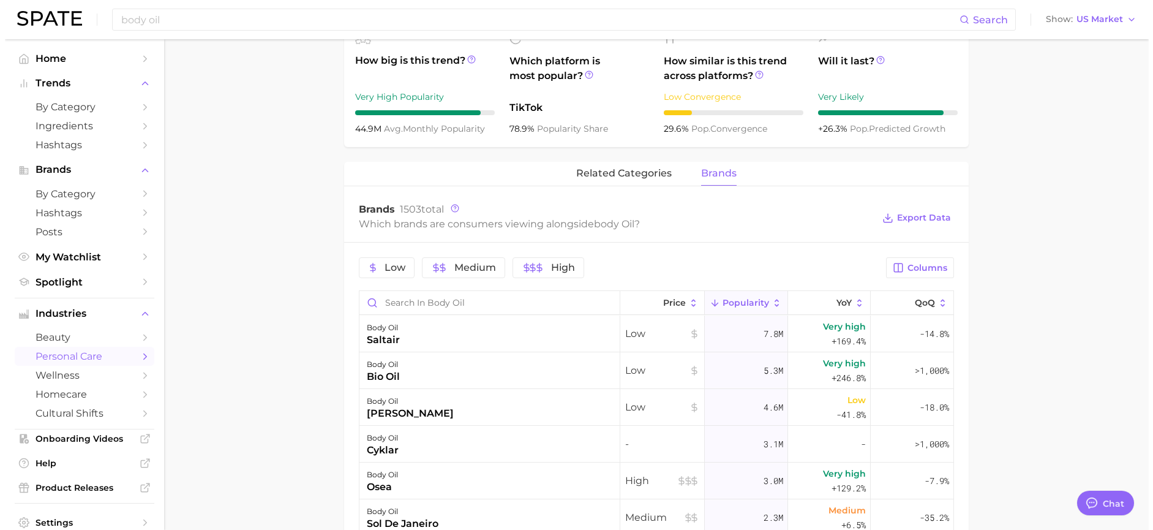
scroll to position [445, 0]
click at [382, 369] on div "body oil" at bounding box center [378, 365] width 33 height 15
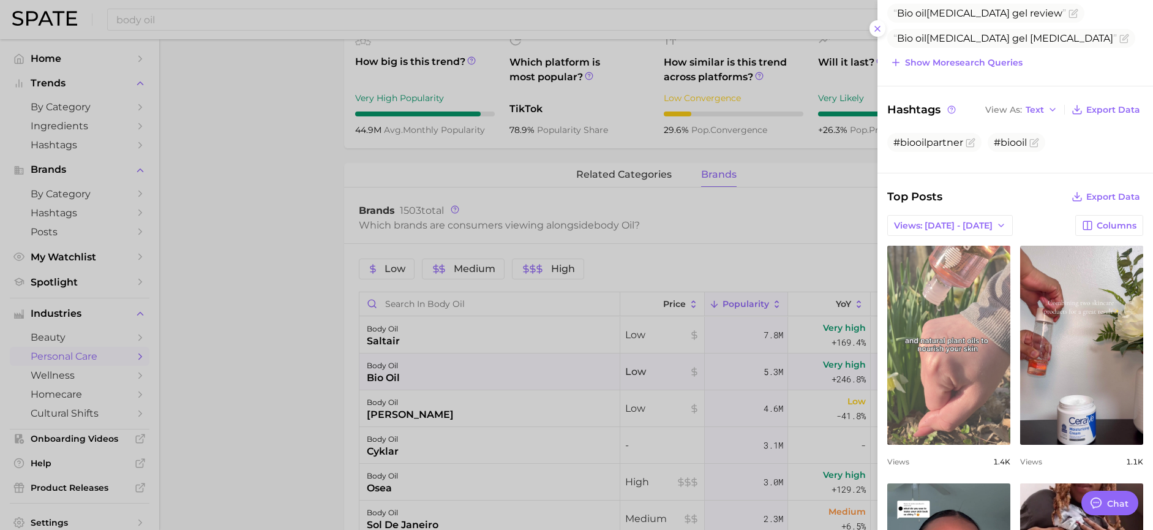
scroll to position [245, 0]
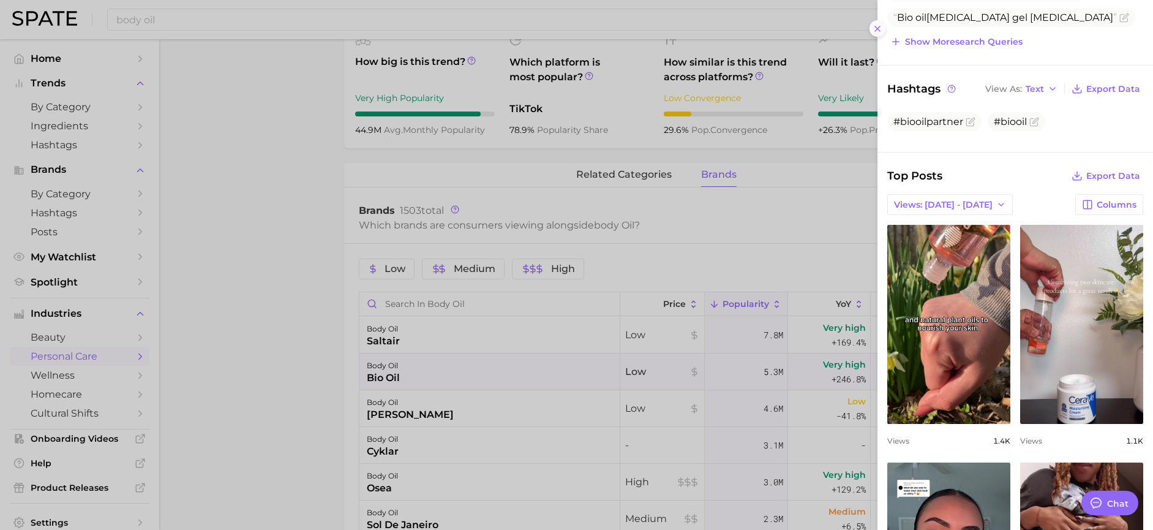
click at [879, 28] on icon at bounding box center [878, 29] width 10 height 10
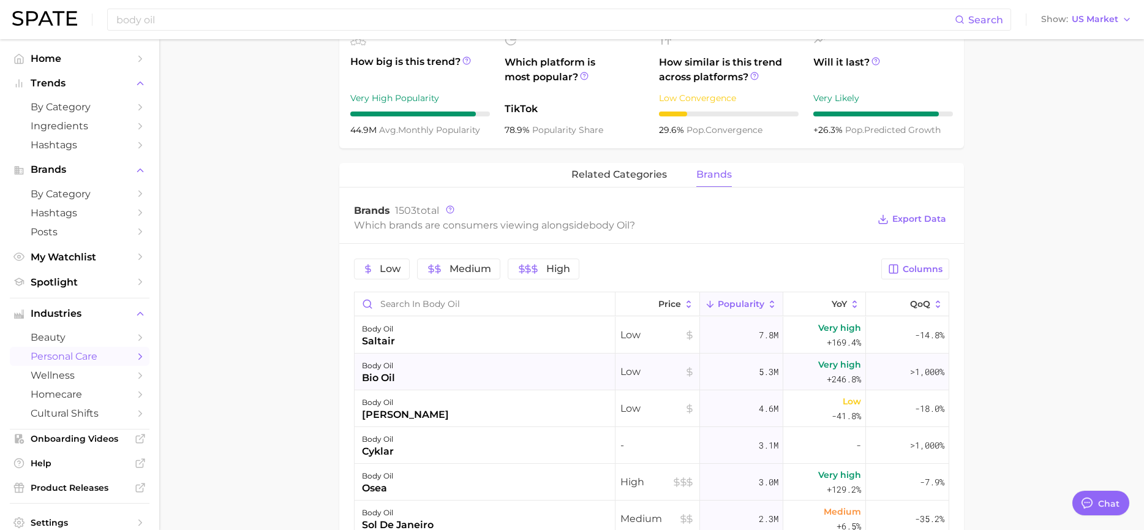
click at [385, 372] on div "bio oil" at bounding box center [378, 378] width 33 height 15
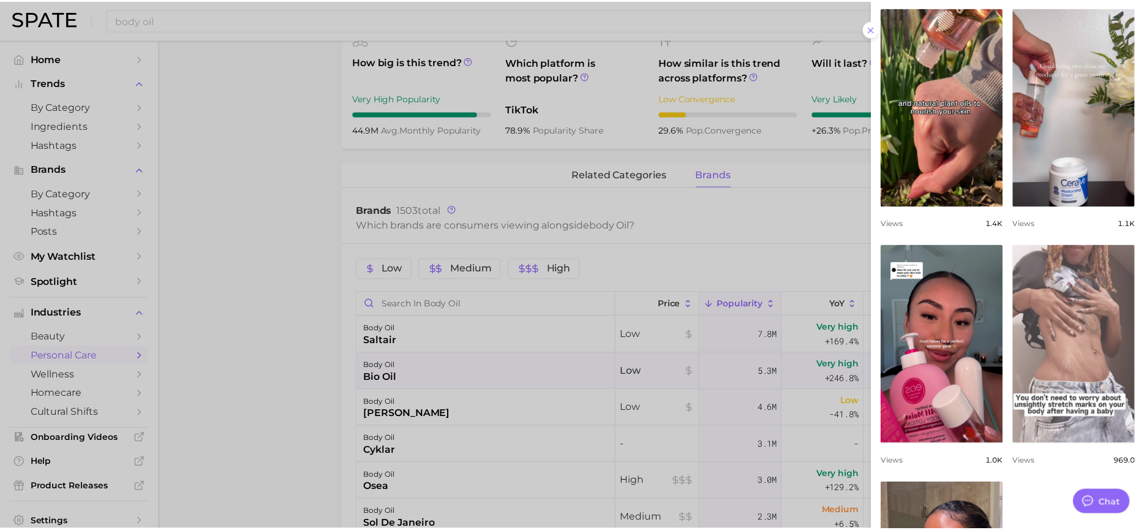
scroll to position [446, 0]
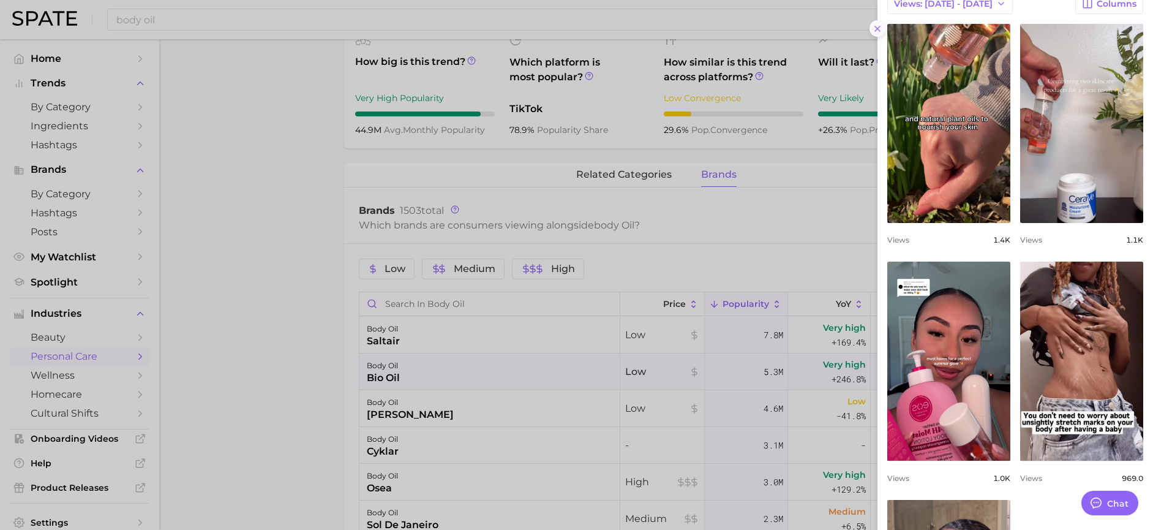
click at [878, 28] on icon at bounding box center [878, 29] width 10 height 10
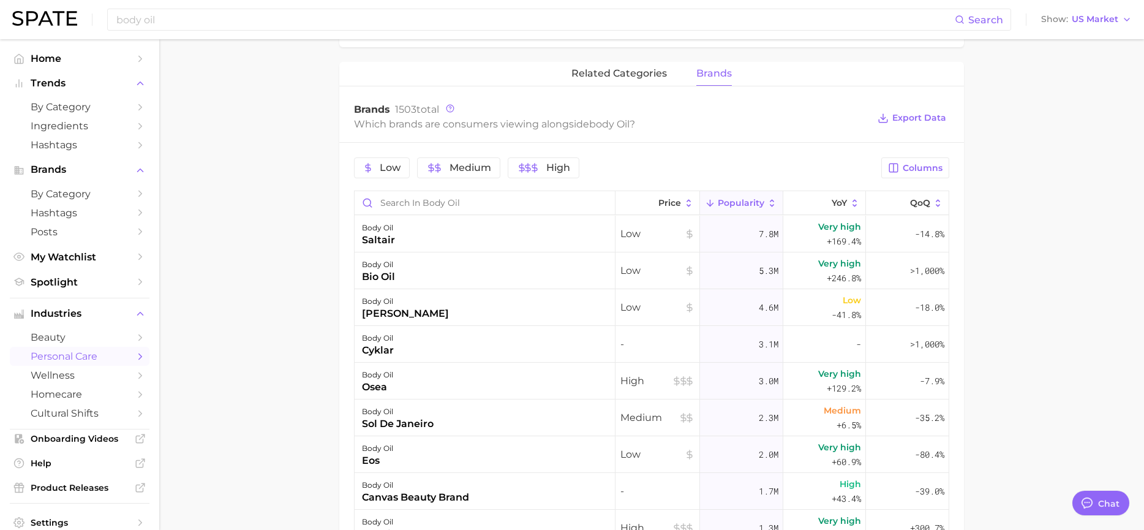
scroll to position [568, 0]
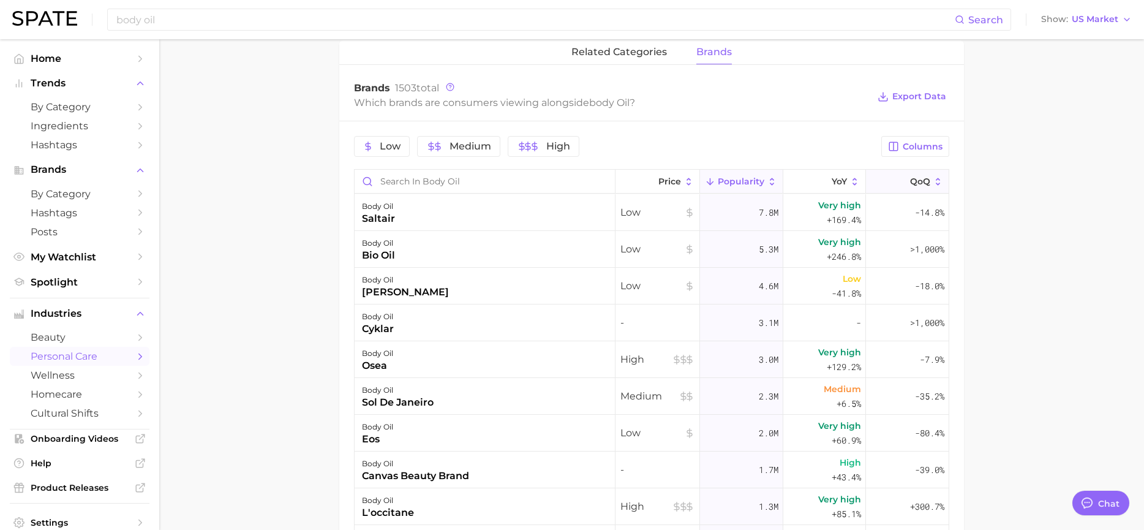
click at [920, 185] on span "QoQ" at bounding box center [920, 181] width 20 height 10
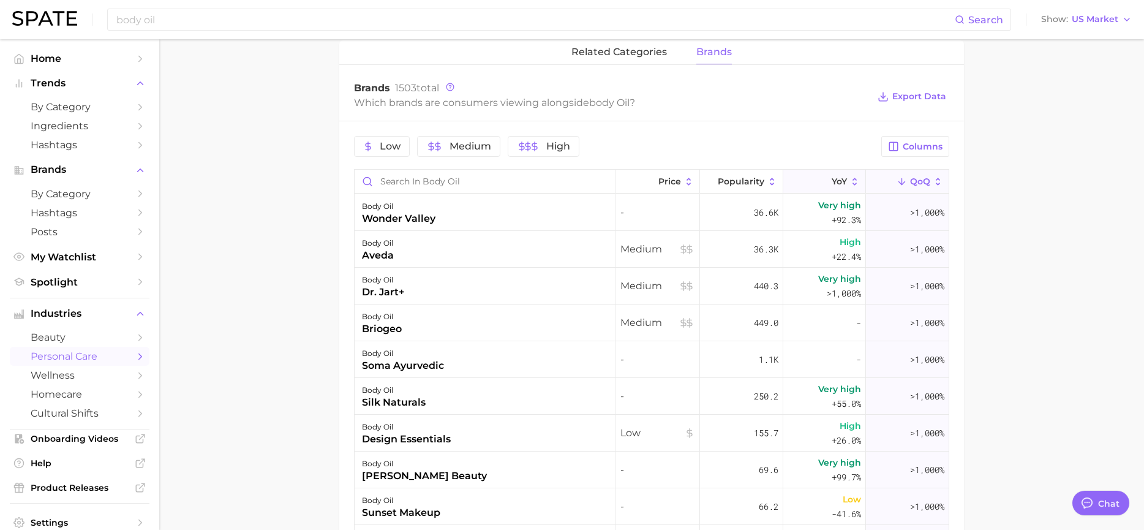
click at [838, 178] on span "YoY" at bounding box center [839, 181] width 15 height 10
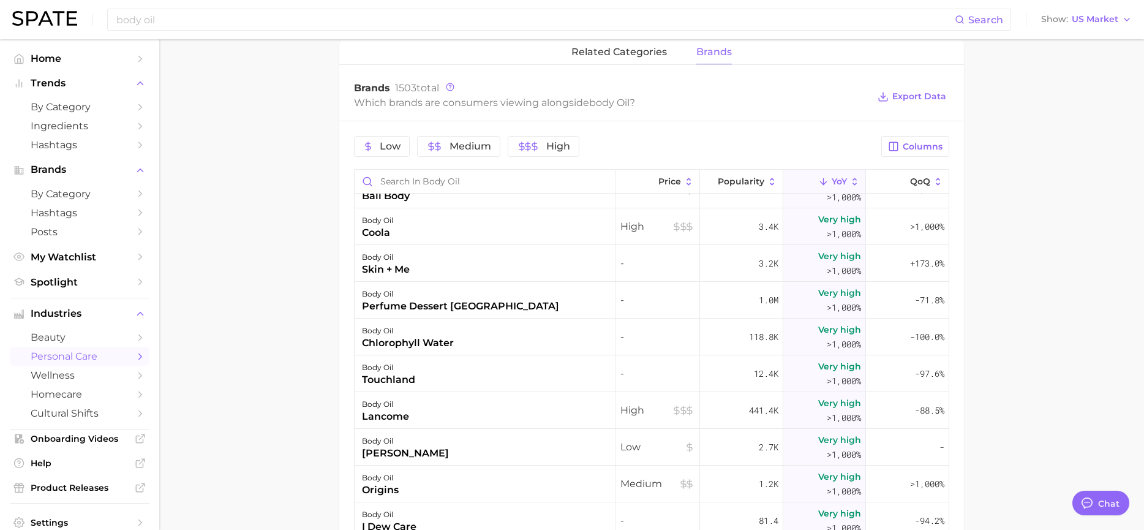
scroll to position [612, 0]
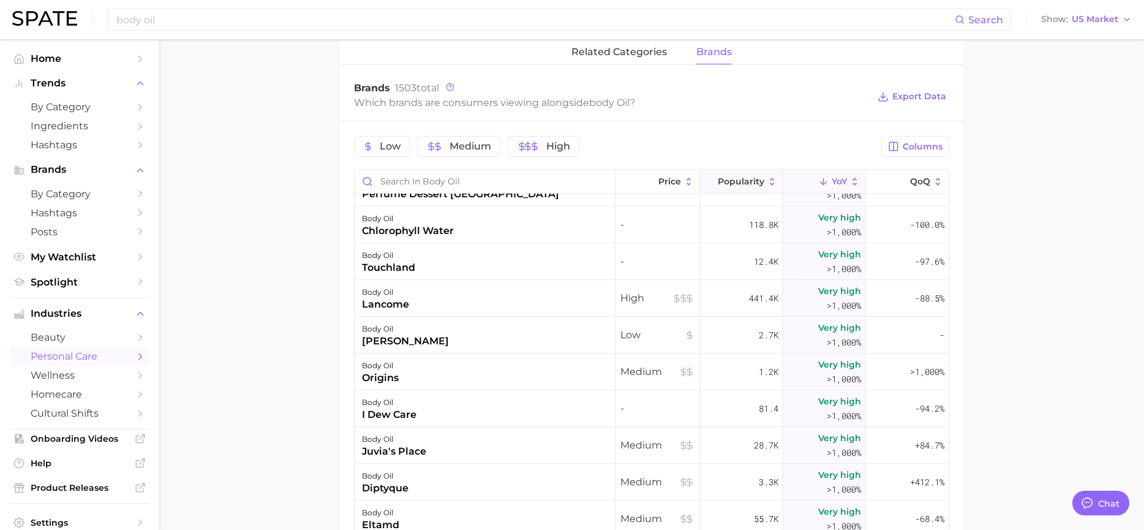
click at [727, 184] on span "Popularity" at bounding box center [741, 181] width 47 height 10
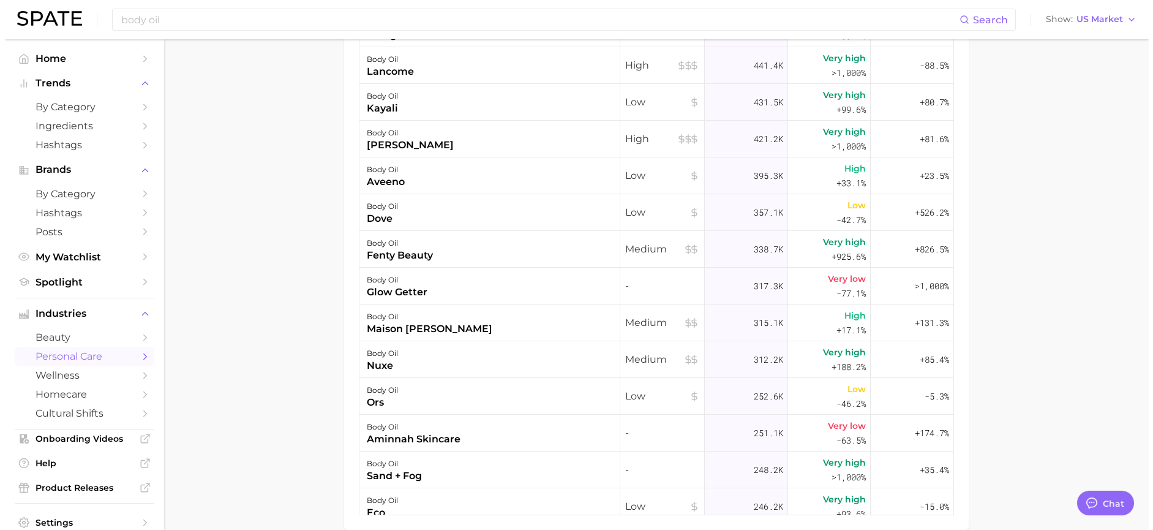
scroll to position [813, 0]
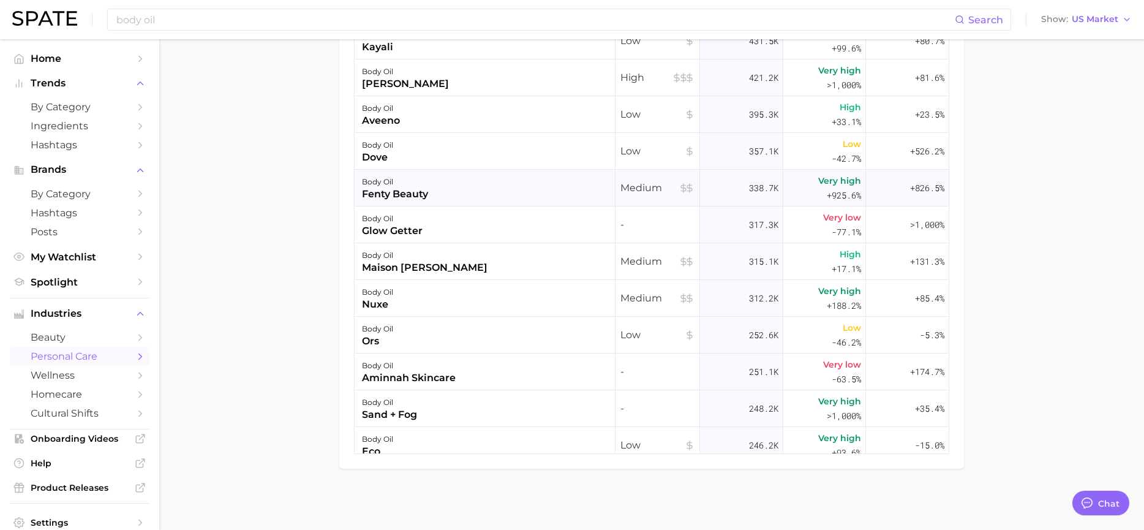
click at [452, 192] on div "body oil fenty beauty" at bounding box center [485, 188] width 261 height 37
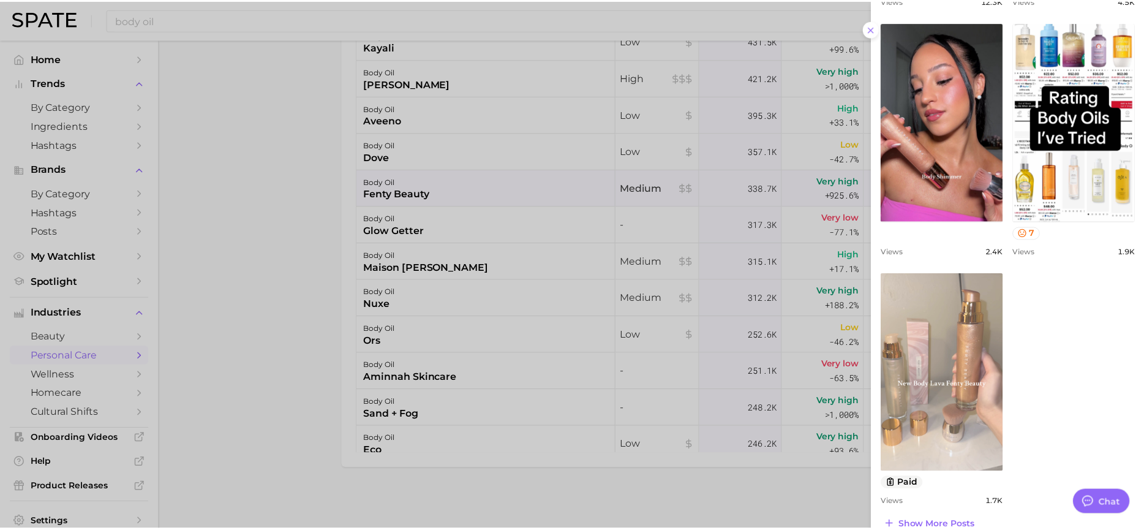
scroll to position [551, 0]
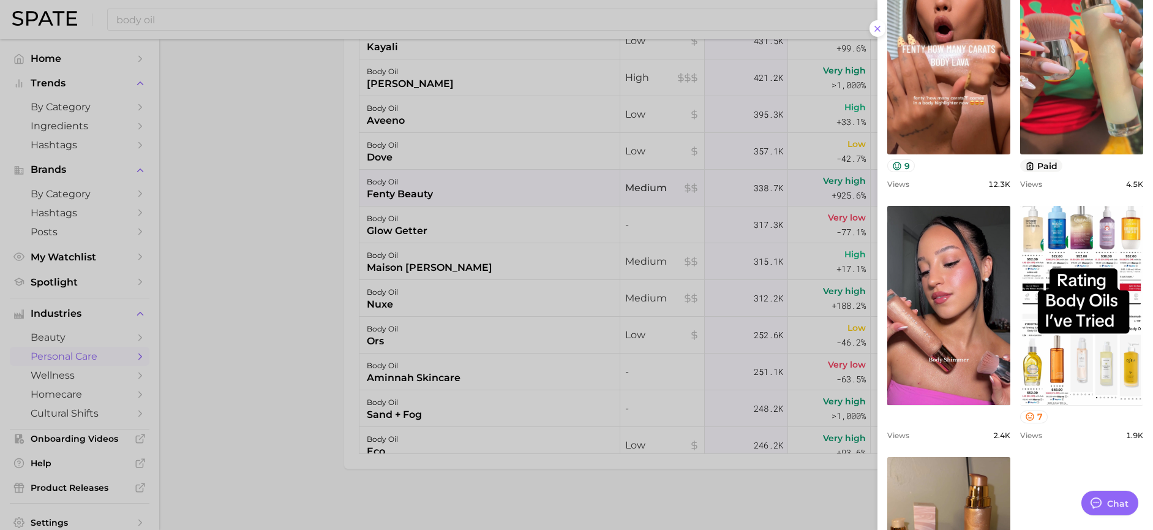
click at [278, 352] on div at bounding box center [576, 265] width 1153 height 530
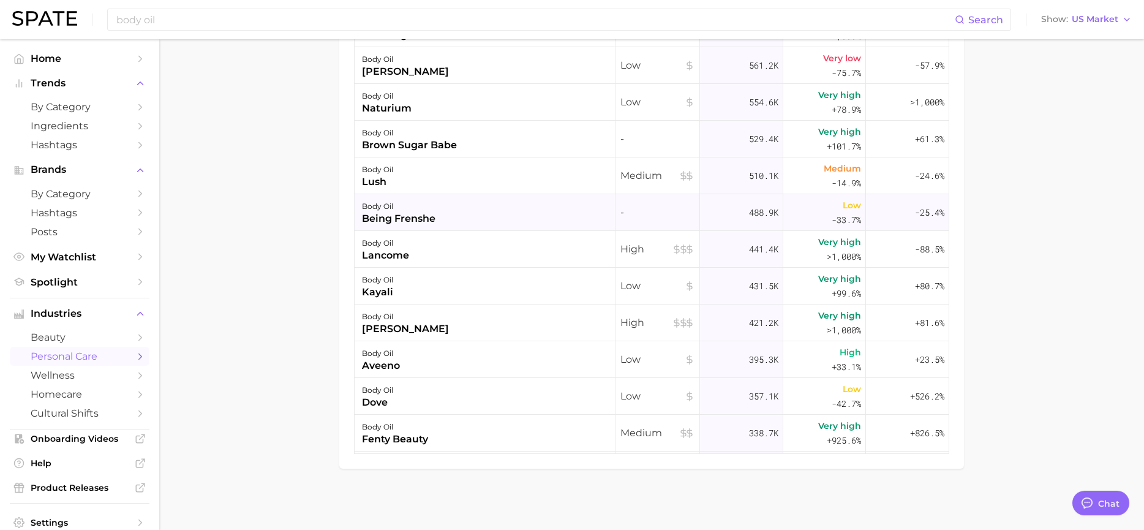
scroll to position [857, 0]
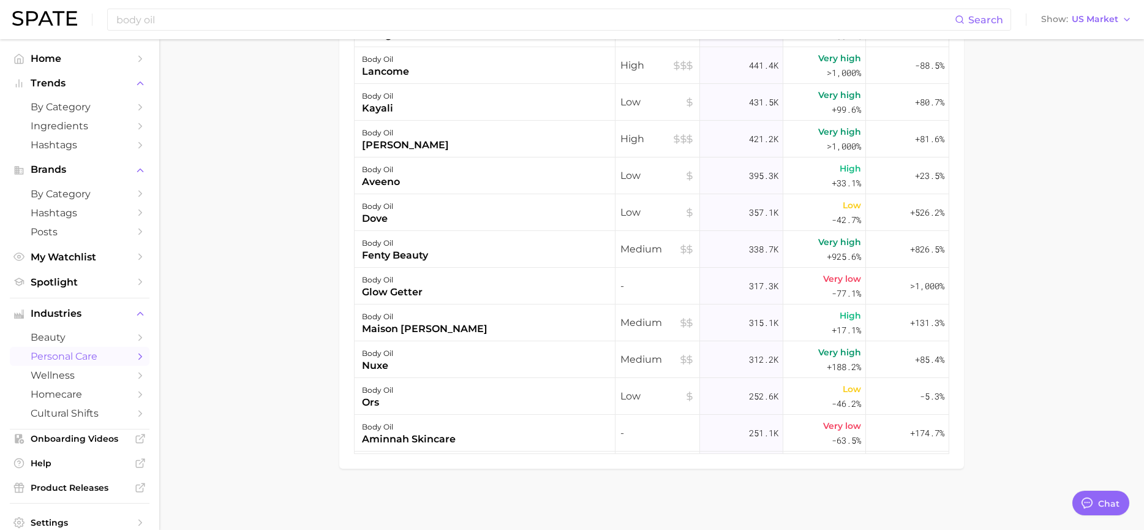
drag, startPoint x: 350, startPoint y: 239, endPoint x: 977, endPoint y: 261, distance: 626.9
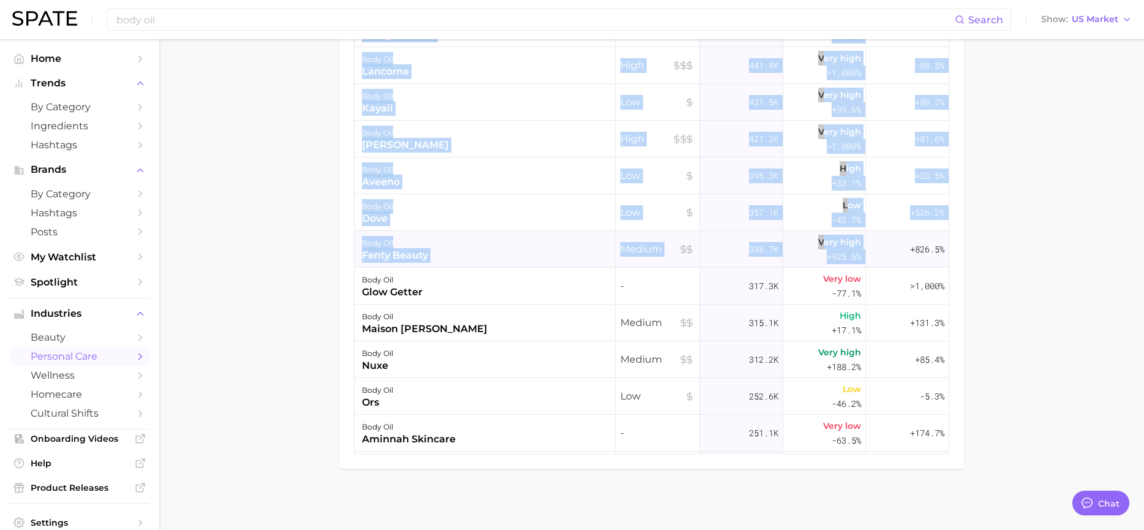
drag, startPoint x: 996, startPoint y: 262, endPoint x: 887, endPoint y: 257, distance: 109.7
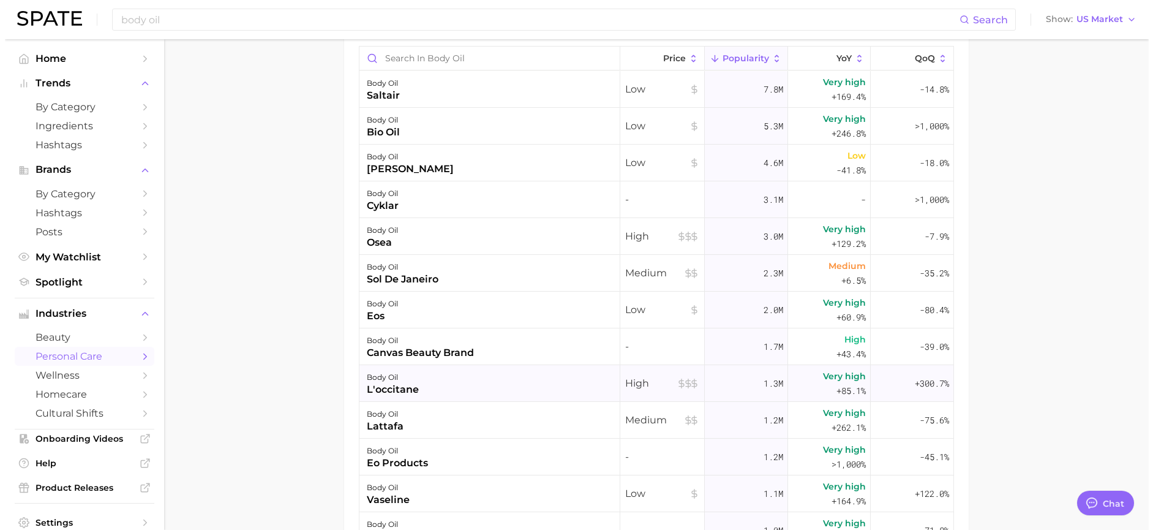
scroll to position [690, 0]
click at [837, 86] on span "Very high" at bounding box center [839, 82] width 43 height 15
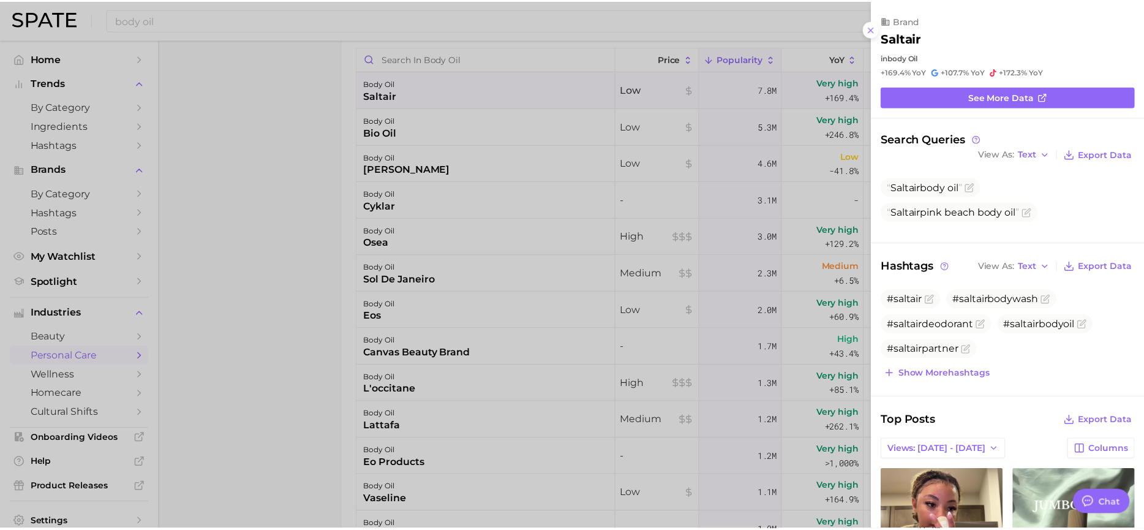
scroll to position [0, 0]
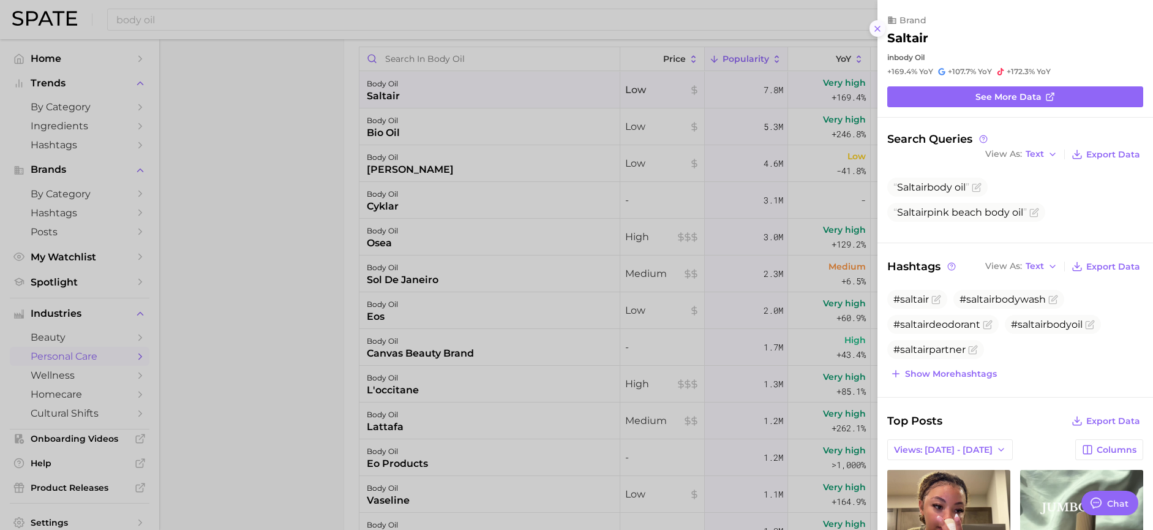
click at [873, 24] on icon at bounding box center [878, 29] width 10 height 10
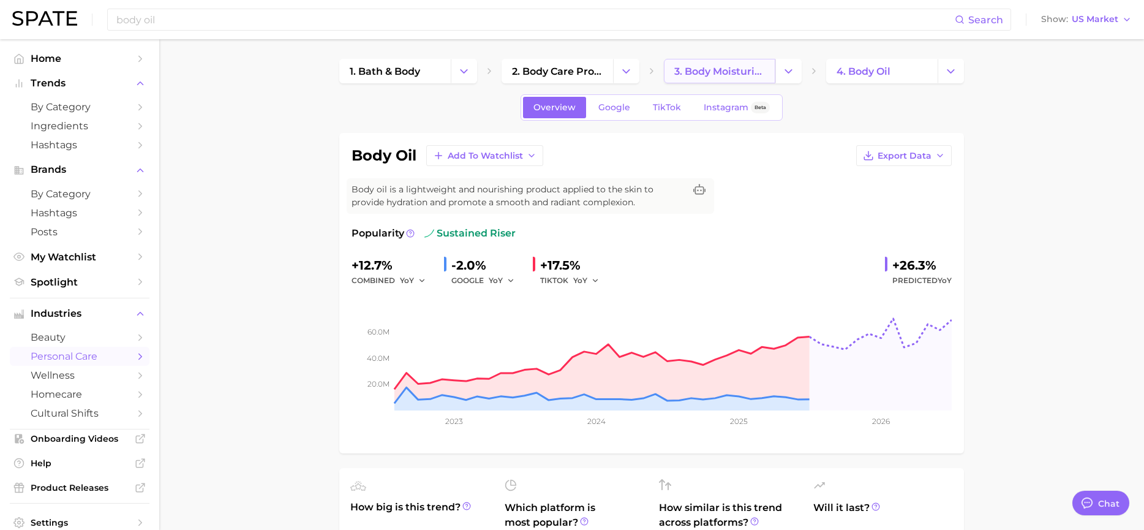
click at [719, 67] on span "3. body moisturizing products" at bounding box center [719, 72] width 91 height 12
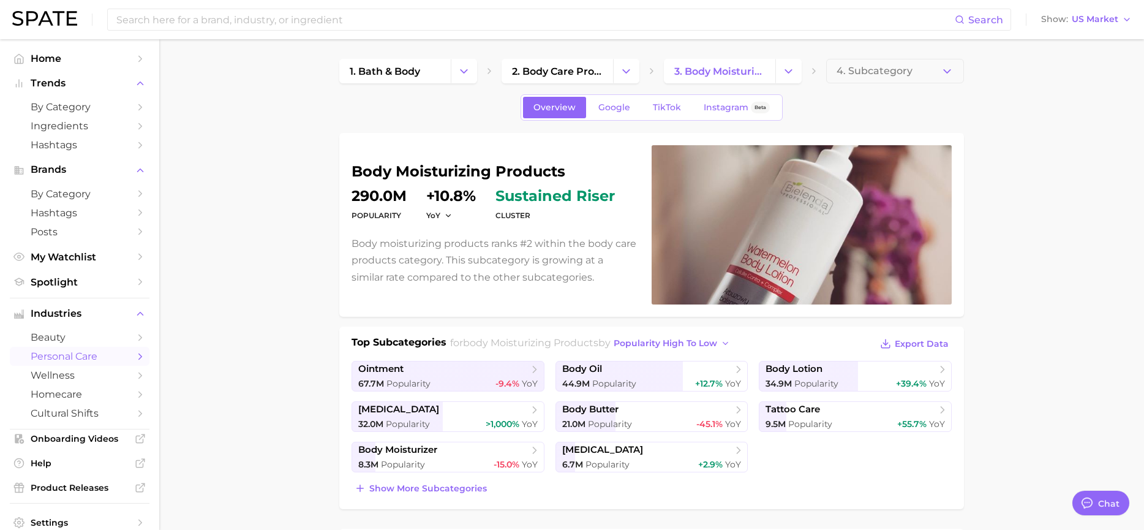
drag, startPoint x: 1120, startPoint y: 380, endPoint x: 1110, endPoint y: 380, distance: 9.8
click at [448, 488] on span "Show more subcategories" at bounding box center [428, 488] width 118 height 10
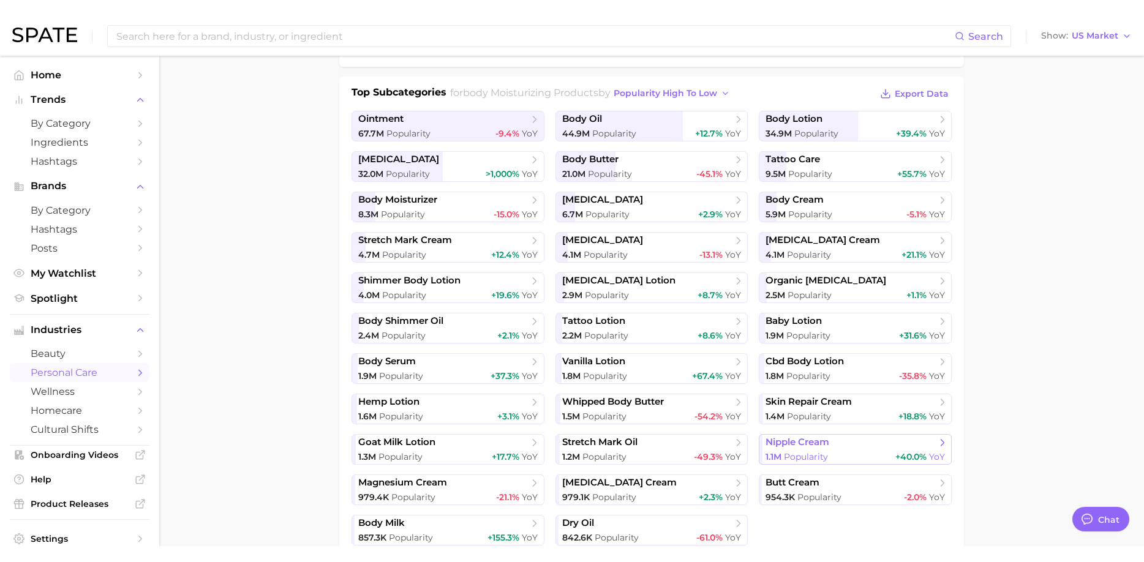
scroll to position [245, 0]
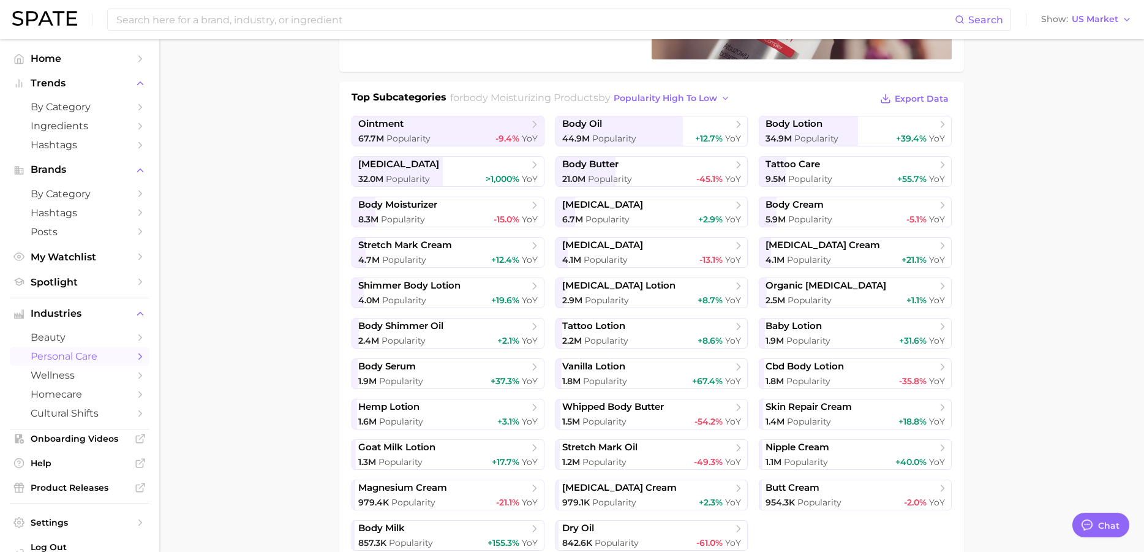
type textarea "x"
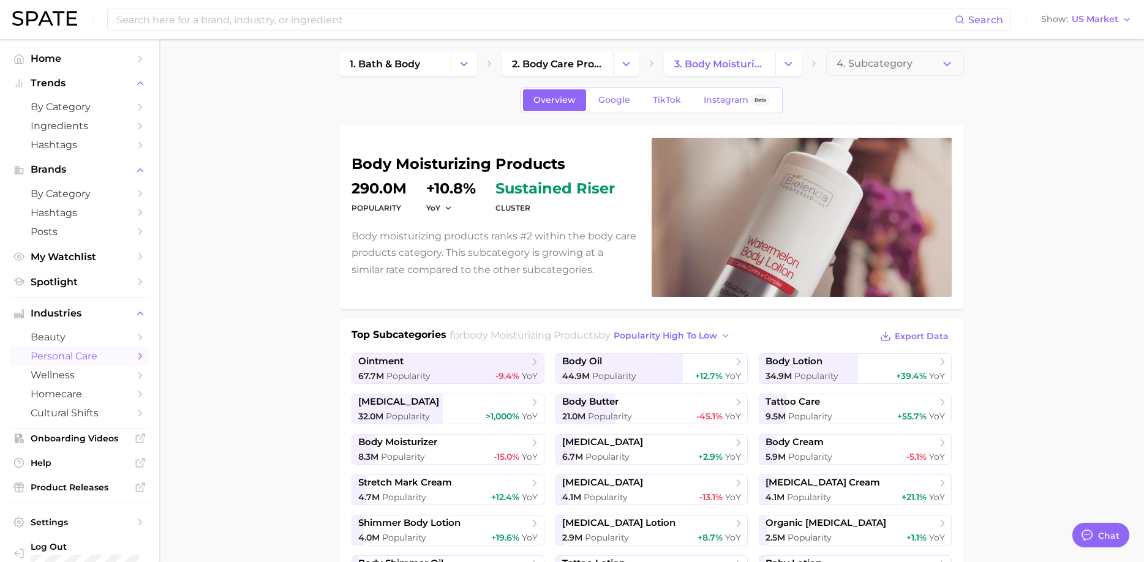
scroll to position [0, 0]
